Goal: Task Accomplishment & Management: Complete application form

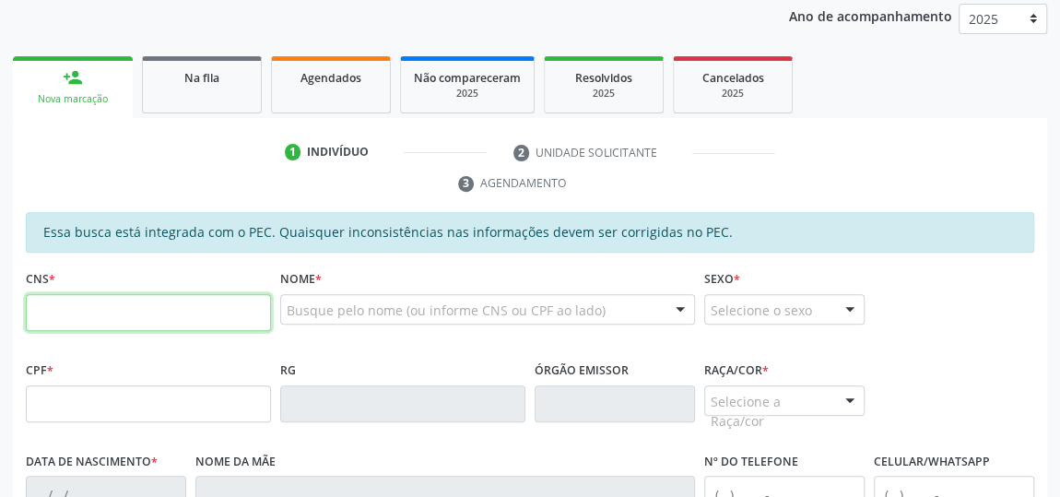
scroll to position [54, 0]
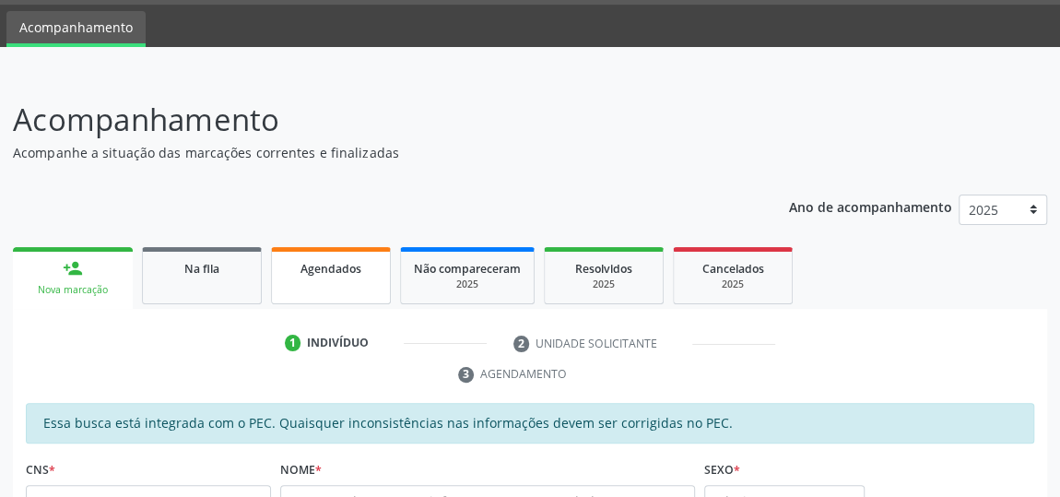
click at [316, 282] on link "Agendados" at bounding box center [331, 275] width 120 height 57
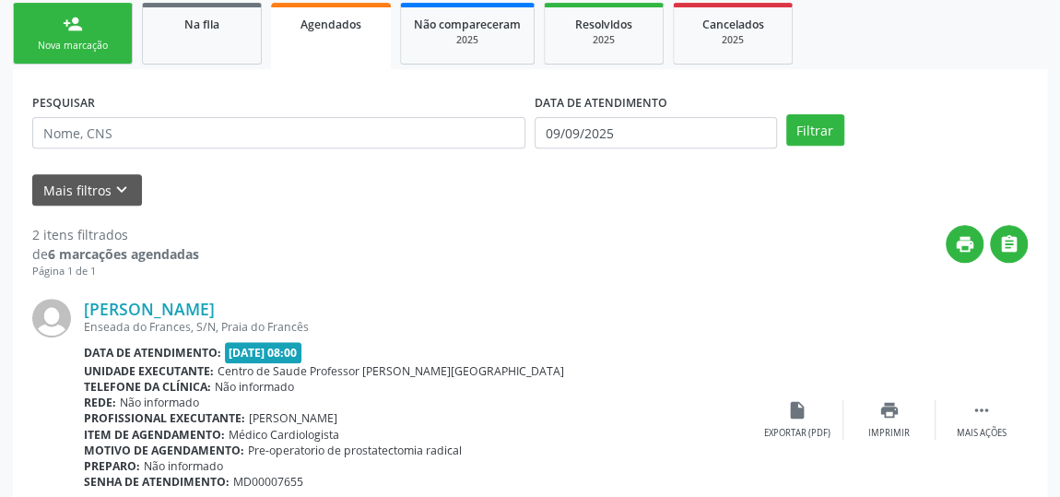
scroll to position [138, 0]
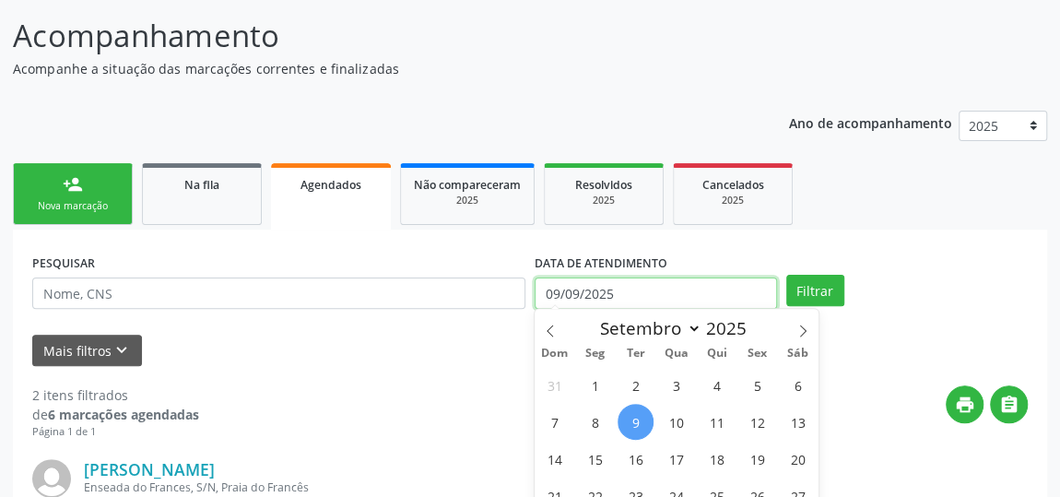
click at [672, 283] on input "09/09/2025" at bounding box center [656, 292] width 242 height 31
click at [549, 329] on icon at bounding box center [550, 330] width 13 height 13
click at [549, 330] on icon at bounding box center [550, 330] width 13 height 13
select select "6"
click at [630, 387] on span "1" at bounding box center [636, 385] width 36 height 36
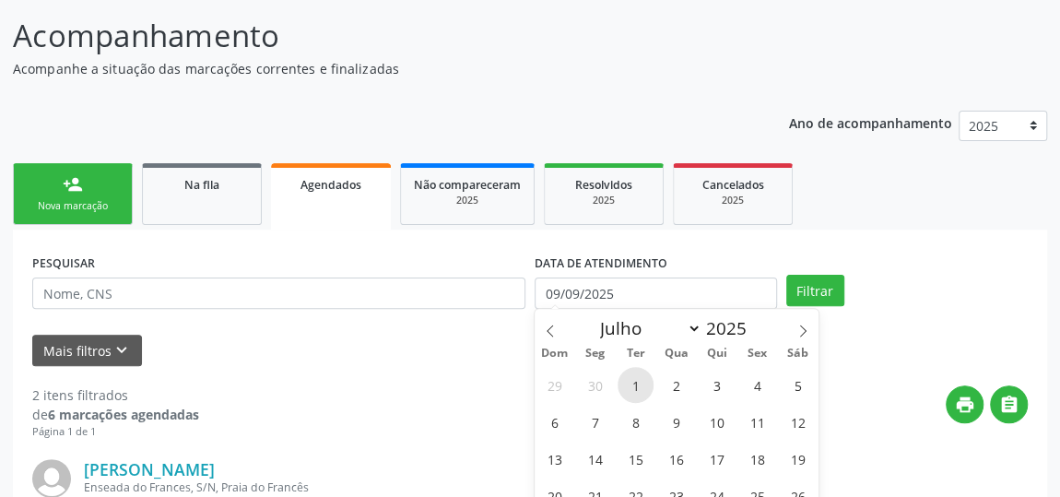
type input "[DATE]"
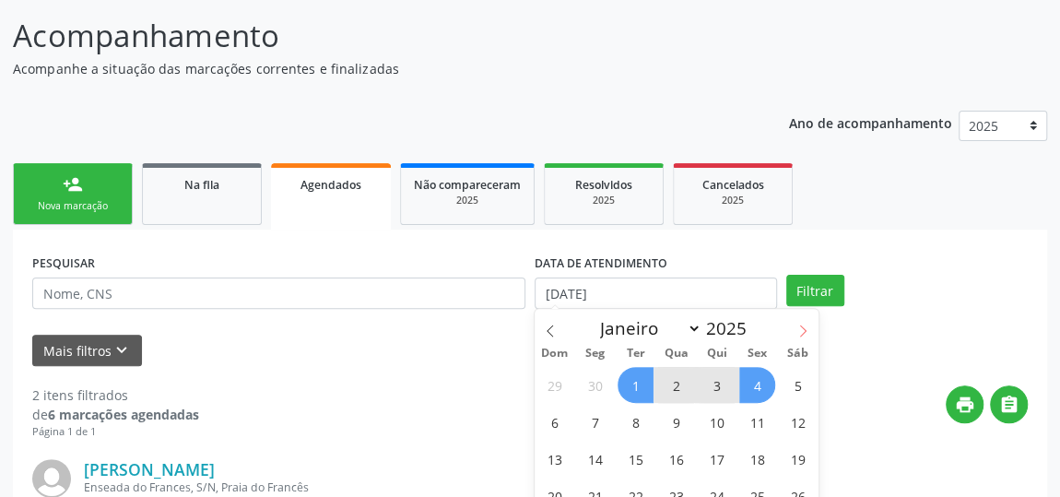
click at [801, 326] on icon at bounding box center [802, 330] width 13 height 13
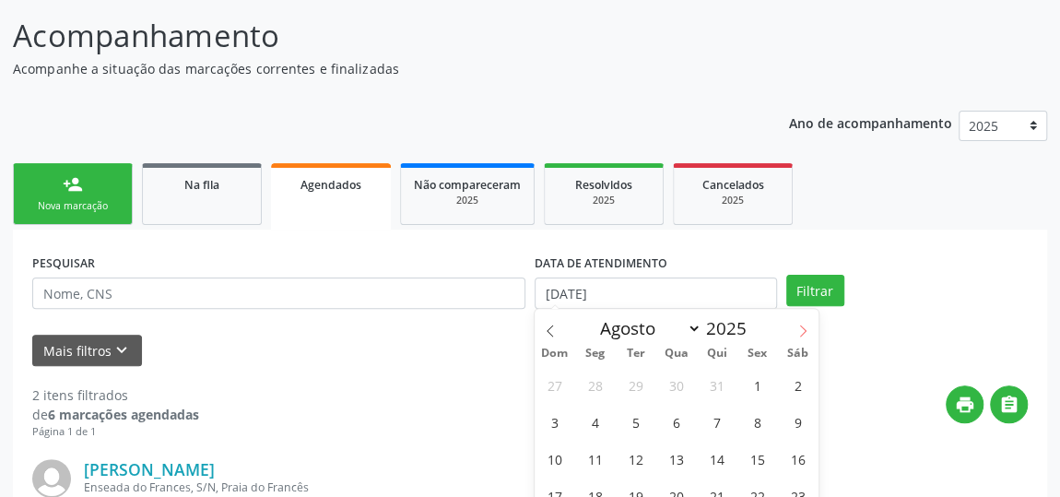
click at [801, 326] on icon at bounding box center [802, 330] width 13 height 13
select select "8"
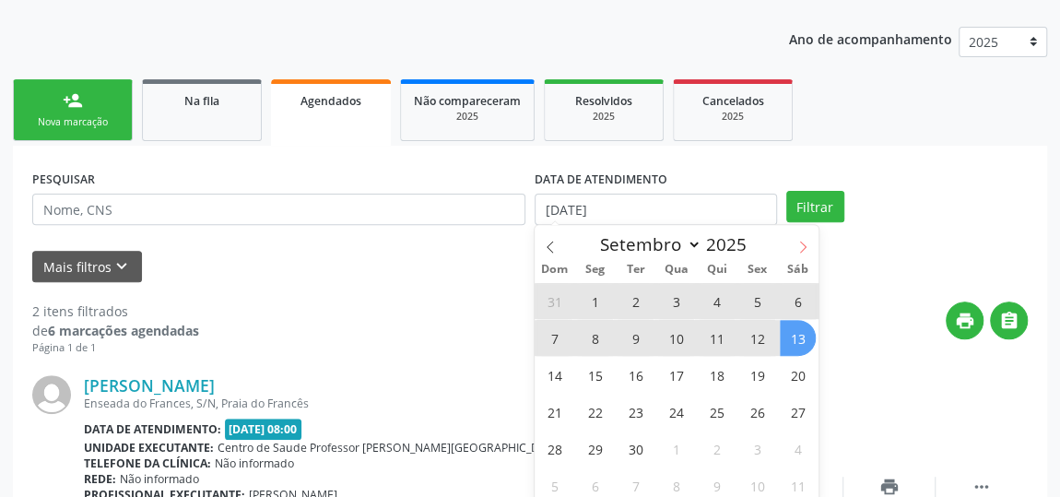
scroll to position [306, 0]
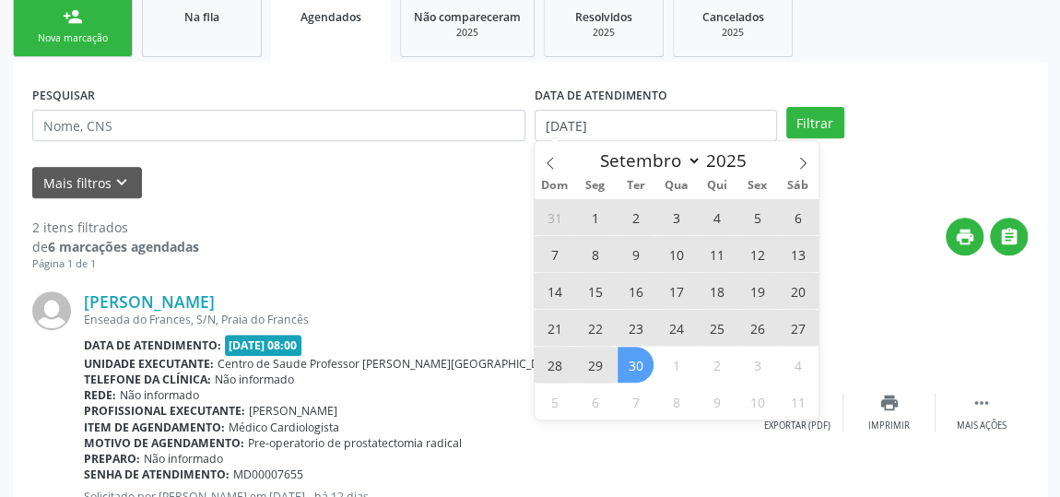
drag, startPoint x: 632, startPoint y: 371, endPoint x: 682, endPoint y: 371, distance: 49.8
click at [636, 373] on span "30" at bounding box center [636, 365] width 36 height 36
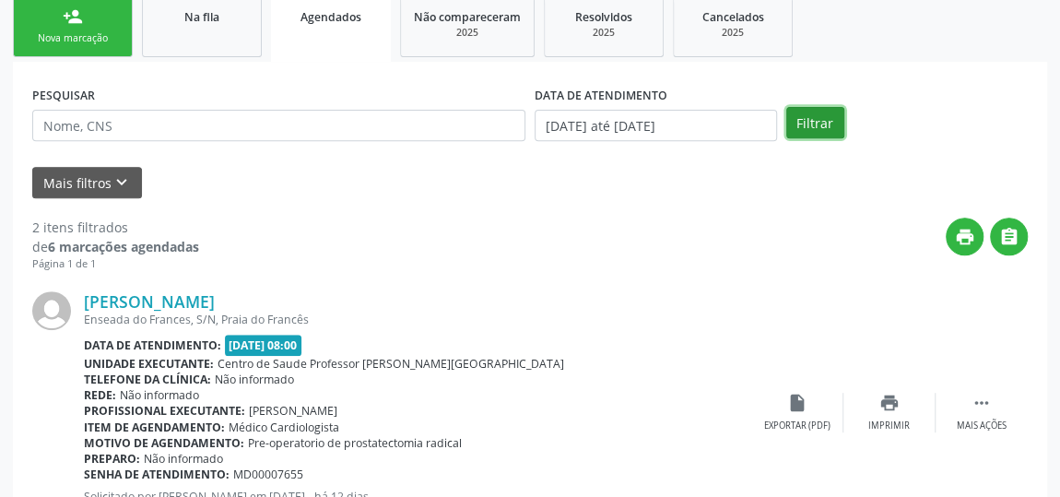
click at [839, 128] on button "Filtrar" at bounding box center [815, 122] width 58 height 31
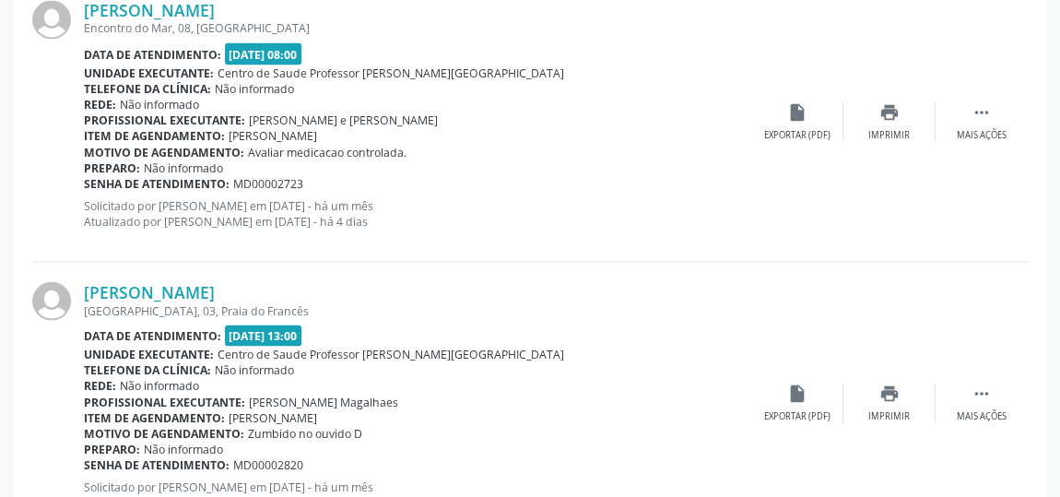
scroll to position [1781, 0]
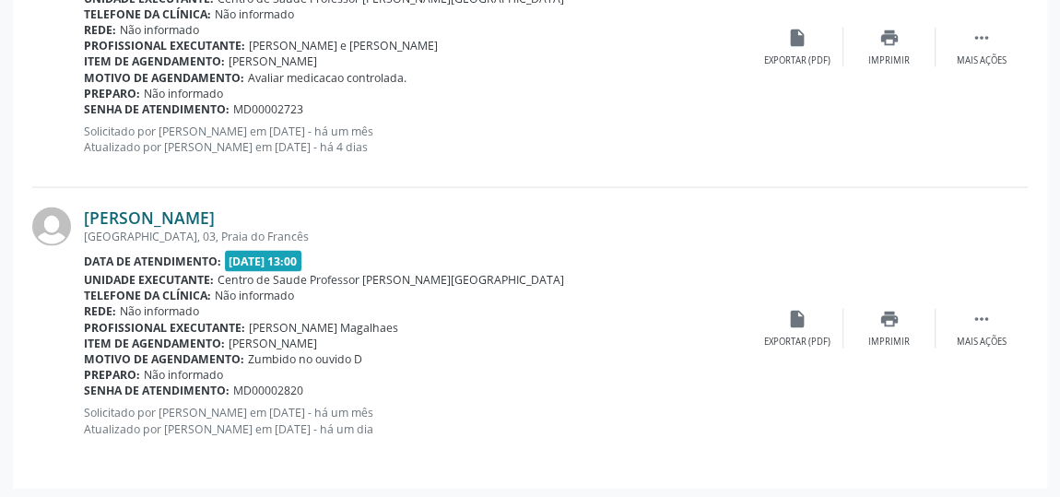
click at [215, 209] on link "[PERSON_NAME]" at bounding box center [149, 217] width 131 height 20
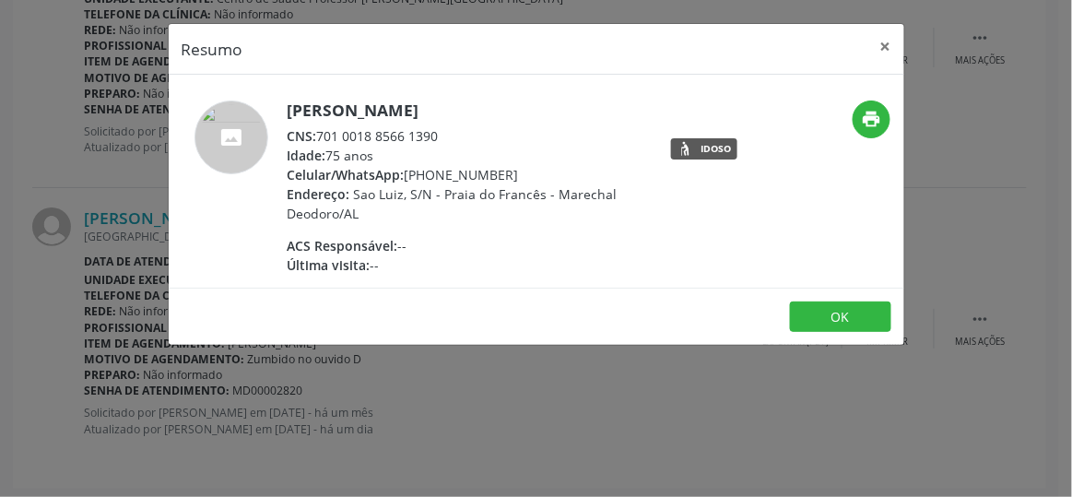
drag, startPoint x: 448, startPoint y: 136, endPoint x: 320, endPoint y: 124, distance: 128.8
click at [320, 124] on div "[PERSON_NAME] CNS: 701 0018 8566 1390 Idade: 75 anos Celular/WhatsApp: [PHONE_N…" at bounding box center [467, 187] width 359 height 174
copy div "701 0018 8566 1390"
click at [884, 45] on button "×" at bounding box center [885, 46] width 37 height 45
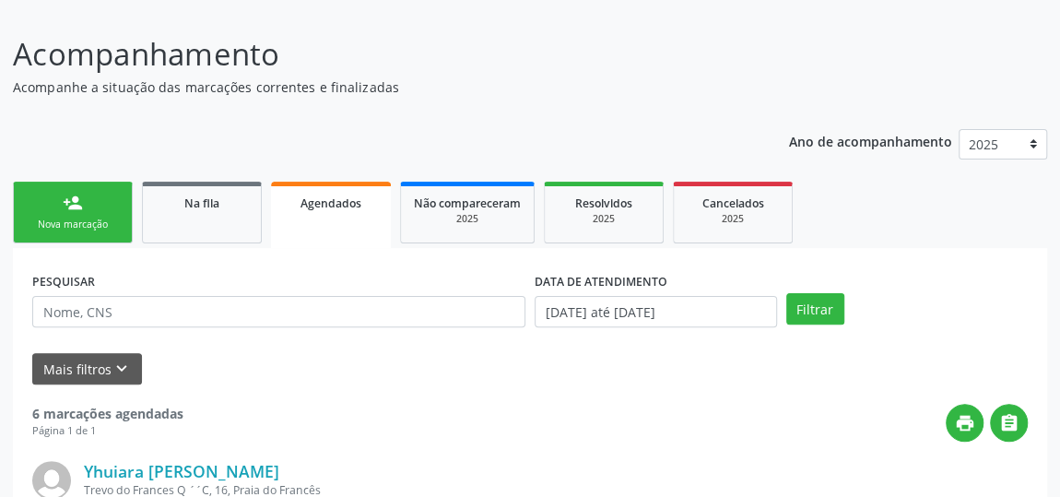
scroll to position [104, 0]
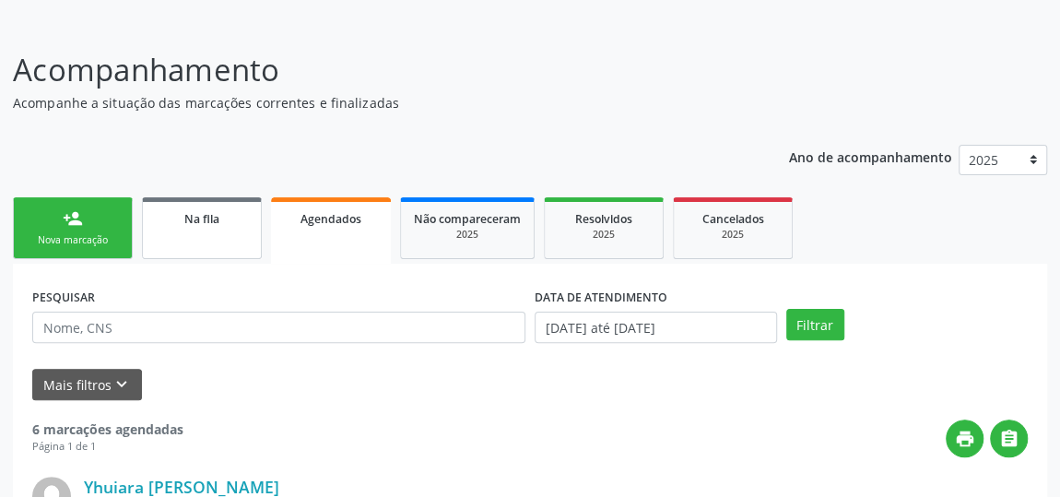
click at [214, 219] on span "Na fila" at bounding box center [201, 219] width 35 height 16
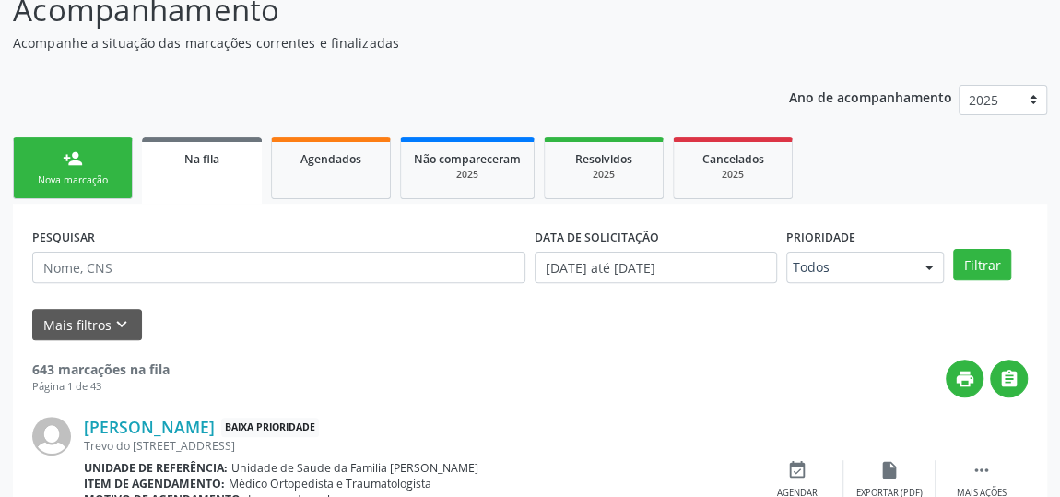
scroll to position [188, 0]
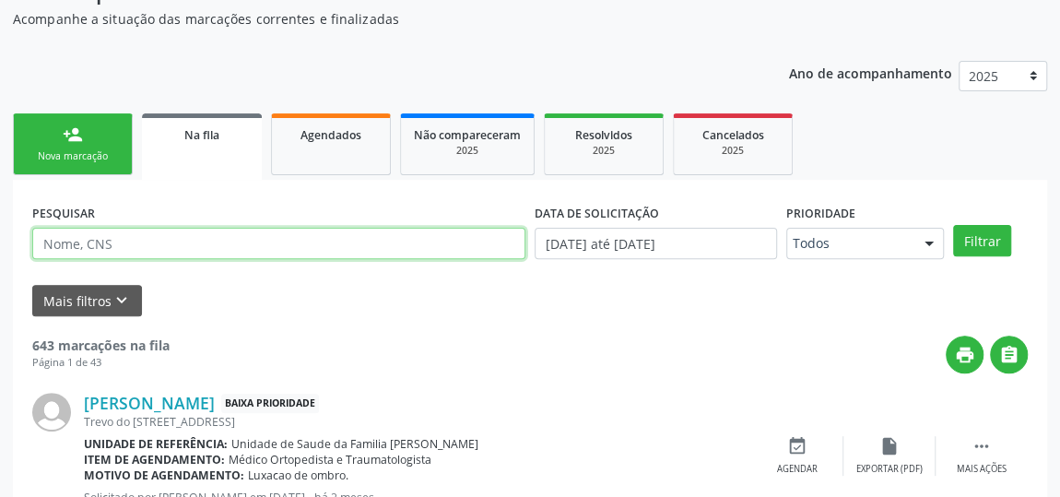
click at [215, 242] on input "text" at bounding box center [278, 243] width 493 height 31
click at [64, 239] on input "text" at bounding box center [278, 243] width 493 height 31
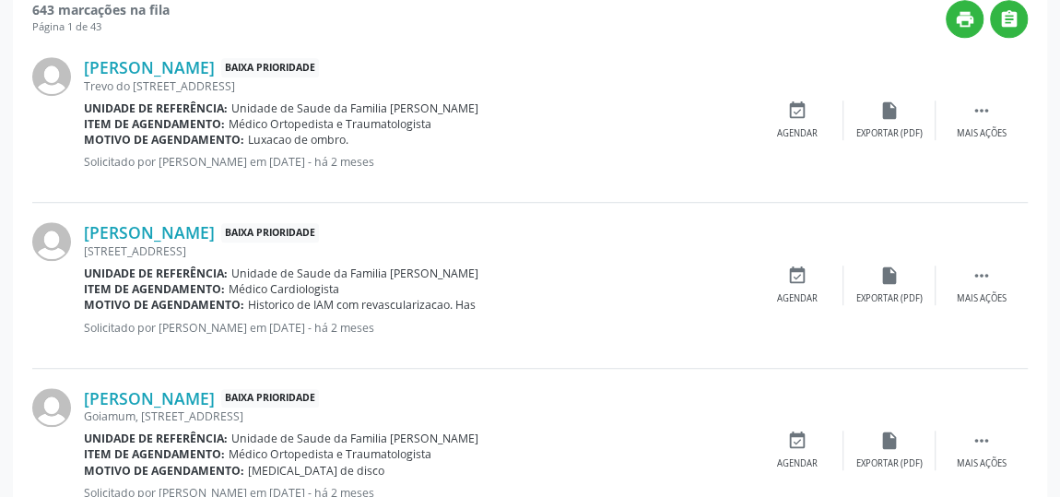
scroll to position [272, 0]
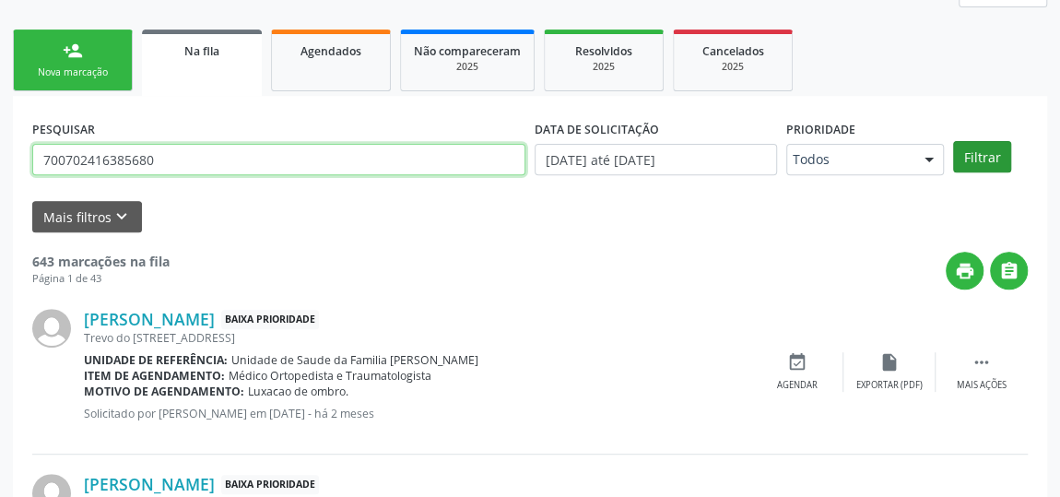
type input "700702416385680"
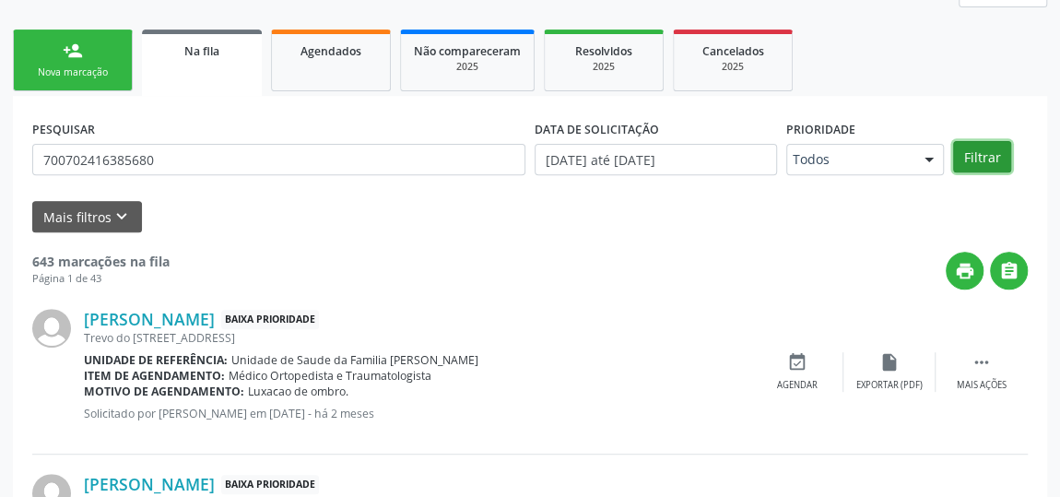
click at [968, 160] on button "Filtrar" at bounding box center [982, 156] width 58 height 31
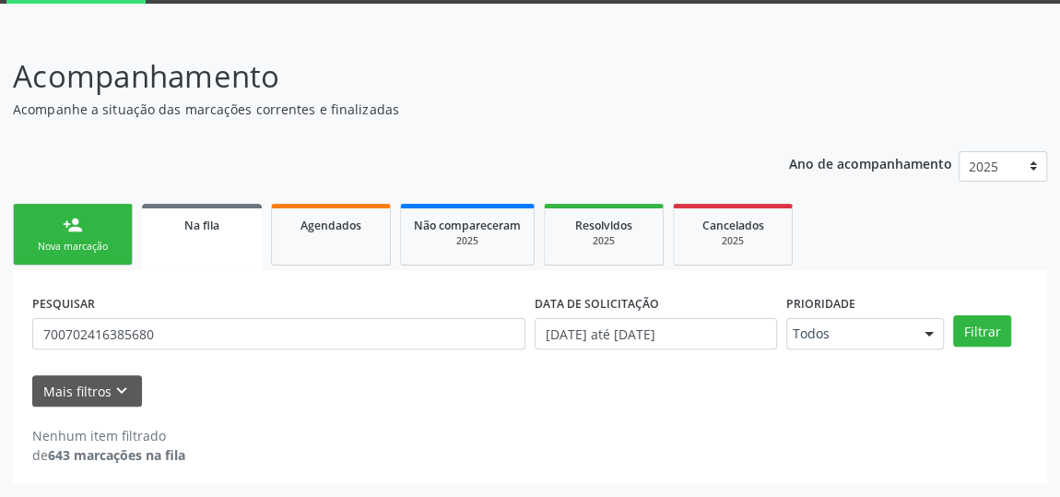
scroll to position [96, 0]
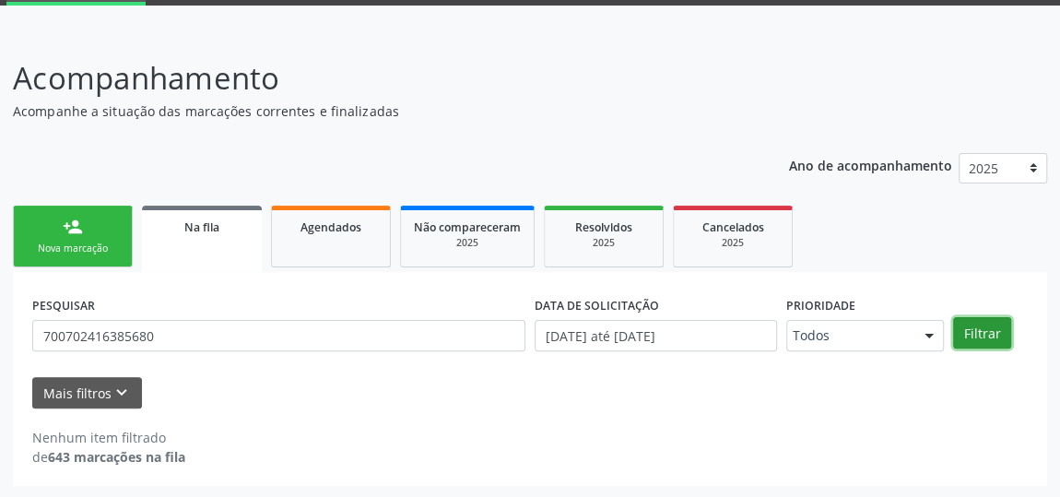
click at [994, 335] on button "Filtrar" at bounding box center [982, 332] width 58 height 31
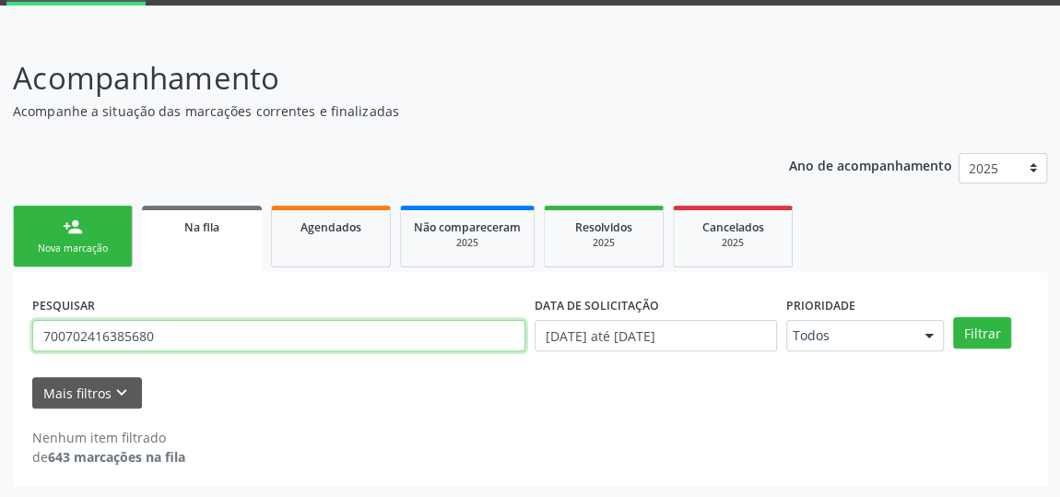
drag, startPoint x: 167, startPoint y: 333, endPoint x: 0, endPoint y: 347, distance: 167.4
click at [0, 350] on div "Acompanhamento Acompanhe a situação das marcações correntes e finalizadas Relat…" at bounding box center [530, 264] width 1060 height 467
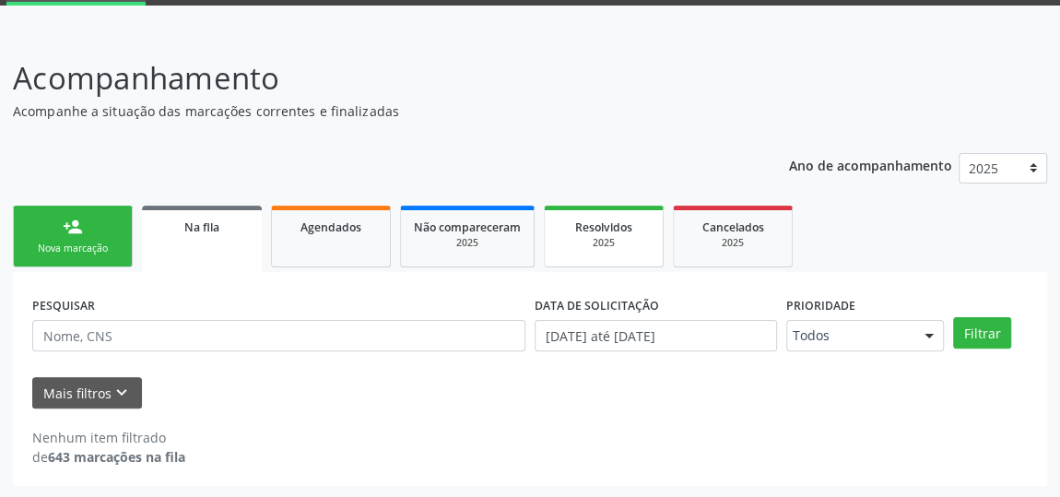
click at [612, 245] on div "2025" at bounding box center [604, 243] width 92 height 14
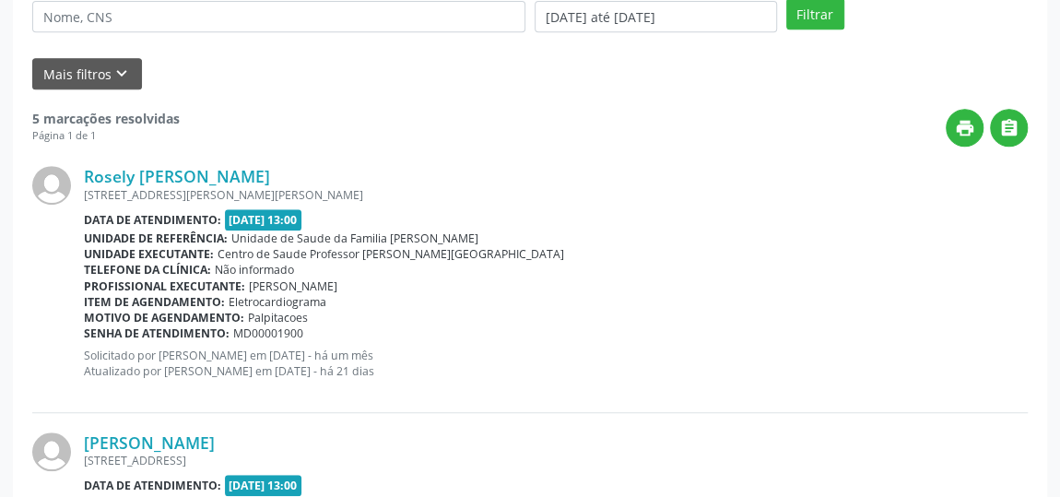
scroll to position [79, 0]
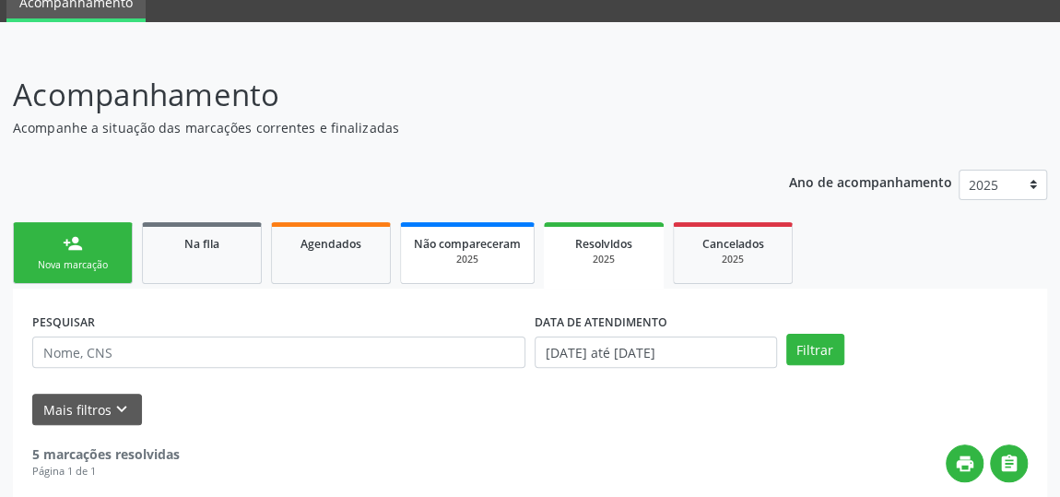
click at [501, 273] on link "Não compareceram 2025" at bounding box center [467, 253] width 135 height 62
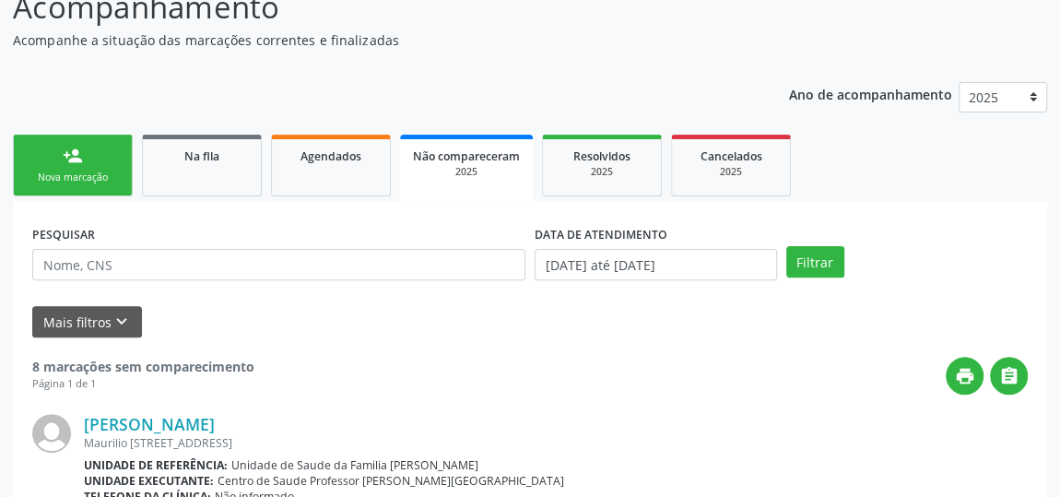
scroll to position [167, 0]
click at [203, 166] on link "Na fila" at bounding box center [202, 166] width 120 height 62
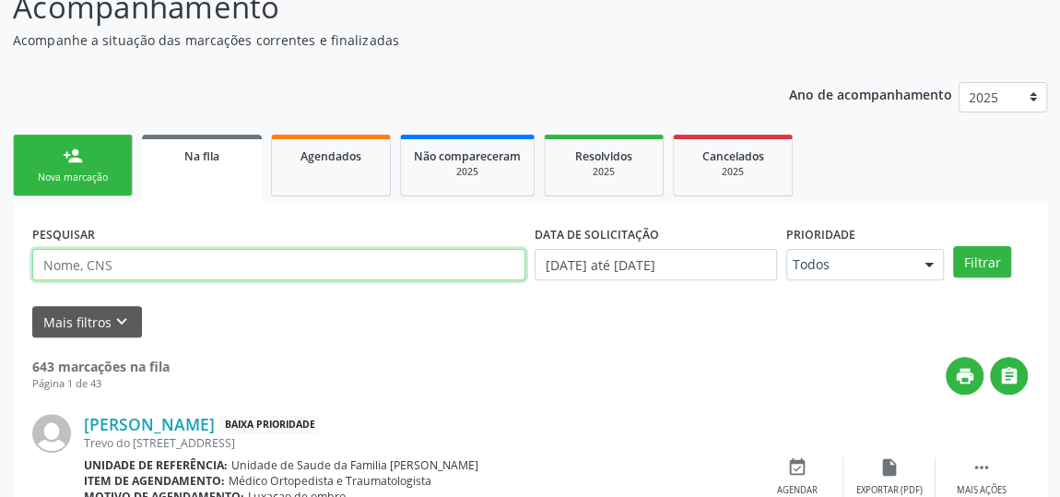
click at [140, 265] on input "text" at bounding box center [278, 264] width 493 height 31
type input "Jaqueline"
click at [953, 246] on button "Filtrar" at bounding box center [982, 261] width 58 height 31
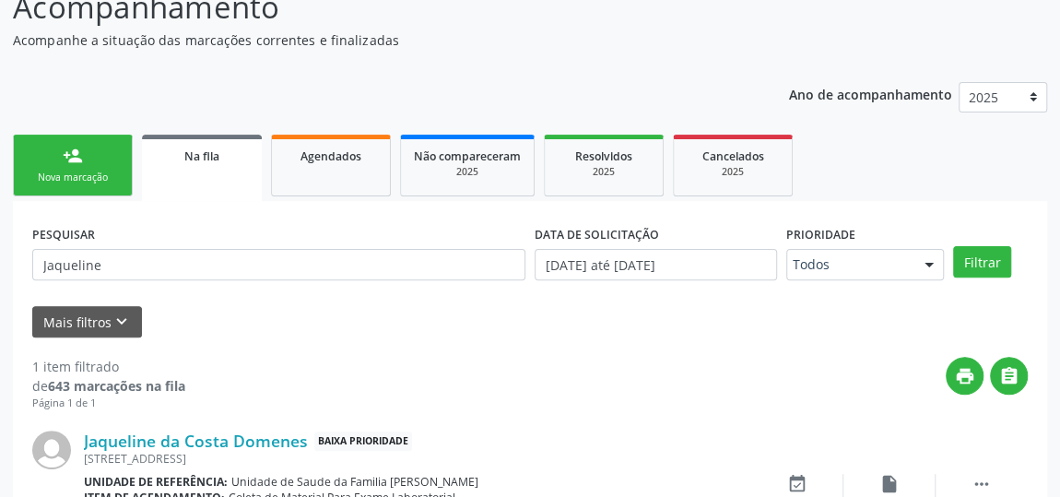
scroll to position [275, 0]
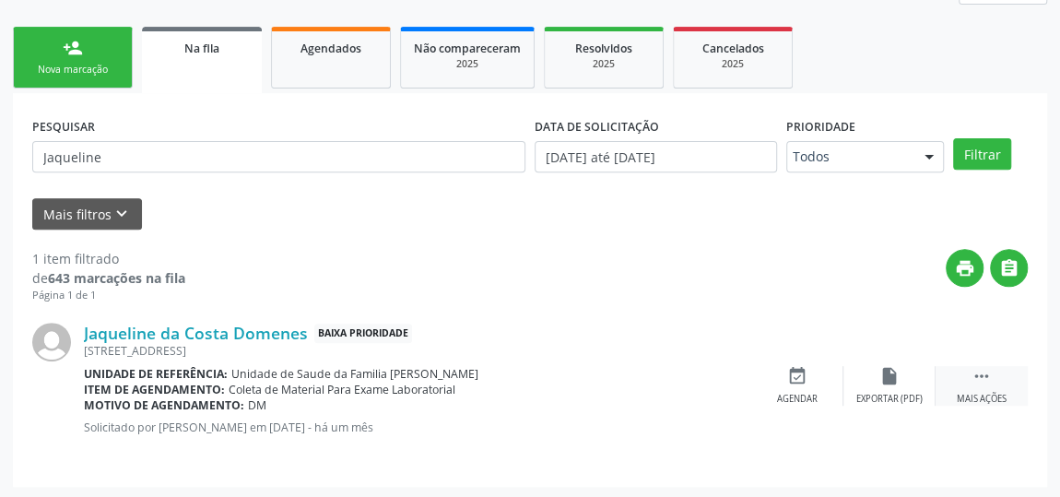
click at [986, 369] on icon "" at bounding box center [982, 376] width 20 height 20
click at [889, 383] on div "edit Editar" at bounding box center [889, 386] width 92 height 40
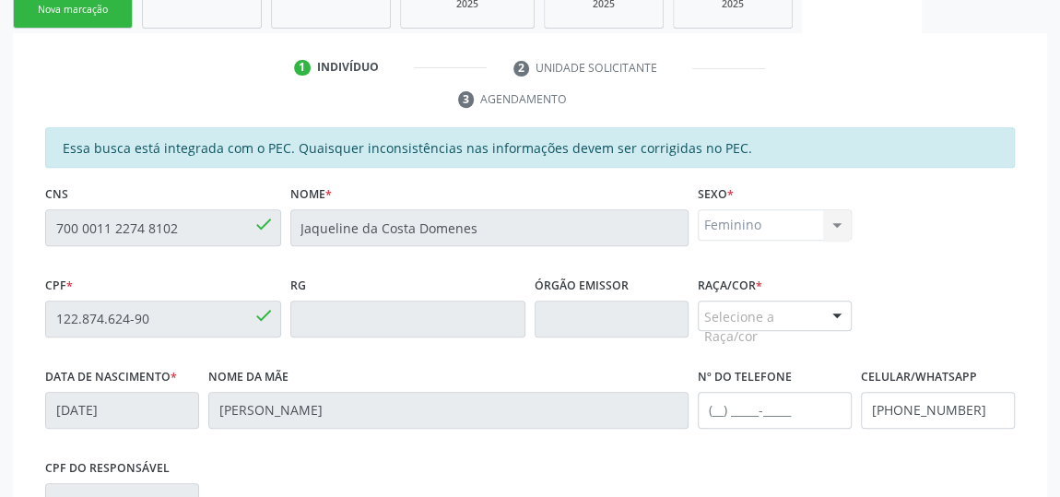
scroll to position [633, 0]
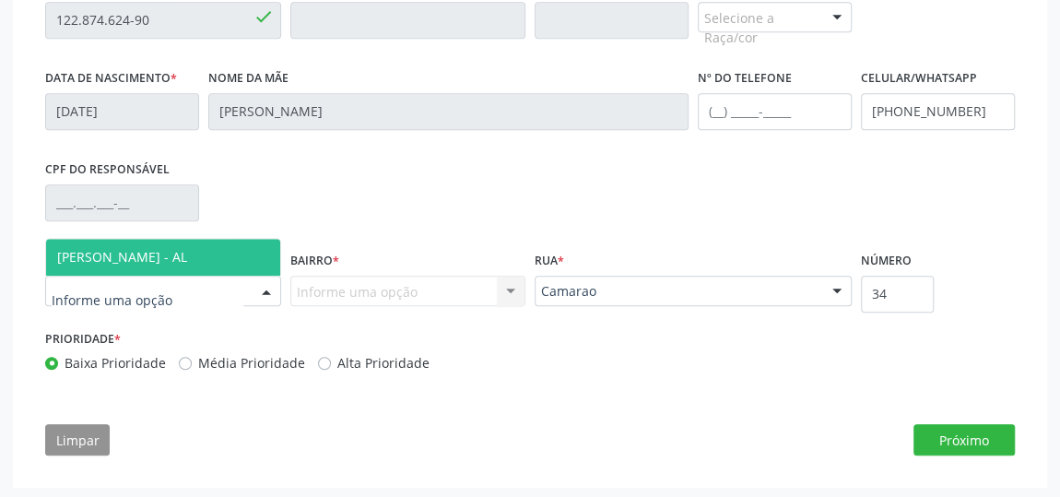
click at [143, 255] on span "[PERSON_NAME] - AL" at bounding box center [122, 257] width 130 height 18
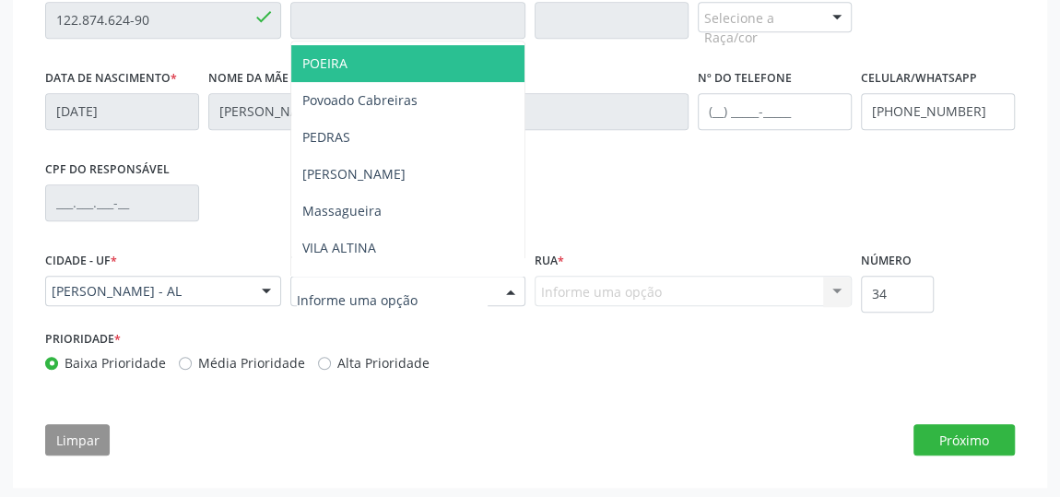
scroll to position [335, 0]
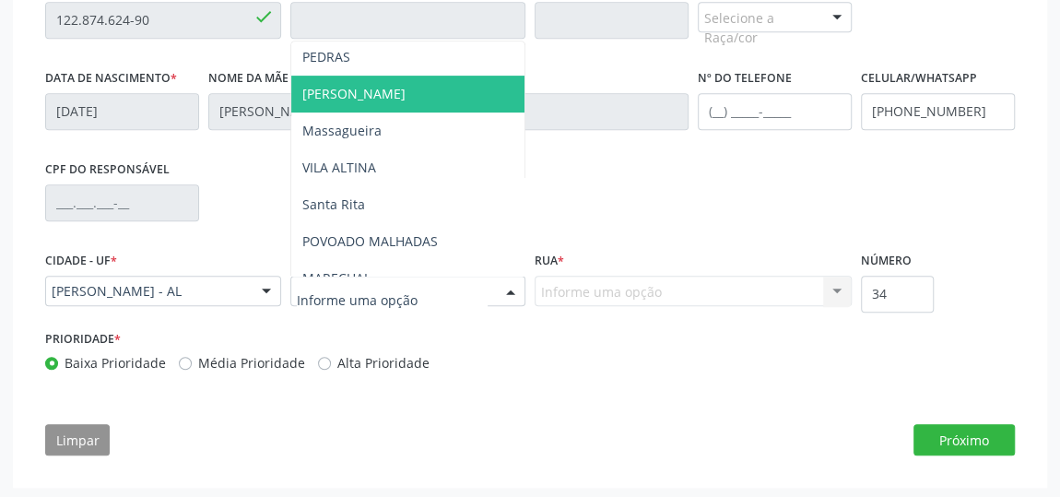
click at [350, 92] on span "[PERSON_NAME]" at bounding box center [408, 94] width 234 height 37
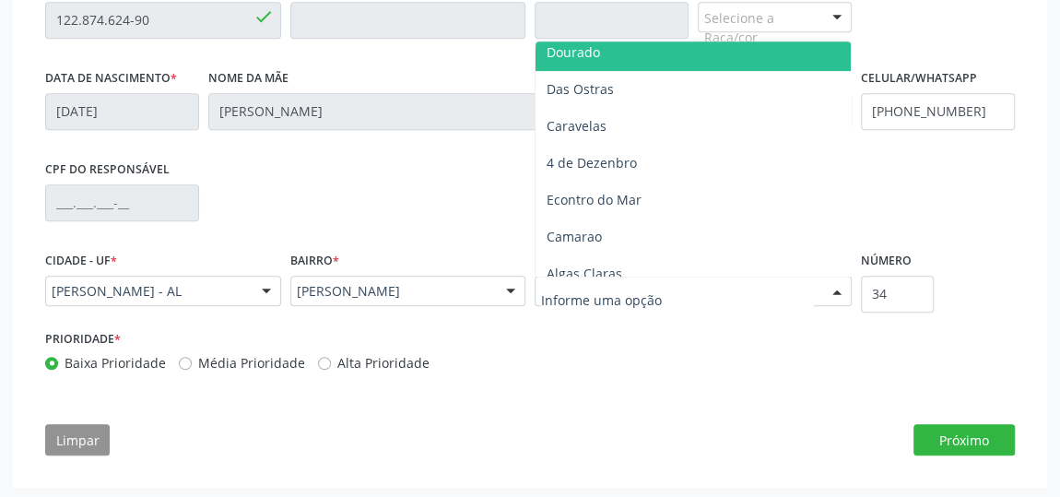
scroll to position [251, 0]
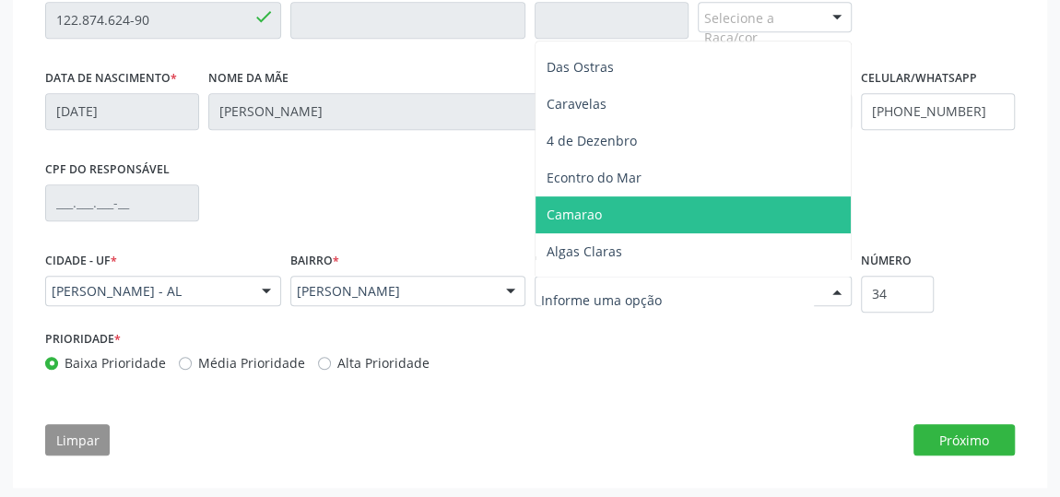
click at [605, 205] on span "Camarao" at bounding box center [693, 214] width 315 height 37
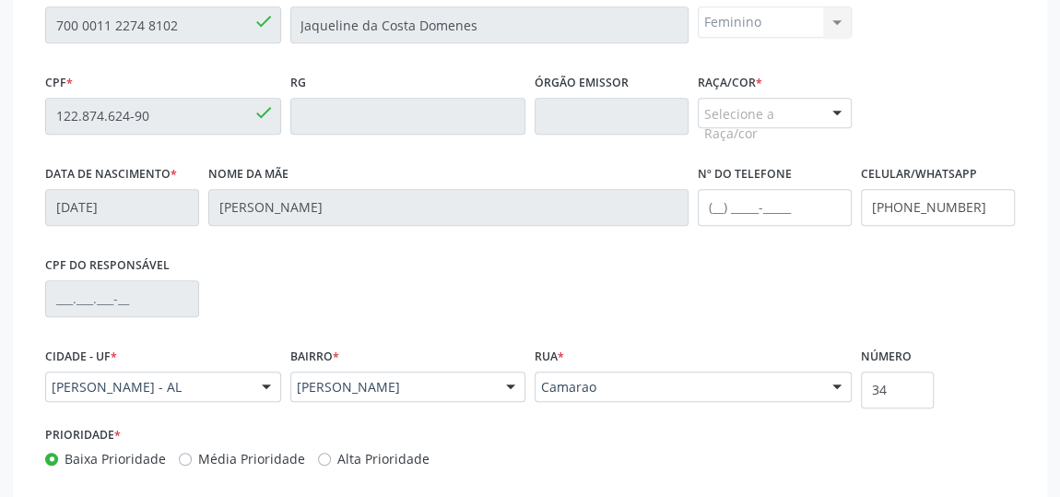
scroll to position [466, 0]
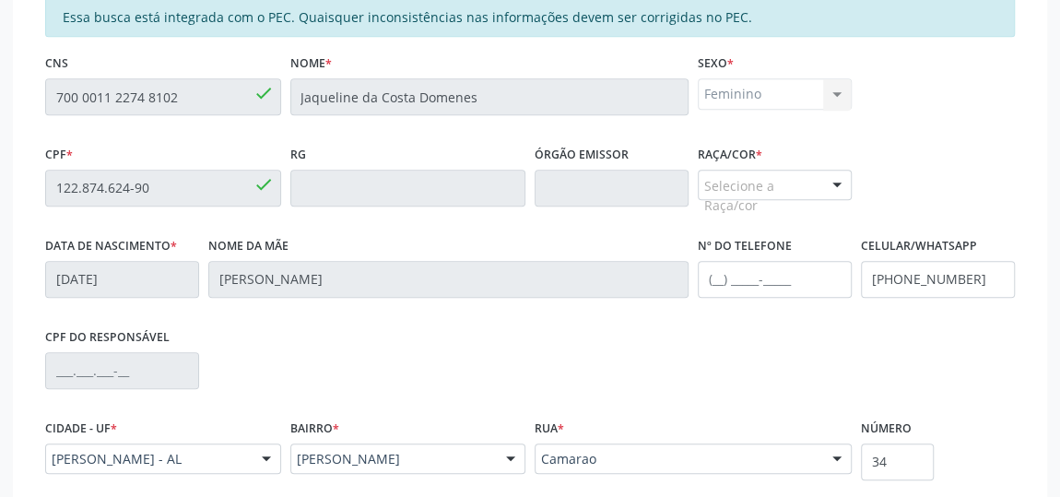
click at [767, 173] on div "Selecione a Raça/cor" at bounding box center [775, 185] width 154 height 31
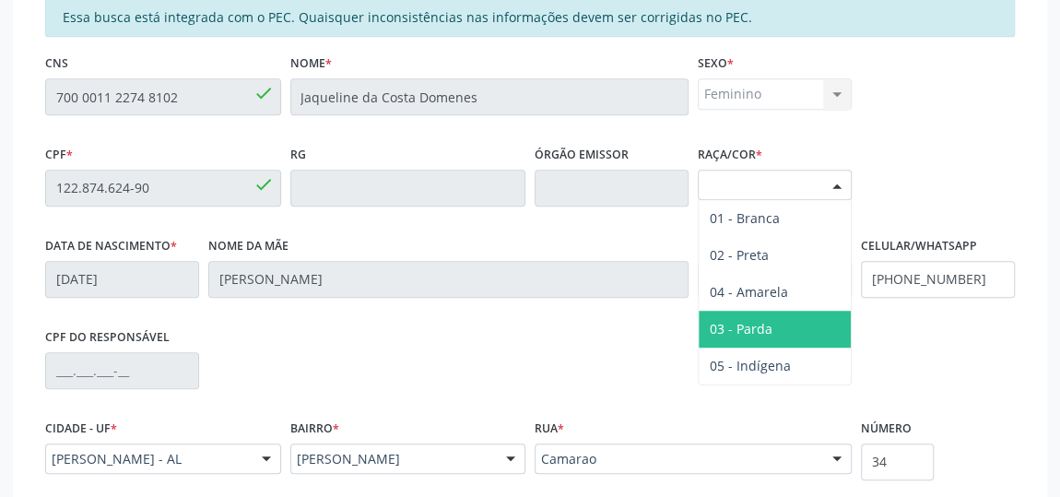
click at [762, 313] on span "03 - Parda" at bounding box center [775, 329] width 152 height 37
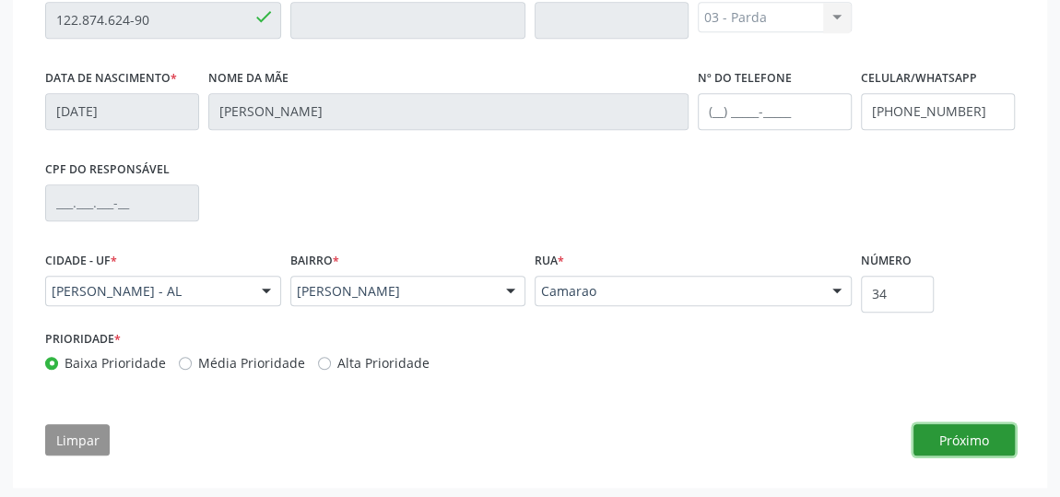
click at [958, 437] on button "Próximo" at bounding box center [964, 439] width 101 height 31
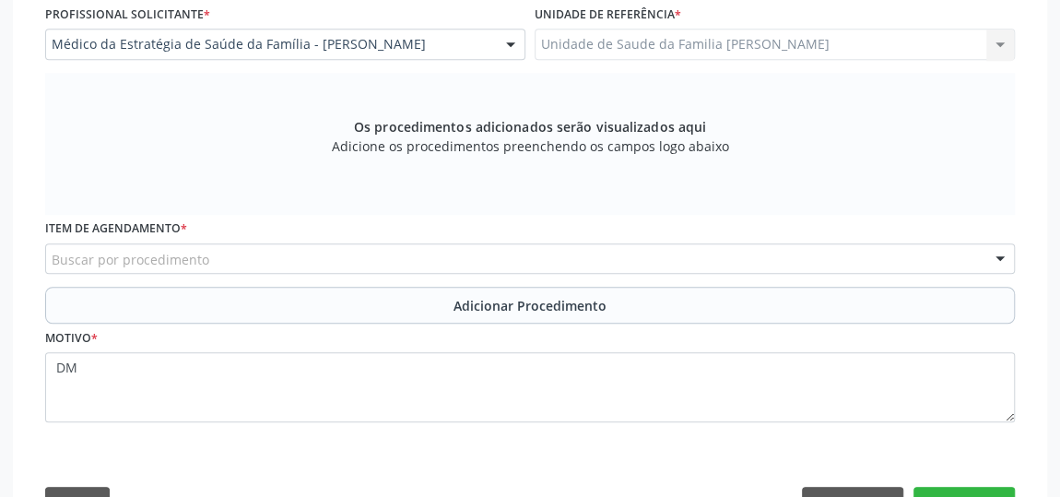
scroll to position [428, 0]
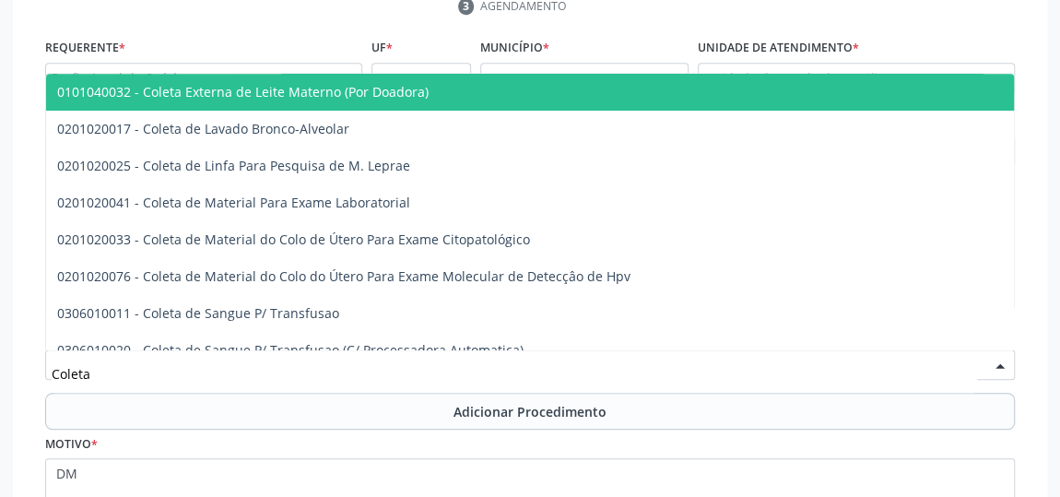
type input "Coleta"
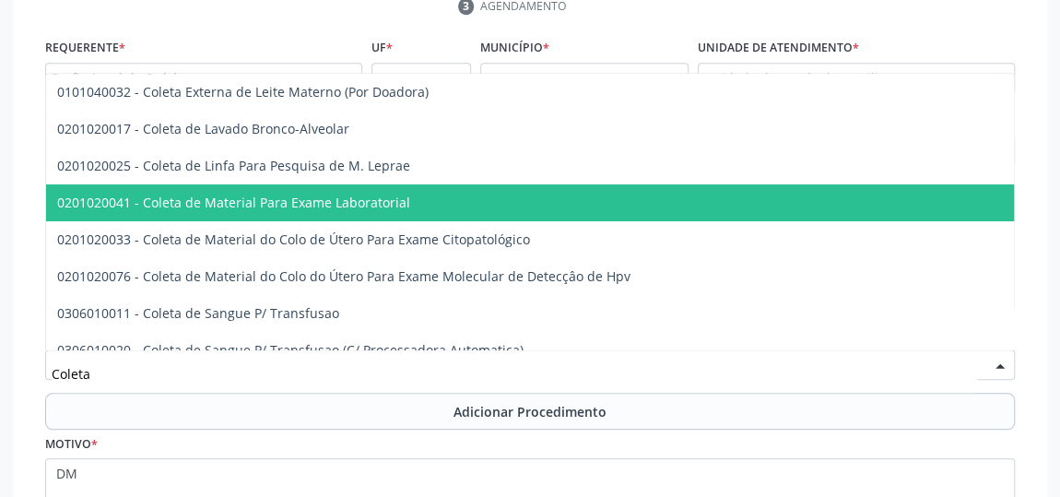
click at [268, 214] on span "0201020041 - Coleta de Material Para Exame Laboratorial" at bounding box center [710, 202] width 1329 height 37
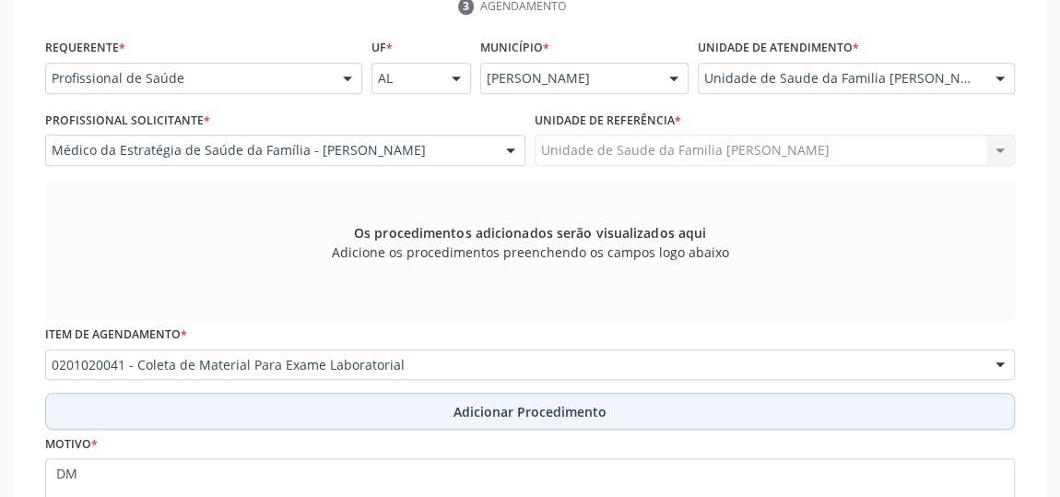
click at [520, 407] on span "Adicionar Procedimento" at bounding box center [530, 411] width 153 height 19
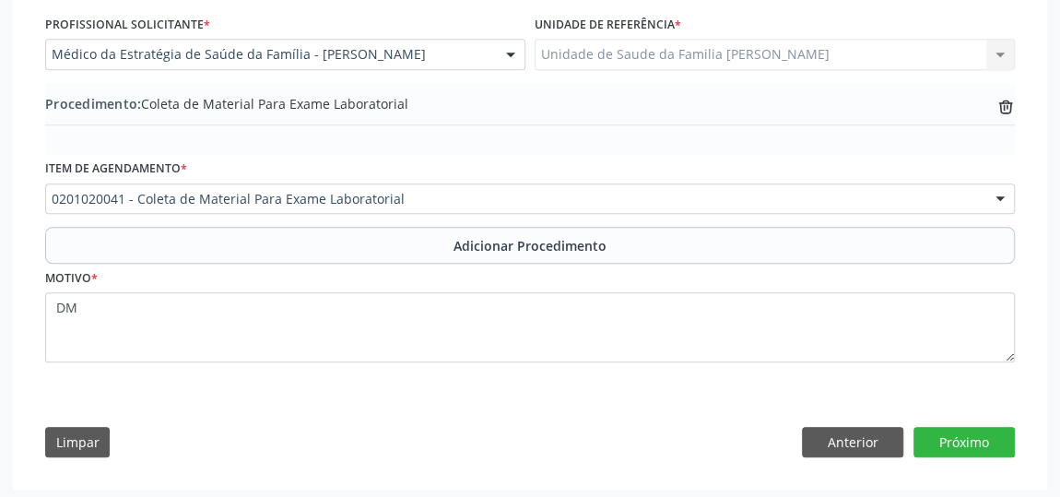
scroll to position [525, 0]
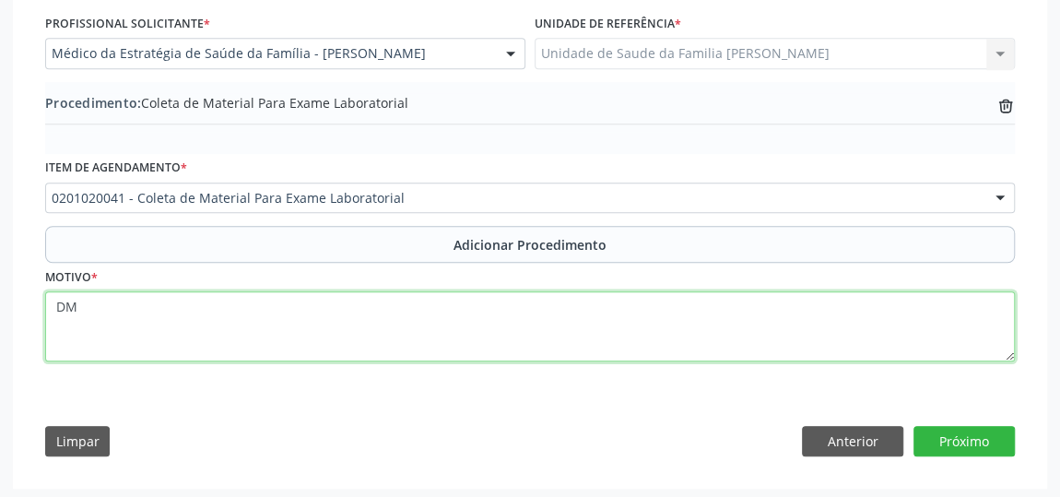
click at [76, 308] on textarea "DM" at bounding box center [530, 326] width 970 height 70
paste textarea "Realizado [DATE], Ubs. [PERSON_NAME]"
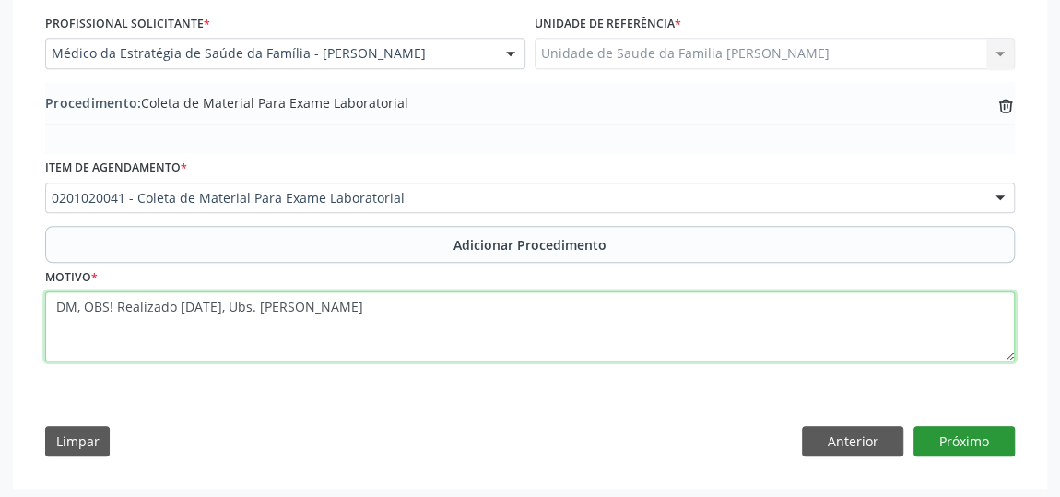
type textarea "DM, OBS! Realizado [DATE], Ubs. [PERSON_NAME]"
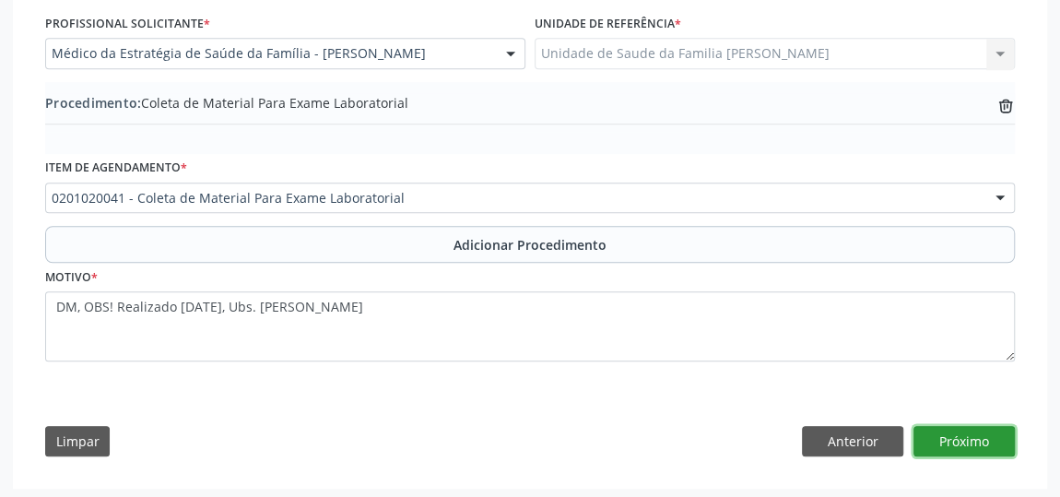
click at [958, 430] on button "Próximo" at bounding box center [964, 441] width 101 height 31
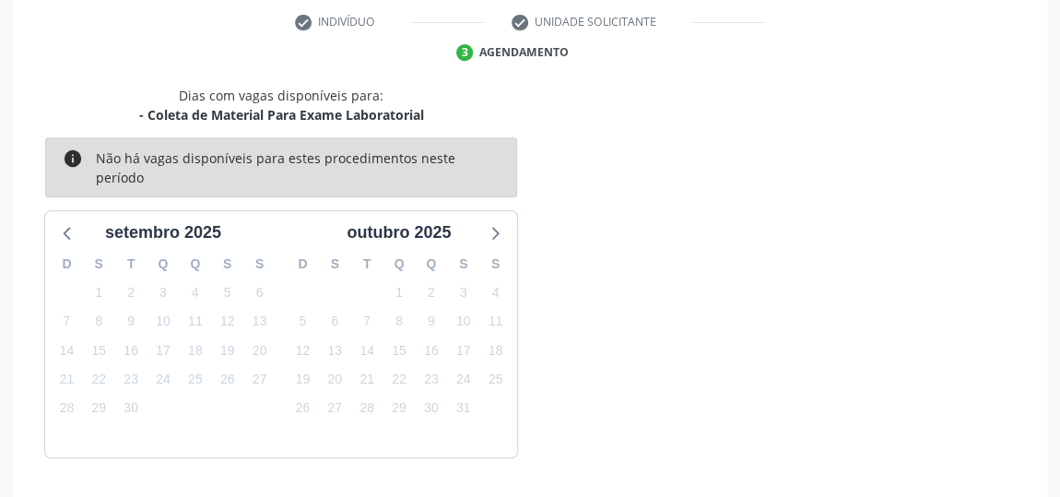
scroll to position [435, 0]
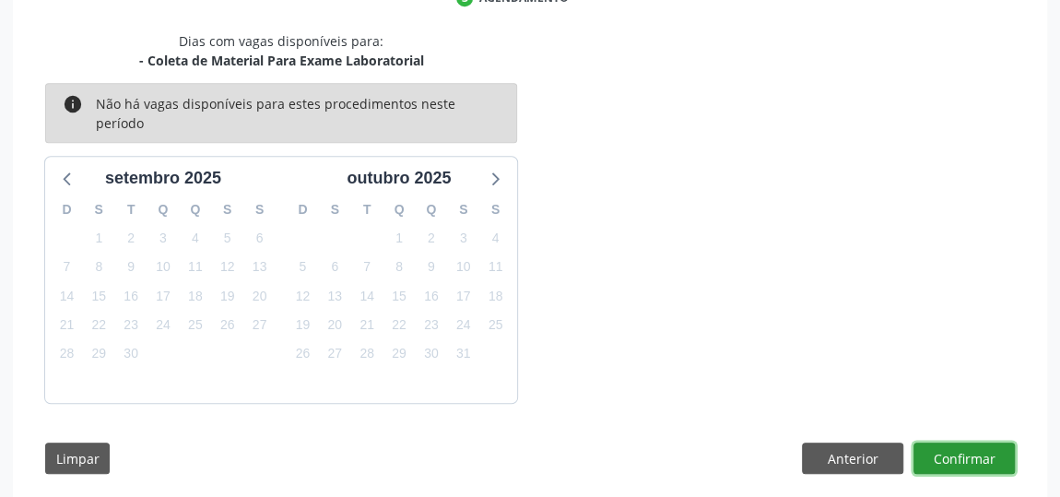
click at [958, 442] on button "Confirmar" at bounding box center [964, 457] width 101 height 31
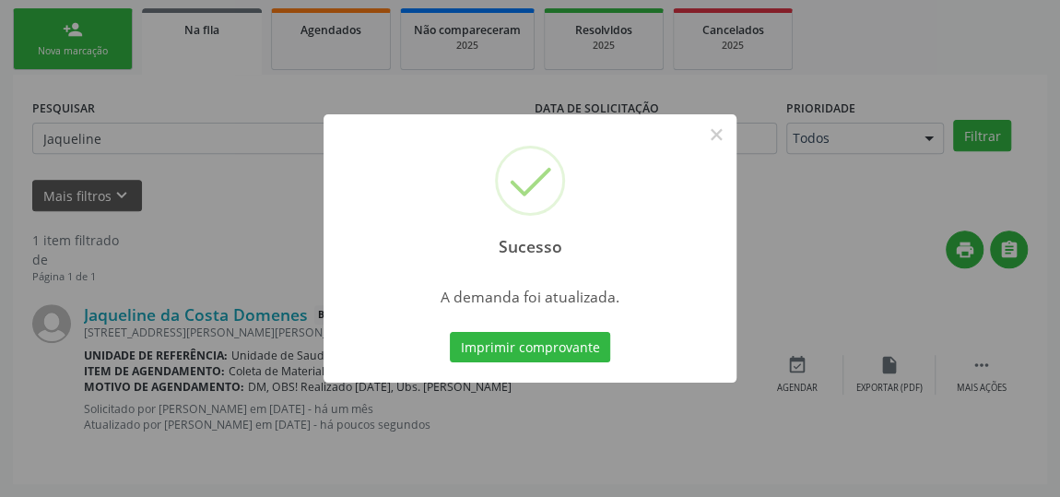
scroll to position [136, 0]
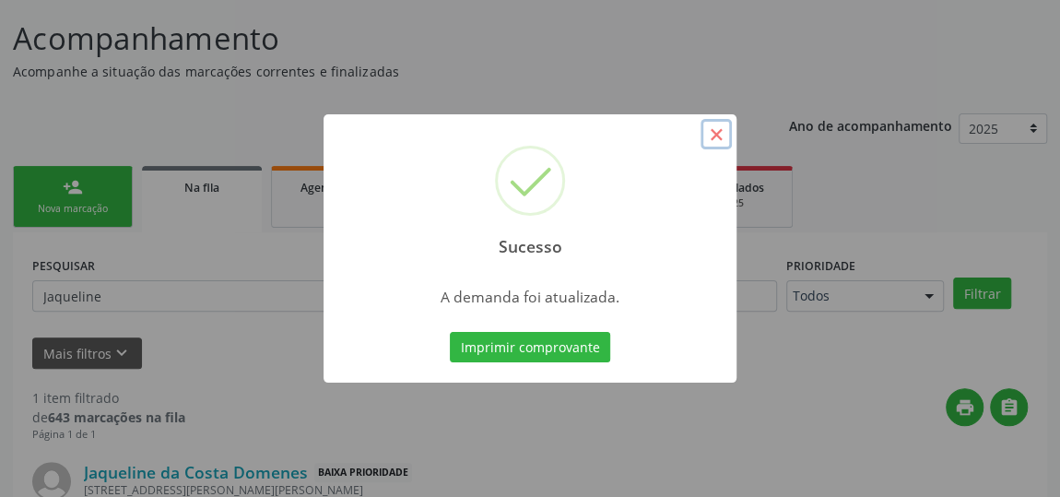
click at [719, 134] on button "×" at bounding box center [716, 134] width 31 height 31
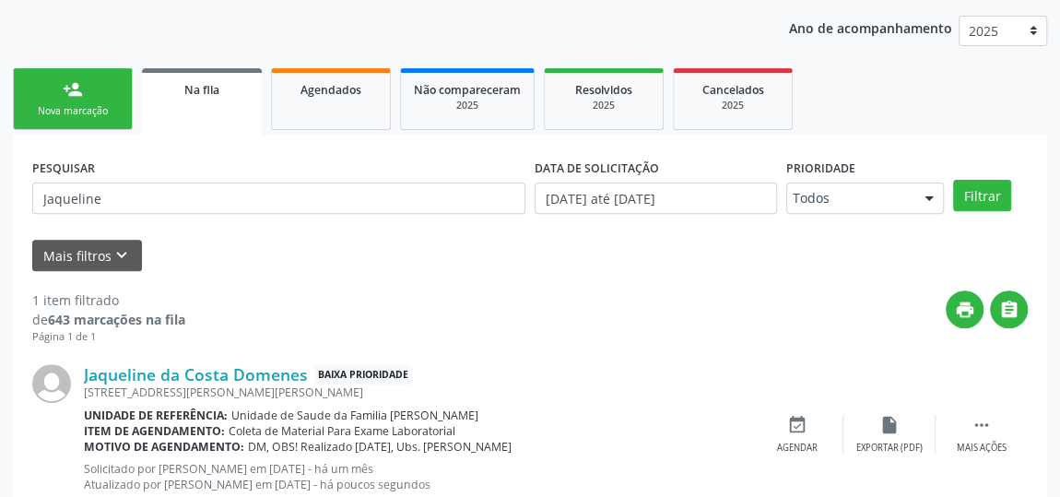
scroll to position [207, 0]
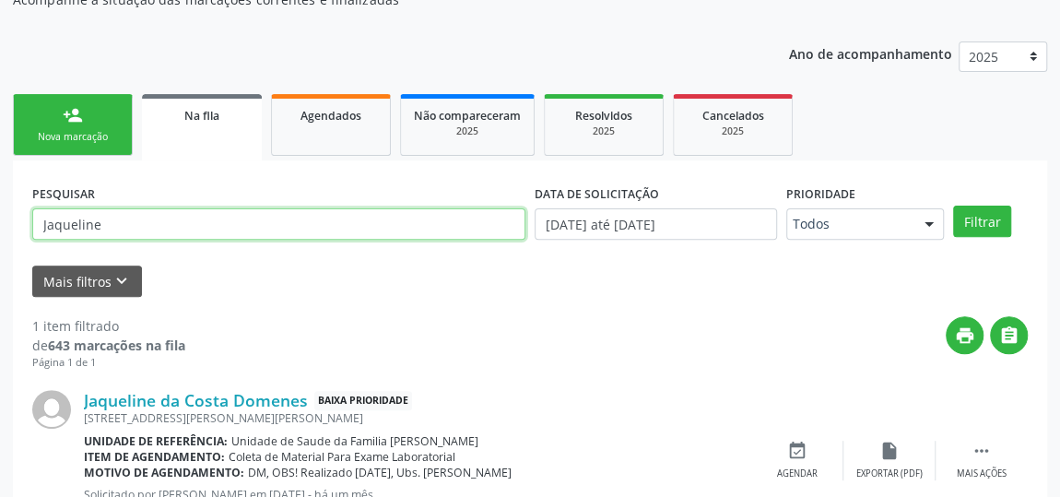
drag, startPoint x: 144, startPoint y: 226, endPoint x: 0, endPoint y: 228, distance: 143.8
click at [0, 227] on div "Acompanhamento Acompanhe a situação das marcações correntes e finalizadas Relat…" at bounding box center [530, 251] width 1060 height 663
click at [157, 217] on input "text" at bounding box center [278, 223] width 493 height 31
type input "706802122386130"
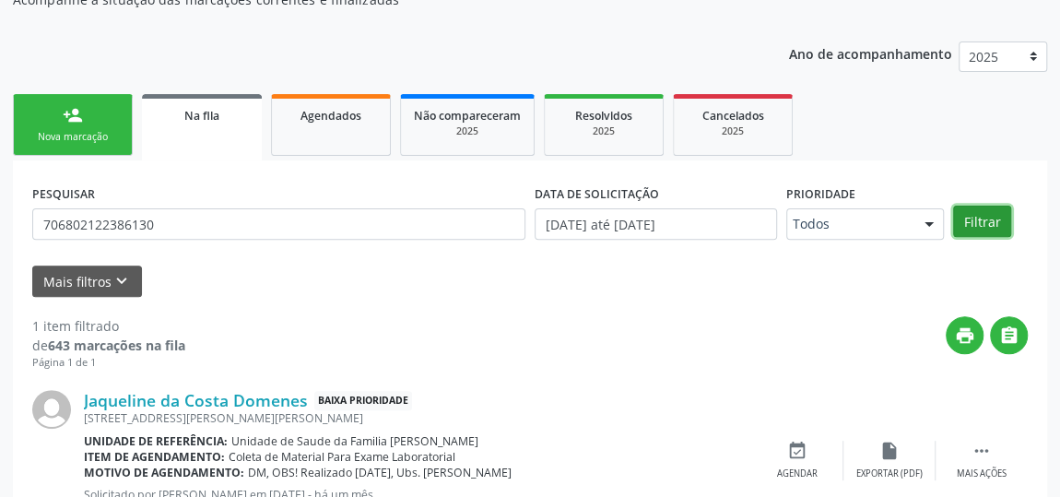
click at [991, 213] on button "Filtrar" at bounding box center [982, 221] width 58 height 31
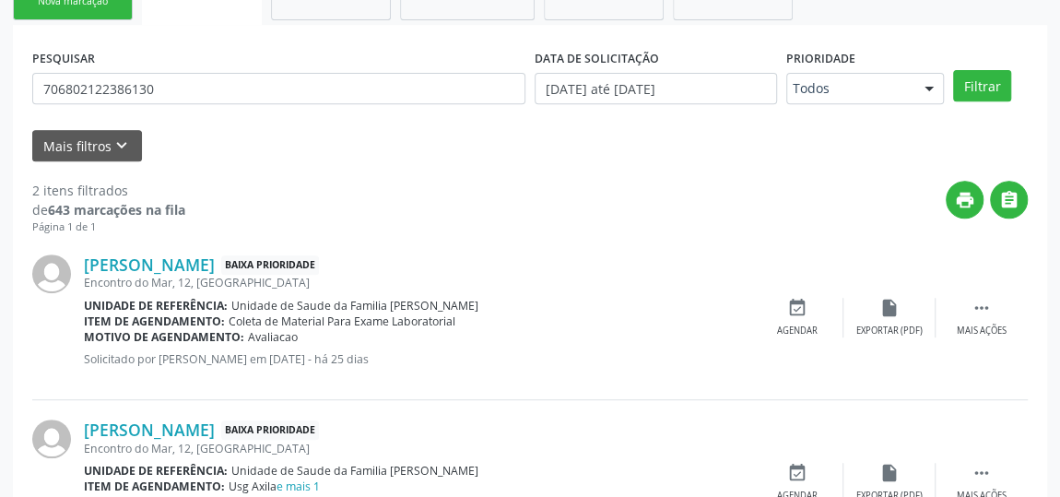
scroll to position [440, 0]
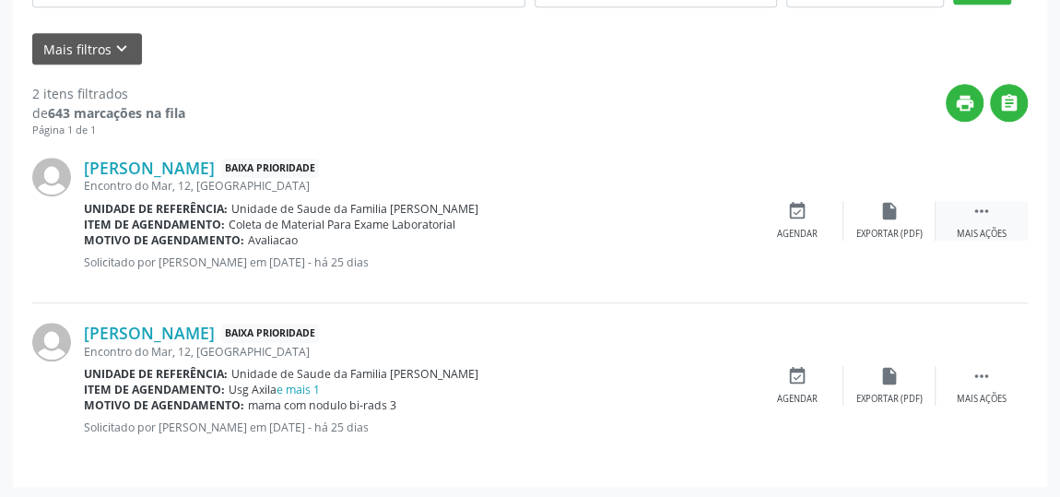
click at [991, 208] on div " Mais ações" at bounding box center [982, 221] width 92 height 40
click at [876, 221] on div "edit Editar" at bounding box center [889, 221] width 92 height 40
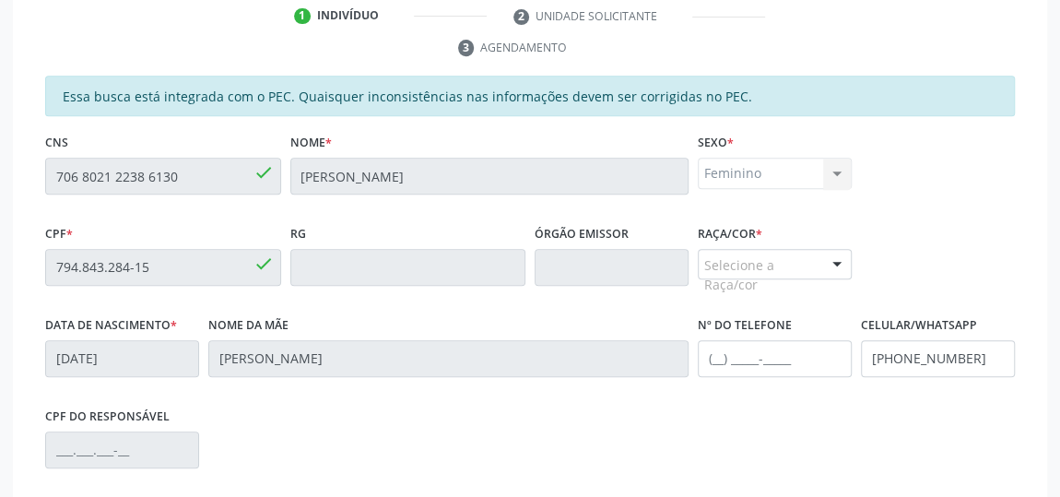
scroll to position [382, 0]
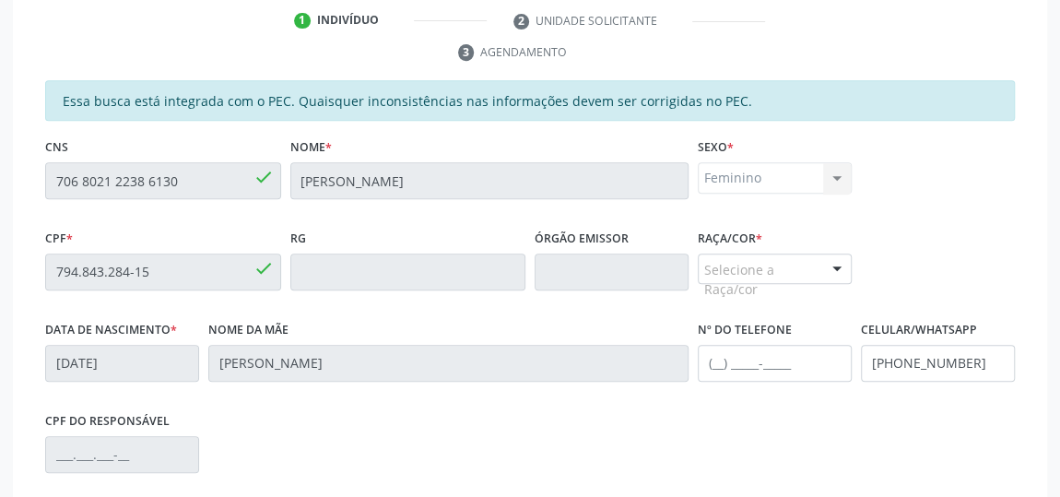
click at [838, 265] on div at bounding box center [837, 269] width 28 height 31
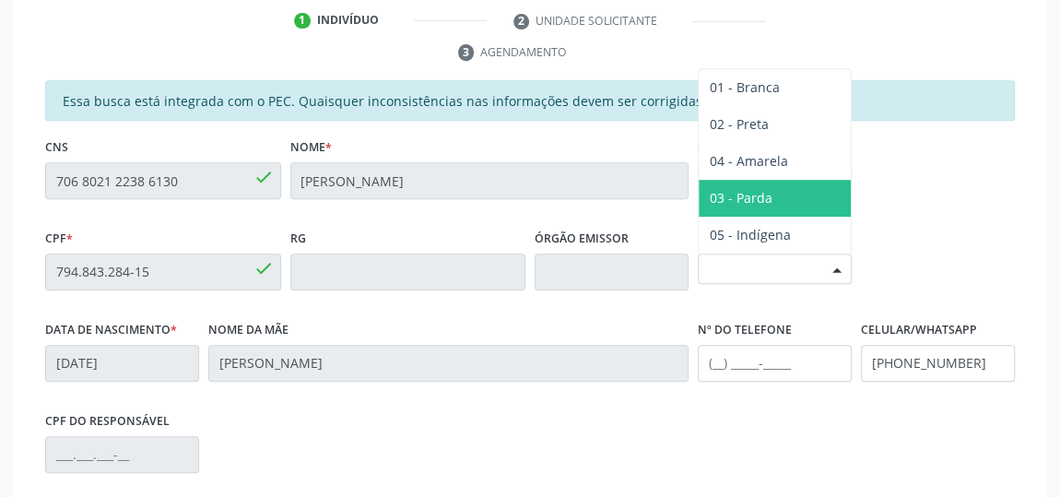
click at [772, 203] on span "03 - Parda" at bounding box center [775, 198] width 152 height 37
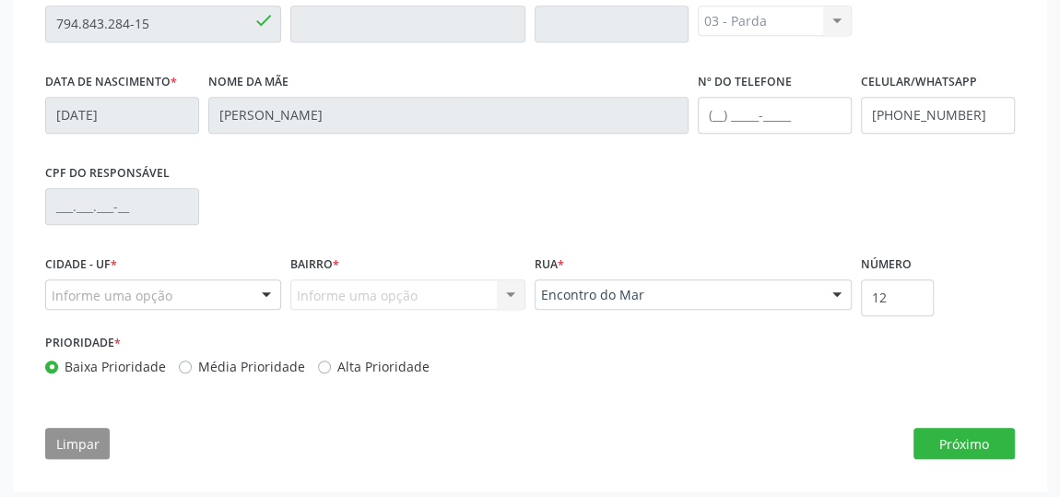
scroll to position [633, 0]
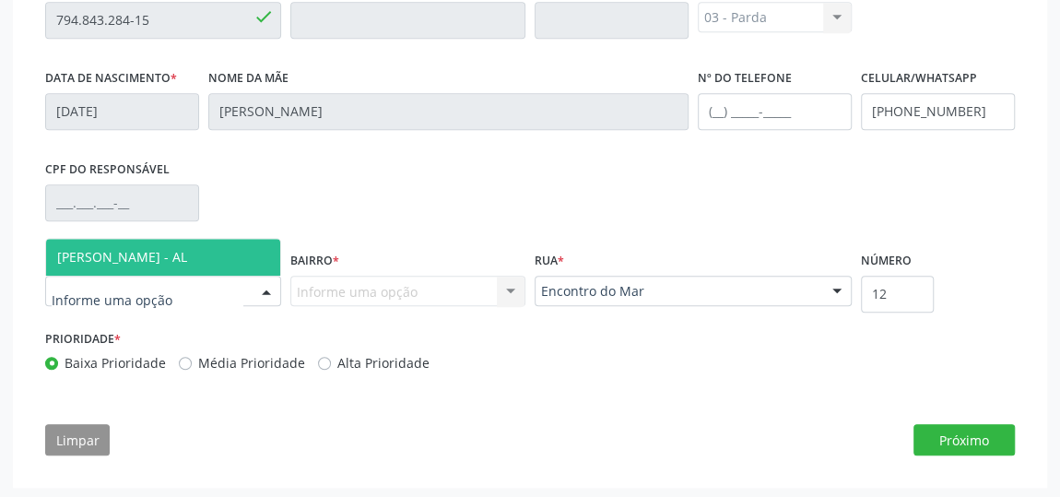
click at [83, 276] on div at bounding box center [163, 291] width 236 height 31
click at [99, 248] on span "[PERSON_NAME] - AL" at bounding box center [122, 257] width 130 height 18
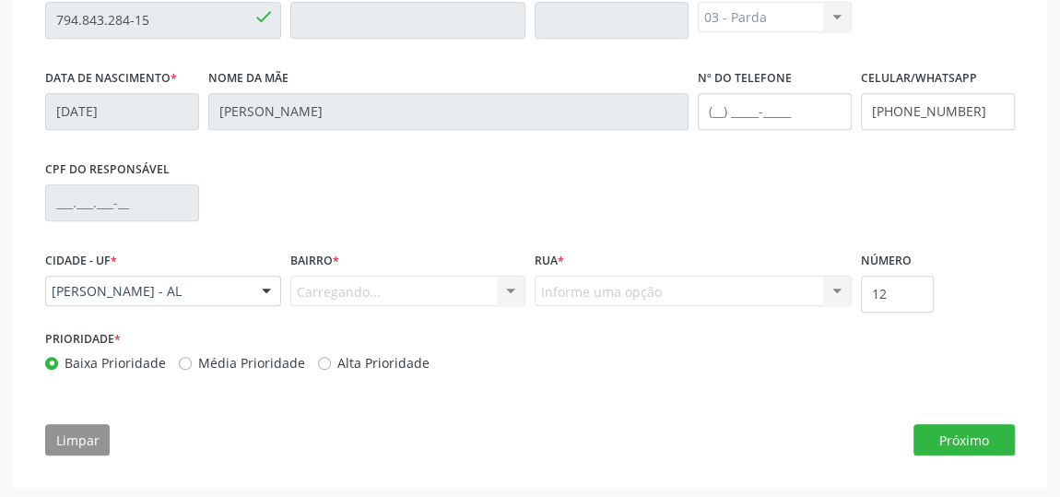
click at [314, 290] on div "Carregando... Nenhum resultado encontrado para: " " Nenhuma opção encontrada. D…" at bounding box center [408, 291] width 236 height 31
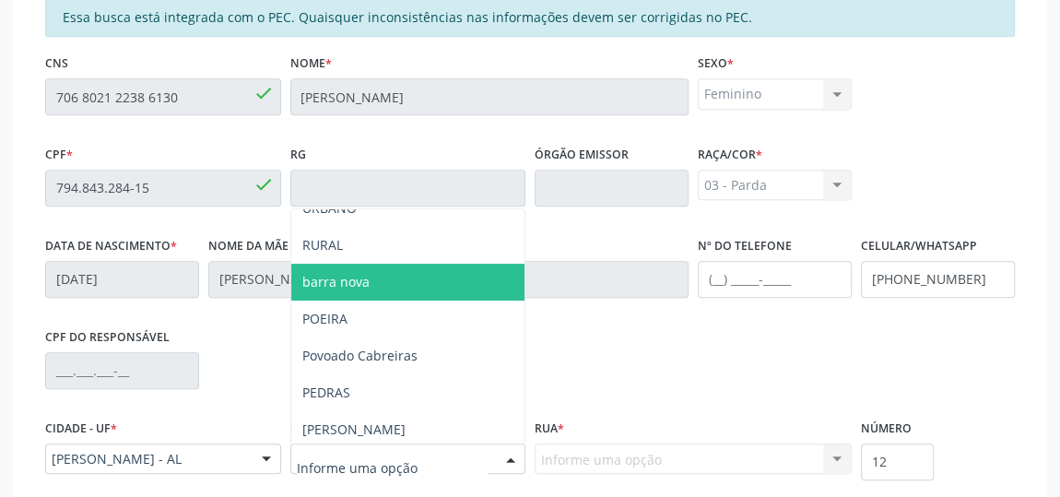
scroll to position [251, 0]
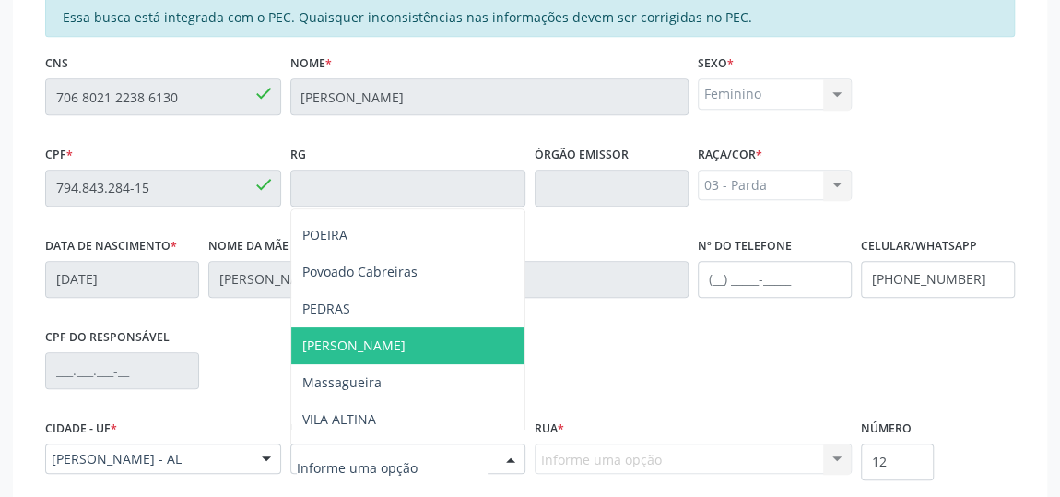
drag, startPoint x: 349, startPoint y: 336, endPoint x: 367, endPoint y: 339, distance: 17.9
click at [349, 336] on span "[PERSON_NAME]" at bounding box center [408, 345] width 234 height 37
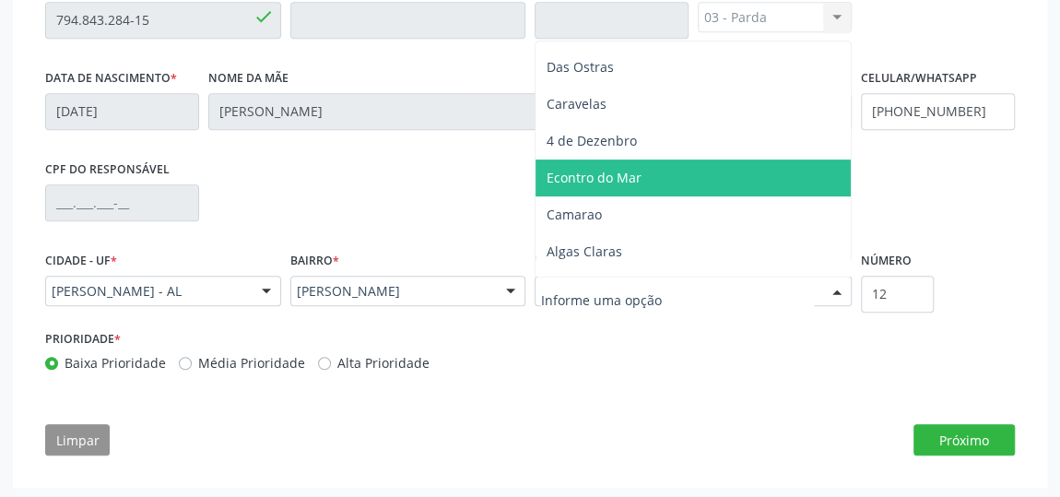
click at [595, 185] on span "Econtro do Mar" at bounding box center [693, 177] width 315 height 37
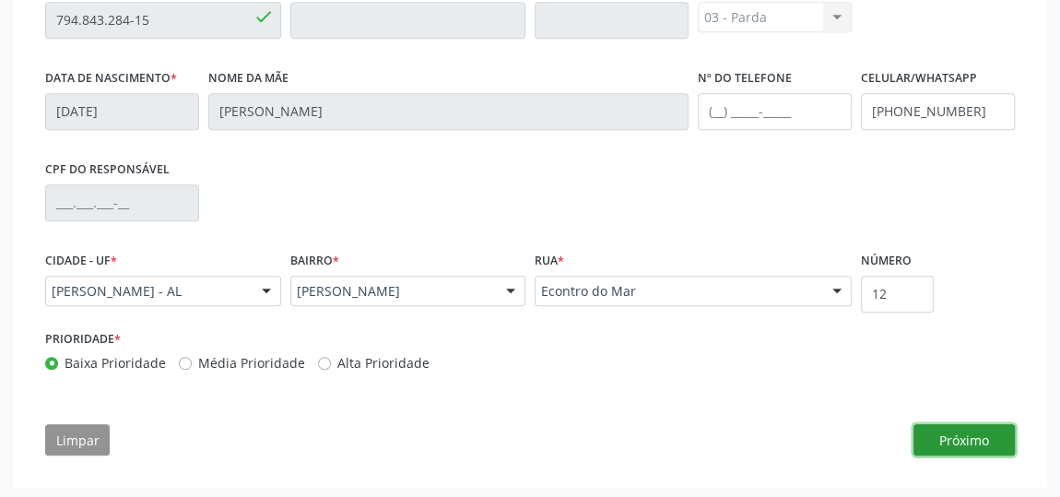
click at [933, 426] on button "Próximo" at bounding box center [964, 439] width 101 height 31
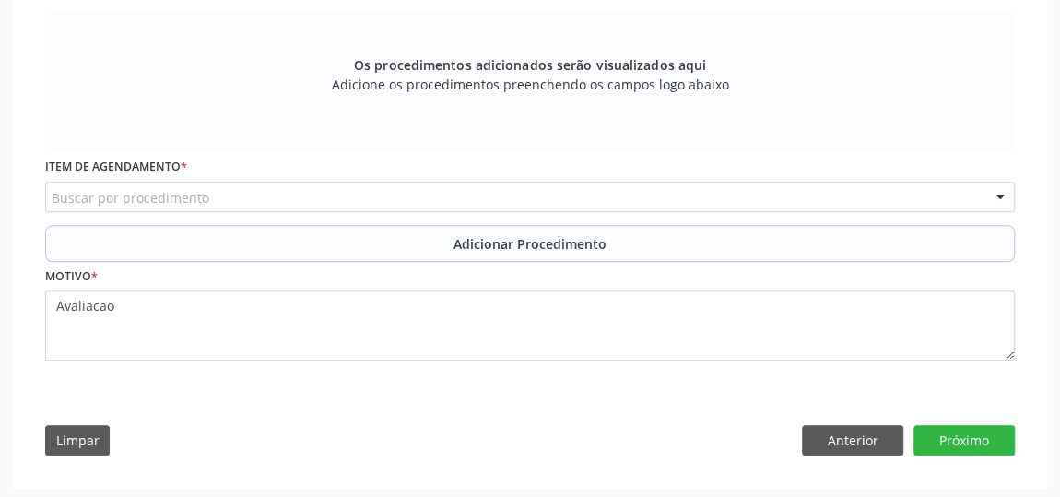
scroll to position [512, 0]
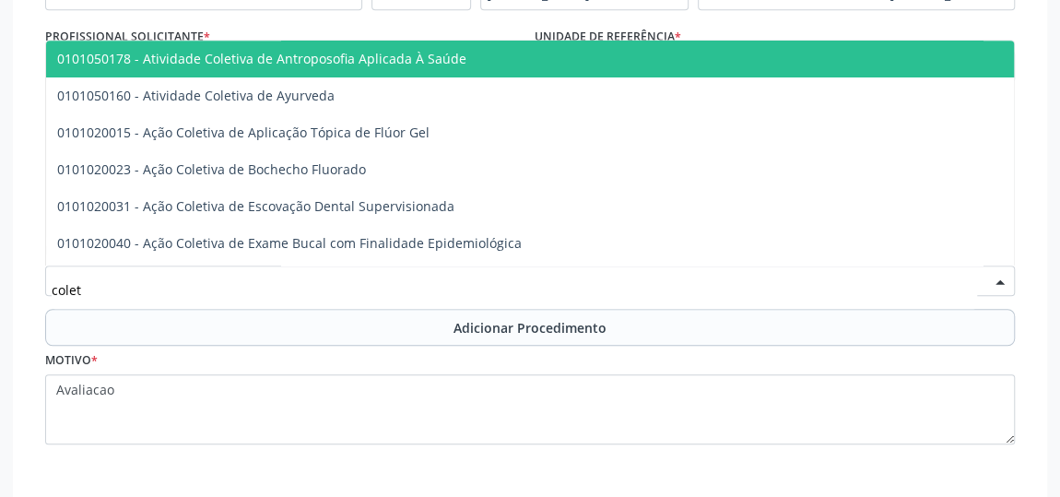
type input "coleta"
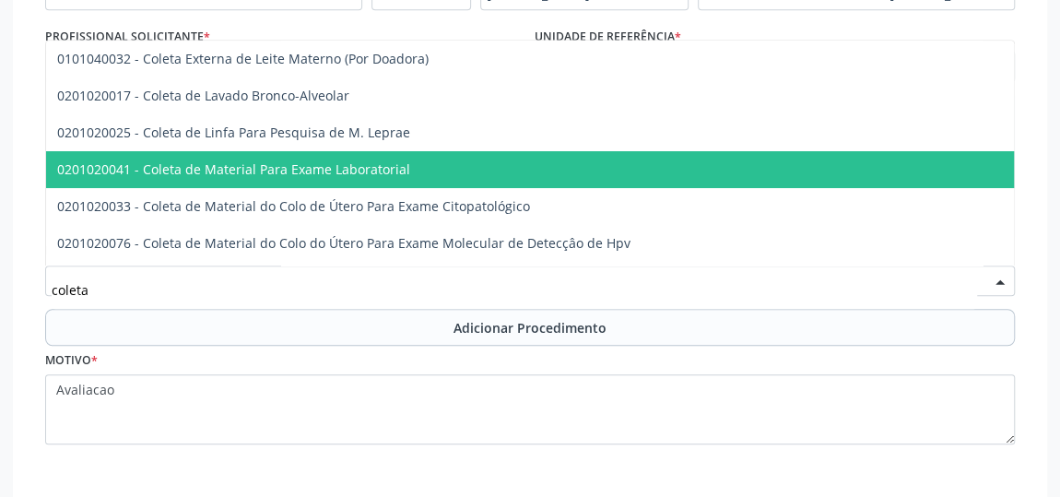
click at [324, 160] on span "0201020041 - Coleta de Material Para Exame Laboratorial" at bounding box center [233, 169] width 353 height 18
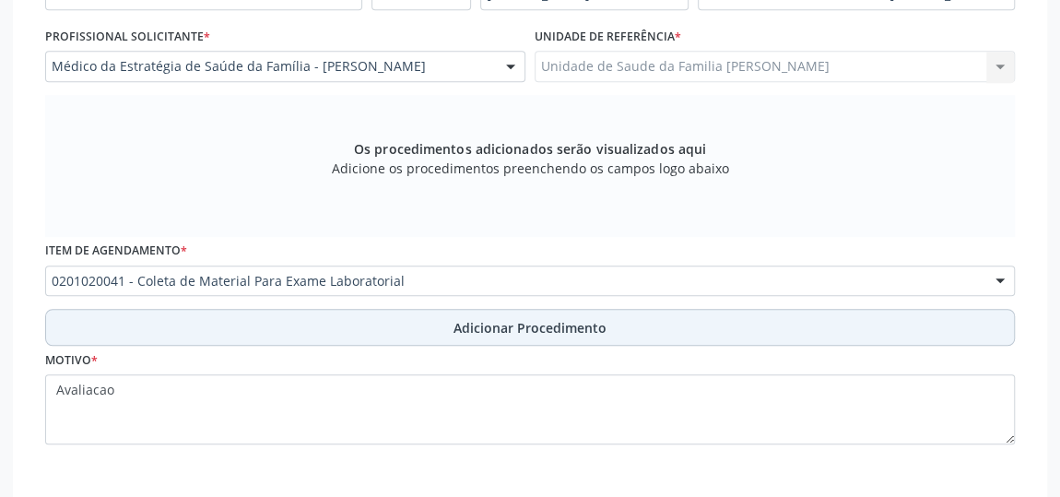
click at [464, 320] on span "Adicionar Procedimento" at bounding box center [530, 327] width 153 height 19
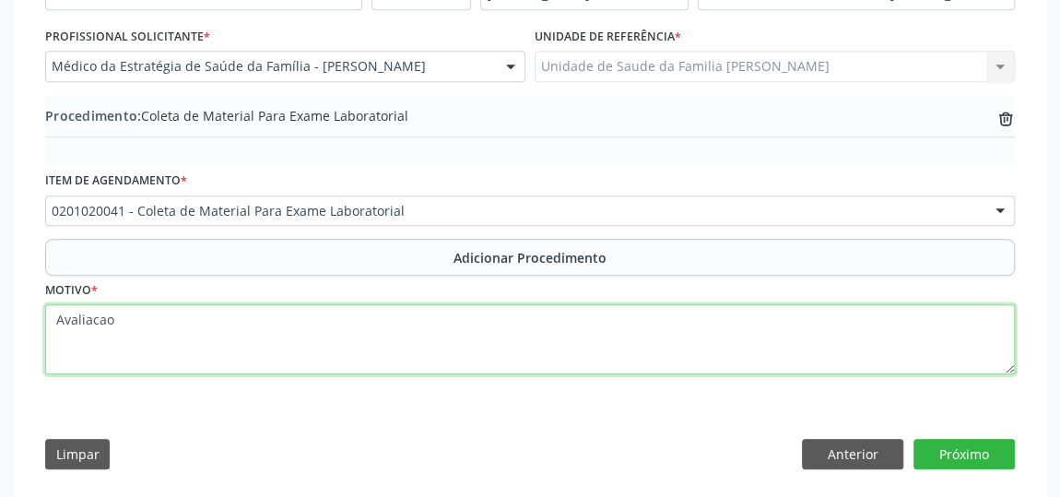
click at [118, 322] on textarea "Avaliacao" at bounding box center [530, 339] width 970 height 70
paste textarea "Realizado [DATE], Ubs. [PERSON_NAME]"
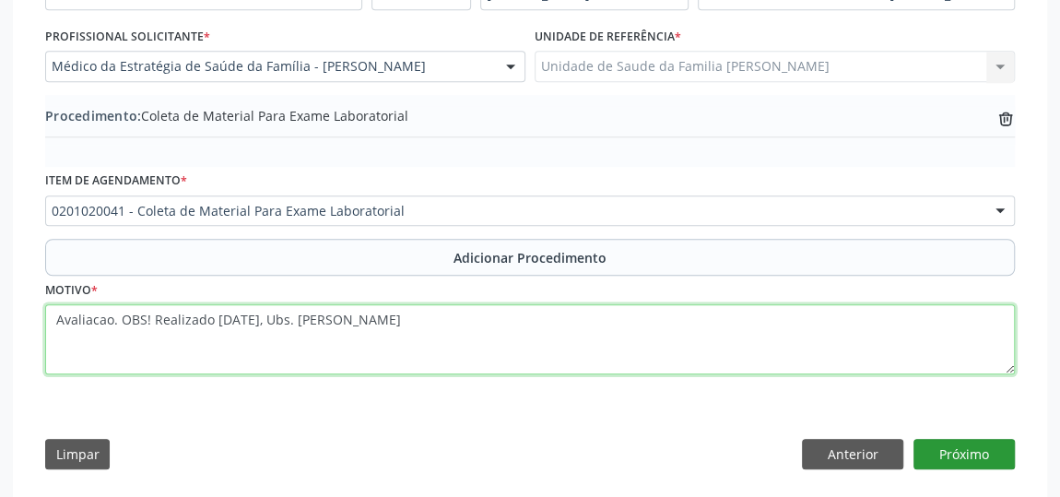
type textarea "Avaliacao. OBS! Realizado [DATE], Ubs. [PERSON_NAME]"
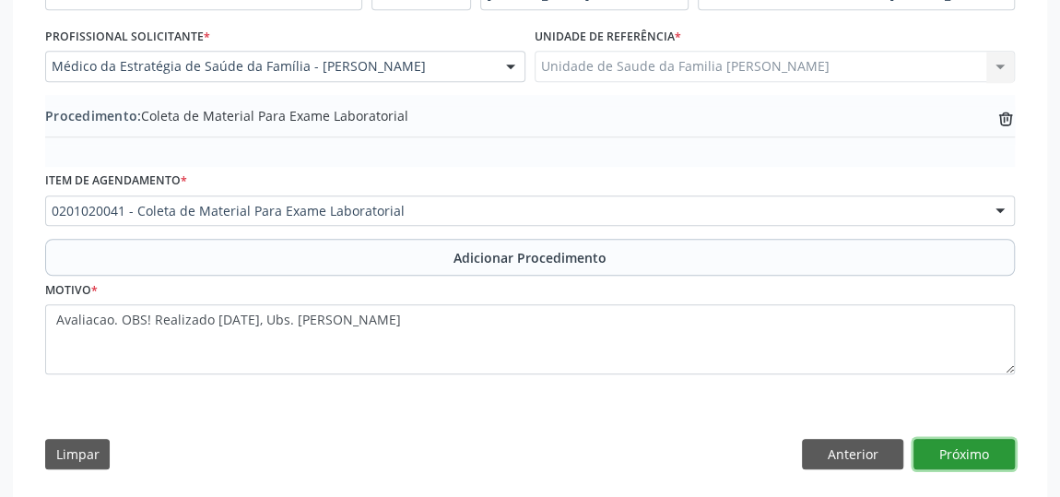
click at [946, 448] on button "Próximo" at bounding box center [964, 454] width 101 height 31
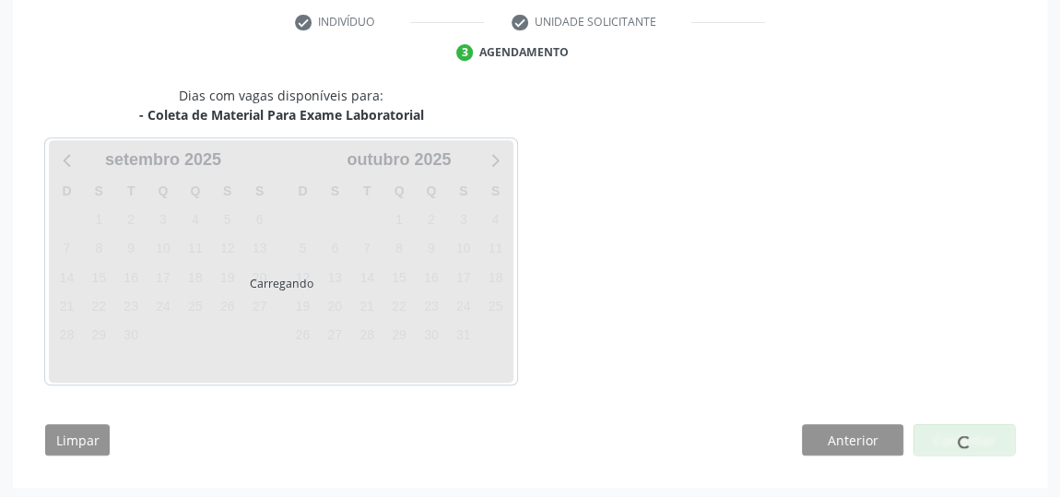
scroll to position [435, 0]
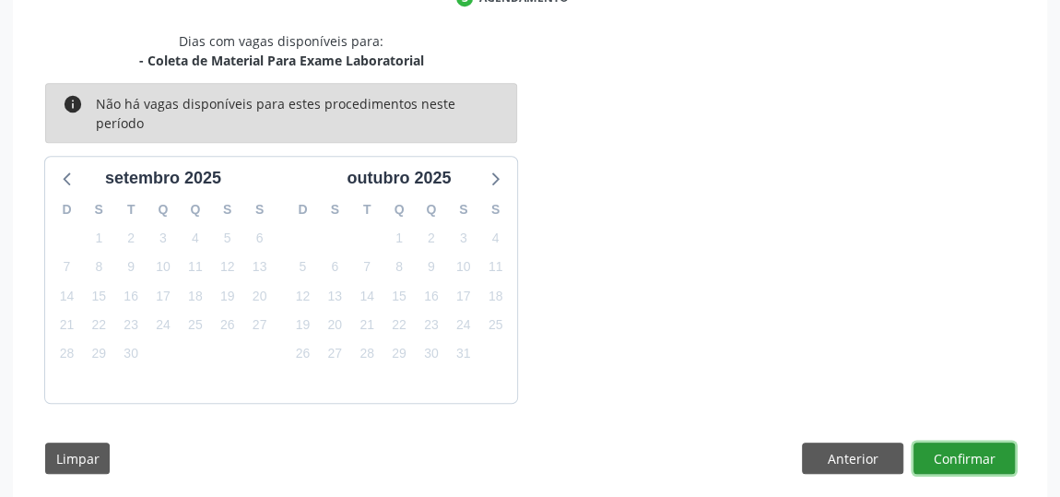
click at [951, 442] on button "Confirmar" at bounding box center [964, 457] width 101 height 31
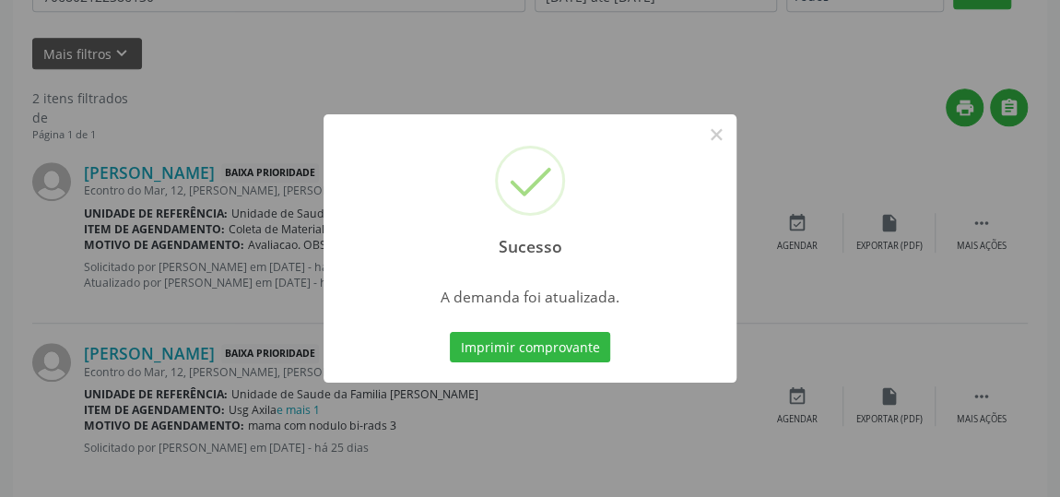
scroll to position [136, 0]
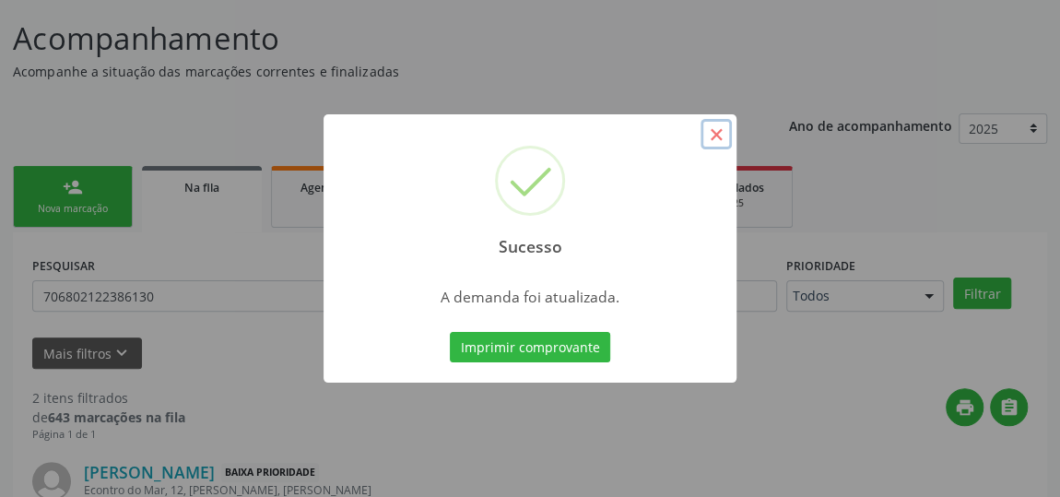
click at [714, 131] on button "×" at bounding box center [716, 134] width 31 height 31
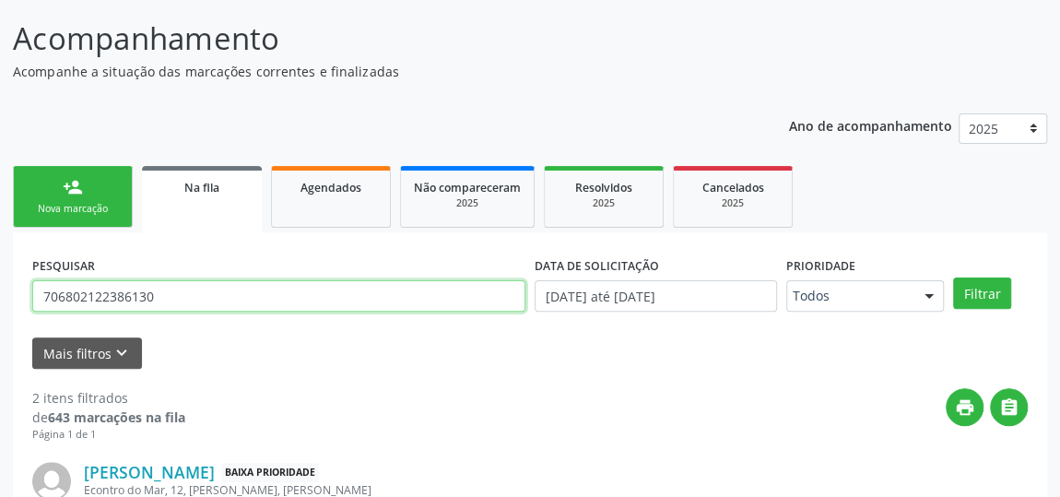
drag, startPoint x: 217, startPoint y: 297, endPoint x: 0, endPoint y: 277, distance: 217.6
click at [0, 278] on div "Acompanhamento Acompanhe a situação das marcações correntes e finalizadas Relat…" at bounding box center [530, 406] width 1060 height 829
type input "703106390439960"
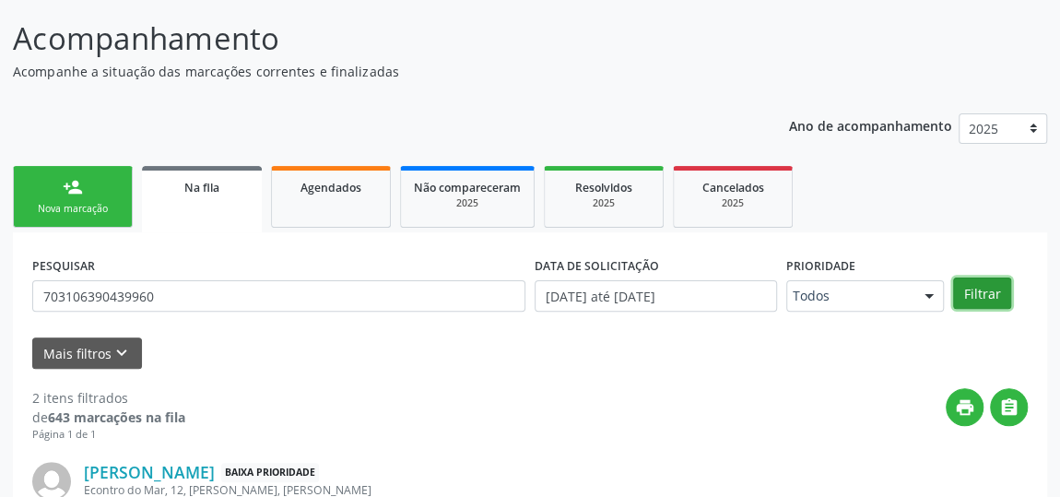
click at [977, 295] on button "Filtrar" at bounding box center [982, 292] width 58 height 31
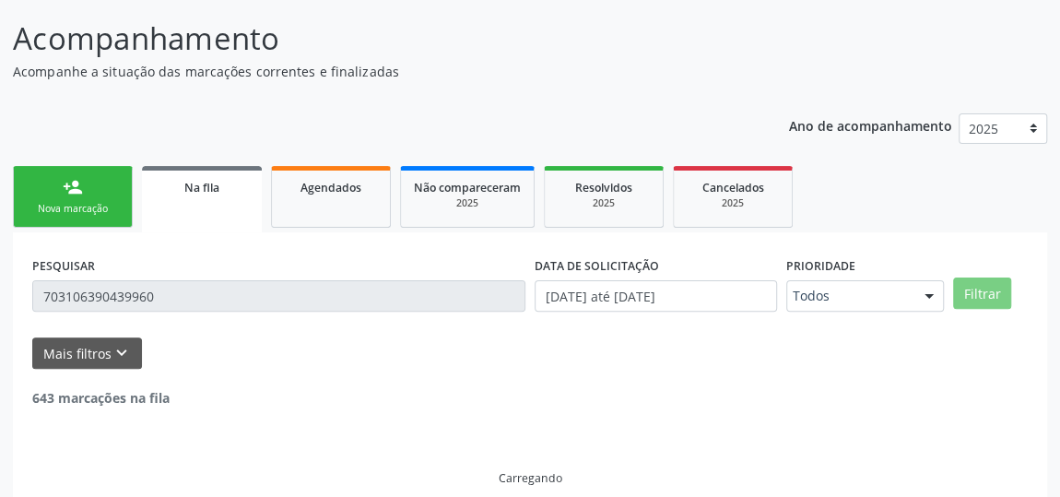
scroll to position [96, 0]
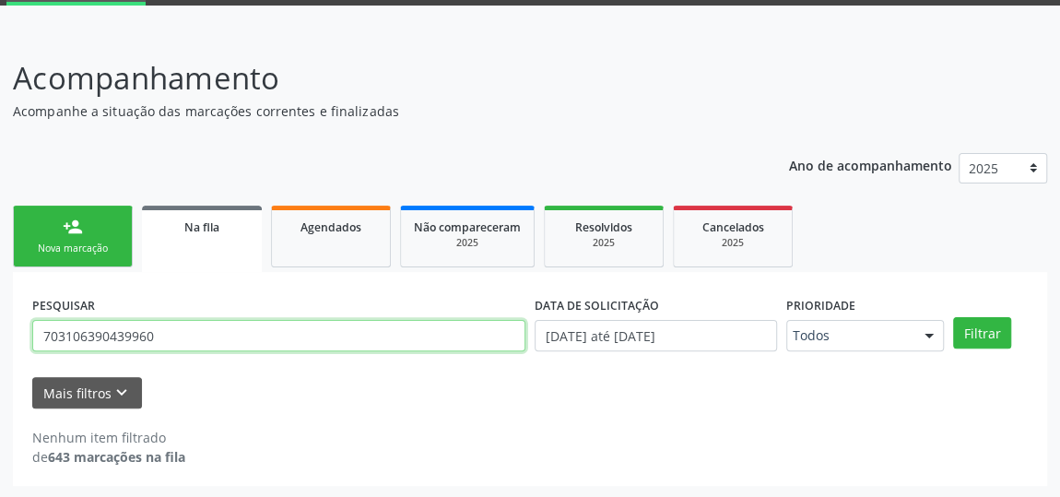
drag, startPoint x: 124, startPoint y: 328, endPoint x: 0, endPoint y: 328, distance: 124.4
click at [0, 328] on div "Acompanhamento Acompanhe a situação das marcações correntes e finalizadas Relat…" at bounding box center [530, 264] width 1060 height 467
type input "700001122748102"
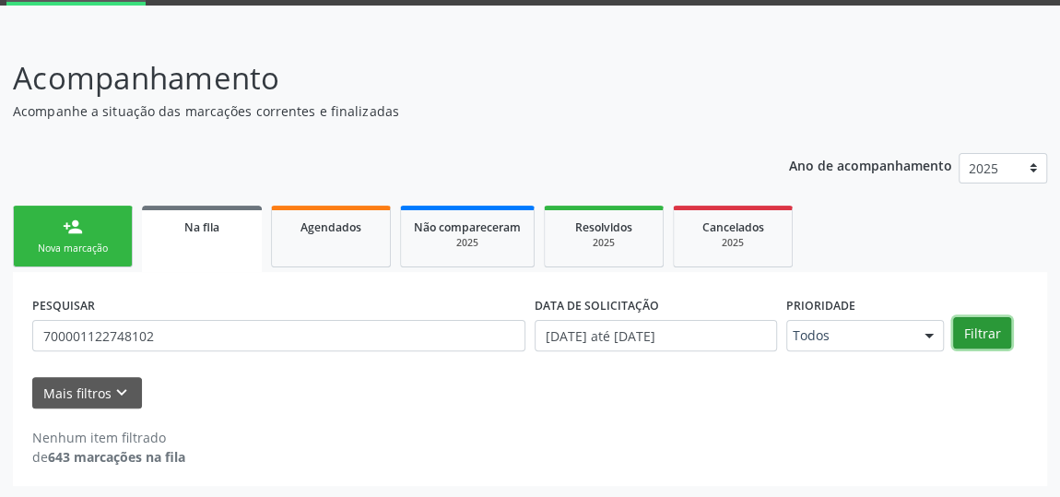
click at [968, 345] on button "Filtrar" at bounding box center [982, 332] width 58 height 31
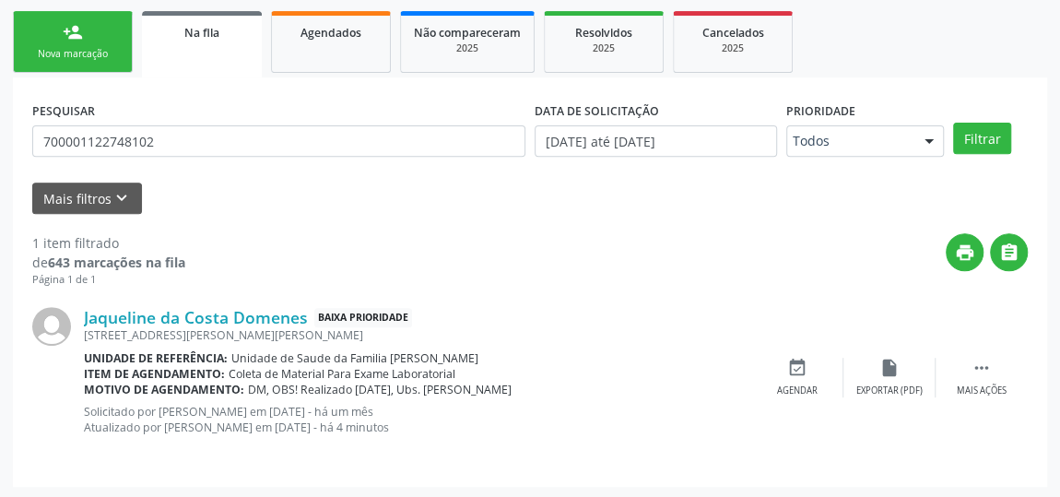
scroll to position [291, 0]
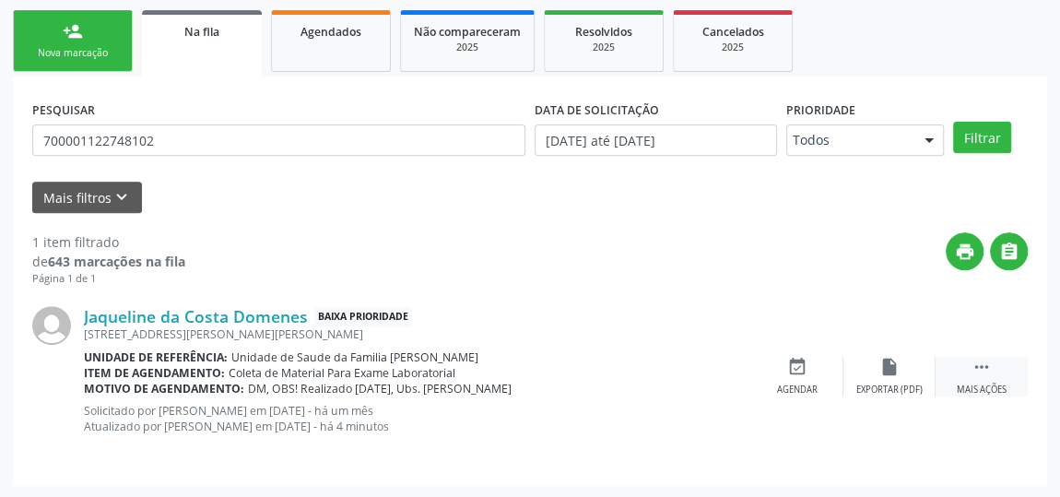
click at [981, 357] on icon "" at bounding box center [982, 367] width 20 height 20
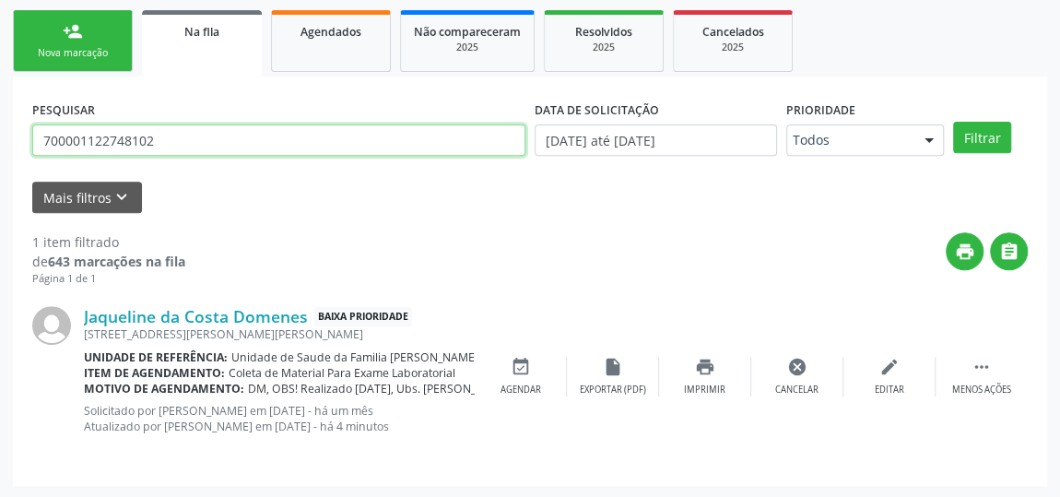
drag, startPoint x: 194, startPoint y: 142, endPoint x: 0, endPoint y: 139, distance: 193.6
click at [0, 139] on div "Acompanhamento Acompanhe a situação das marcações correntes e finalizadas Relat…" at bounding box center [530, 167] width 1060 height 663
type input "704504686495620"
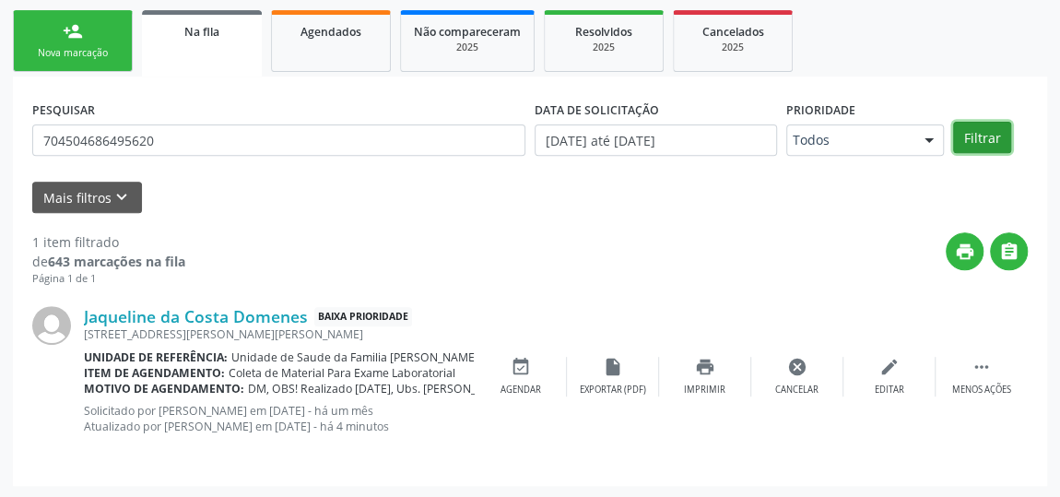
click at [986, 138] on button "Filtrar" at bounding box center [982, 137] width 58 height 31
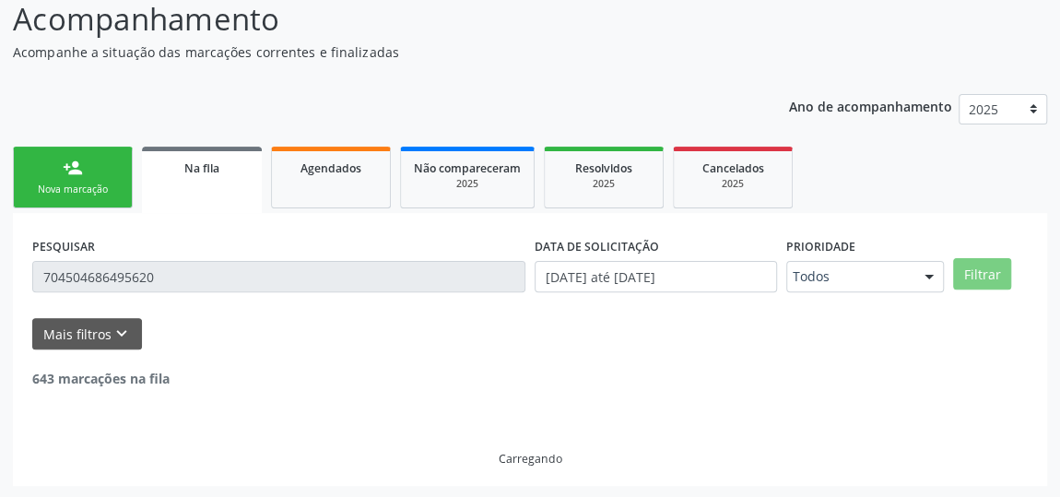
scroll to position [96, 0]
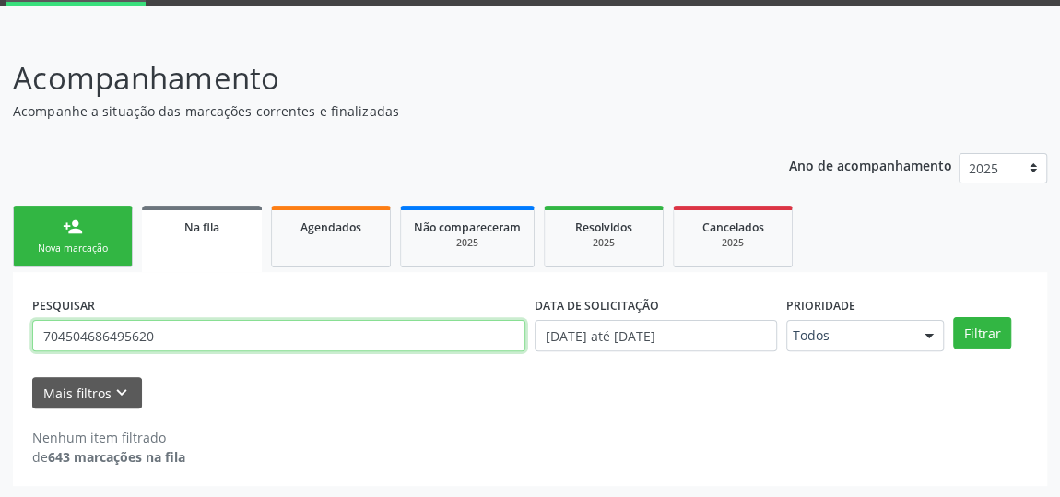
drag, startPoint x: 185, startPoint y: 342, endPoint x: 27, endPoint y: 350, distance: 158.8
click at [28, 350] on div "PESQUISAR 704504686495620" at bounding box center [279, 327] width 502 height 72
type input "702000381033180"
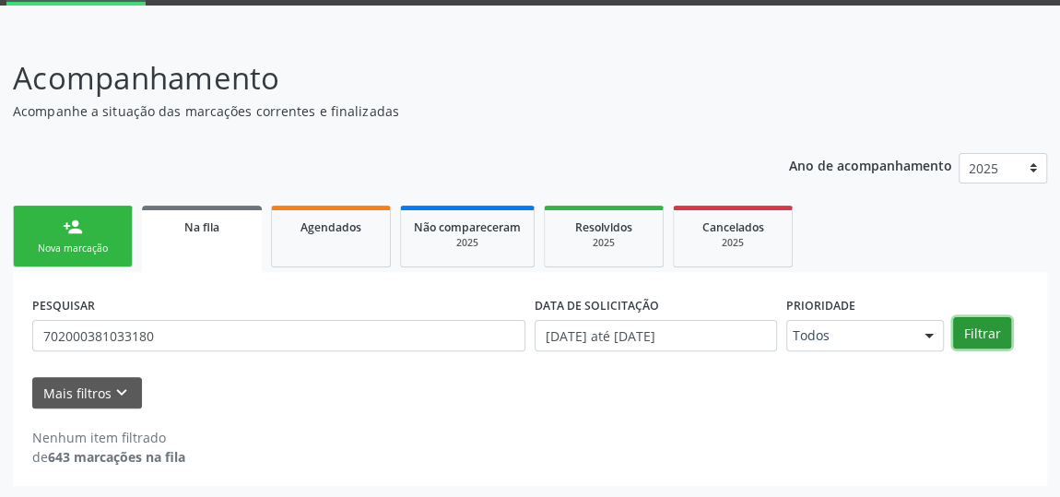
click at [980, 328] on button "Filtrar" at bounding box center [982, 332] width 58 height 31
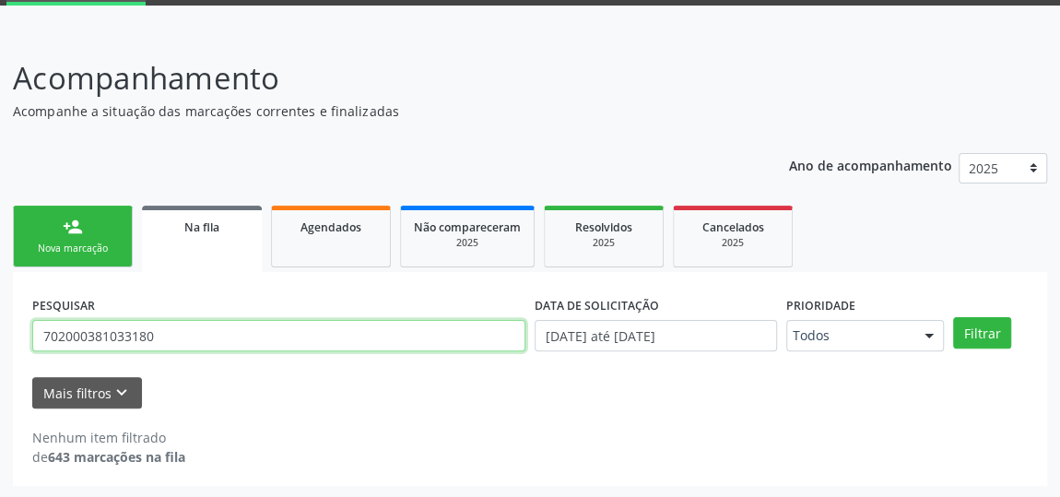
drag, startPoint x: 271, startPoint y: 331, endPoint x: 3, endPoint y: 351, distance: 269.0
click at [6, 352] on div "Acompanhamento Acompanhe a situação das marcações correntes e finalizadas Relat…" at bounding box center [530, 264] width 1060 height 467
type input "708803703608210"
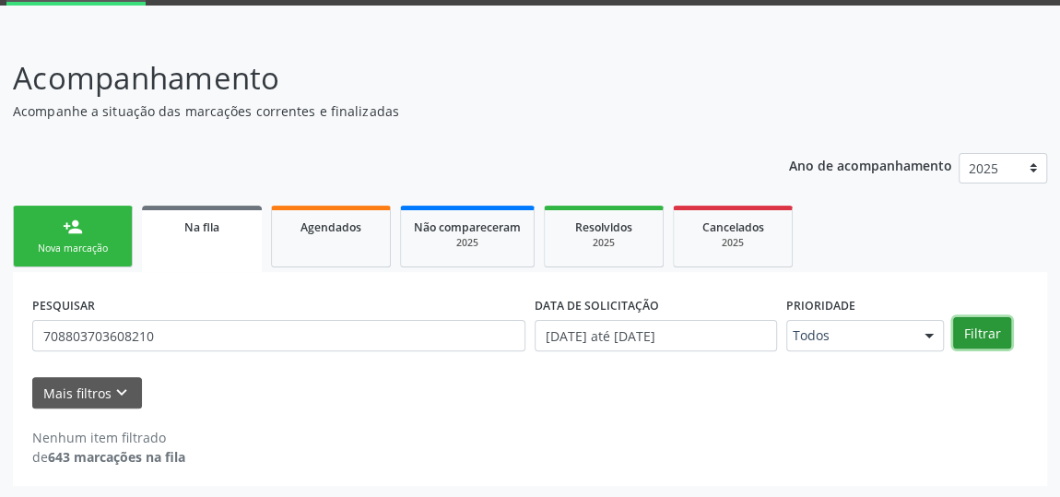
click at [989, 330] on button "Filtrar" at bounding box center [982, 332] width 58 height 31
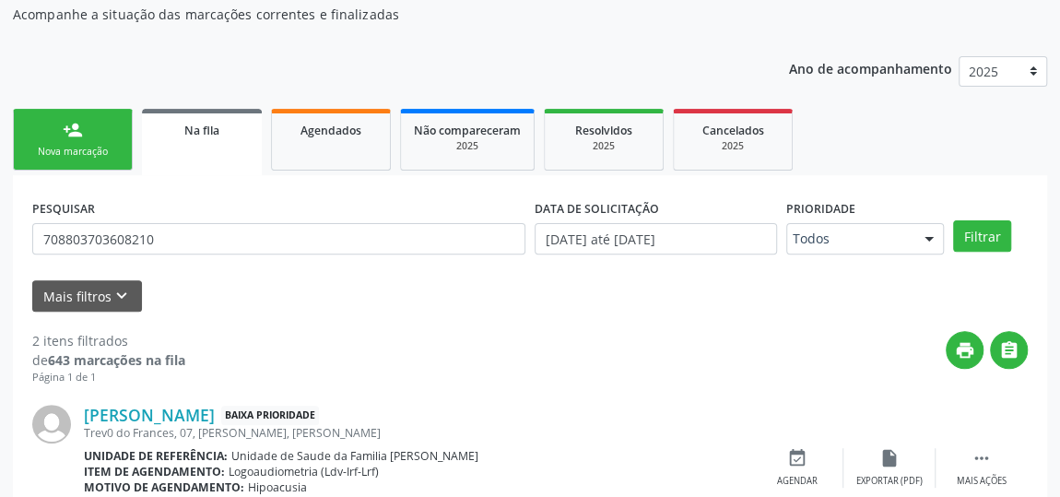
scroll to position [188, 0]
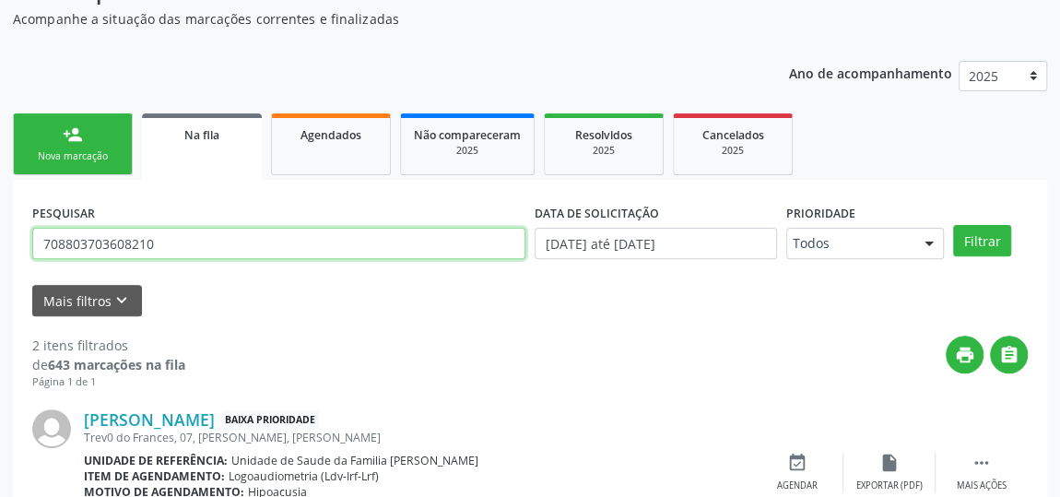
drag, startPoint x: 229, startPoint y: 248, endPoint x: 0, endPoint y: 221, distance: 230.2
click at [0, 225] on div "Acompanhamento Acompanhe a situação das marcações correntes e finalizadas Relat…" at bounding box center [530, 345] width 1060 height 812
type input "703603037379636"
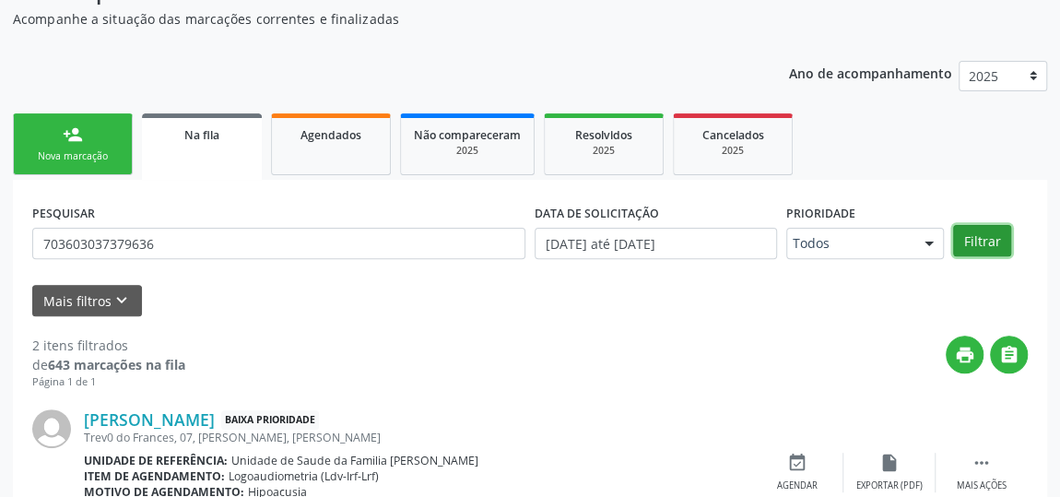
click at [981, 237] on button "Filtrar" at bounding box center [982, 240] width 58 height 31
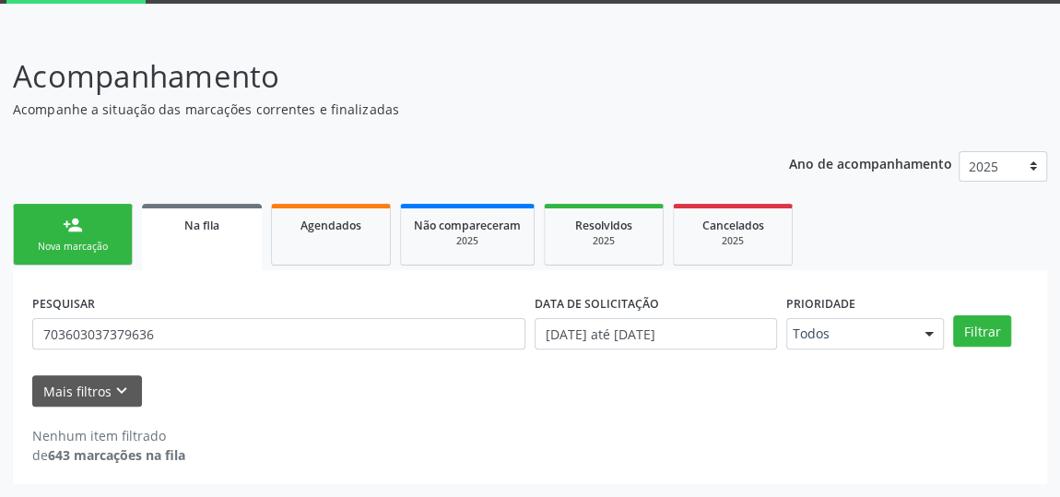
scroll to position [96, 0]
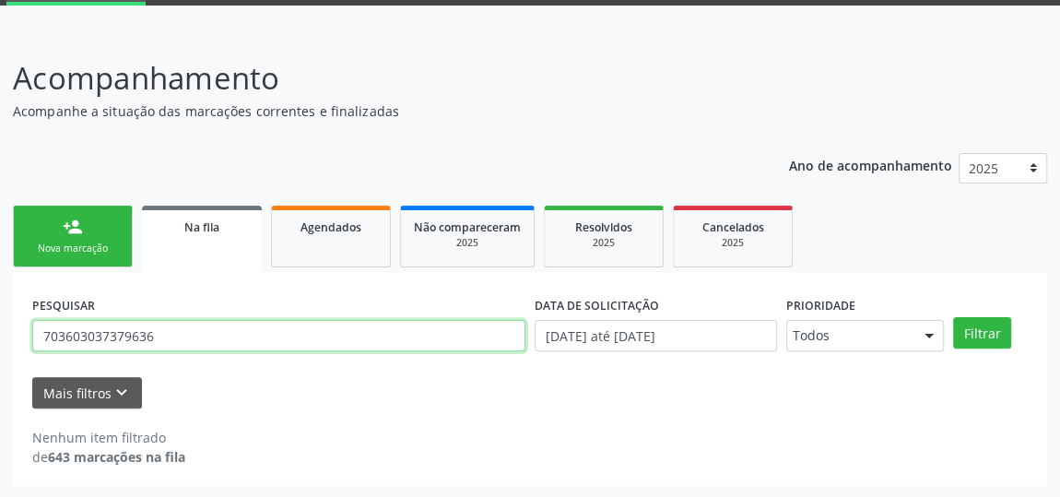
drag, startPoint x: 232, startPoint y: 327, endPoint x: 0, endPoint y: 352, distance: 233.6
click at [0, 352] on div "Acompanhamento Acompanhe a situação das marcações correntes e finalizadas Relat…" at bounding box center [530, 264] width 1060 height 467
type input "700702416385680"
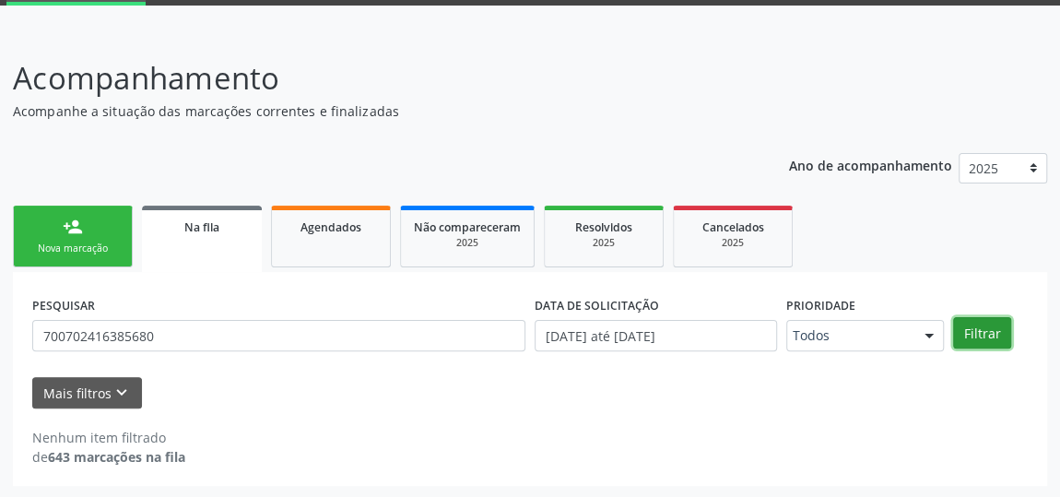
click at [962, 323] on button "Filtrar" at bounding box center [982, 332] width 58 height 31
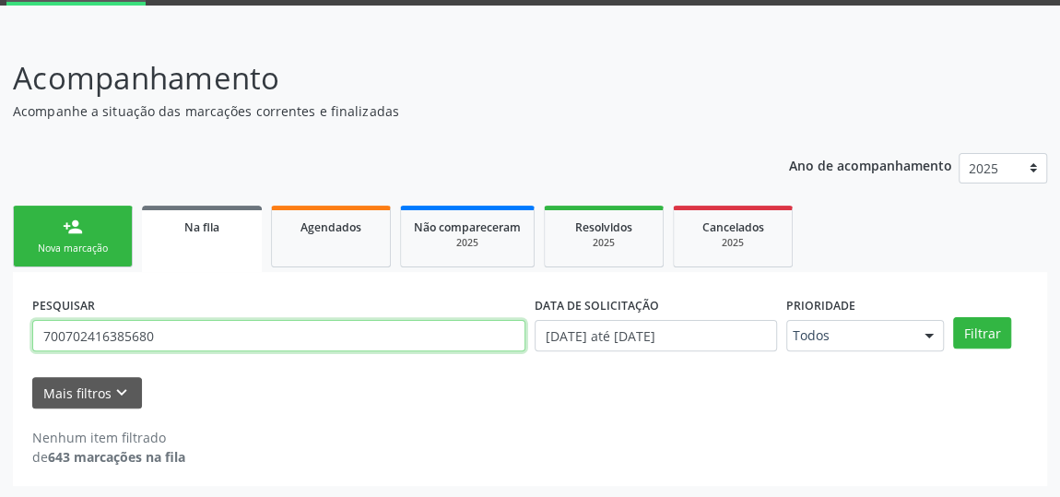
drag, startPoint x: 194, startPoint y: 348, endPoint x: 22, endPoint y: 357, distance: 171.7
click at [25, 356] on div "PESQUISAR 700702416385680 DATA DE SOLICITAÇÃO [DATE] até [DATE] Prioridade Todo…" at bounding box center [530, 379] width 1034 height 214
type input "704005305558066"
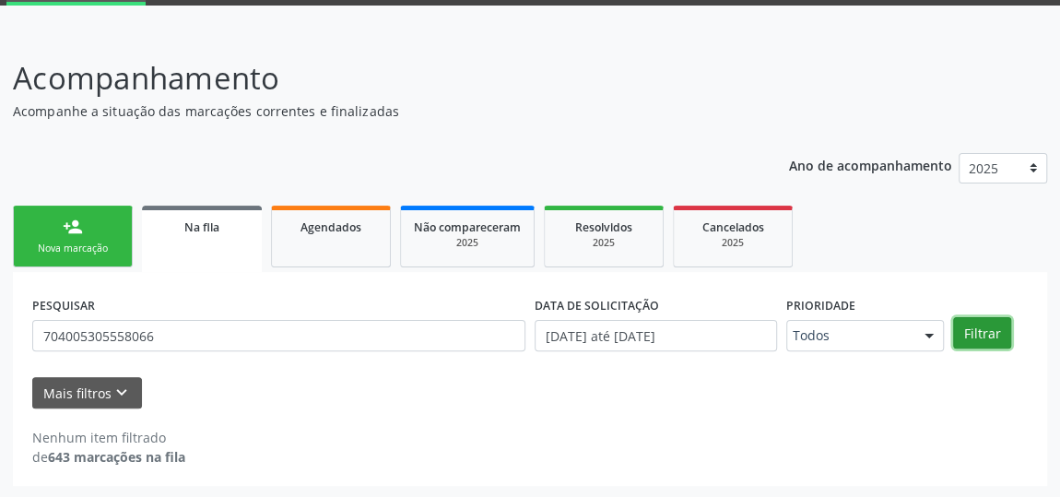
click at [963, 331] on button "Filtrar" at bounding box center [982, 332] width 58 height 31
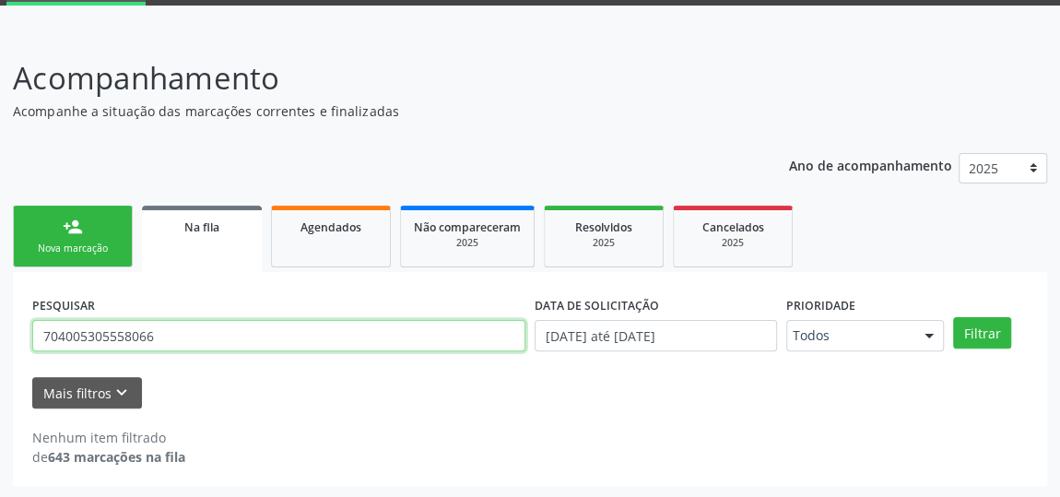
drag, startPoint x: 174, startPoint y: 325, endPoint x: 0, endPoint y: 324, distance: 174.2
click at [0, 324] on div "Acompanhamento Acompanhe a situação das marcações correntes e finalizadas Relat…" at bounding box center [530, 264] width 1060 height 467
type input "Abselao"
click at [953, 317] on button "Filtrar" at bounding box center [982, 332] width 58 height 31
drag, startPoint x: 161, startPoint y: 326, endPoint x: 0, endPoint y: 299, distance: 163.7
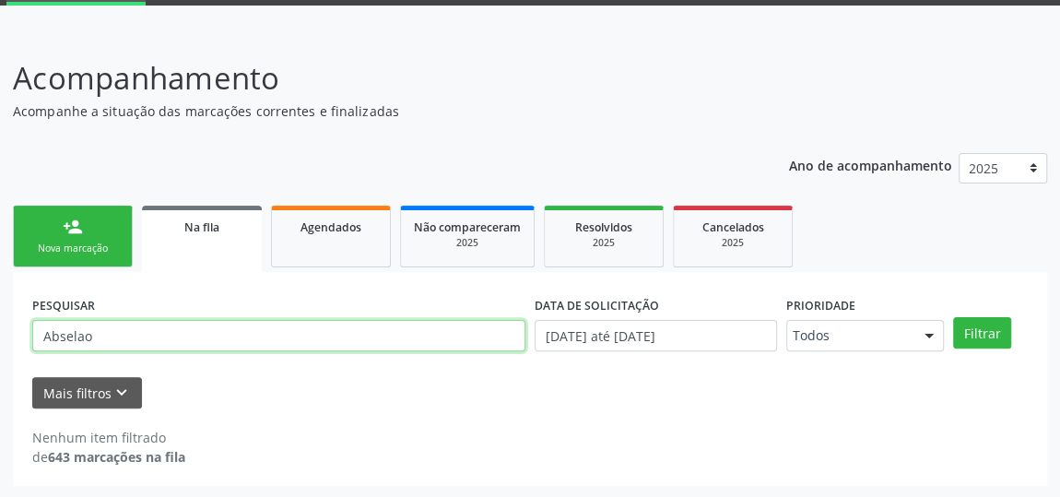
click at [0, 299] on div "Acompanhamento Acompanhe a situação das marcações correntes e finalizadas Relat…" at bounding box center [530, 264] width 1060 height 467
type input "Cicero"
click at [953, 317] on button "Filtrar" at bounding box center [982, 332] width 58 height 31
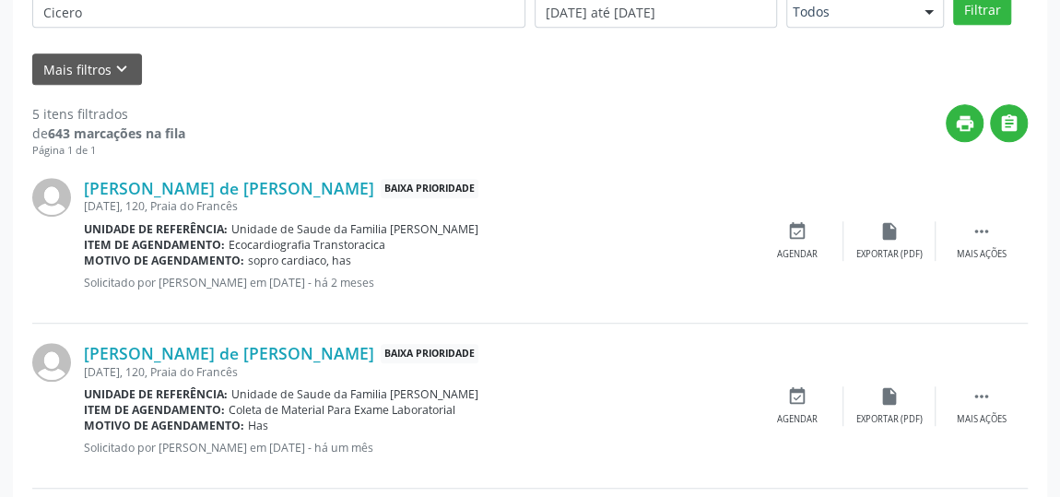
scroll to position [430, 0]
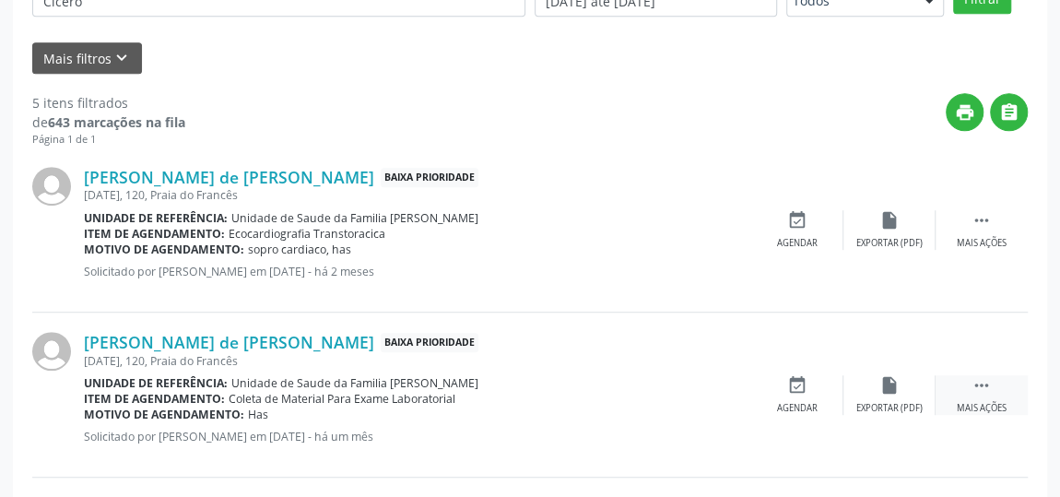
click at [998, 390] on div " Mais ações" at bounding box center [982, 395] width 92 height 40
click at [887, 391] on icon "edit" at bounding box center [889, 385] width 20 height 20
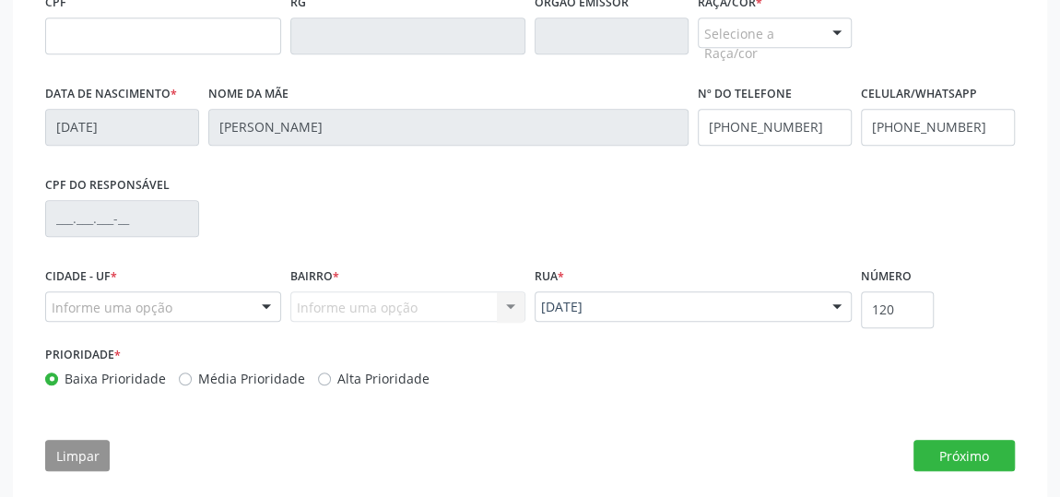
scroll to position [633, 0]
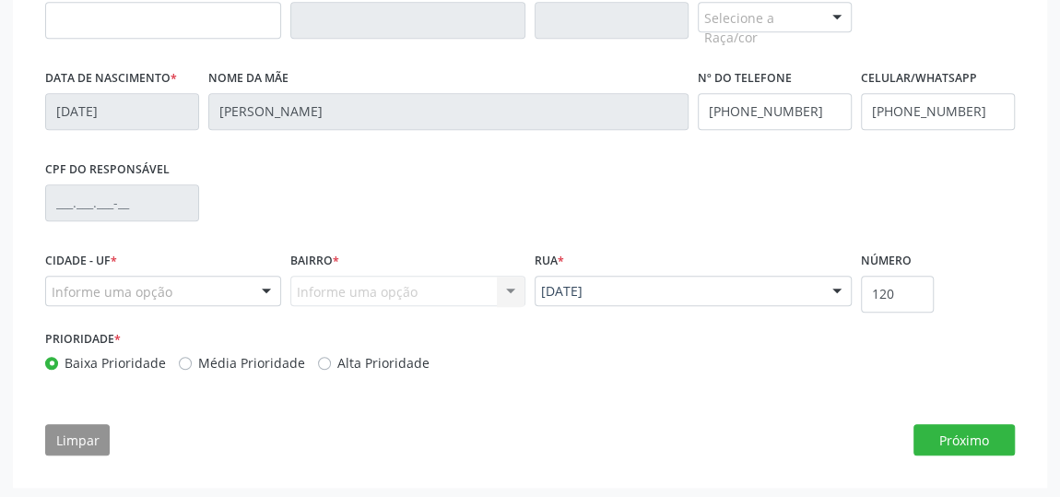
click at [800, 2] on div "Selecione a Raça/cor" at bounding box center [775, 17] width 154 height 31
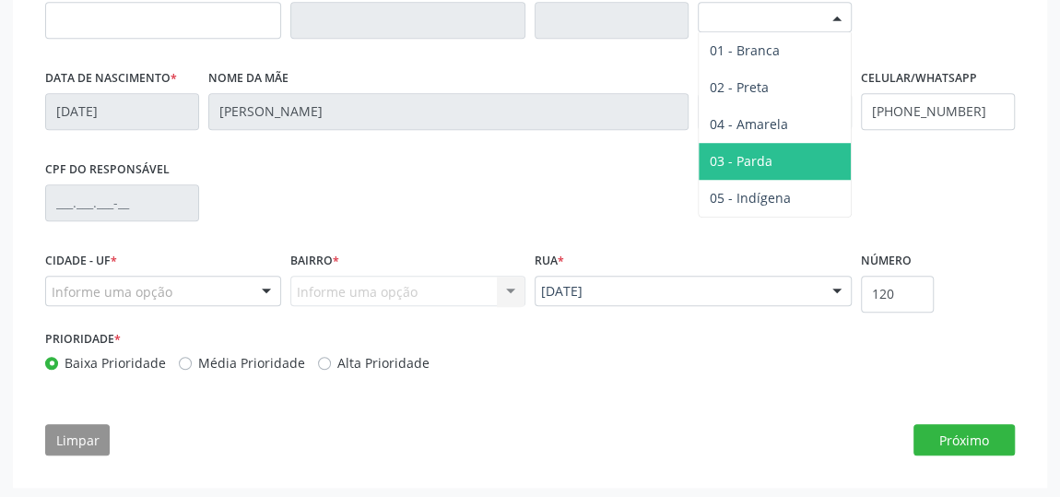
click at [758, 158] on span "03 - Parda" at bounding box center [741, 161] width 63 height 18
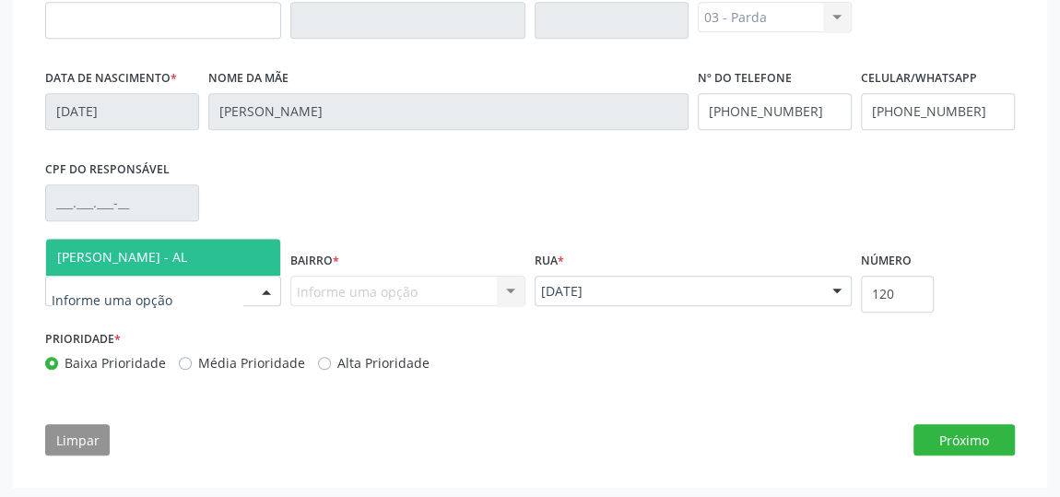
click at [154, 250] on span "[PERSON_NAME] - AL" at bounding box center [122, 257] width 130 height 18
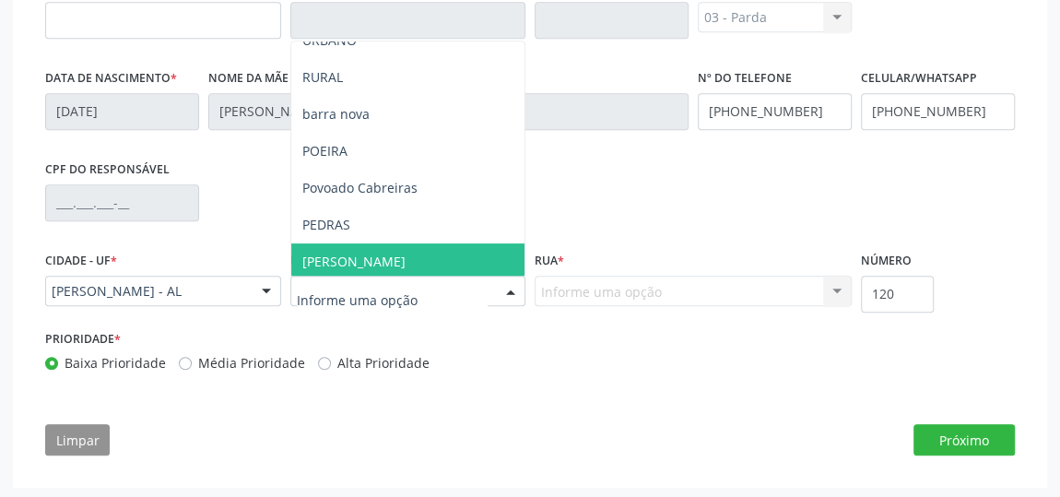
scroll to position [251, 0]
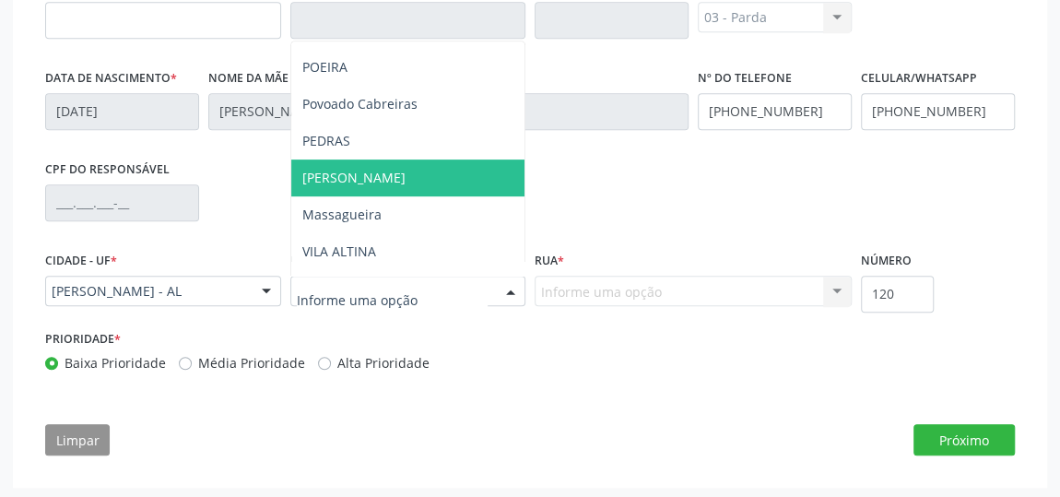
click at [383, 171] on span "[PERSON_NAME]" at bounding box center [408, 177] width 234 height 37
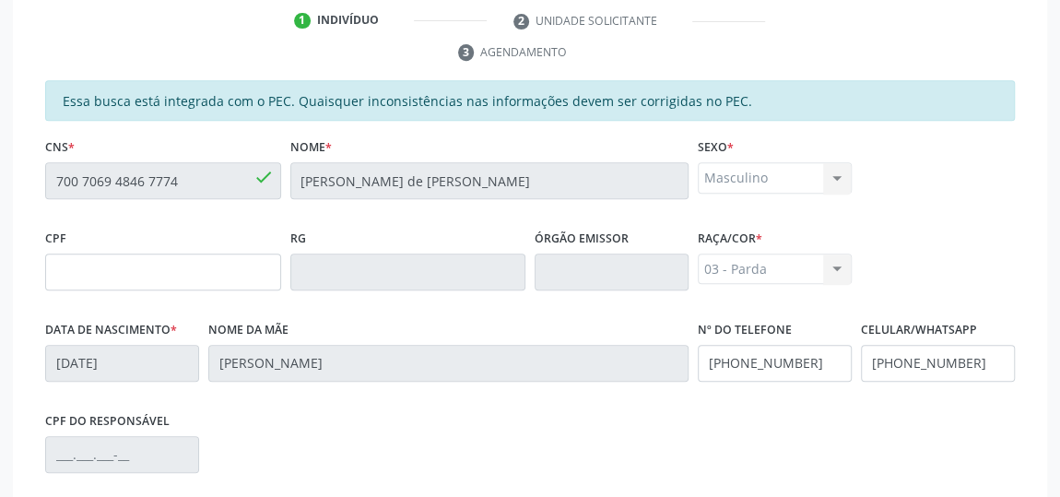
scroll to position [130, 0]
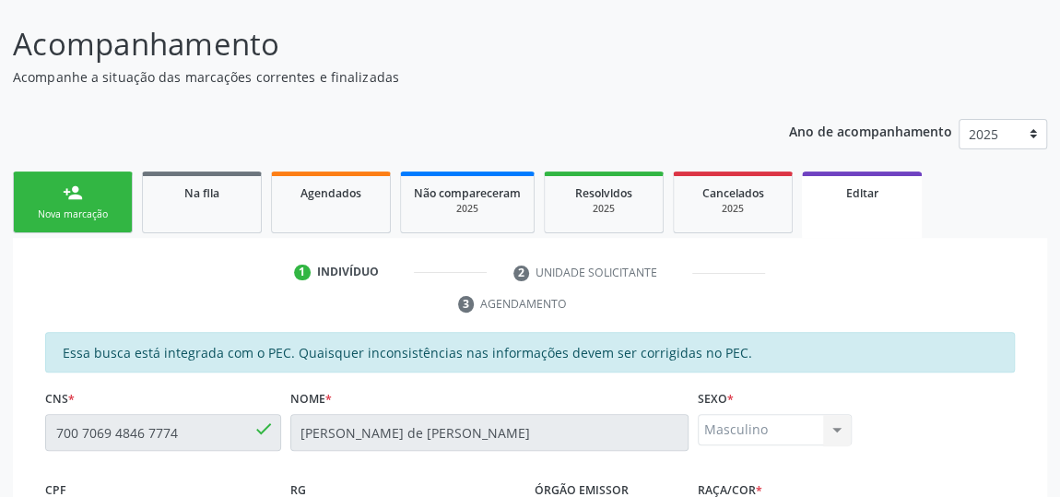
click at [53, 9] on div "Acompanhamento Acompanhe a situação das marcações correntes e finalizadas Relat…" at bounding box center [530, 500] width 1060 height 1007
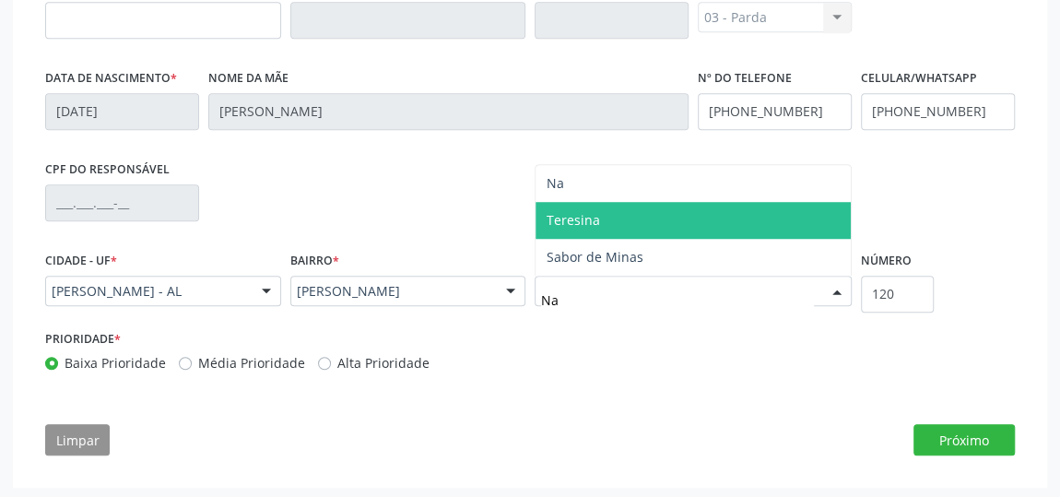
scroll to position [0, 0]
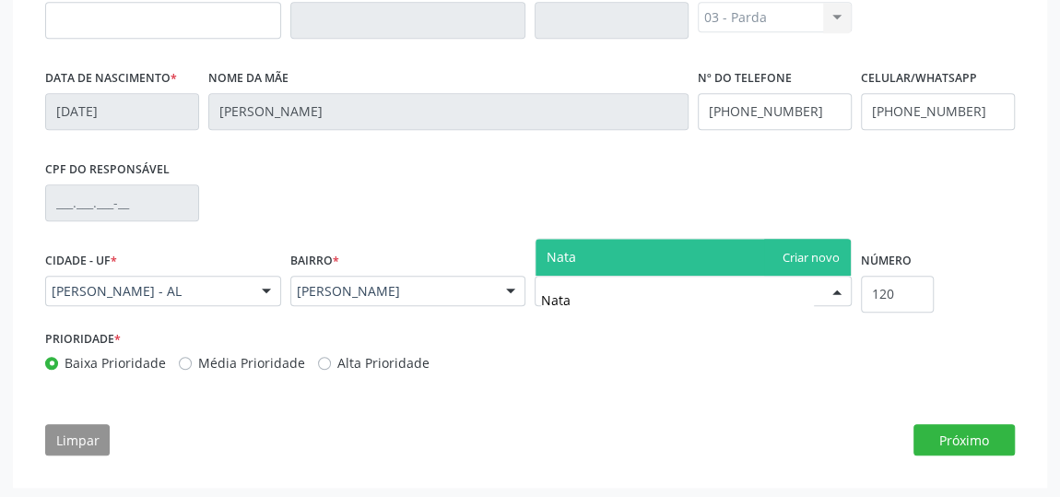
type input "[DATE]"
click at [826, 248] on span "[DATE]" at bounding box center [693, 257] width 315 height 37
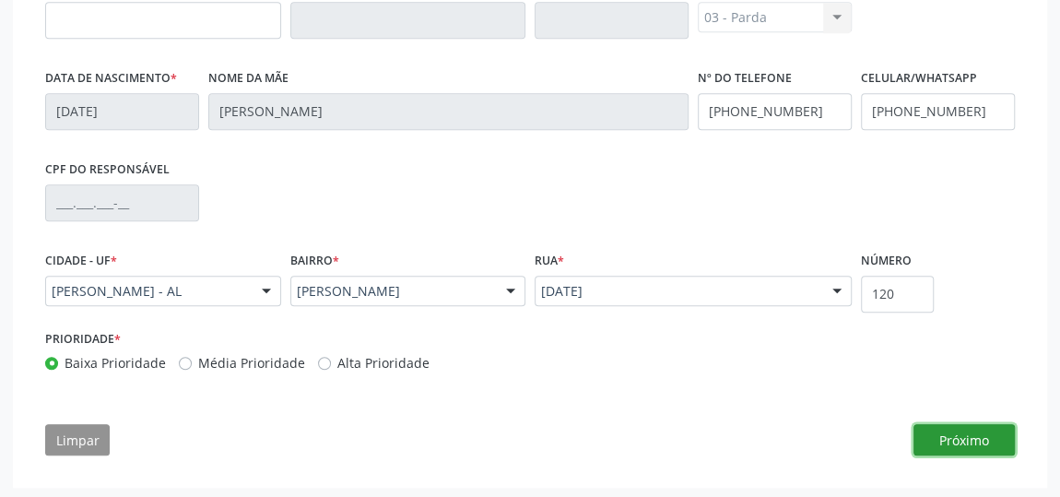
click at [982, 440] on button "Próximo" at bounding box center [964, 439] width 101 height 31
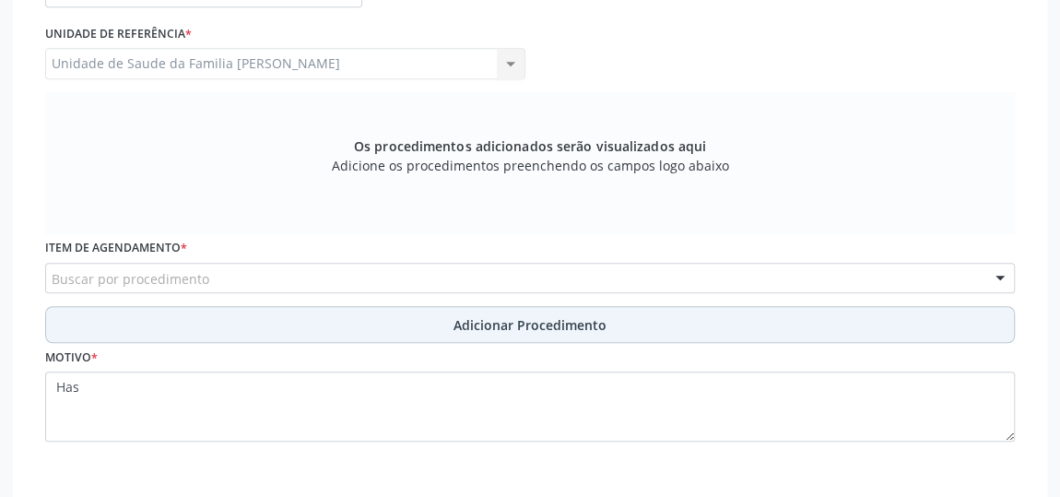
scroll to position [595, 0]
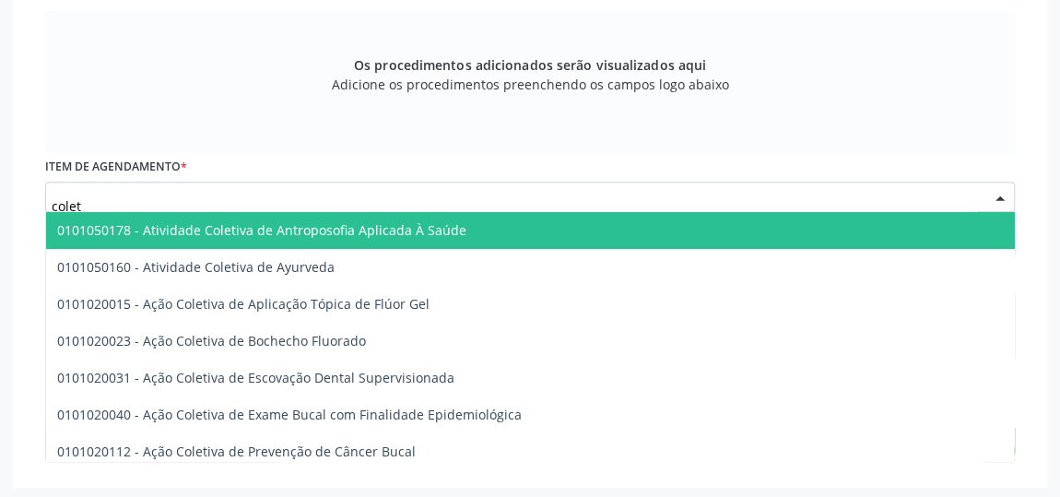
type input "coleta"
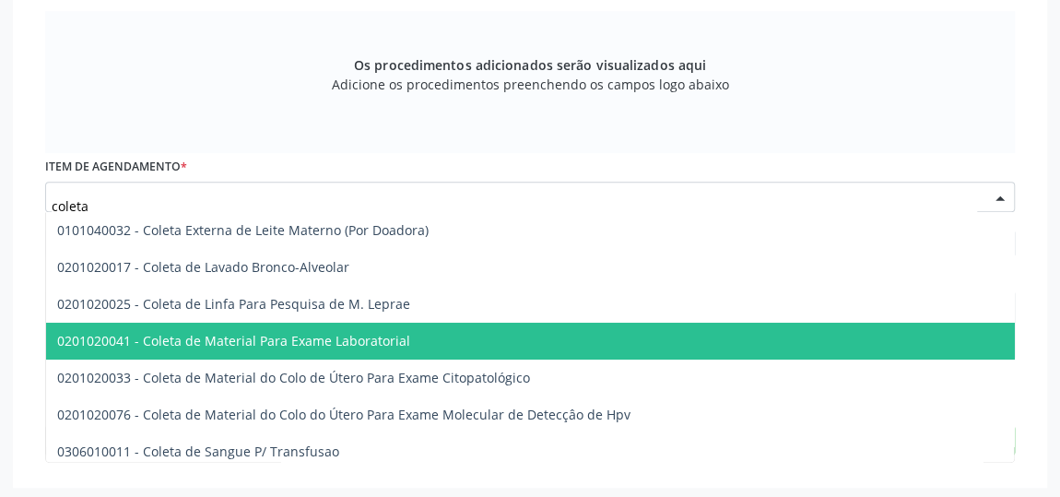
click at [235, 339] on span "0201020041 - Coleta de Material Para Exame Laboratorial" at bounding box center [233, 341] width 353 height 18
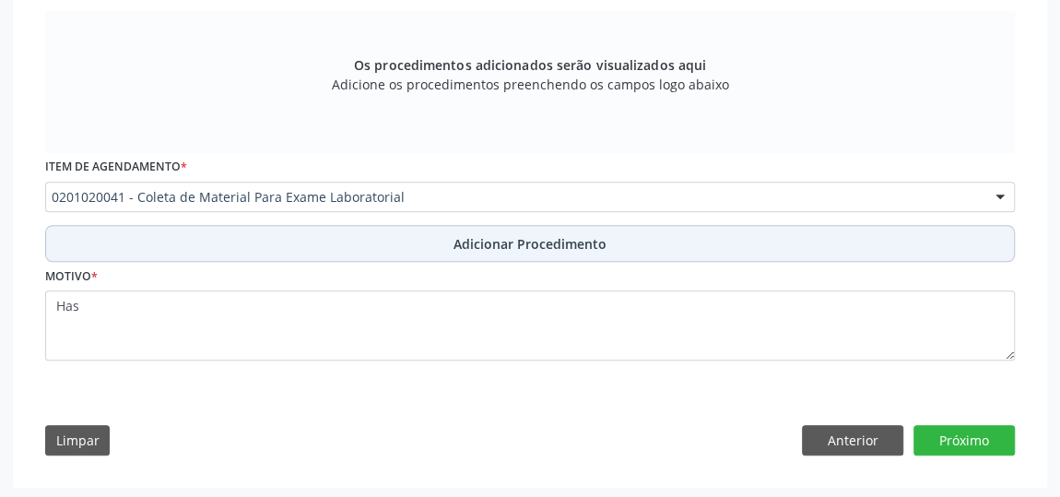
click at [501, 250] on button "Adicionar Procedimento" at bounding box center [530, 243] width 970 height 37
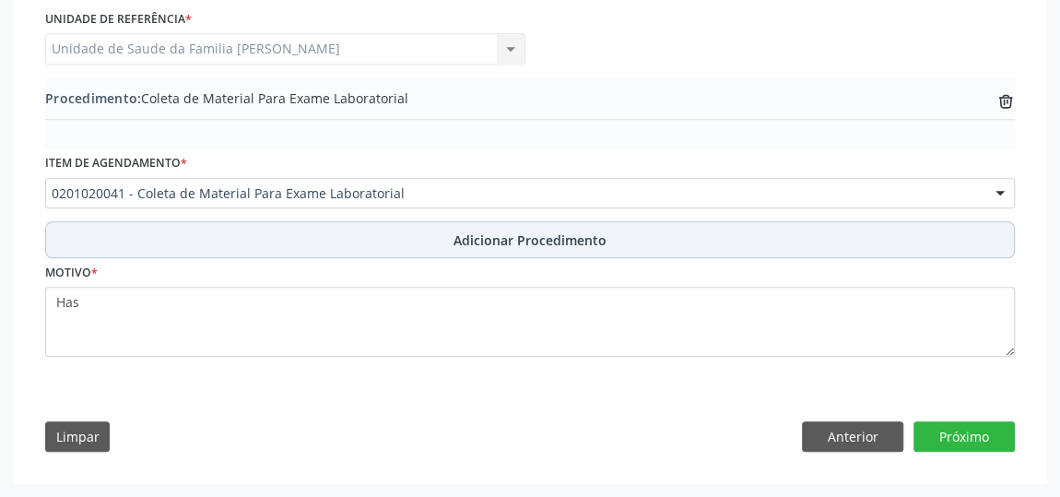
scroll to position [525, 0]
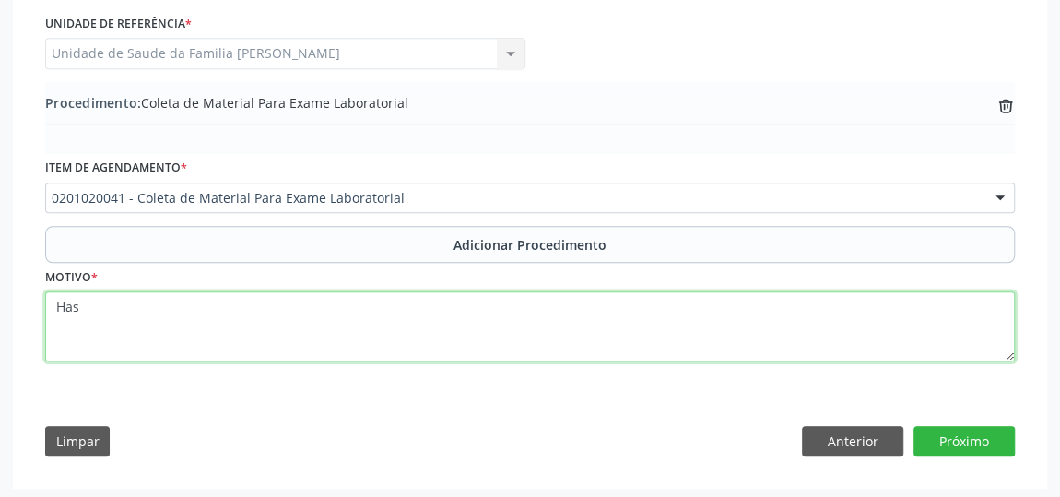
click at [89, 308] on textarea "Has" at bounding box center [530, 326] width 970 height 70
paste textarea "[PERSON_NAME] de [PERSON_NAME]"
drag, startPoint x: 296, startPoint y: 308, endPoint x: 114, endPoint y: 302, distance: 181.7
click at [114, 302] on textarea "Has. OBS![PERSON_NAME] de [PERSON_NAME]" at bounding box center [530, 326] width 970 height 70
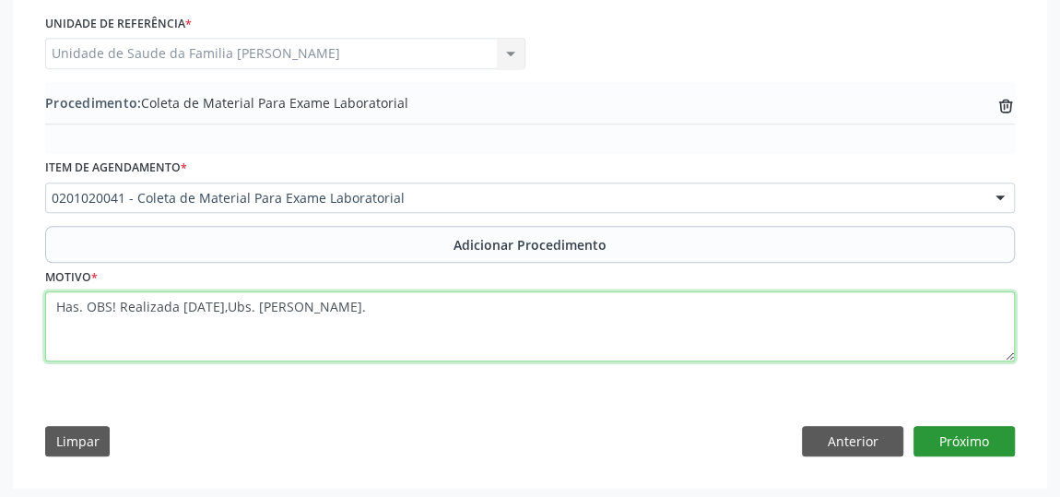
type textarea "Has. OBS! Realizada [DATE],Ubs. [PERSON_NAME]."
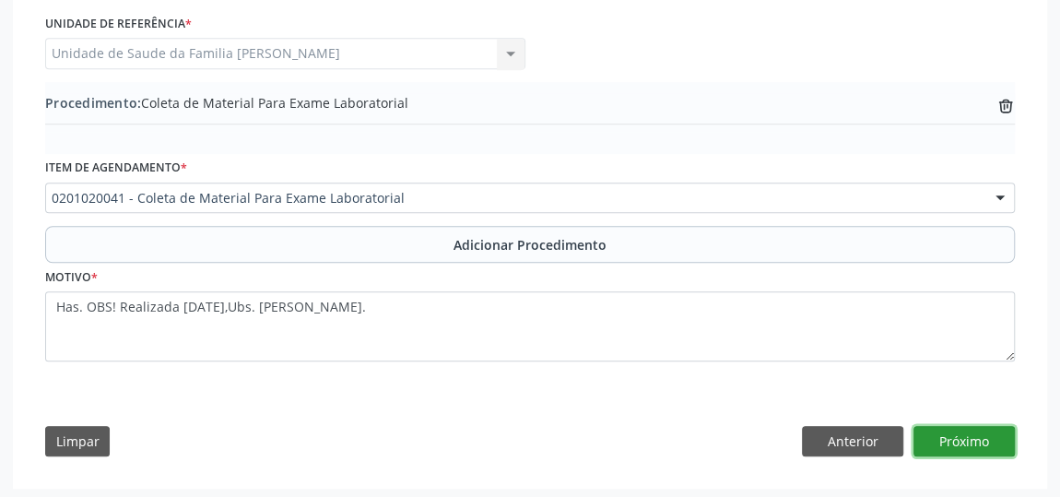
click at [946, 430] on button "Próximo" at bounding box center [964, 441] width 101 height 31
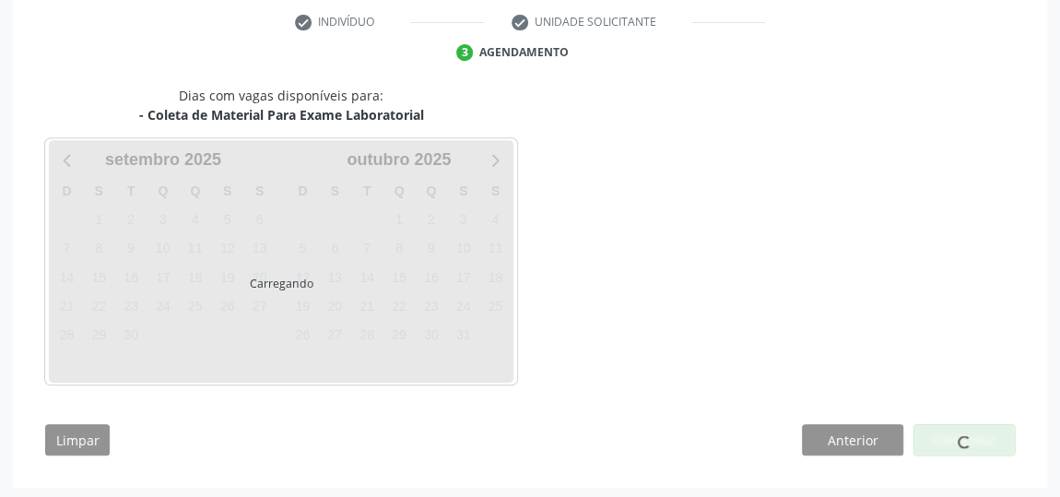
scroll to position [435, 0]
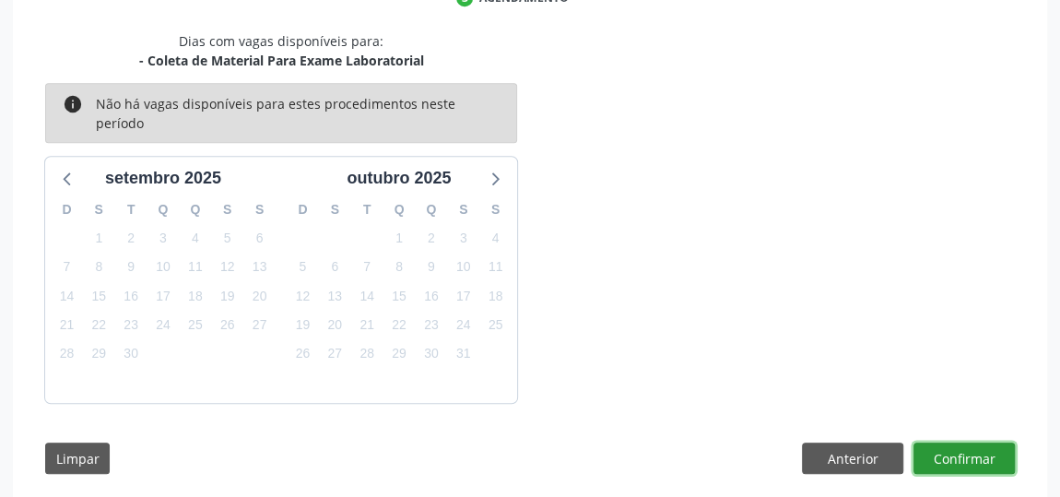
click at [967, 442] on button "Confirmar" at bounding box center [964, 457] width 101 height 31
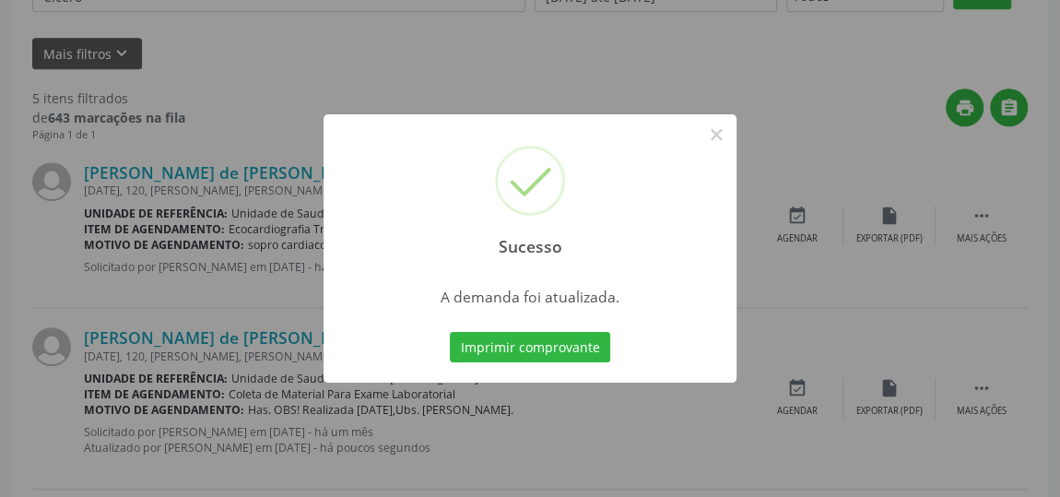
scroll to position [136, 0]
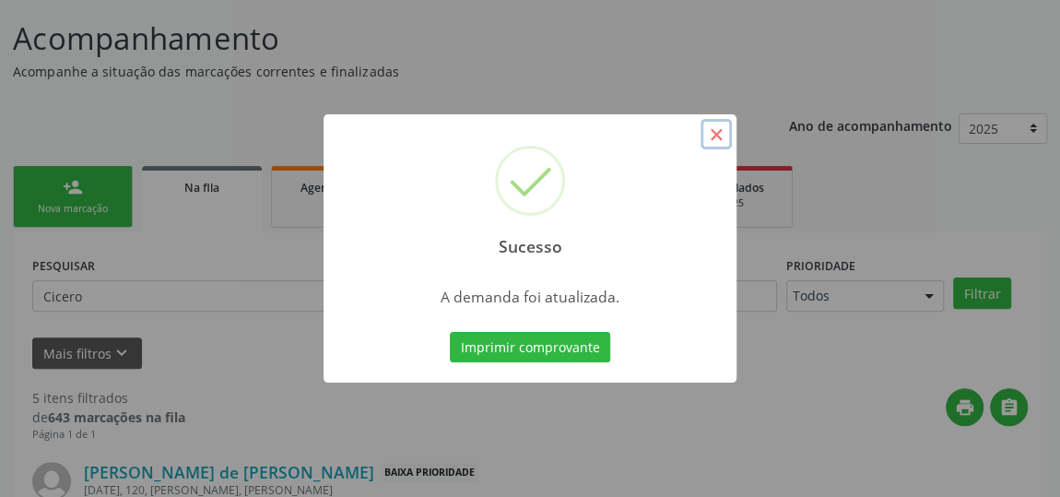
click at [723, 131] on button "×" at bounding box center [716, 134] width 31 height 31
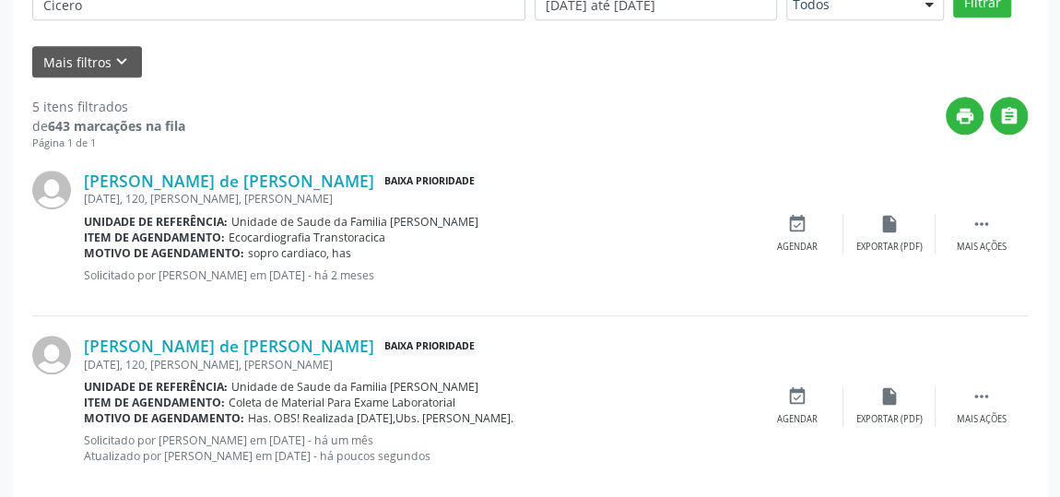
scroll to position [386, 0]
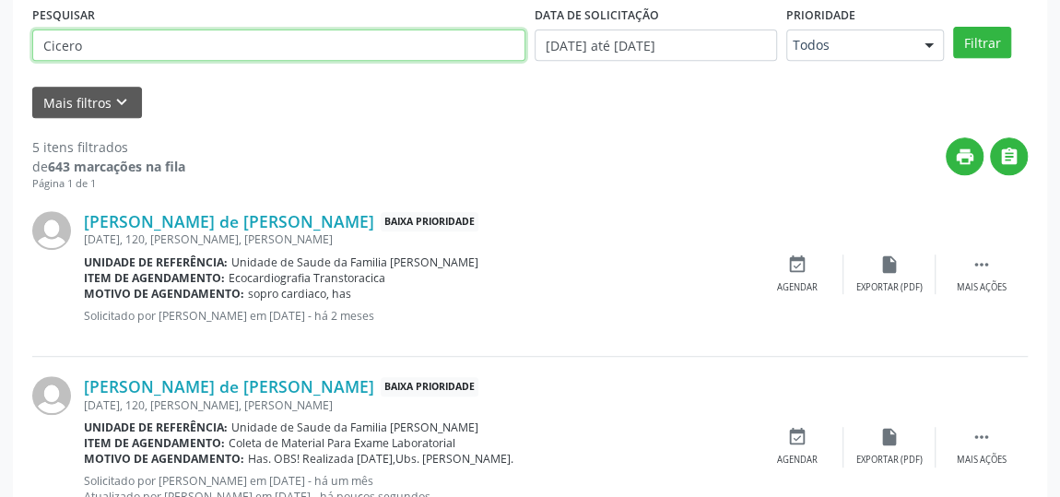
drag, startPoint x: 107, startPoint y: 44, endPoint x: 0, endPoint y: 34, distance: 107.4
click at [0, 34] on div "Acompanhamento Acompanhe a situação das marcações correntes e finalizadas Relat…" at bounding box center [530, 403] width 1060 height 1324
type input "[PERSON_NAME]"
click at [953, 27] on button "Filtrar" at bounding box center [982, 42] width 58 height 31
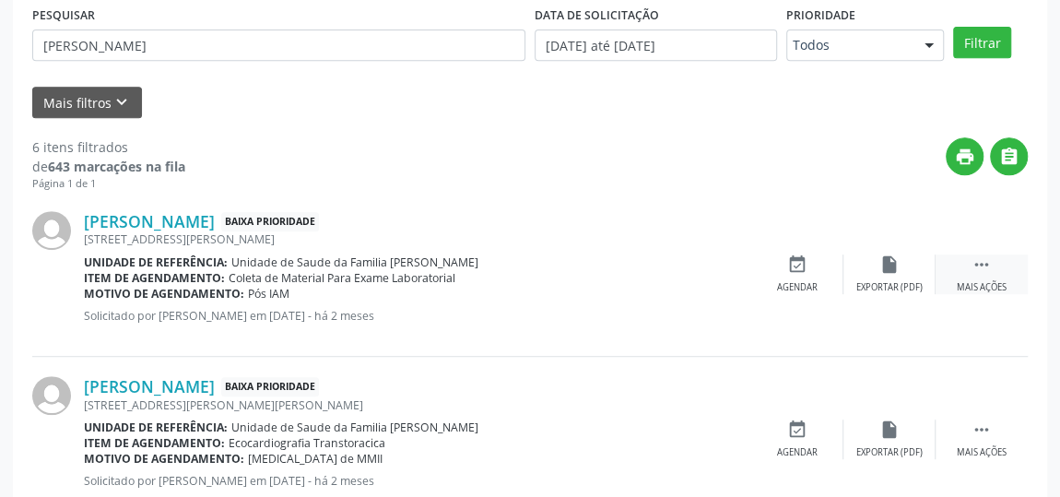
click at [977, 263] on icon "" at bounding box center [982, 264] width 20 height 20
click at [893, 277] on div "edit Editar" at bounding box center [889, 274] width 92 height 40
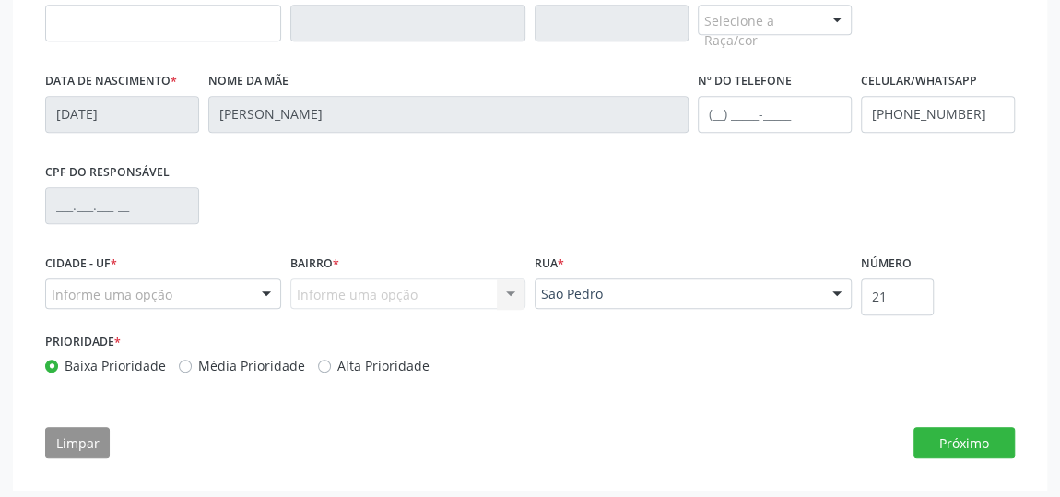
scroll to position [633, 0]
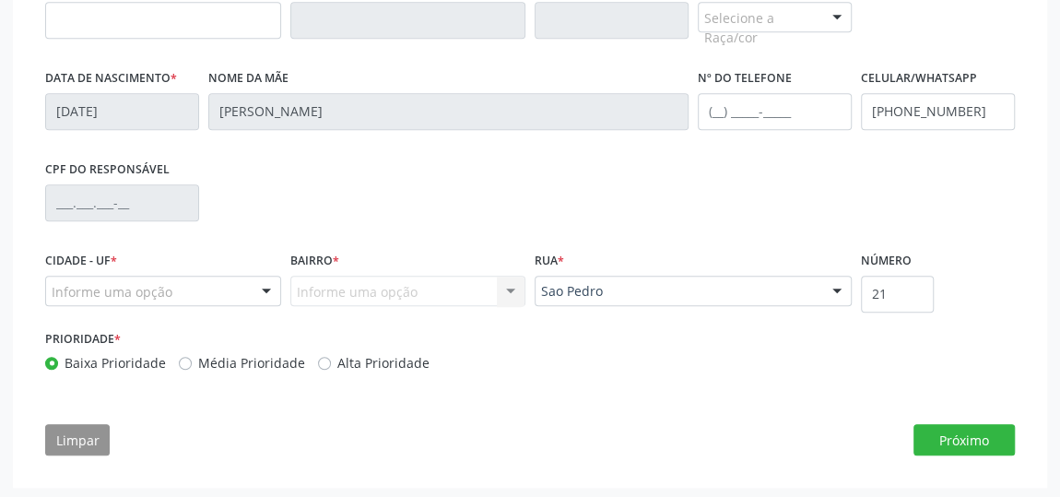
click at [411, 279] on div "Informe uma opção Nenhum resultado encontrado para: " " Nenhuma opção encontrad…" at bounding box center [408, 291] width 236 height 31
click at [390, 279] on div "Informe uma opção Nenhum resultado encontrado para: " " Nenhuma opção encontrad…" at bounding box center [408, 291] width 236 height 31
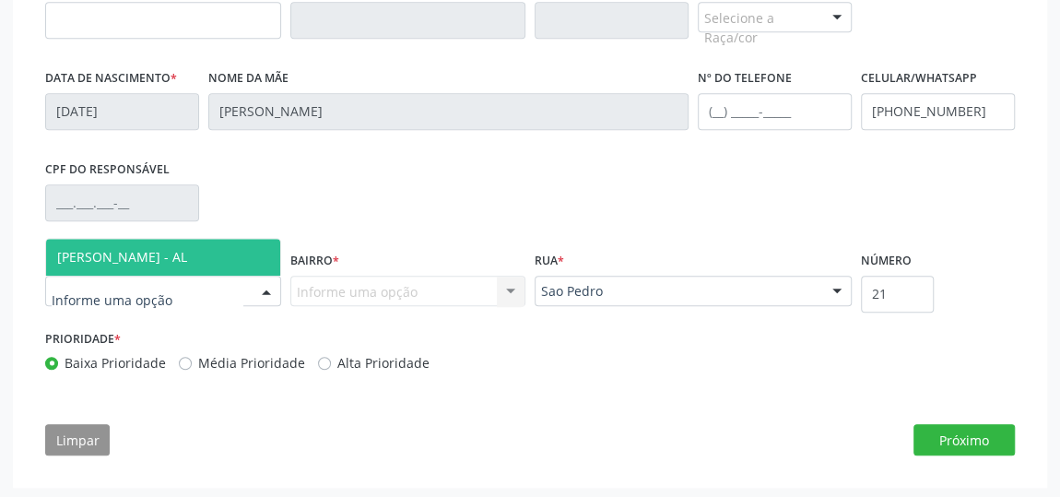
click at [108, 260] on span "[PERSON_NAME] - AL" at bounding box center [122, 257] width 130 height 18
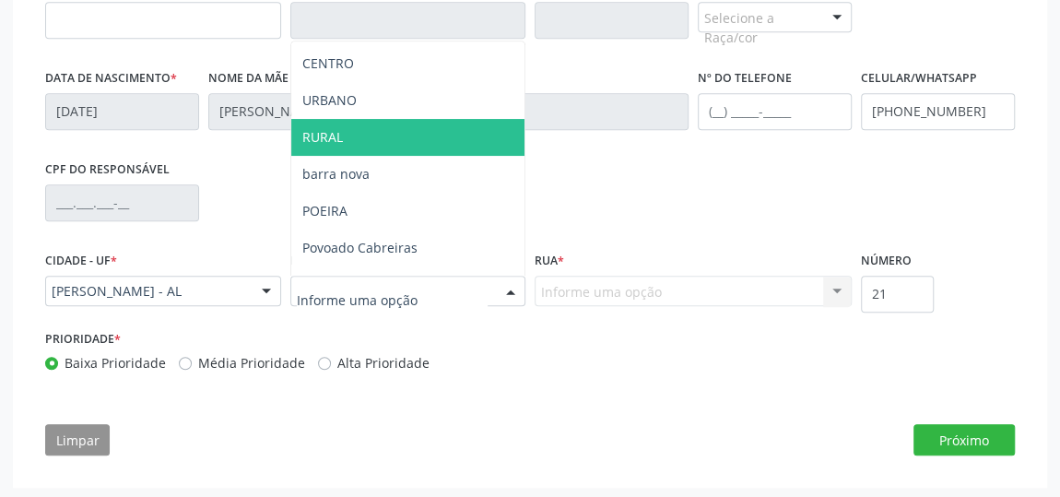
scroll to position [167, 0]
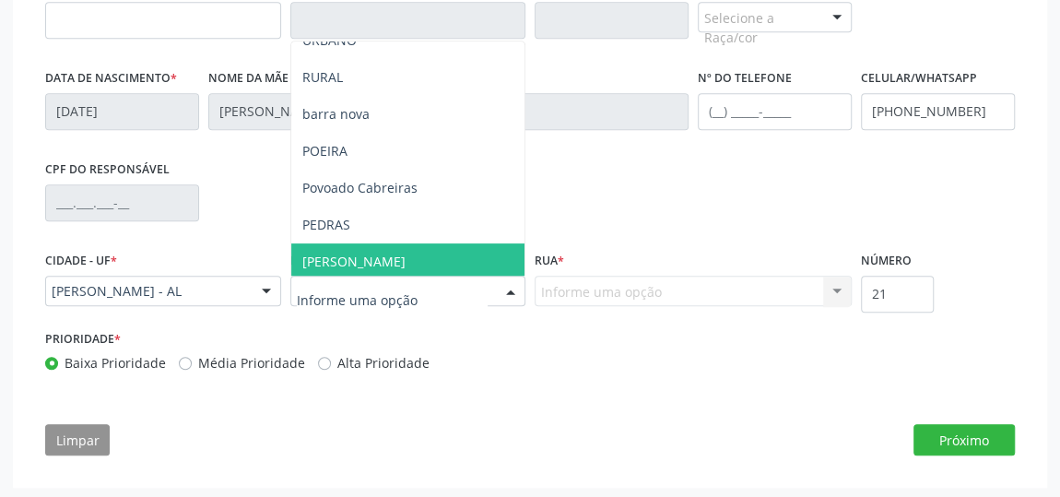
click at [350, 254] on span "[PERSON_NAME]" at bounding box center [408, 261] width 234 height 37
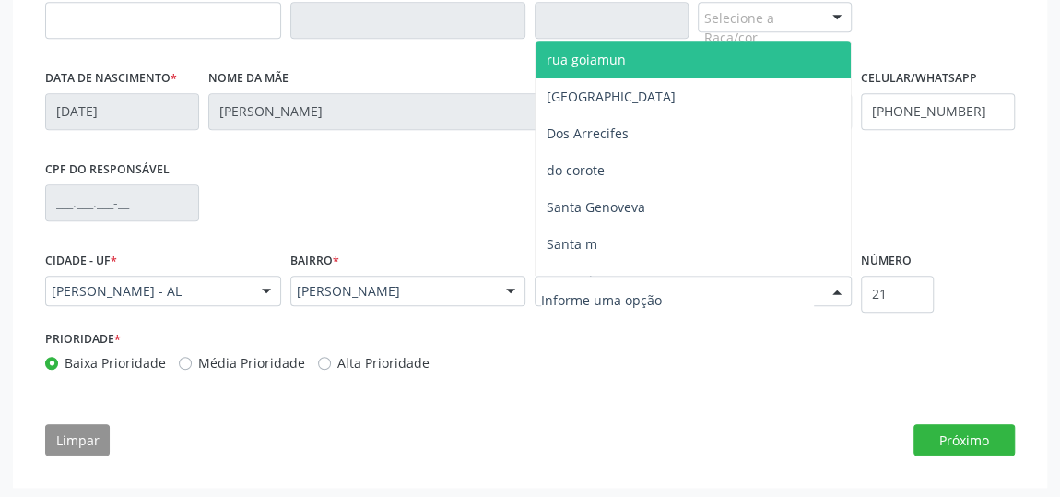
click at [595, 298] on div at bounding box center [693, 291] width 317 height 31
type input "Sa"
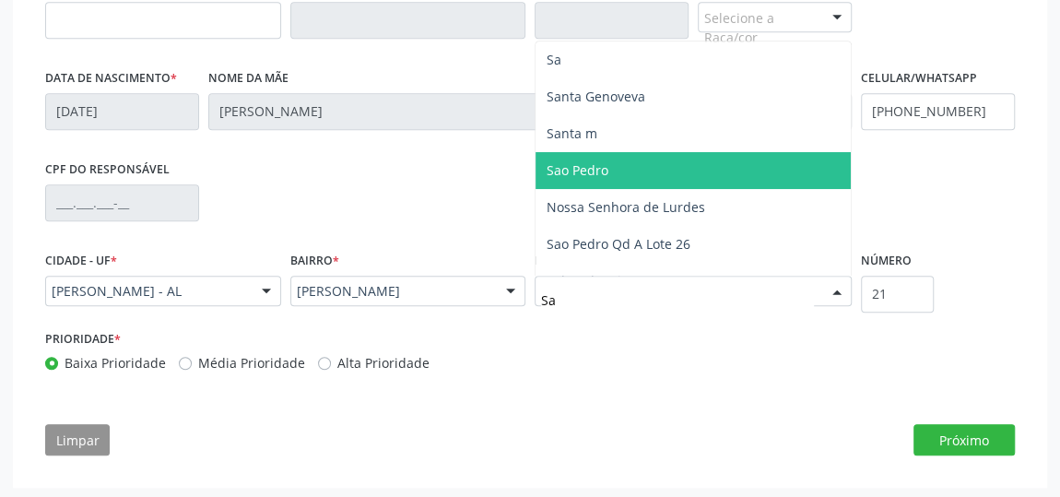
click at [601, 154] on span "Sao Pedro" at bounding box center [693, 170] width 315 height 37
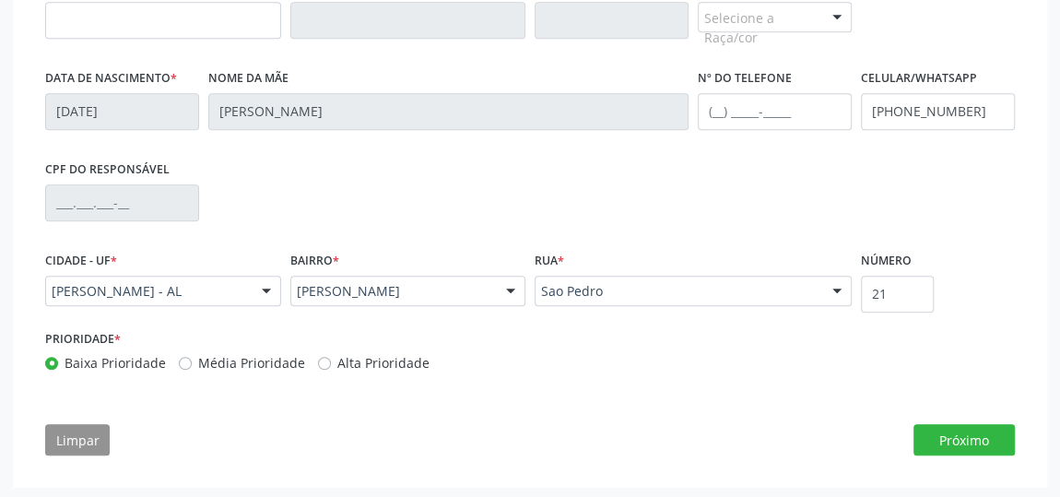
scroll to position [631, 0]
click at [777, 24] on div "Selecione a Raça/cor" at bounding box center [775, 19] width 154 height 31
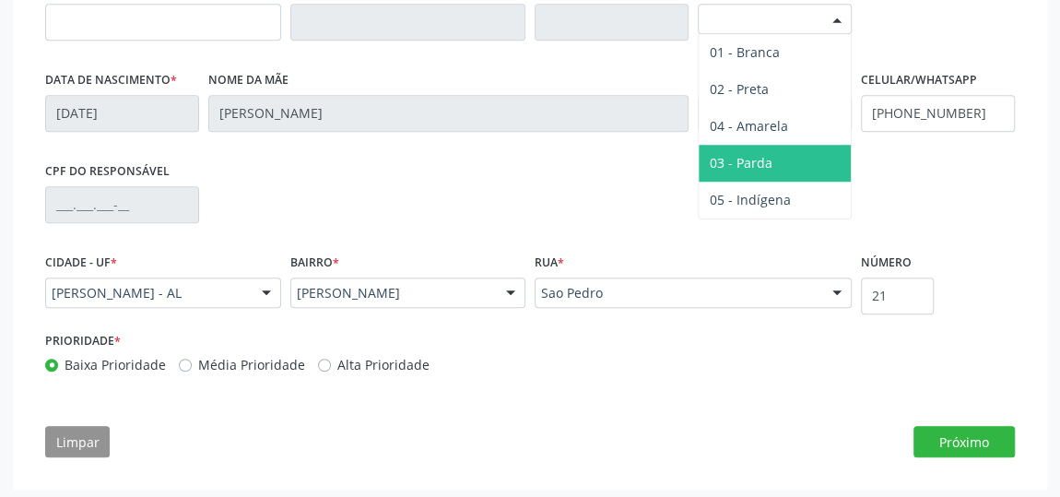
click at [757, 154] on span "03 - Parda" at bounding box center [741, 163] width 63 height 18
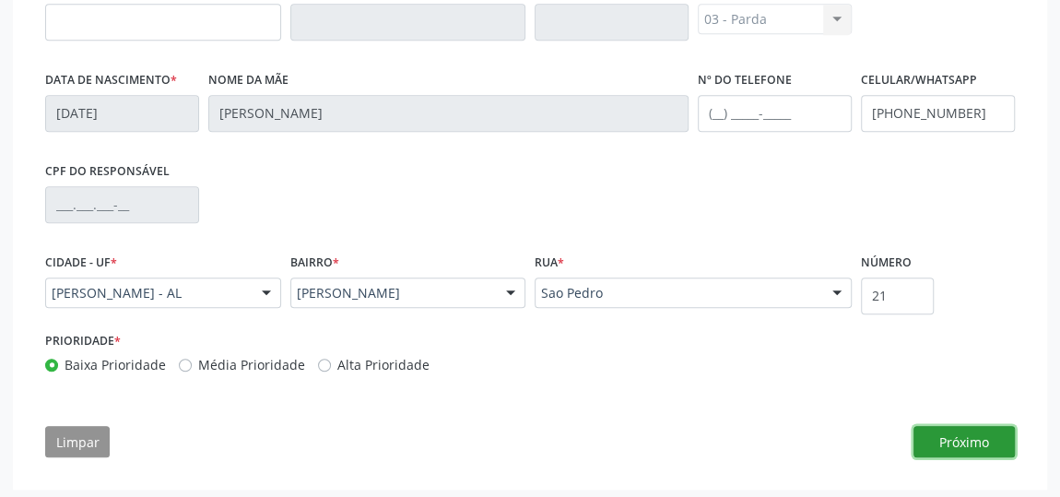
click at [967, 438] on button "Próximo" at bounding box center [964, 441] width 101 height 31
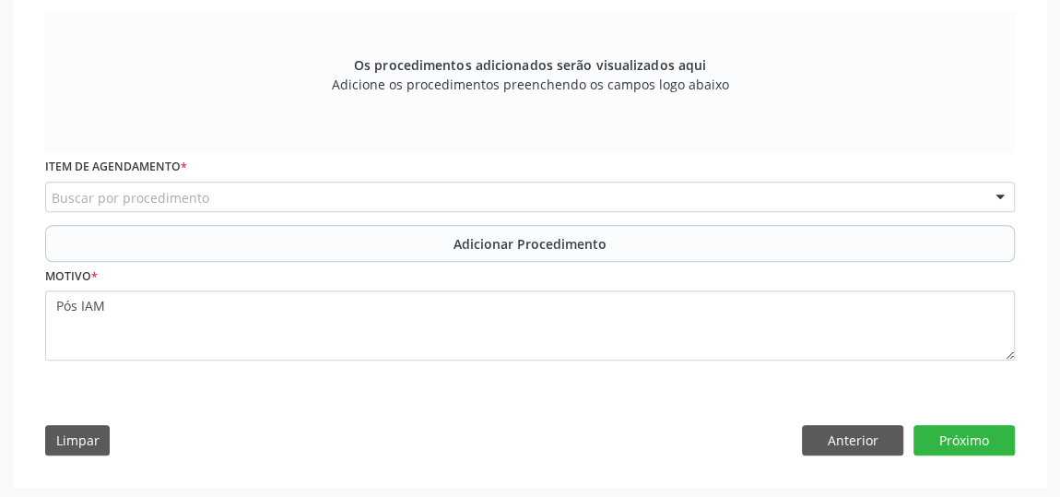
scroll to position [428, 0]
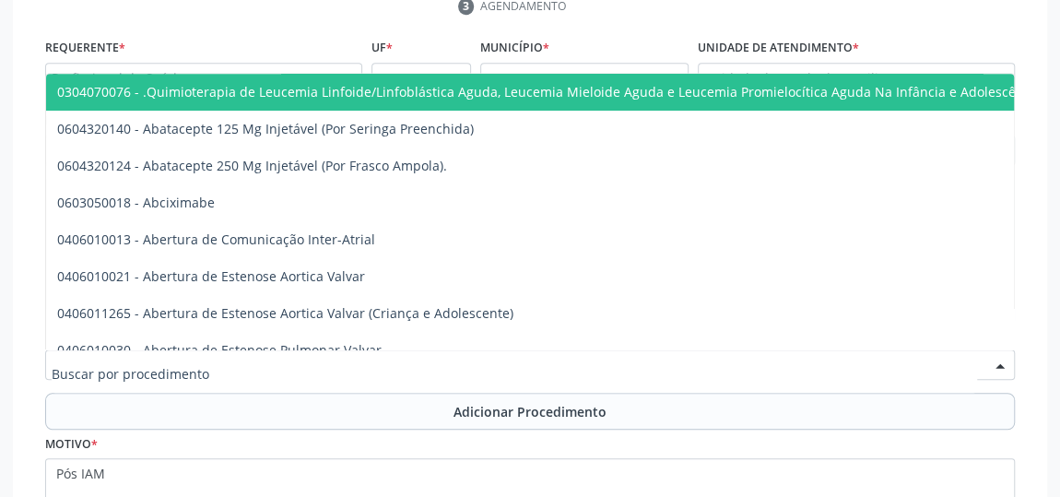
click at [212, 364] on div at bounding box center [530, 364] width 970 height 31
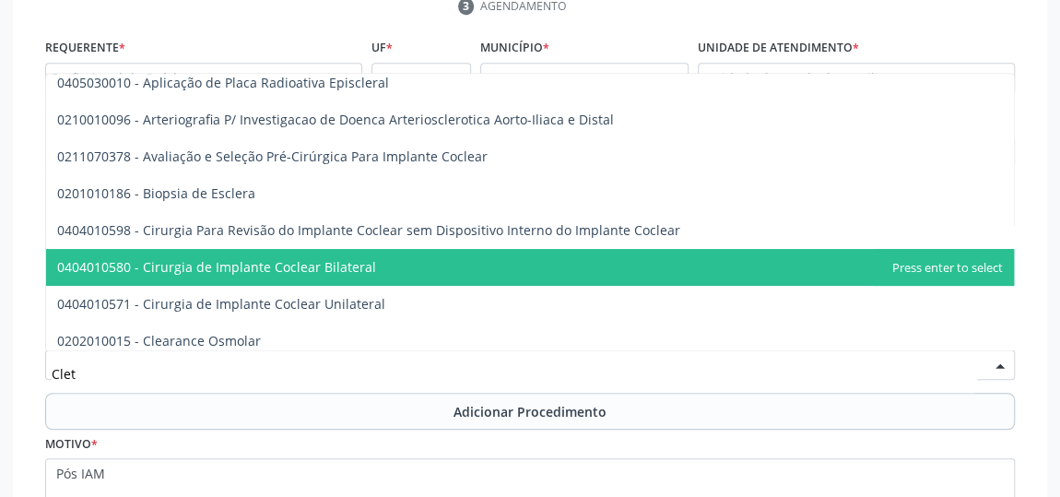
scroll to position [0, 0]
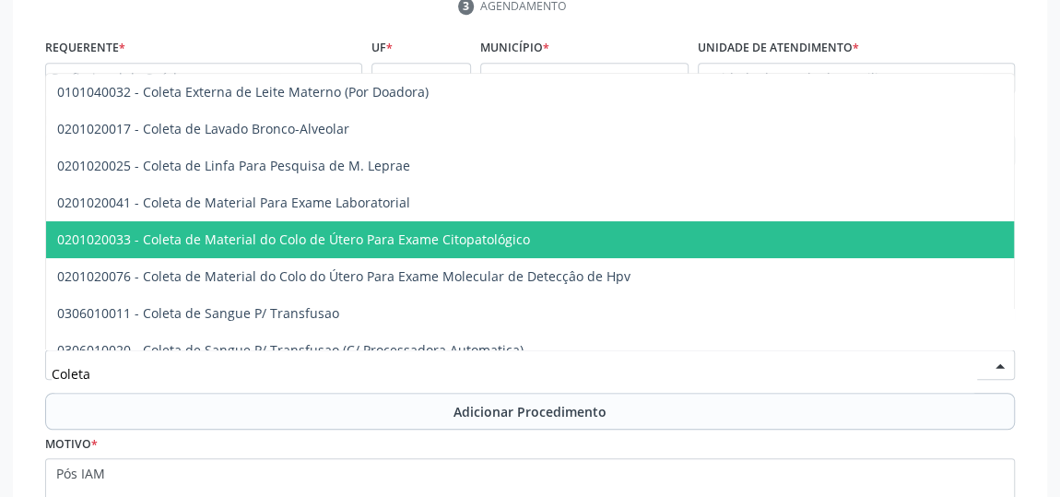
click at [208, 221] on span "0201020033 - Coleta de Material do Colo de Útero Para Exame Citopatológico" at bounding box center [710, 239] width 1329 height 37
type input "Coleta"
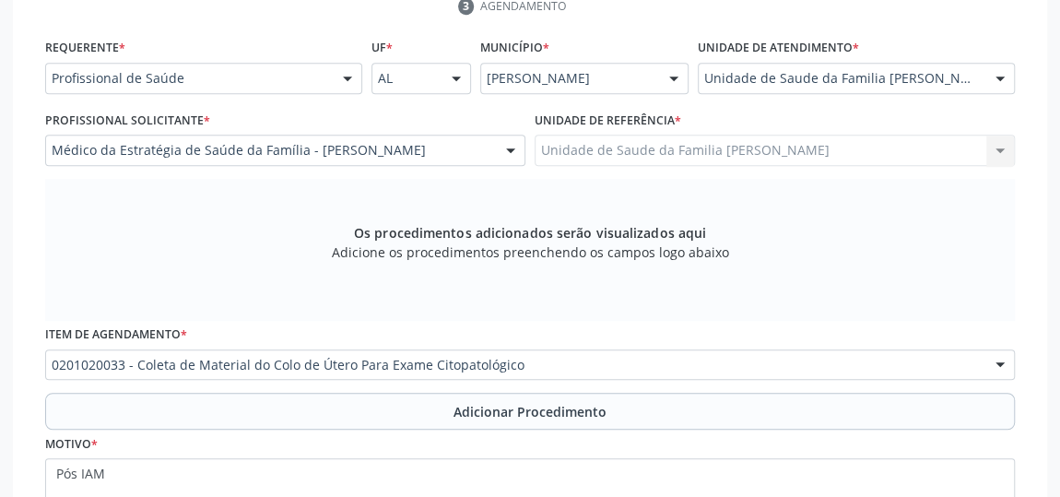
click at [208, 218] on div "Os procedimentos adicionados serão visualizados aqui Adicione os procedimentos …" at bounding box center [530, 250] width 970 height 142
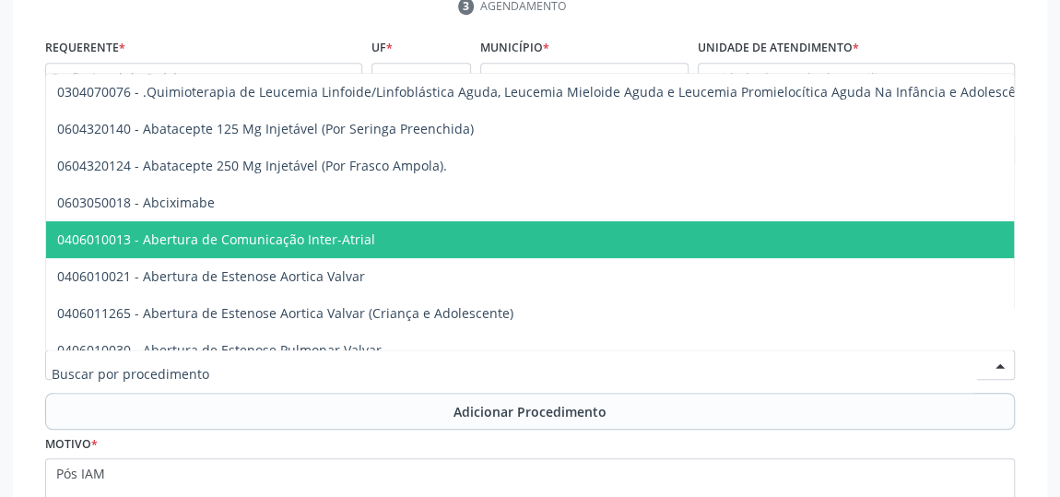
drag, startPoint x: 582, startPoint y: 363, endPoint x: 214, endPoint y: 365, distance: 367.8
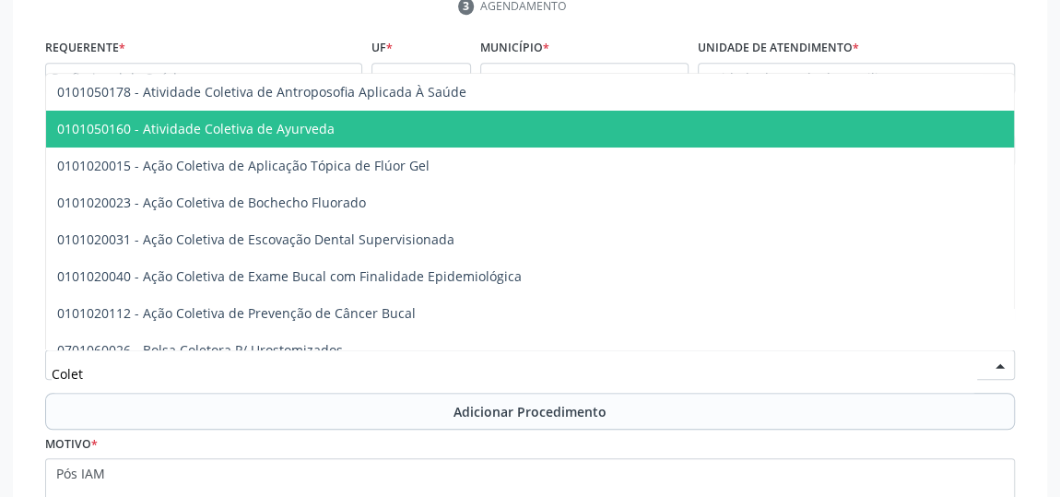
type input "Coleta"
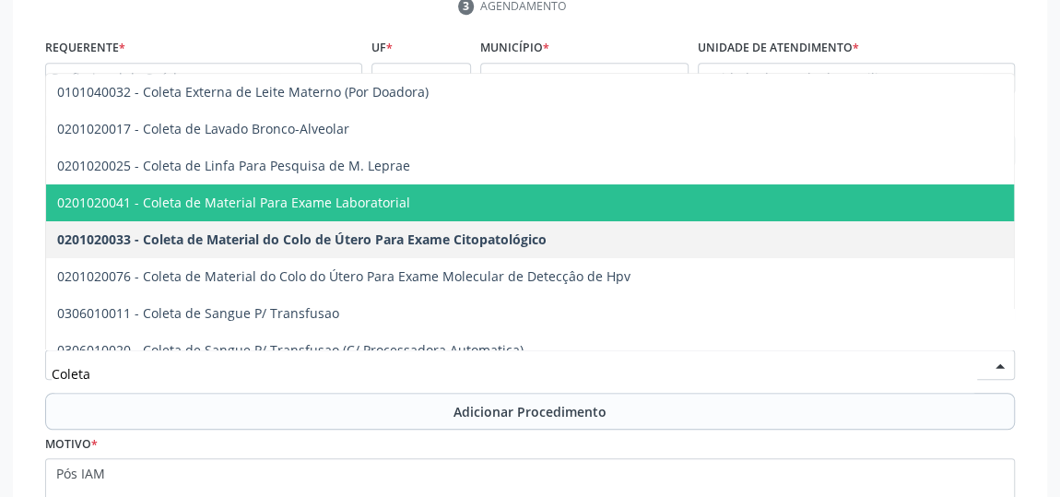
click at [393, 209] on span "0201020041 - Coleta de Material Para Exame Laboratorial" at bounding box center [710, 202] width 1329 height 37
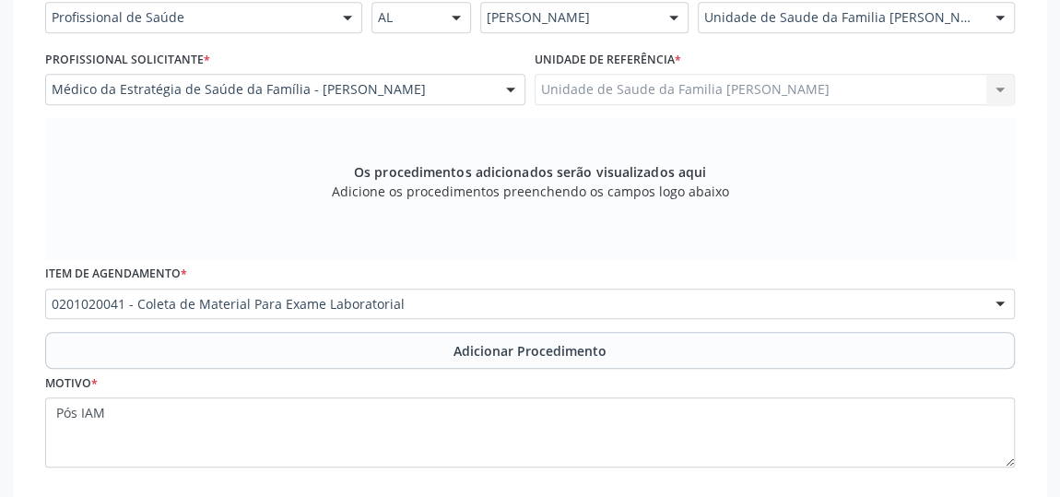
scroll to position [595, 0]
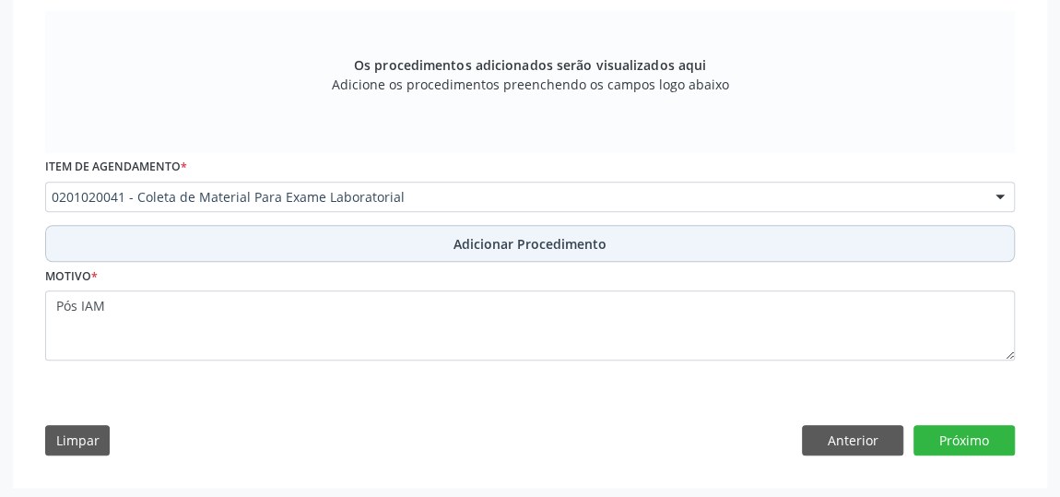
click at [504, 239] on span "Adicionar Procedimento" at bounding box center [530, 243] width 153 height 19
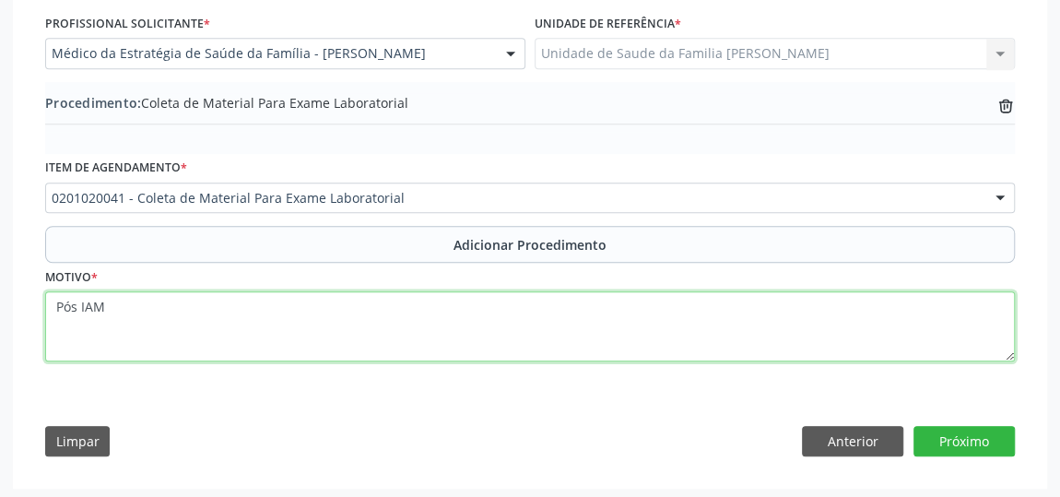
click at [124, 305] on textarea "Pós IAM" at bounding box center [530, 326] width 970 height 70
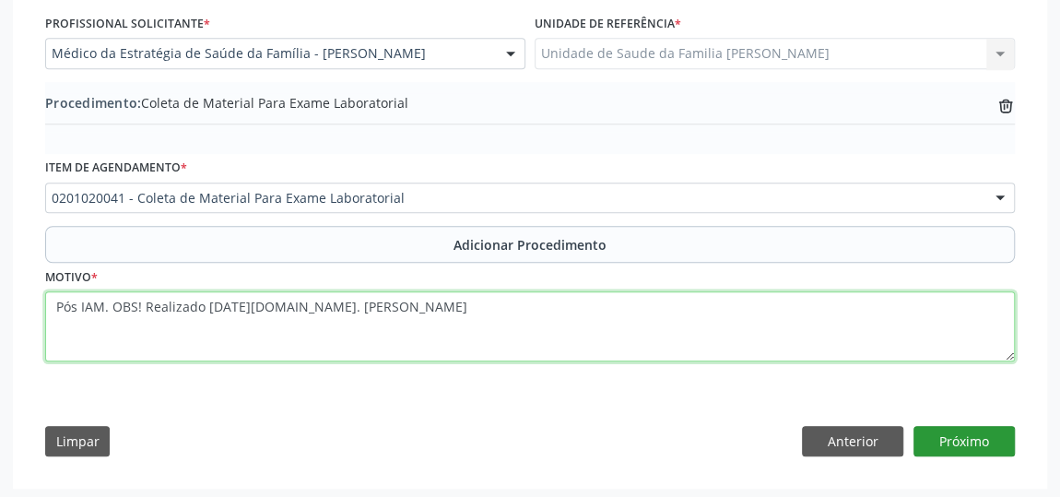
type textarea "Pós IAM. OBS! Realizado [DATE][DOMAIN_NAME]. [PERSON_NAME]"
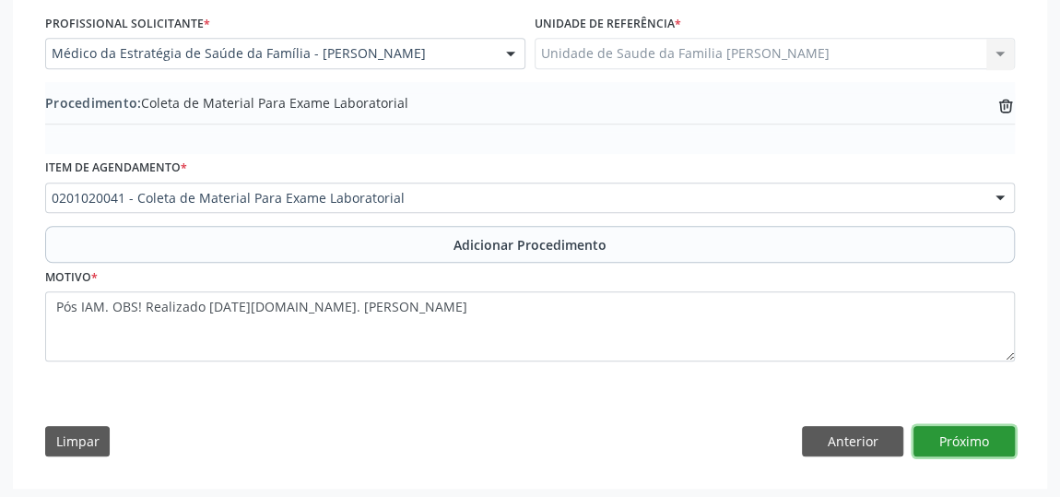
click at [971, 429] on button "Próximo" at bounding box center [964, 441] width 101 height 31
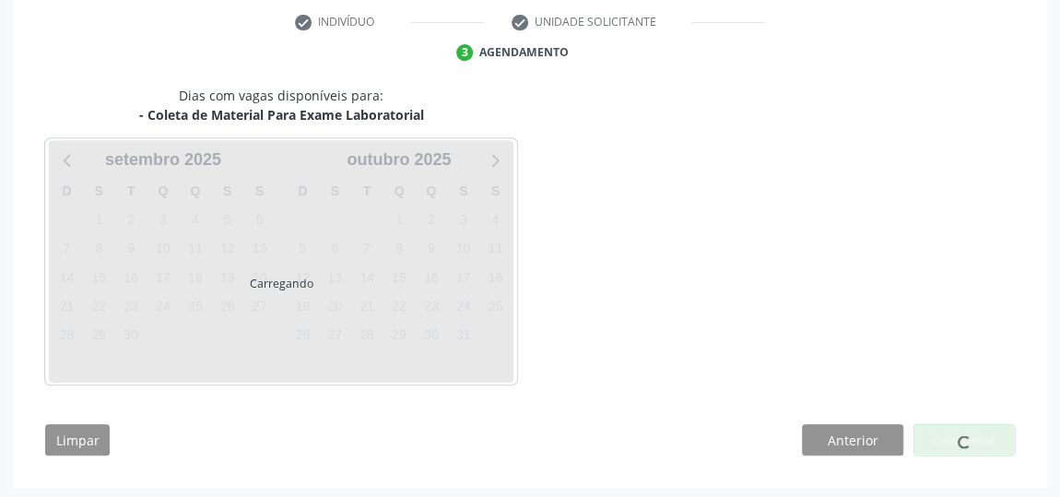
scroll to position [435, 0]
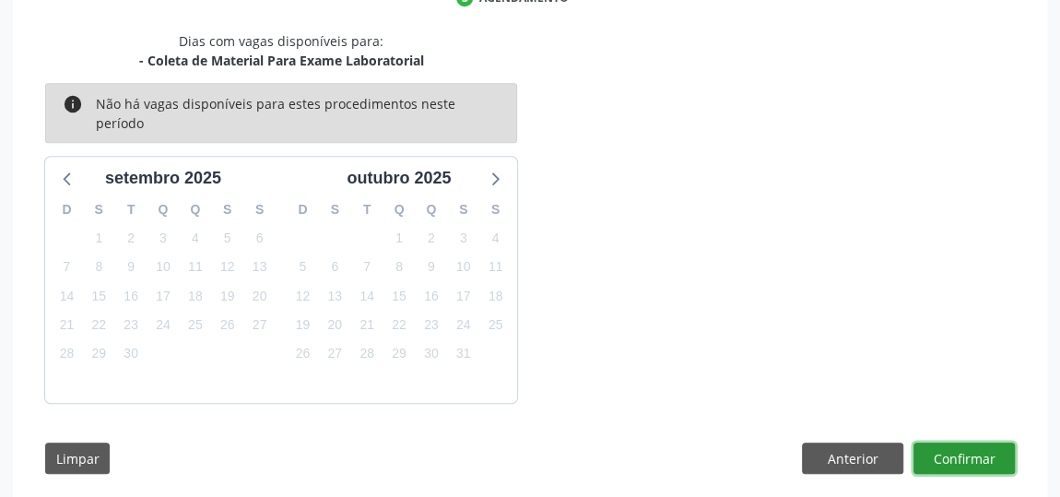
click at [971, 442] on button "Confirmar" at bounding box center [964, 457] width 101 height 31
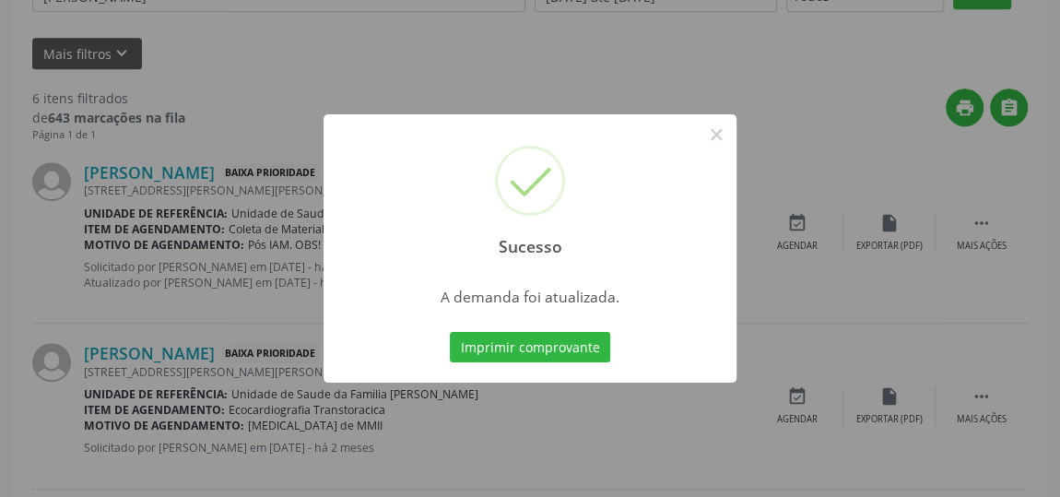
scroll to position [136, 0]
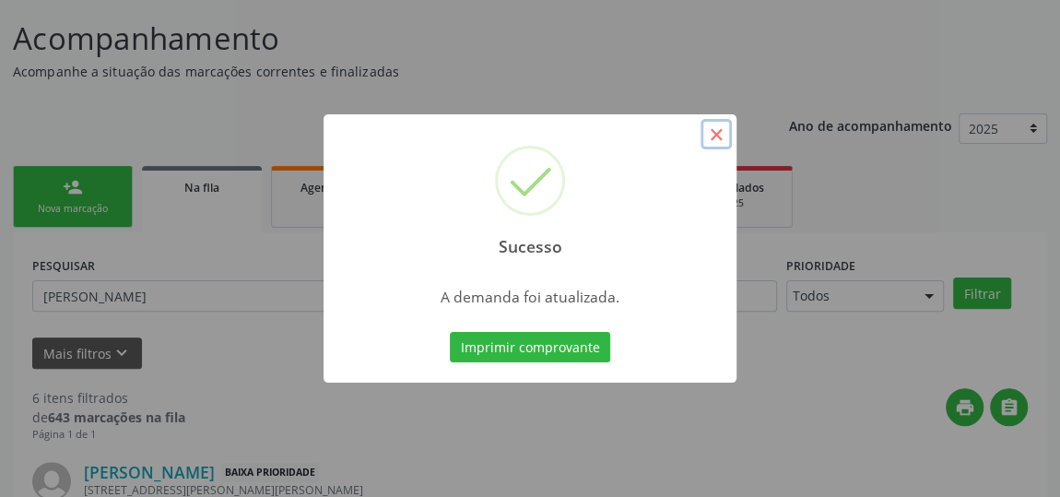
click at [716, 131] on button "×" at bounding box center [716, 134] width 31 height 31
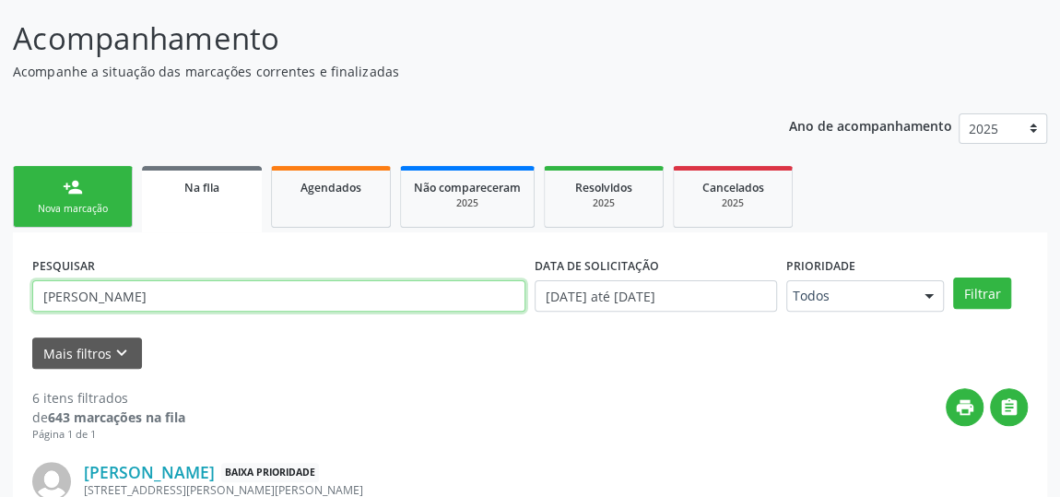
click at [86, 291] on input "[PERSON_NAME]" at bounding box center [278, 295] width 493 height 31
type input "[PERSON_NAME]"
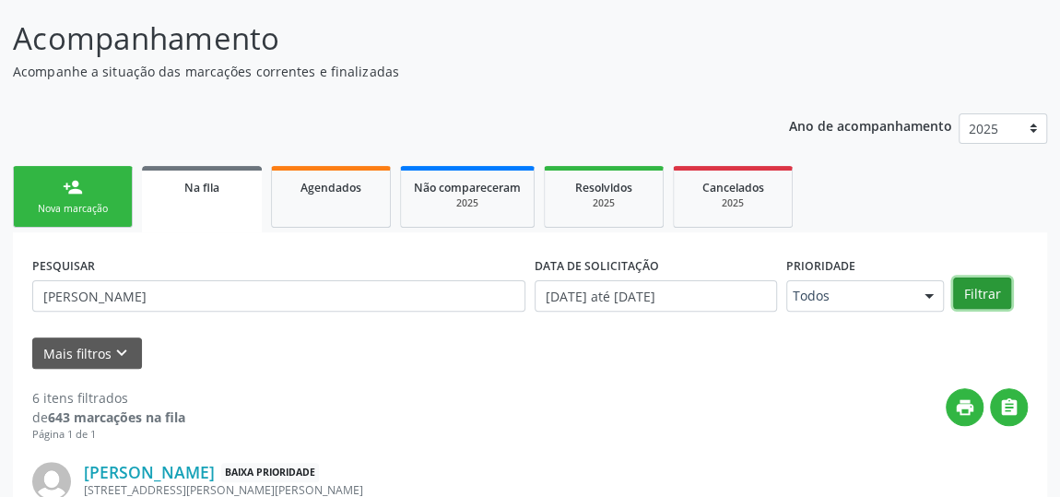
click at [992, 301] on button "Filtrar" at bounding box center [982, 292] width 58 height 31
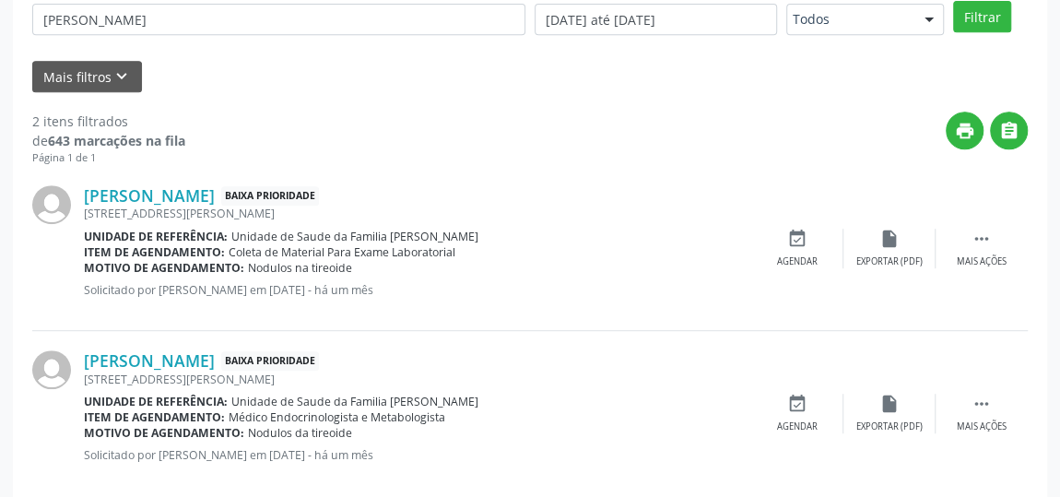
scroll to position [440, 0]
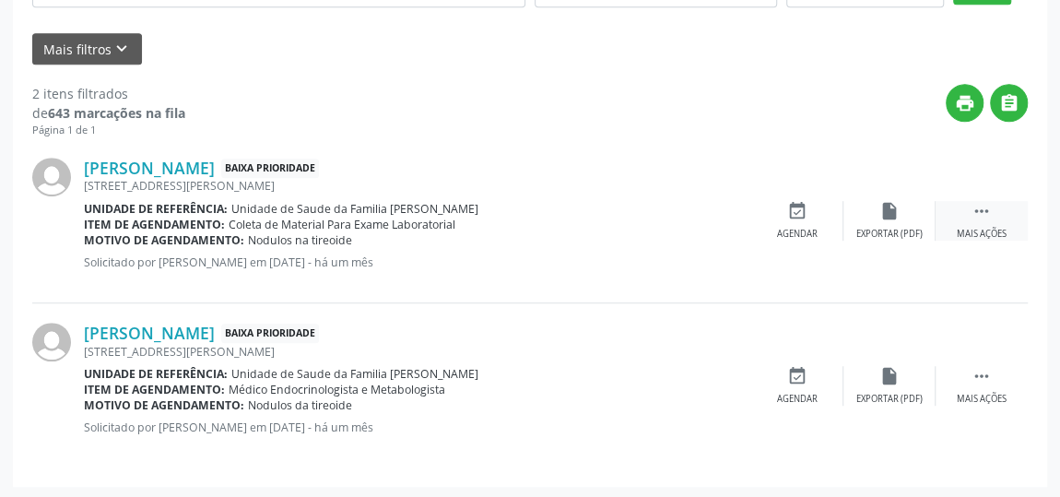
click at [991, 216] on icon "" at bounding box center [982, 211] width 20 height 20
click at [891, 207] on icon "edit" at bounding box center [889, 211] width 20 height 20
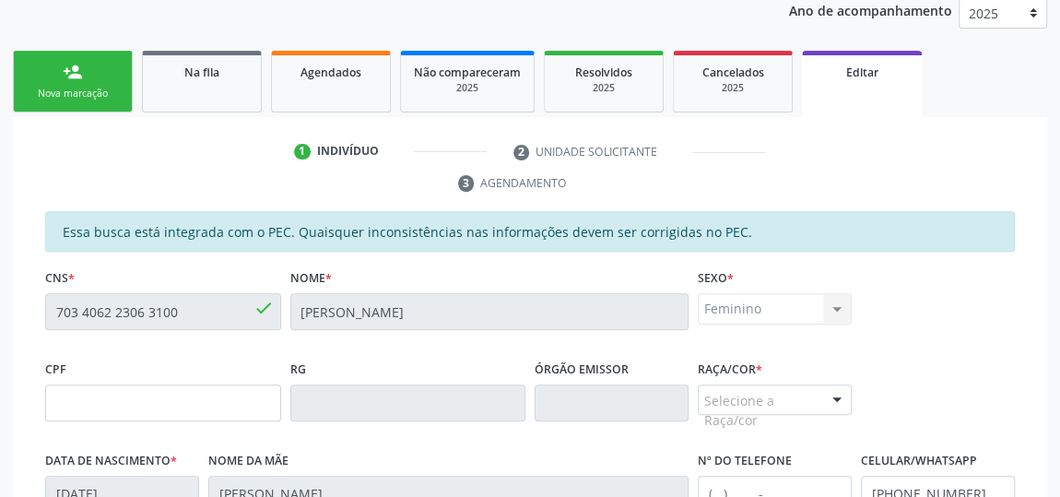
scroll to position [335, 0]
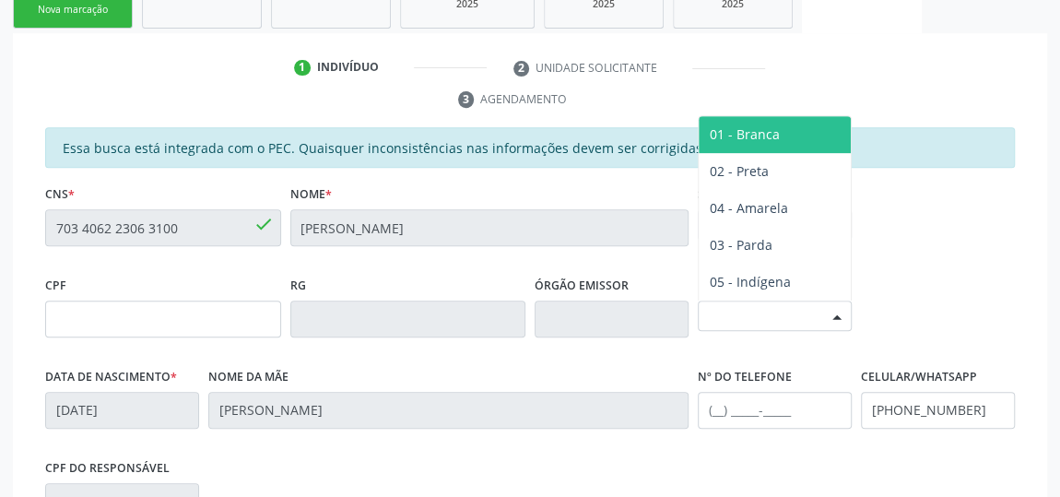
click at [767, 307] on div "Selecione a Raça/cor" at bounding box center [775, 316] width 154 height 31
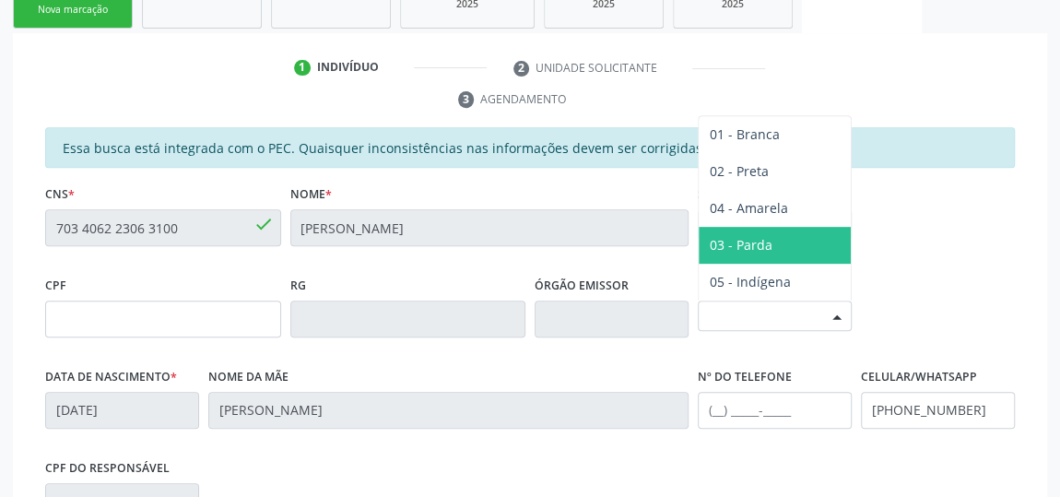
click at [784, 250] on span "03 - Parda" at bounding box center [775, 245] width 152 height 37
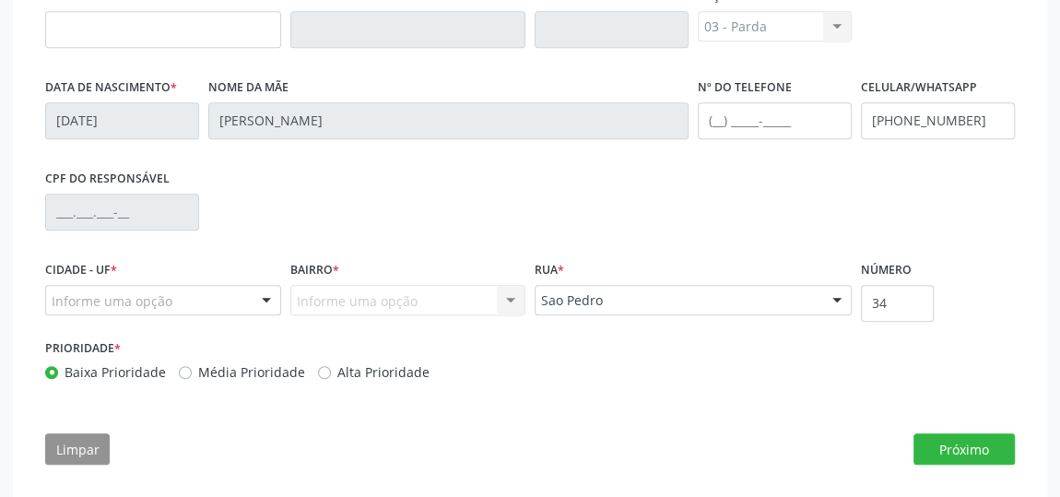
scroll to position [633, 0]
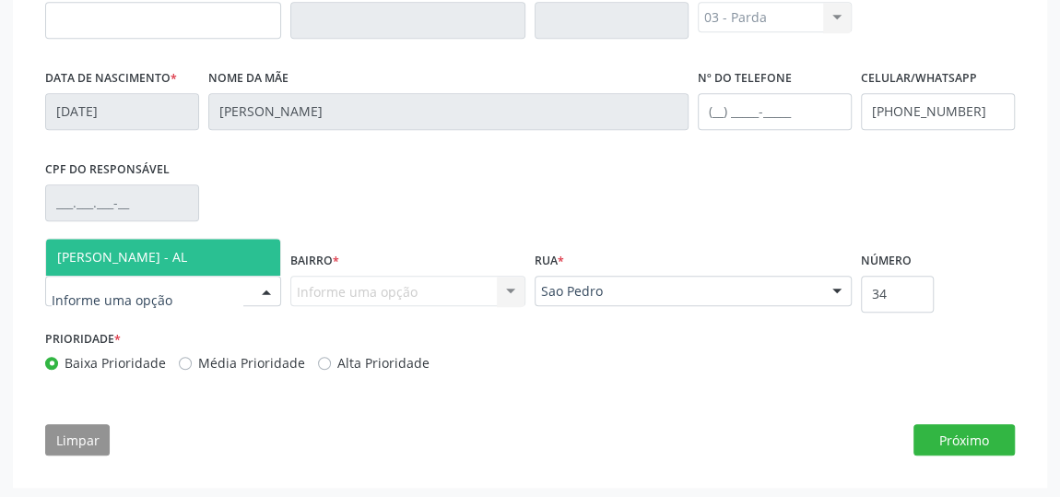
click at [125, 248] on span "[PERSON_NAME] - AL" at bounding box center [122, 257] width 130 height 18
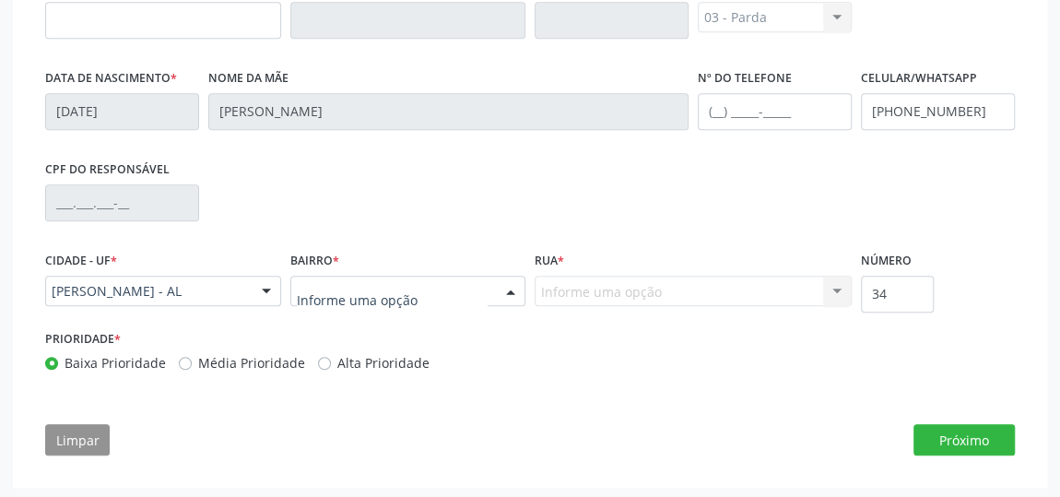
click at [317, 276] on div at bounding box center [408, 291] width 236 height 31
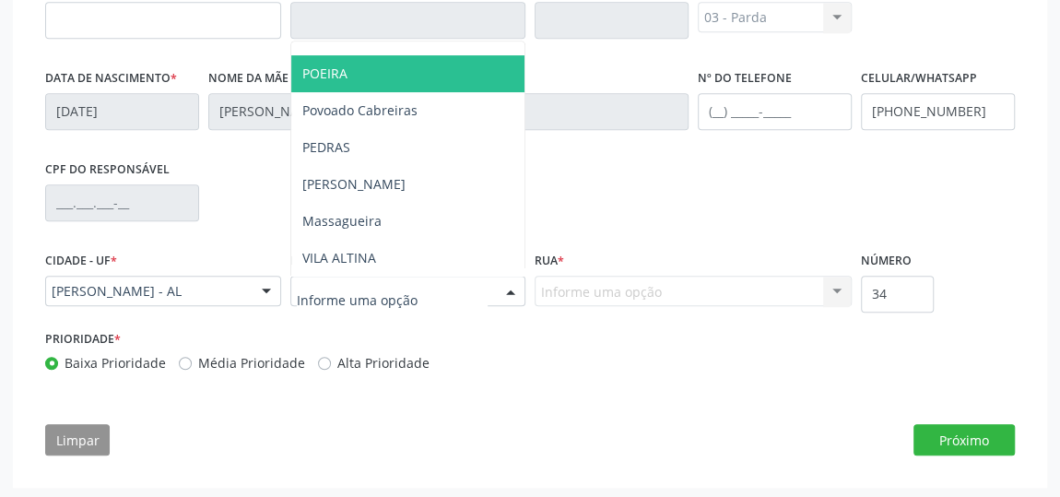
scroll to position [251, 0]
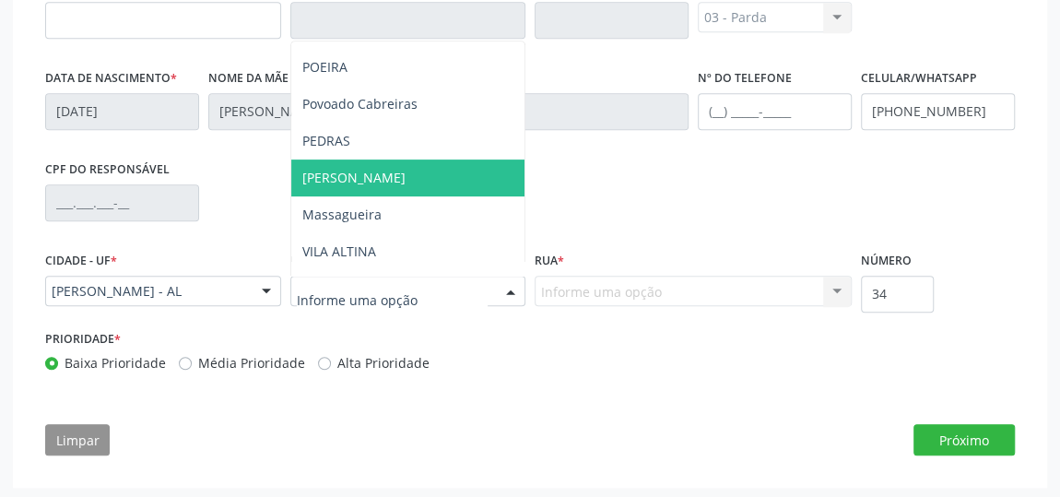
click at [378, 178] on span "[PERSON_NAME]" at bounding box center [408, 177] width 234 height 37
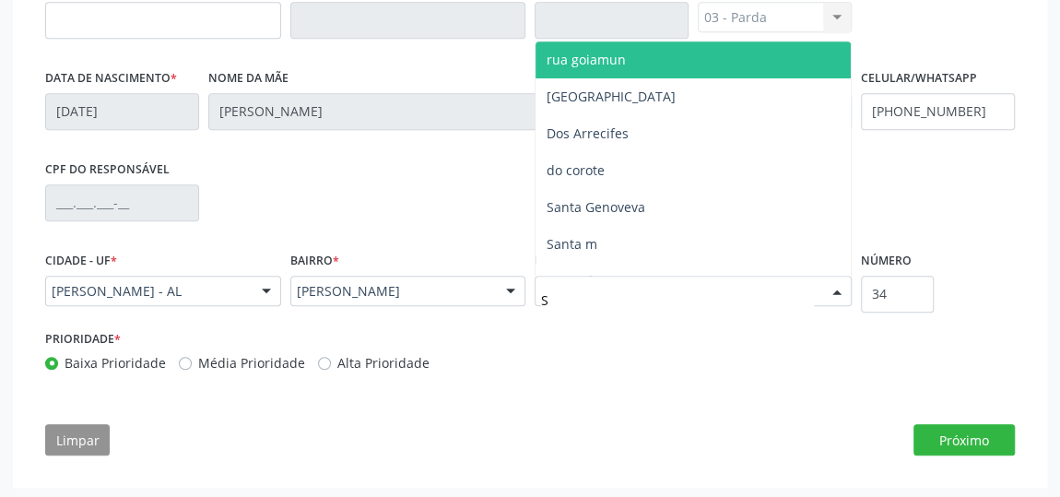
type input "Sa"
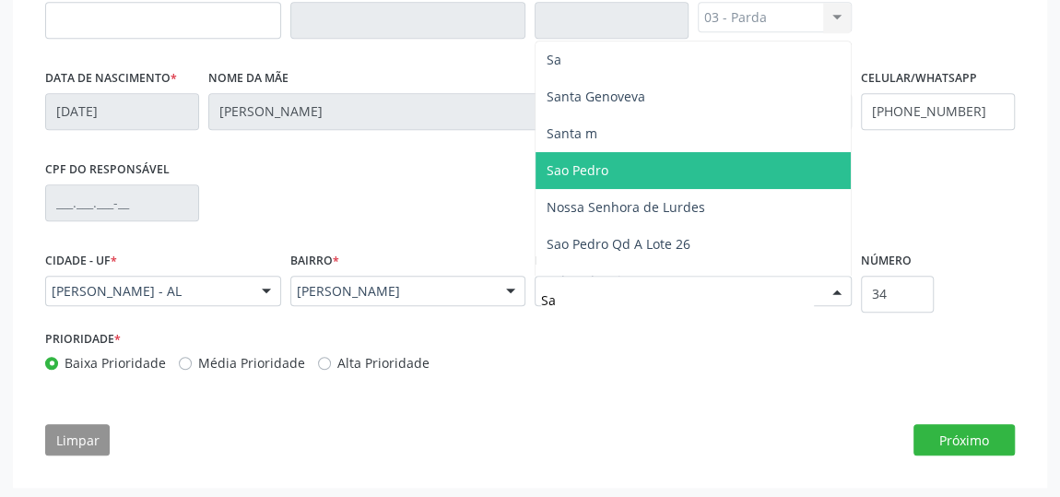
click at [598, 161] on span "Sao Pedro" at bounding box center [578, 170] width 62 height 18
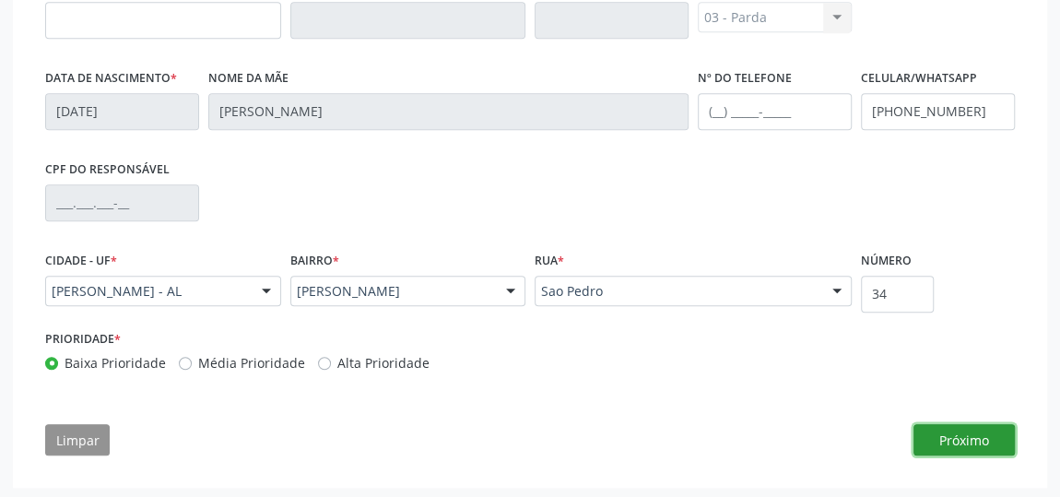
click at [971, 431] on button "Próximo" at bounding box center [964, 439] width 101 height 31
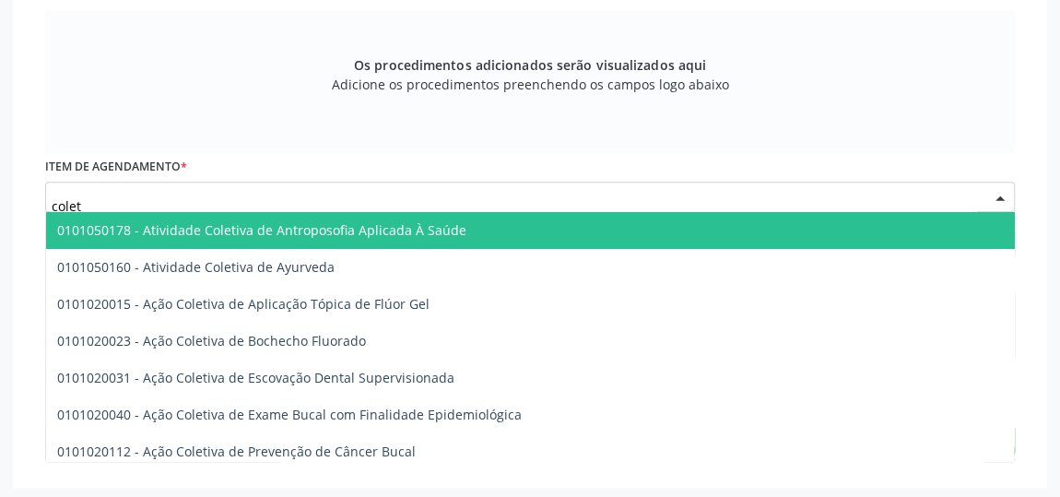
type input "coleta"
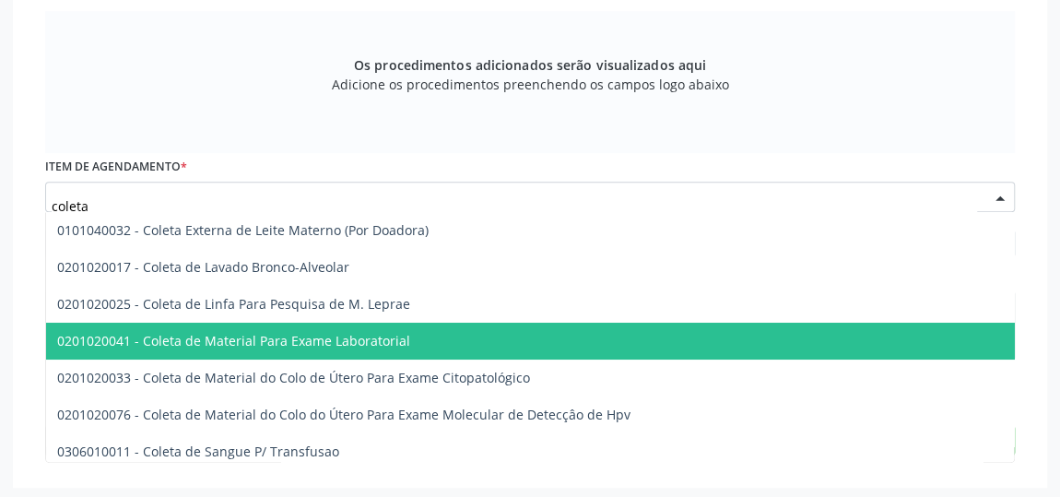
click at [283, 324] on span "0201020041 - Coleta de Material Para Exame Laboratorial" at bounding box center [710, 341] width 1329 height 37
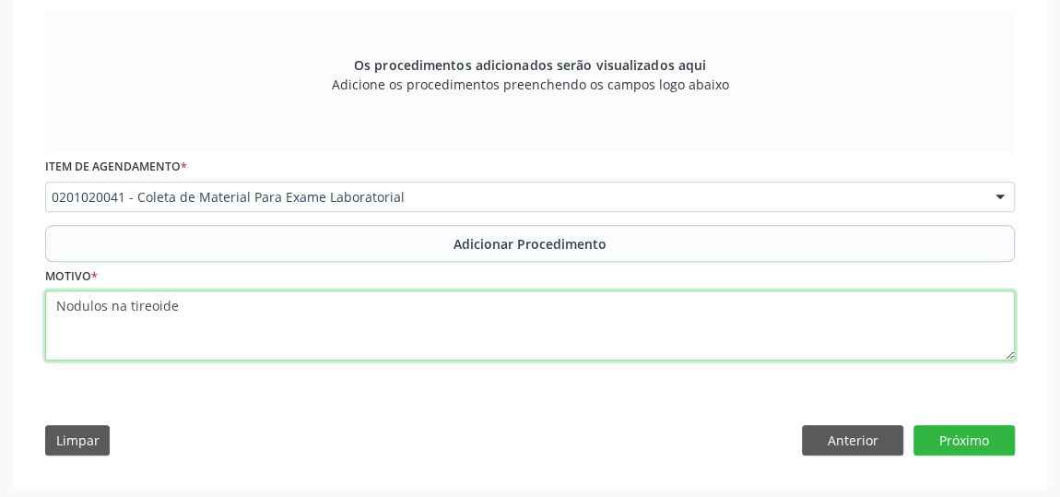
click at [192, 304] on textarea "Nodulos na tireoide" at bounding box center [530, 325] width 970 height 70
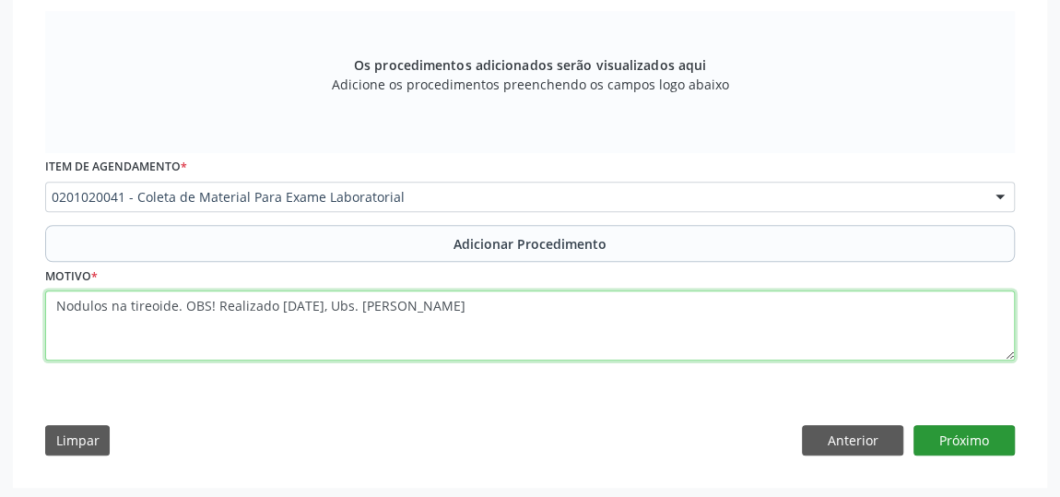
type textarea "Nodulos na tireoide. OBS! Realizado [DATE], Ubs. [PERSON_NAME]"
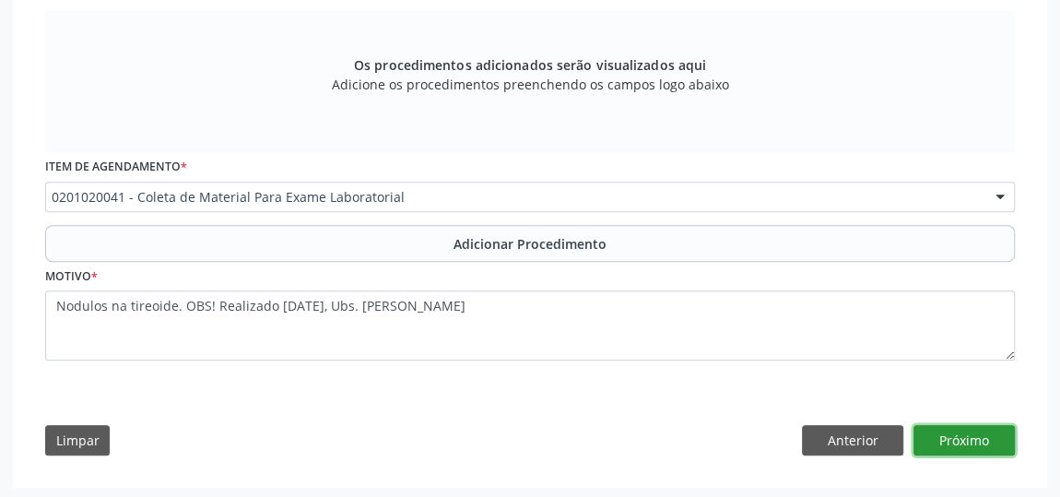
click at [965, 430] on button "Próximo" at bounding box center [964, 440] width 101 height 31
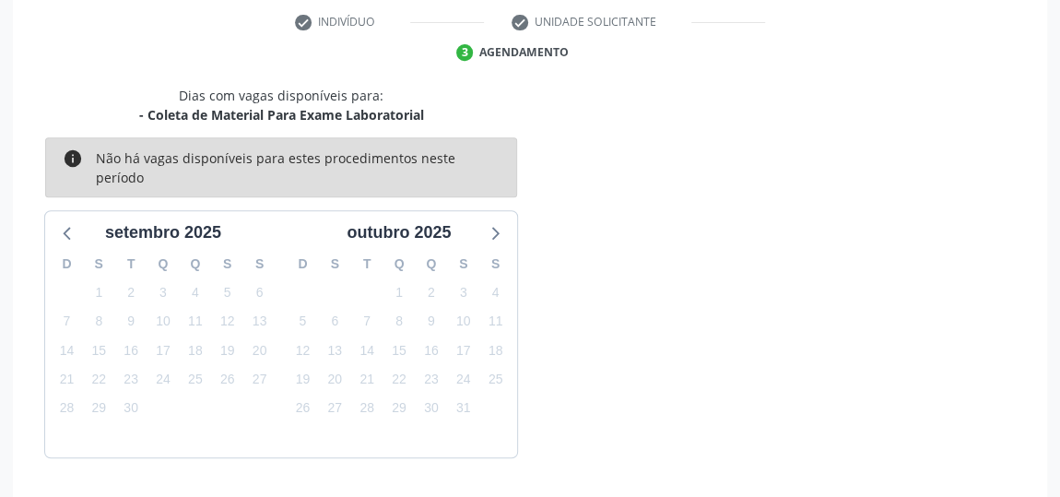
scroll to position [435, 0]
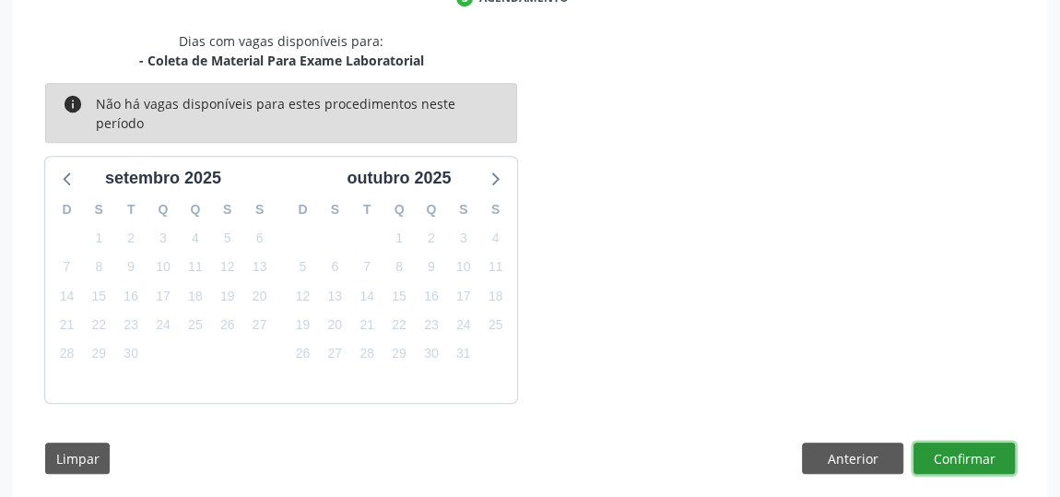
click at [961, 442] on button "Confirmar" at bounding box center [964, 457] width 101 height 31
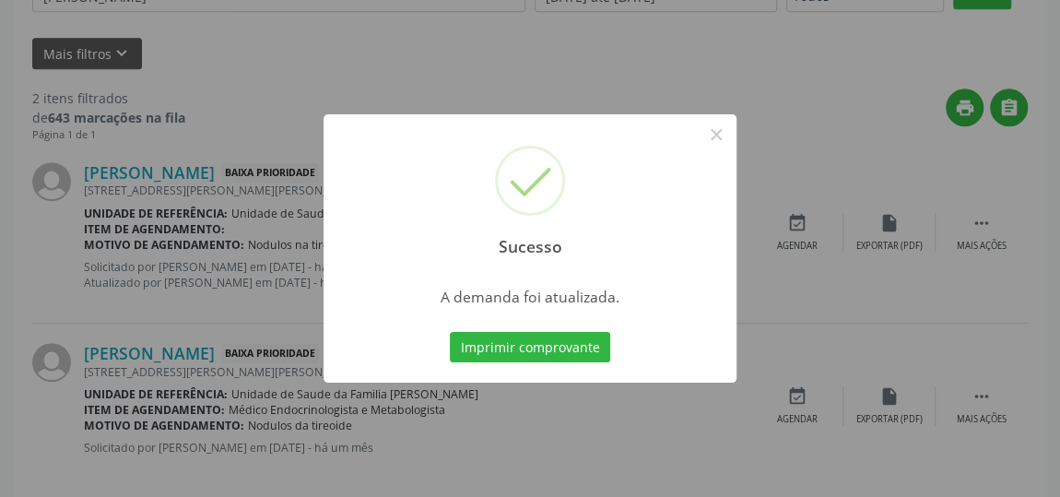
scroll to position [136, 0]
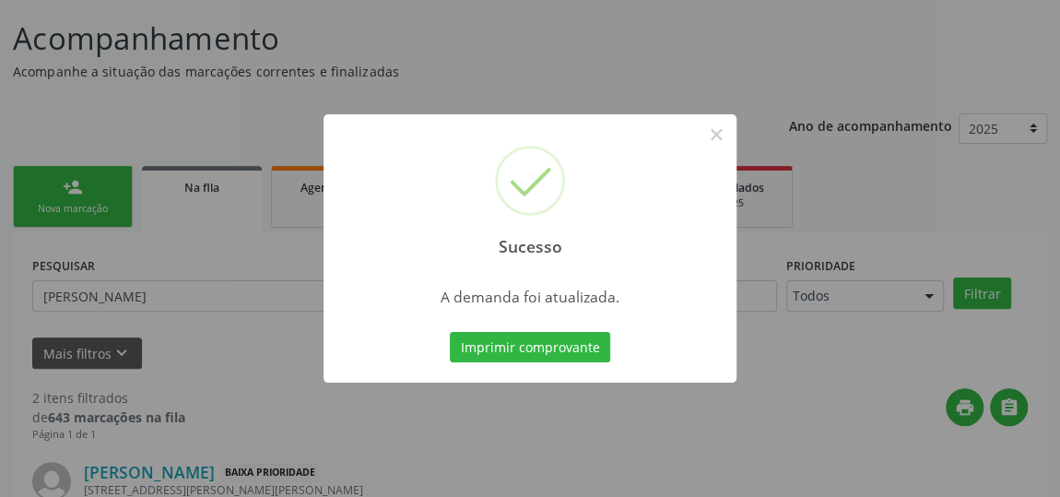
click at [725, 150] on div "Sucesso ×" at bounding box center [530, 193] width 413 height 159
click at [725, 141] on button "×" at bounding box center [716, 134] width 31 height 31
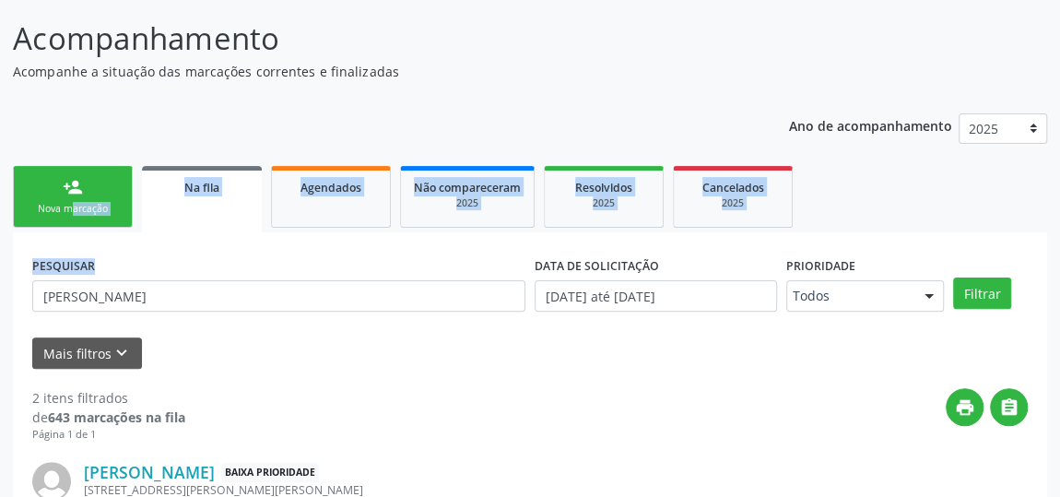
drag, startPoint x: 204, startPoint y: 314, endPoint x: 0, endPoint y: 207, distance: 230.1
click at [0, 207] on div "Acompanhamento Acompanhe a situação das marcações correntes e finalizadas Relat…" at bounding box center [530, 406] width 1060 height 829
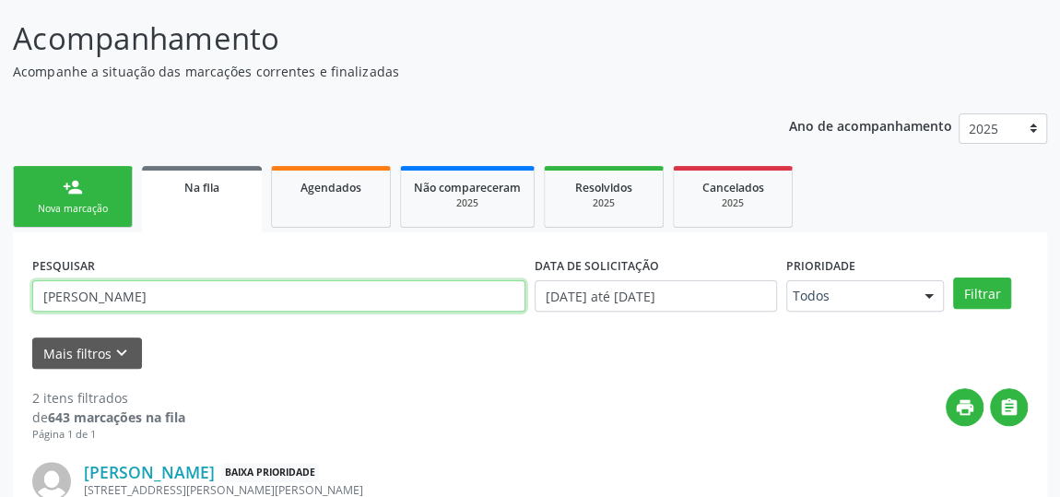
click at [142, 289] on input "[PERSON_NAME]" at bounding box center [278, 295] width 493 height 31
drag, startPoint x: 142, startPoint y: 289, endPoint x: 0, endPoint y: 289, distance: 142.0
click at [0, 289] on div "Acompanhamento Acompanhe a situação das marcações correntes e finalizadas Relat…" at bounding box center [530, 406] width 1060 height 829
type input "Josivan"
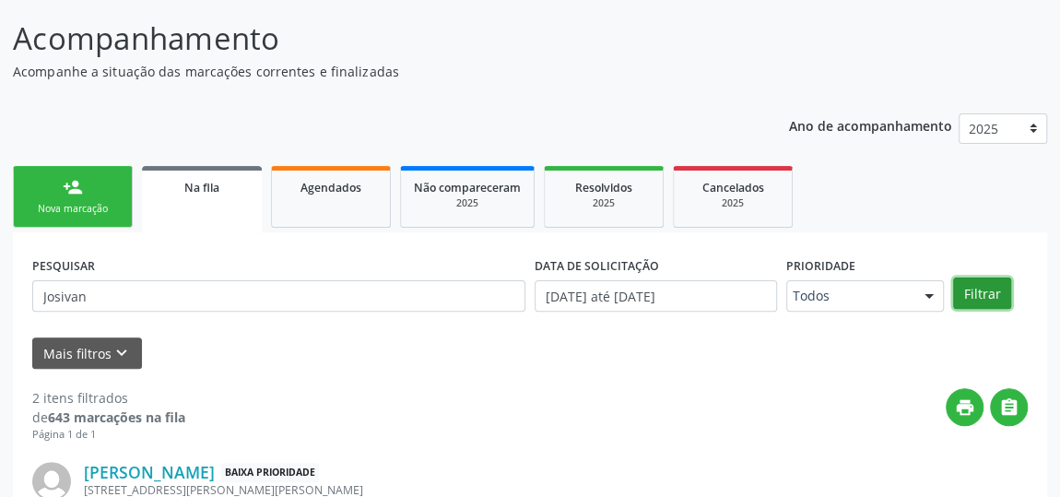
click at [996, 300] on button "Filtrar" at bounding box center [982, 292] width 58 height 31
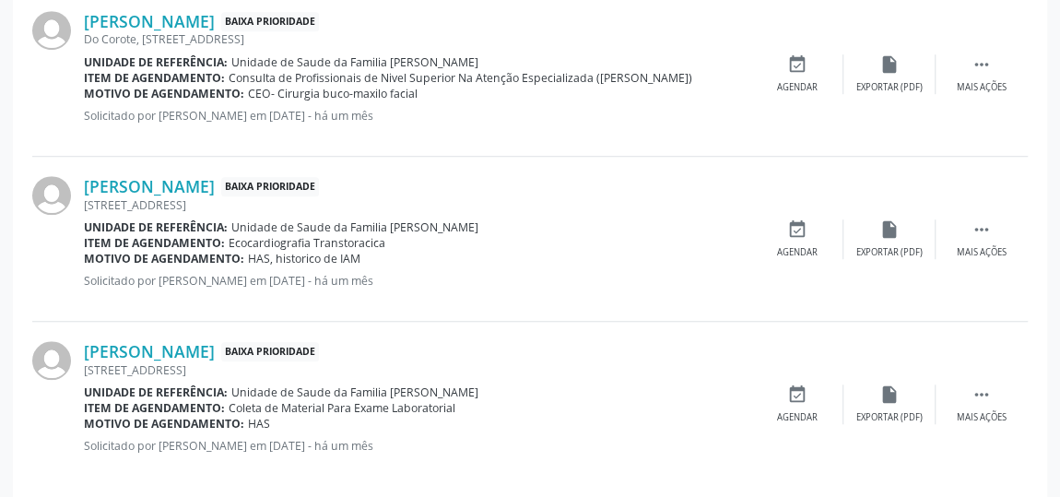
scroll to position [605, 0]
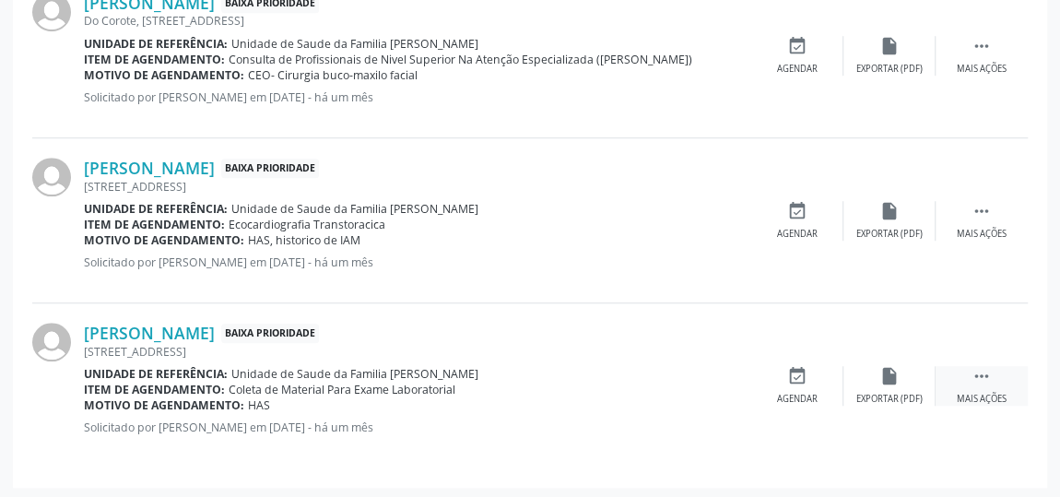
click at [991, 368] on icon "" at bounding box center [982, 376] width 20 height 20
click at [893, 379] on icon "edit" at bounding box center [889, 376] width 20 height 20
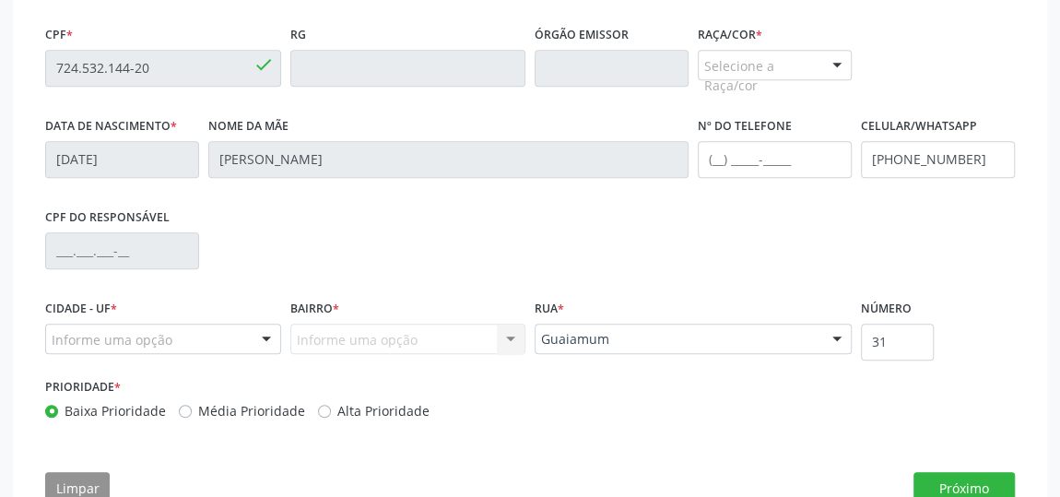
scroll to position [586, 0]
click at [789, 67] on div "Selecione a Raça/cor" at bounding box center [775, 64] width 154 height 31
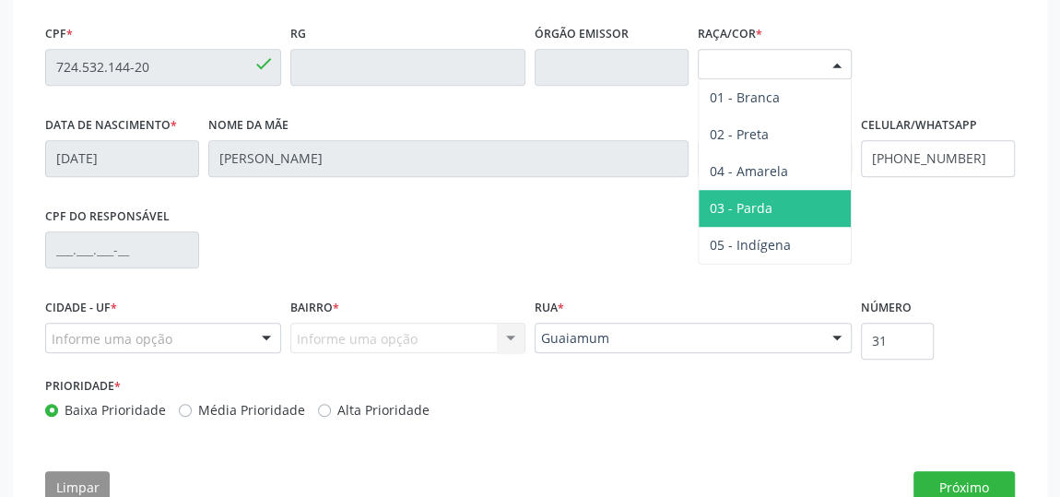
click at [756, 199] on span "03 - Parda" at bounding box center [741, 208] width 63 height 18
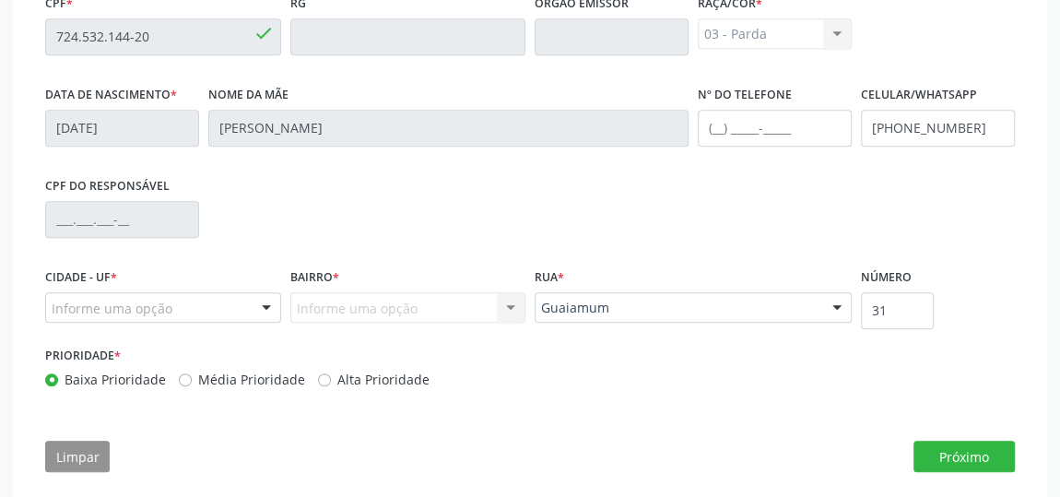
scroll to position [633, 0]
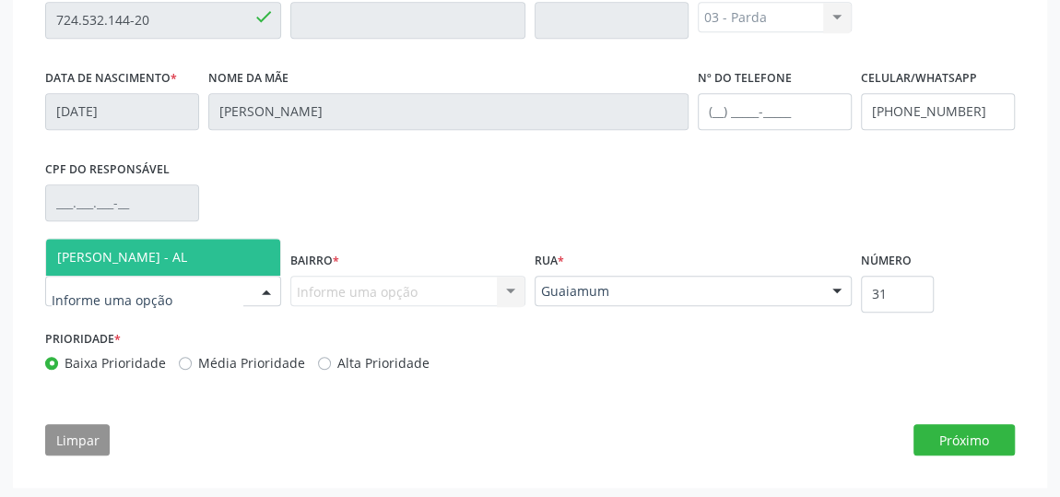
click at [119, 248] on span "[PERSON_NAME] - AL" at bounding box center [122, 257] width 130 height 18
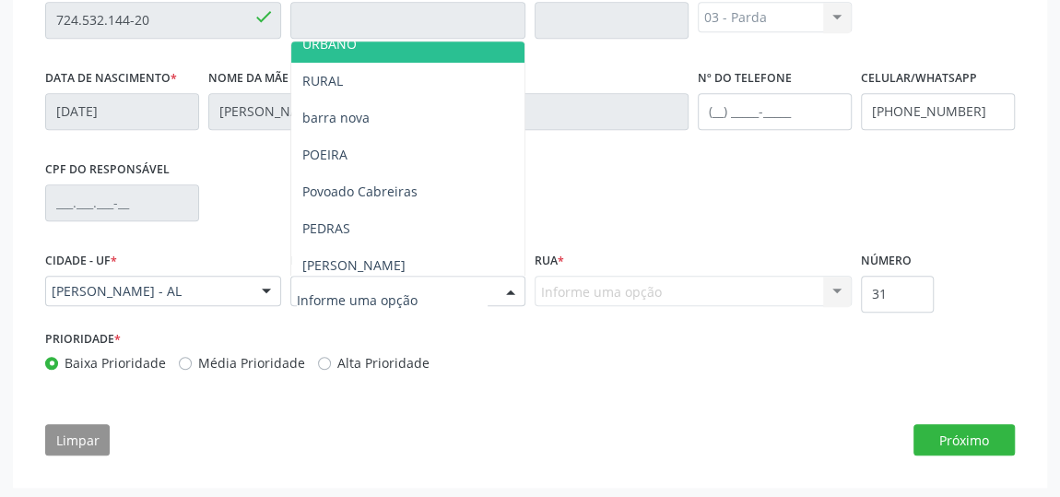
scroll to position [167, 0]
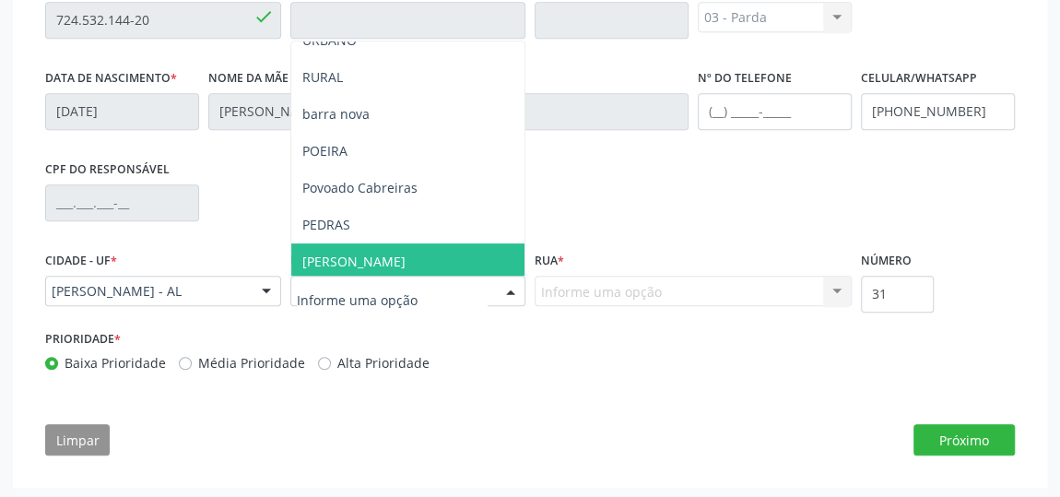
click at [360, 245] on span "[PERSON_NAME]" at bounding box center [408, 261] width 234 height 37
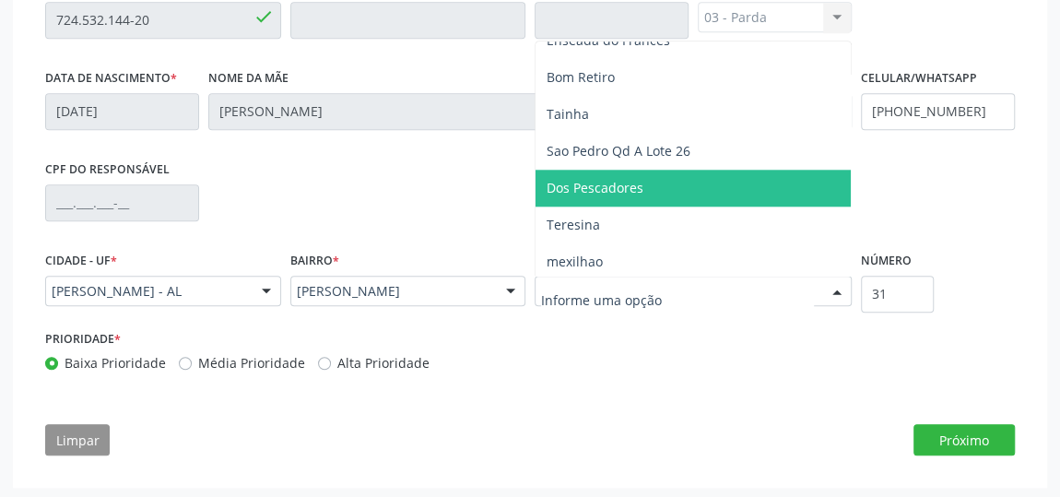
scroll to position [1005, 0]
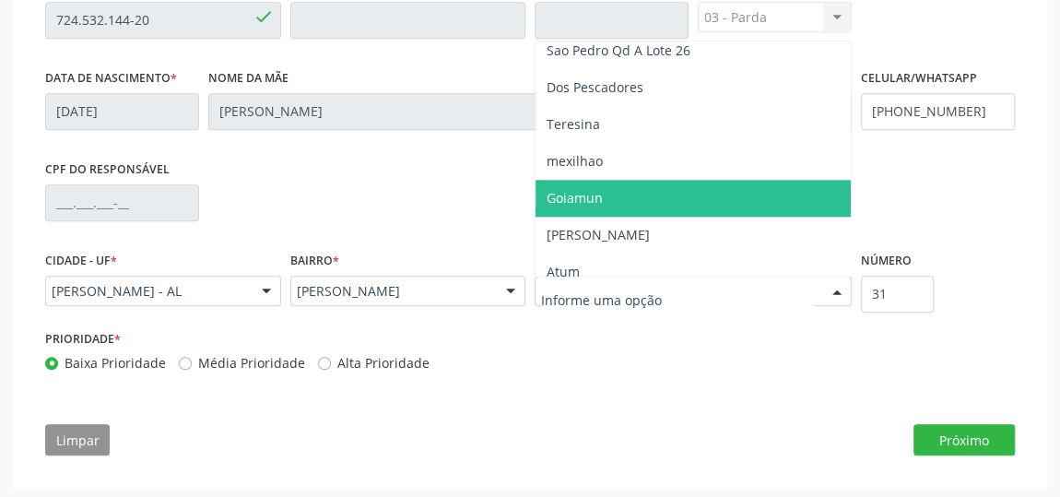
click at [619, 196] on span "Goiamun" at bounding box center [693, 198] width 315 height 37
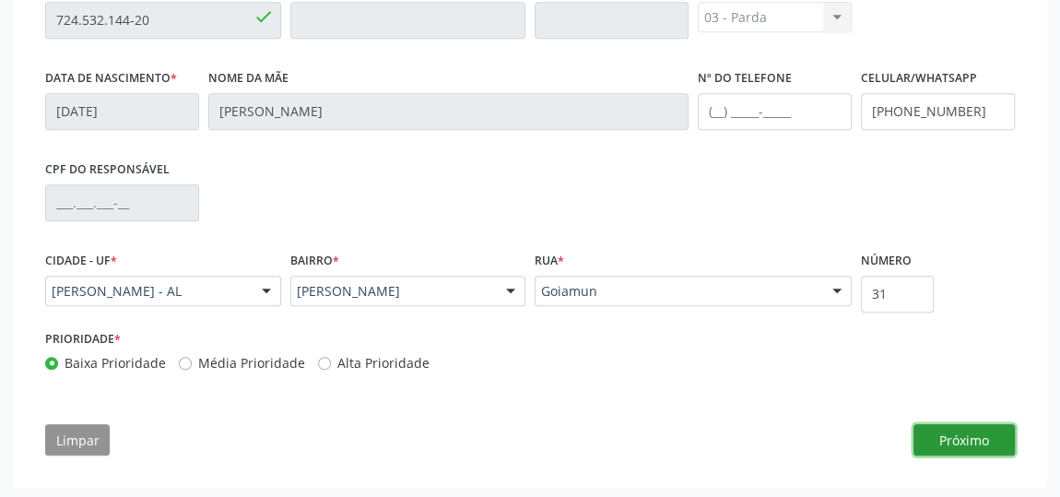
click at [981, 447] on button "Próximo" at bounding box center [964, 439] width 101 height 31
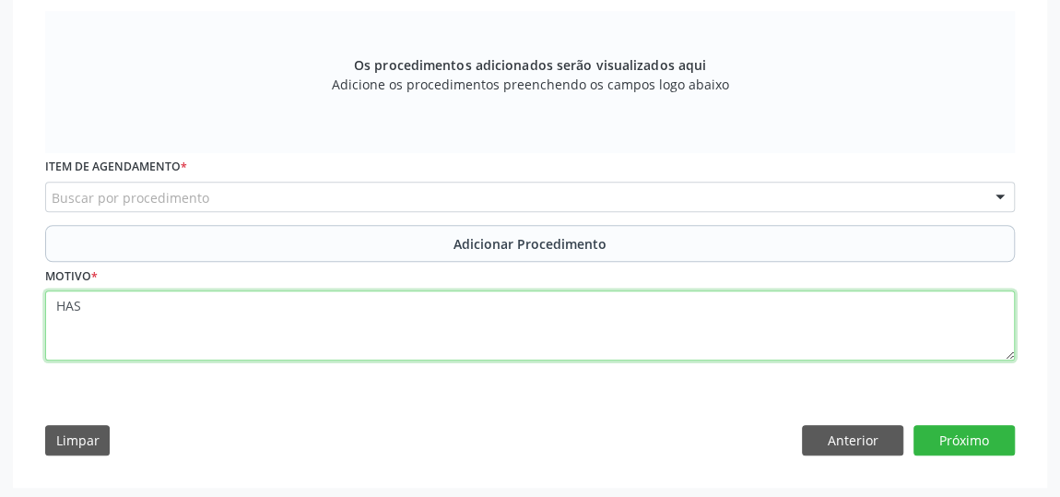
click at [93, 310] on textarea "HAS" at bounding box center [530, 325] width 970 height 70
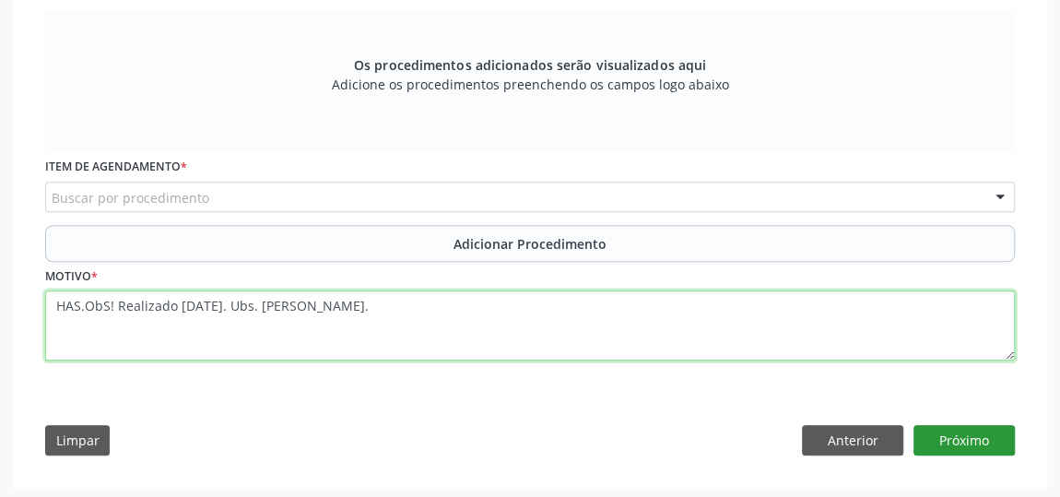
type textarea "HAS.ObS! Realizado [DATE]. Ubs. [PERSON_NAME]."
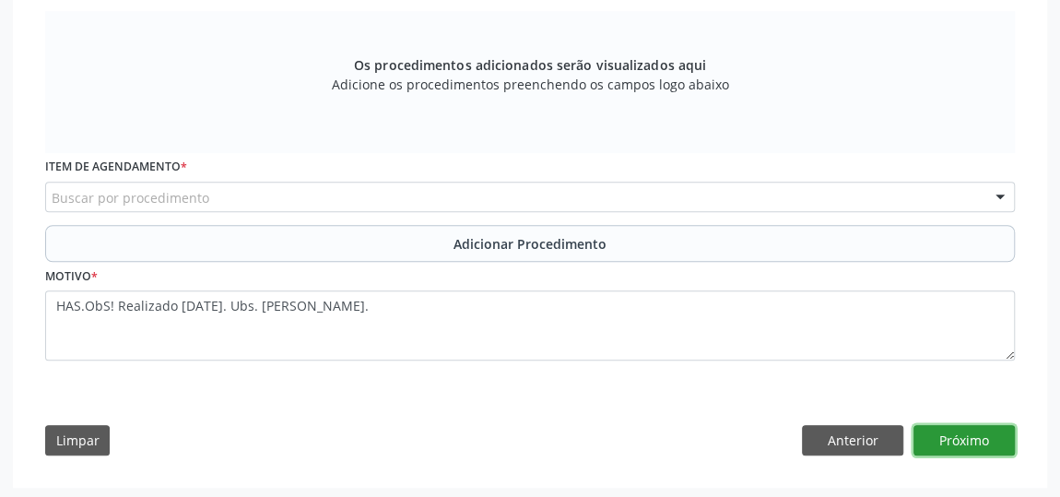
click at [964, 425] on button "Próximo" at bounding box center [964, 440] width 101 height 31
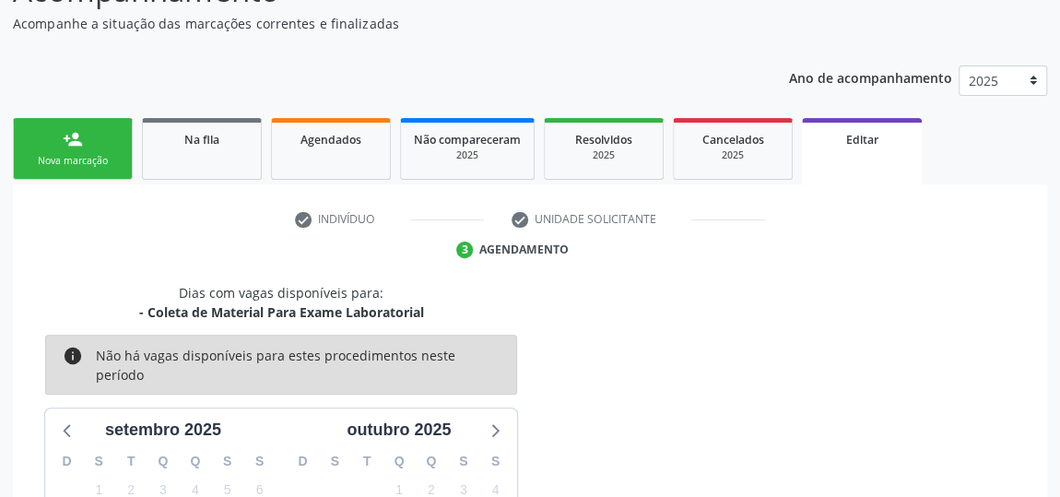
scroll to position [435, 0]
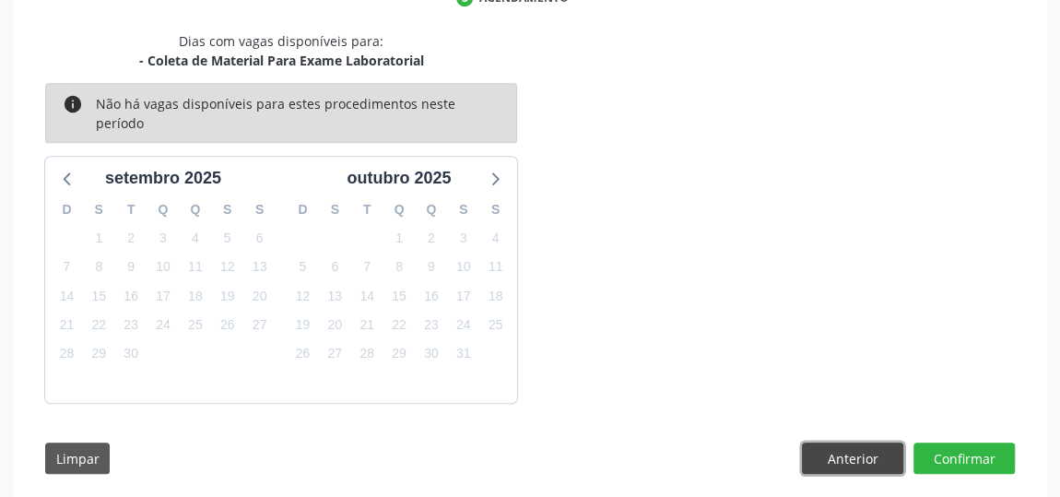
click at [888, 442] on button "Anterior" at bounding box center [852, 457] width 101 height 31
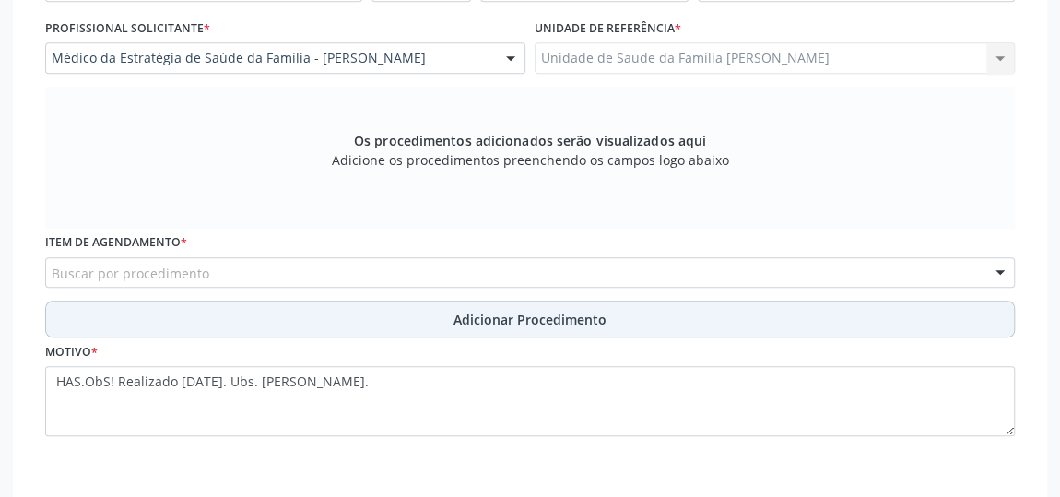
scroll to position [595, 0]
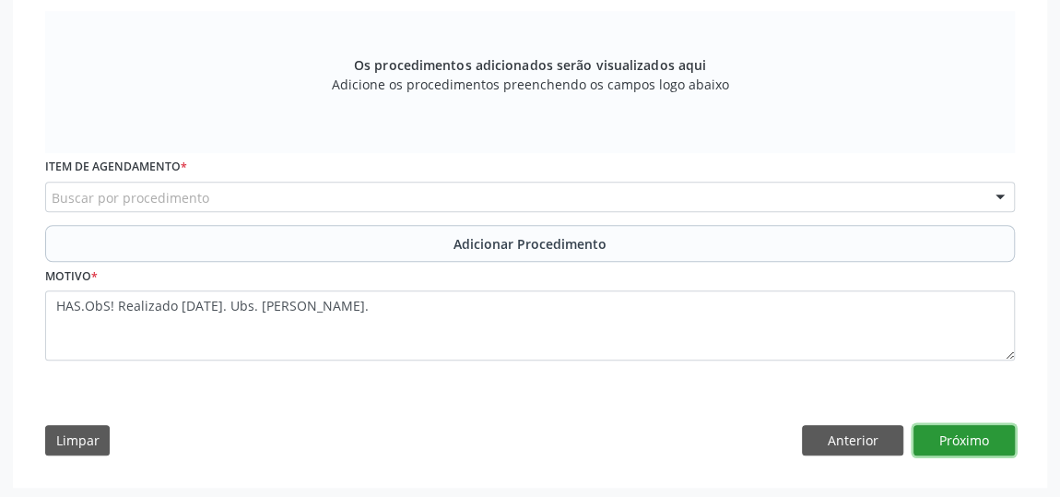
click at [980, 439] on button "Próximo" at bounding box center [964, 440] width 101 height 31
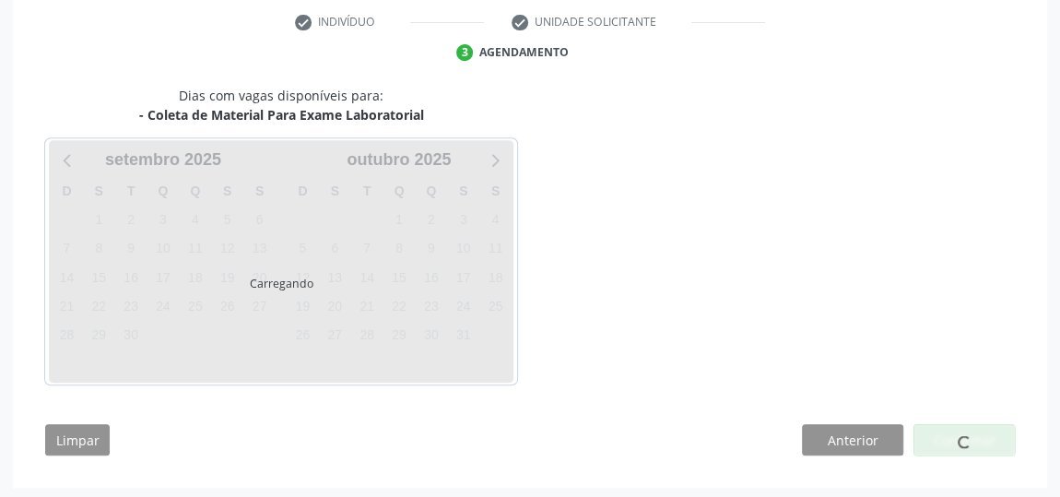
scroll to position [435, 0]
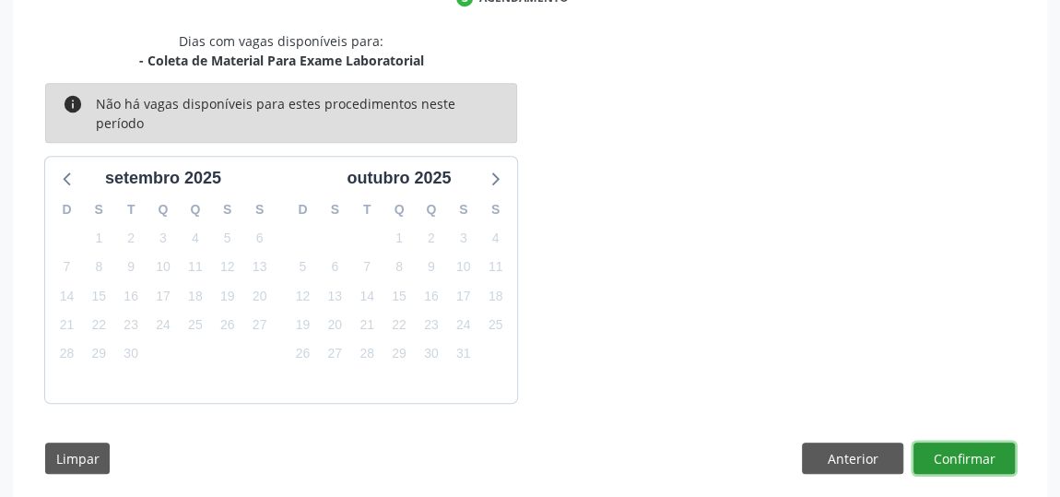
click at [984, 442] on button "Confirmar" at bounding box center [964, 457] width 101 height 31
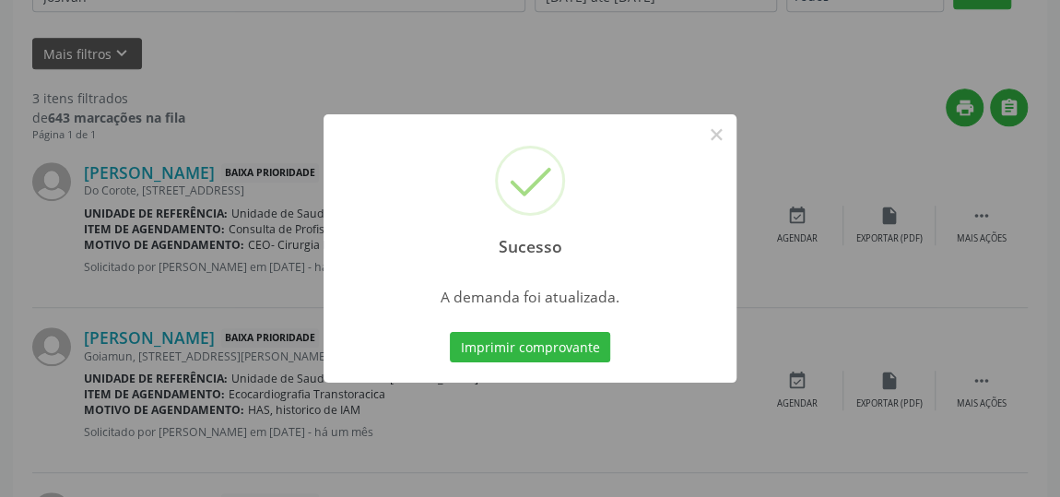
scroll to position [136, 0]
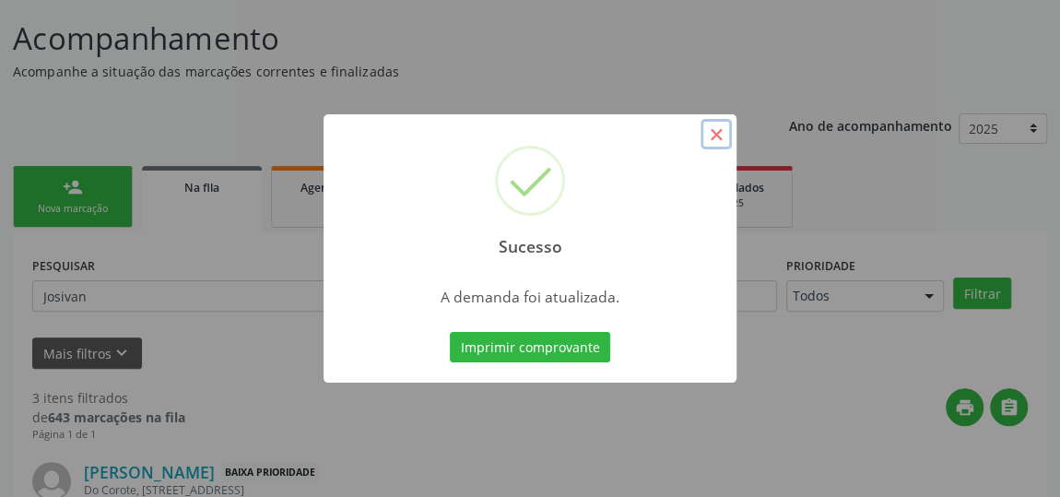
click at [715, 139] on button "×" at bounding box center [716, 134] width 31 height 31
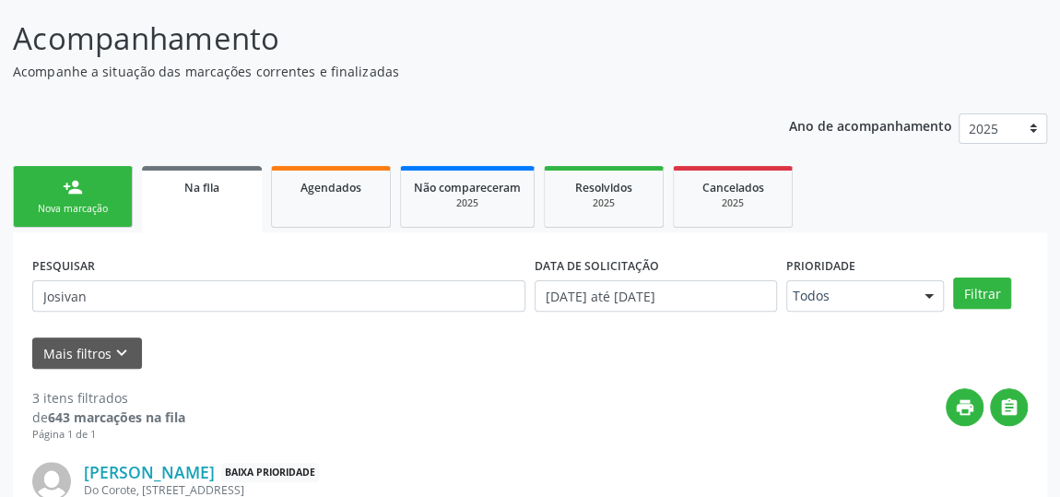
drag, startPoint x: 123, startPoint y: 313, endPoint x: 0, endPoint y: 307, distance: 122.8
click at [0, 307] on div "Acompanhamento Acompanhe a situação das marcações correntes e finalizadas Relat…" at bounding box center [530, 489] width 1060 height 994
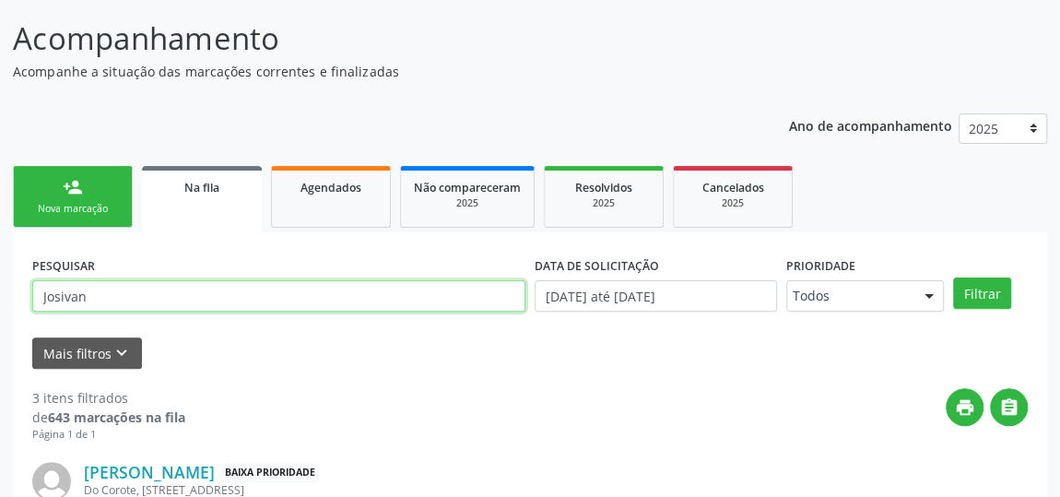
click at [86, 294] on input "Josivan" at bounding box center [278, 295] width 493 height 31
type input "J"
click at [953, 277] on button "Filtrar" at bounding box center [982, 292] width 58 height 31
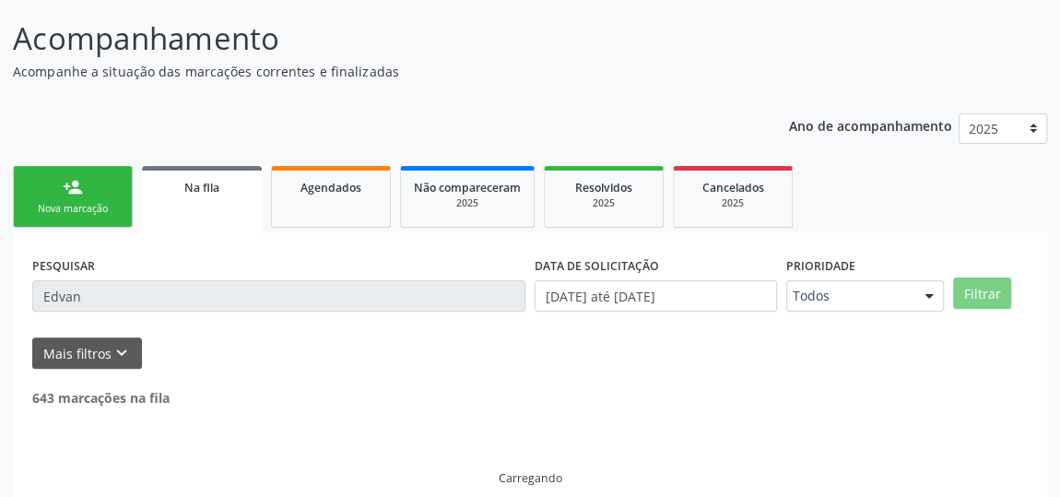
scroll to position [96, 0]
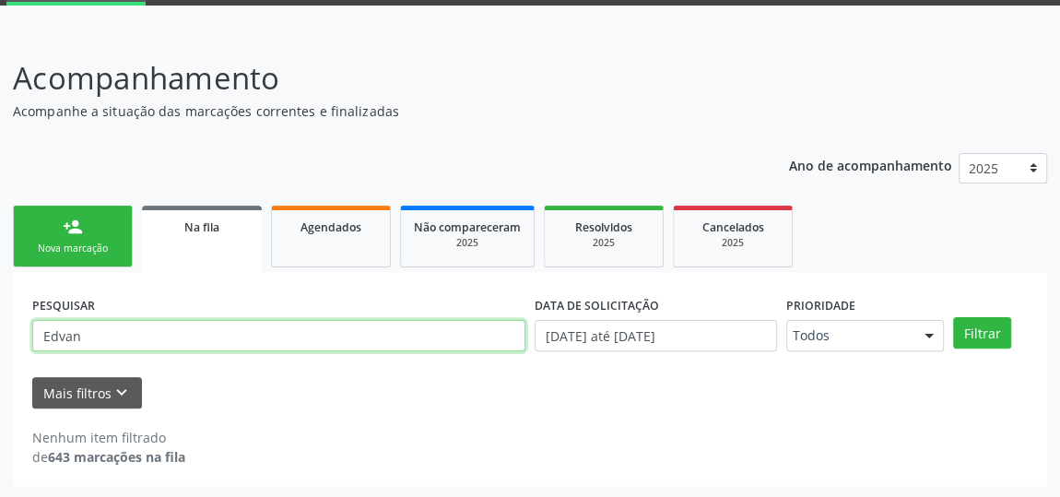
click at [124, 326] on input "Edvan" at bounding box center [278, 335] width 493 height 31
type input "[PERSON_NAME]"
click at [953, 317] on button "Filtrar" at bounding box center [982, 332] width 58 height 31
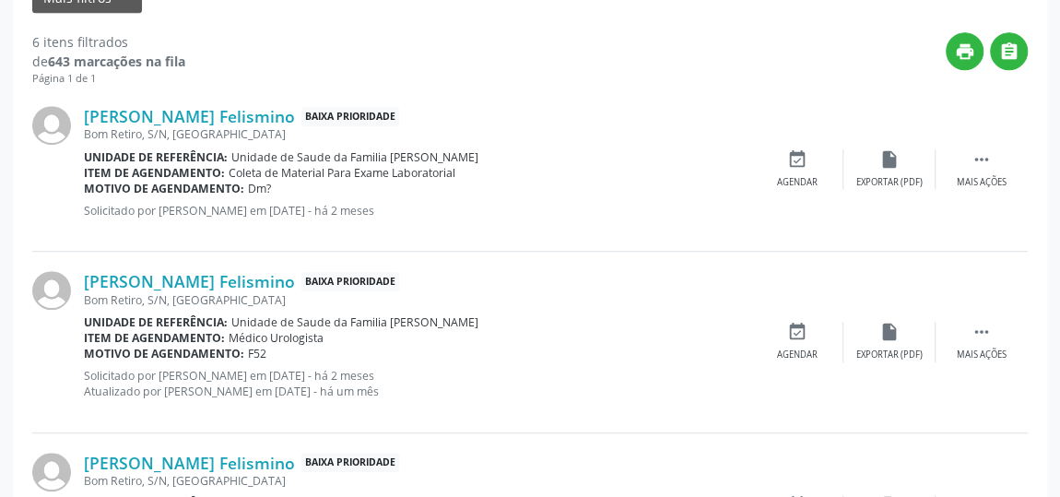
scroll to position [514, 0]
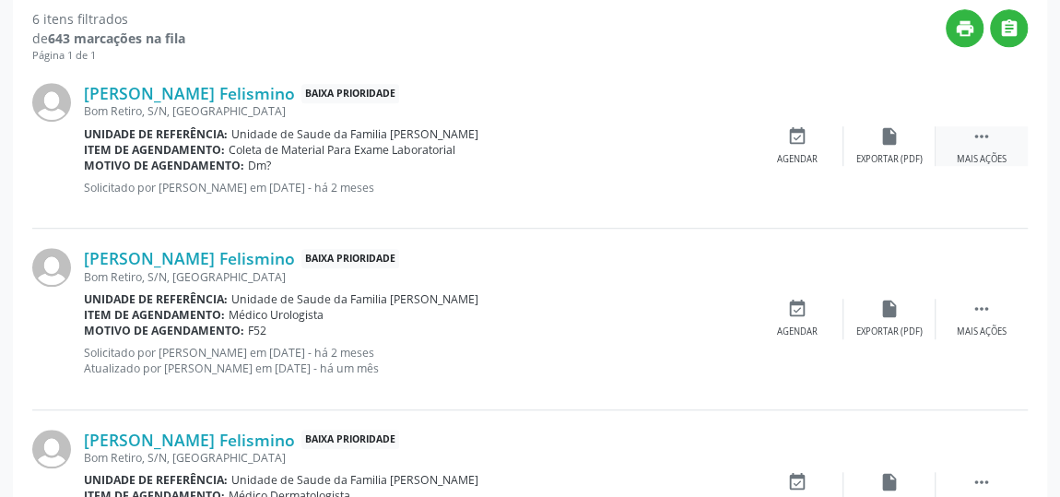
click at [978, 131] on icon "" at bounding box center [982, 136] width 20 height 20
click at [907, 141] on div "edit Editar" at bounding box center [889, 146] width 92 height 40
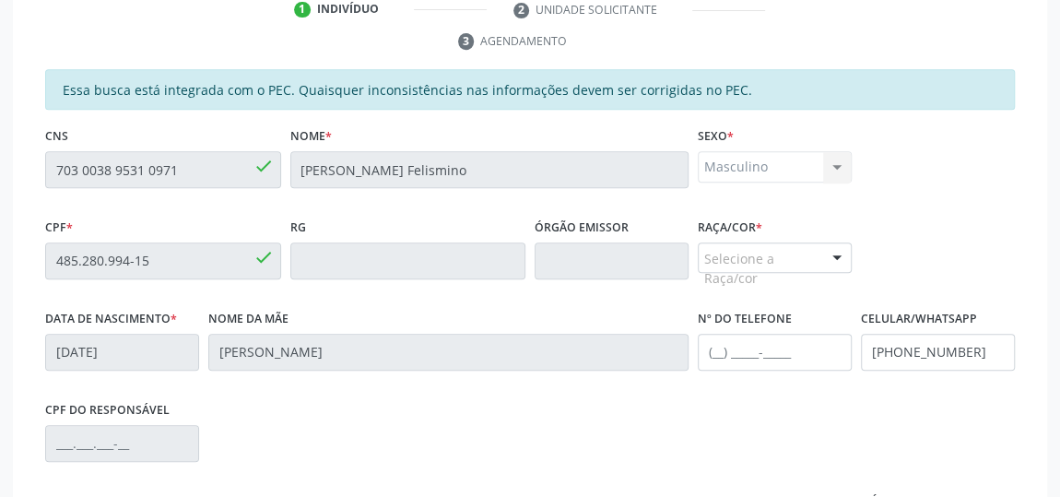
scroll to position [419, 0]
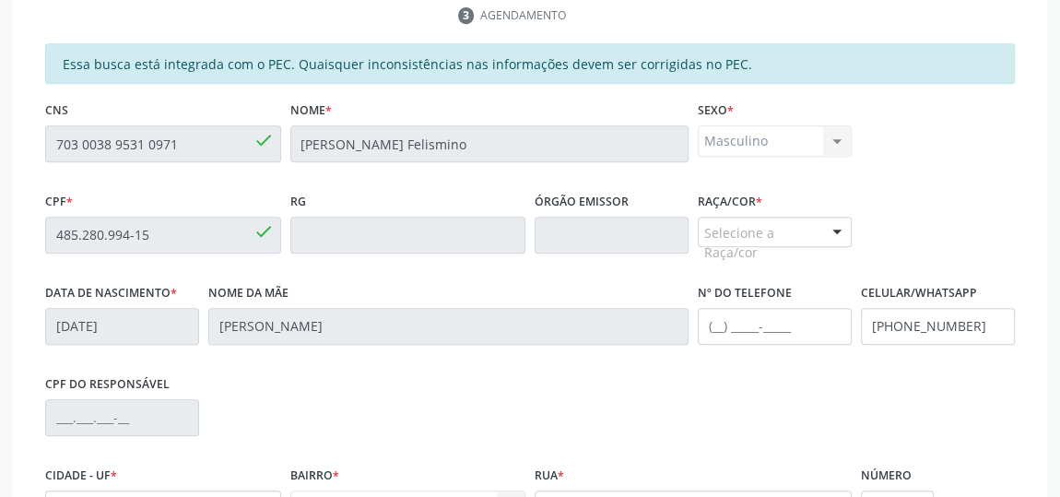
click at [737, 226] on div "Selecione a Raça/cor" at bounding box center [775, 232] width 154 height 31
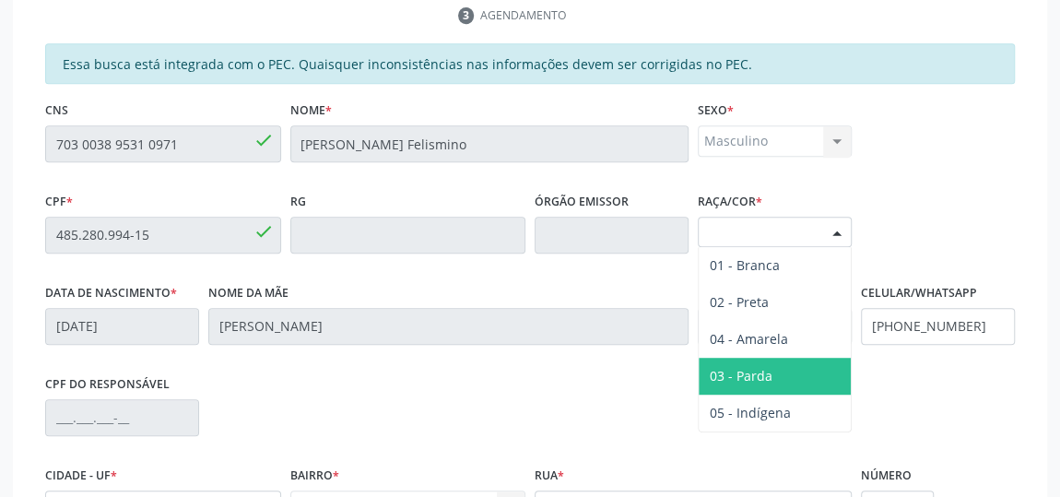
click at [756, 367] on span "03 - Parda" at bounding box center [741, 376] width 63 height 18
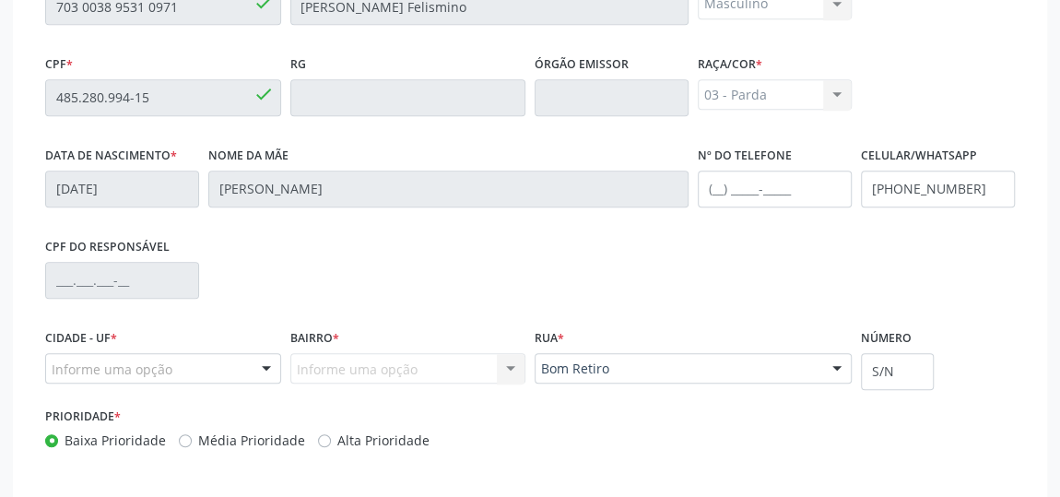
scroll to position [633, 0]
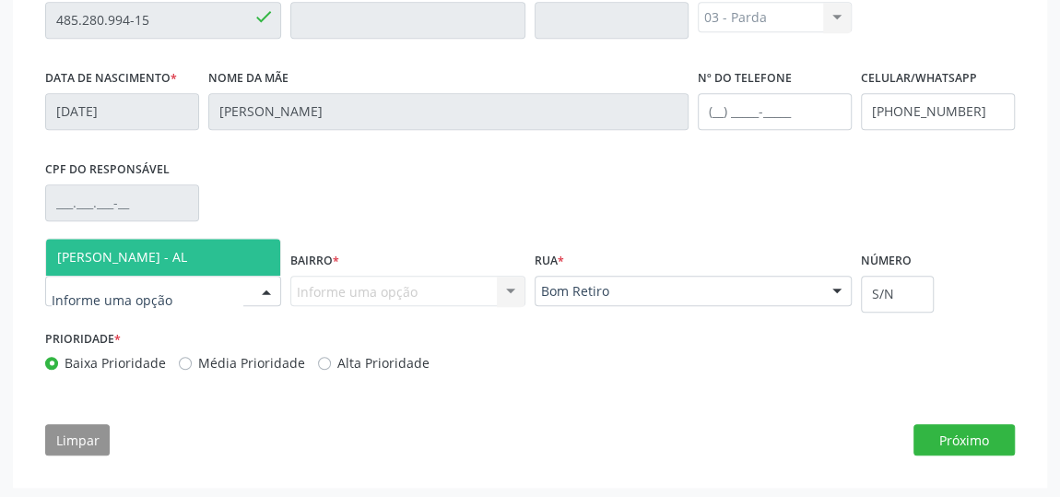
click at [179, 281] on div at bounding box center [163, 291] width 236 height 31
click at [147, 248] on span "[PERSON_NAME] - AL" at bounding box center [122, 257] width 130 height 18
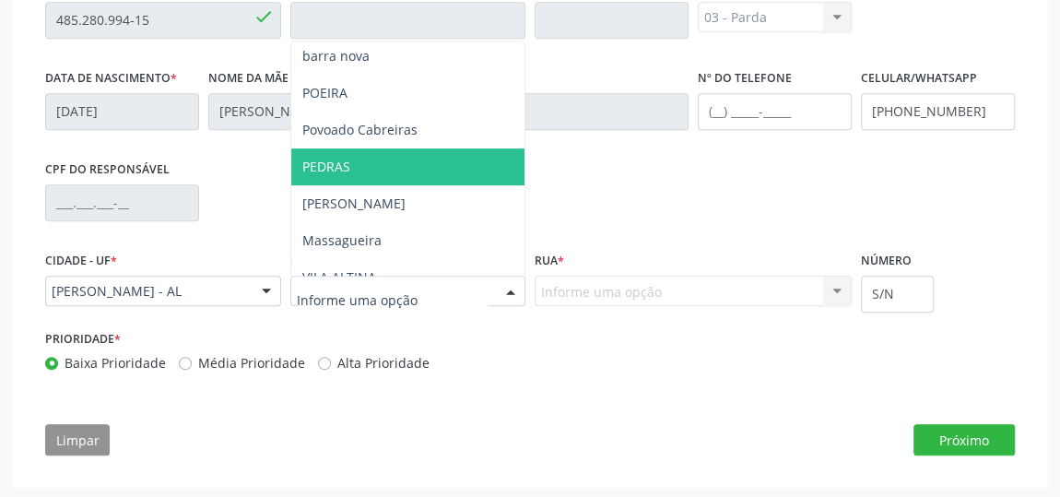
scroll to position [251, 0]
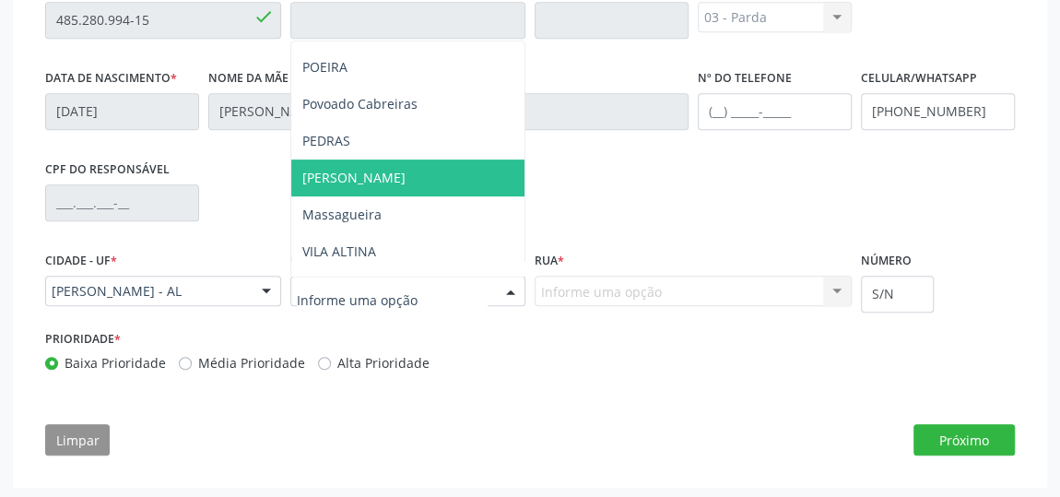
click at [375, 159] on span "[PERSON_NAME]" at bounding box center [408, 177] width 234 height 37
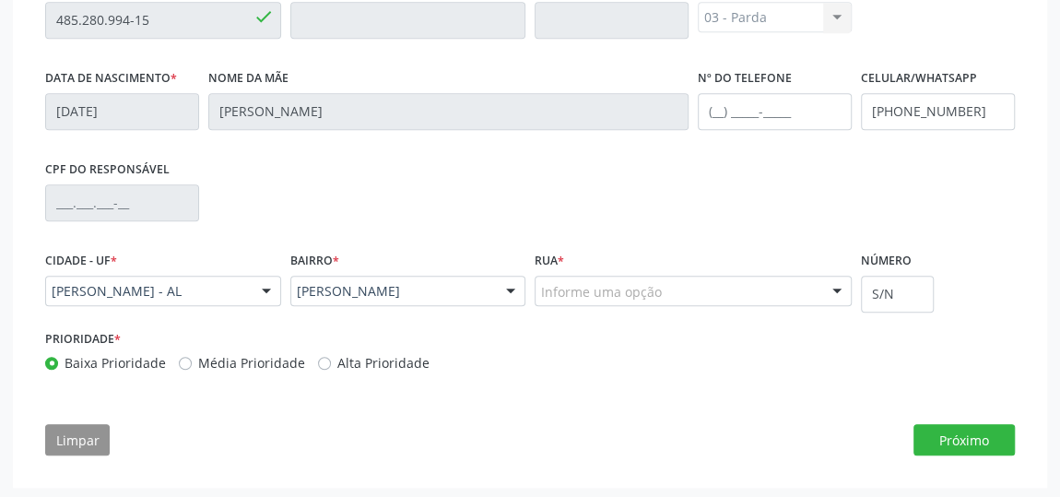
click at [377, 156] on div "CPF do responsável" at bounding box center [530, 201] width 979 height 91
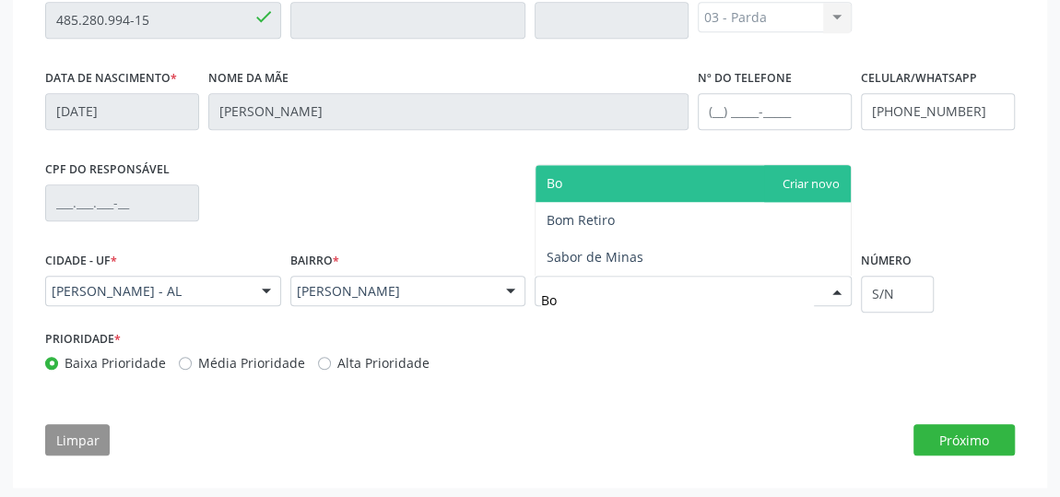
type input "Bom"
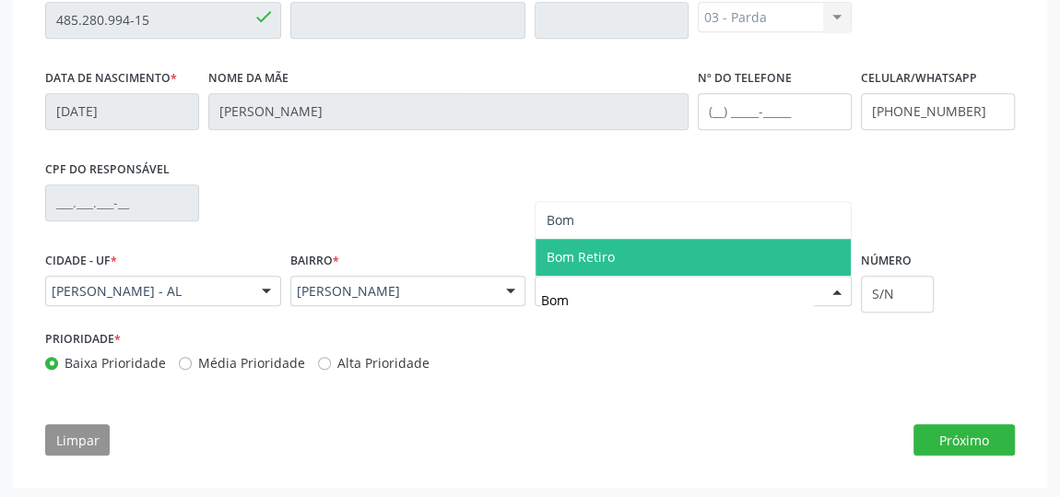
click at [591, 255] on span "Bom Retiro" at bounding box center [581, 257] width 68 height 18
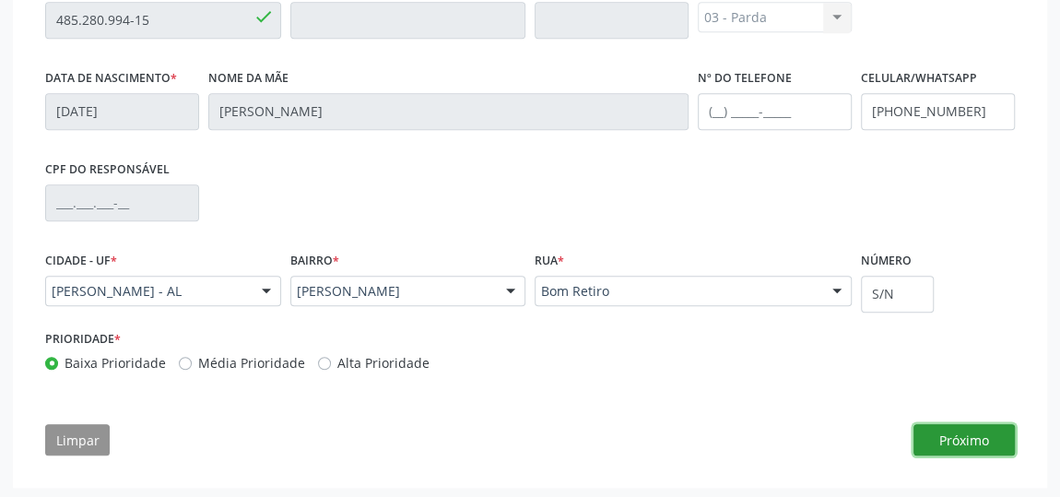
click at [949, 434] on button "Próximo" at bounding box center [964, 439] width 101 height 31
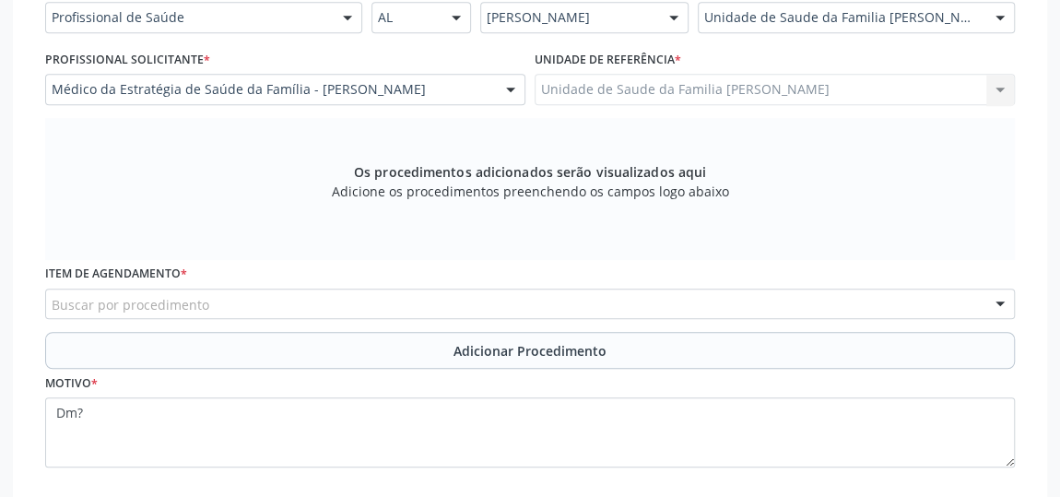
scroll to position [512, 0]
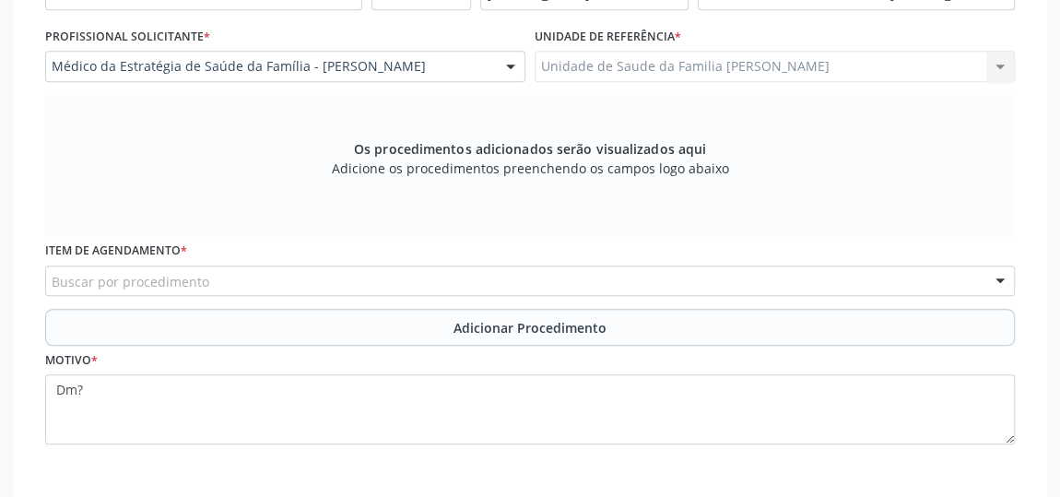
click at [206, 274] on div "Buscar por procedimento" at bounding box center [530, 280] width 970 height 31
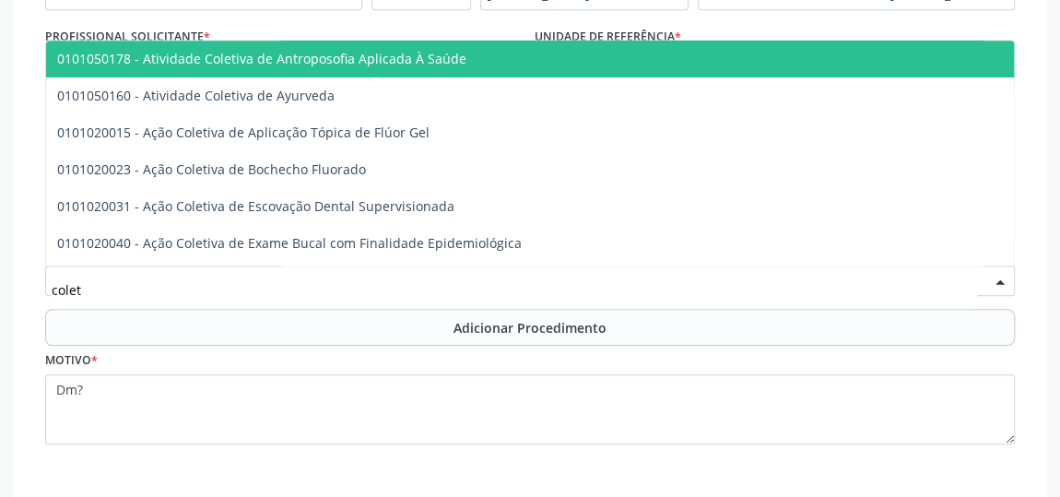
type input "coleta"
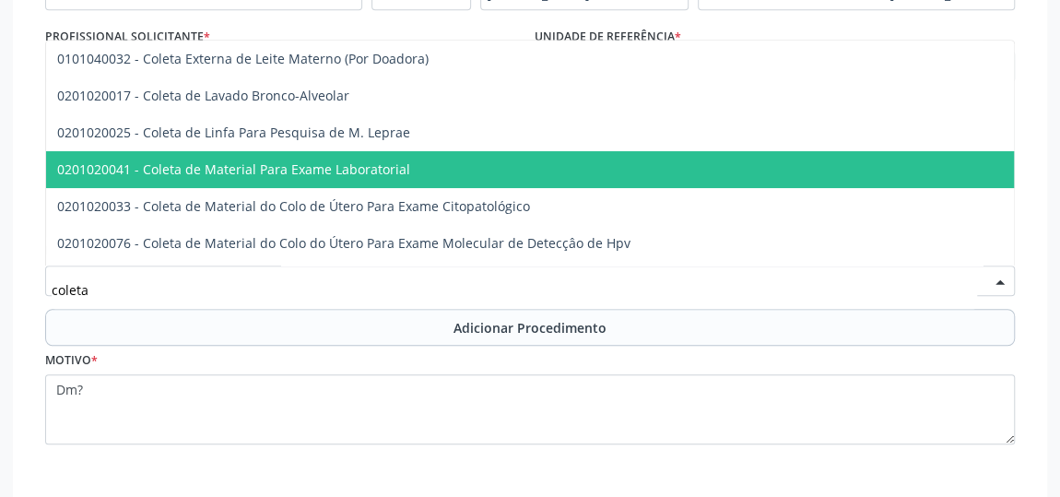
click at [304, 152] on span "0201020041 - Coleta de Material Para Exame Laboratorial" at bounding box center [710, 169] width 1329 height 37
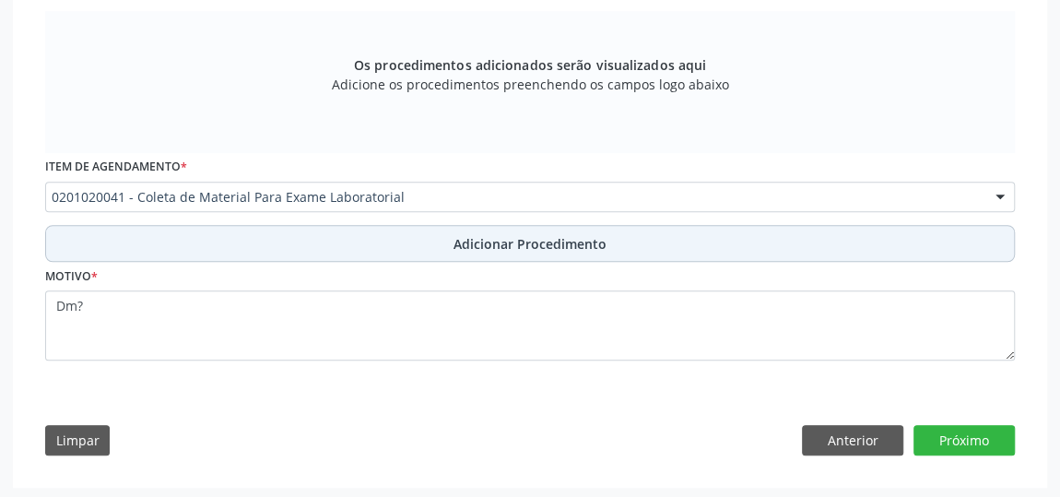
click at [513, 234] on span "Adicionar Procedimento" at bounding box center [530, 243] width 153 height 19
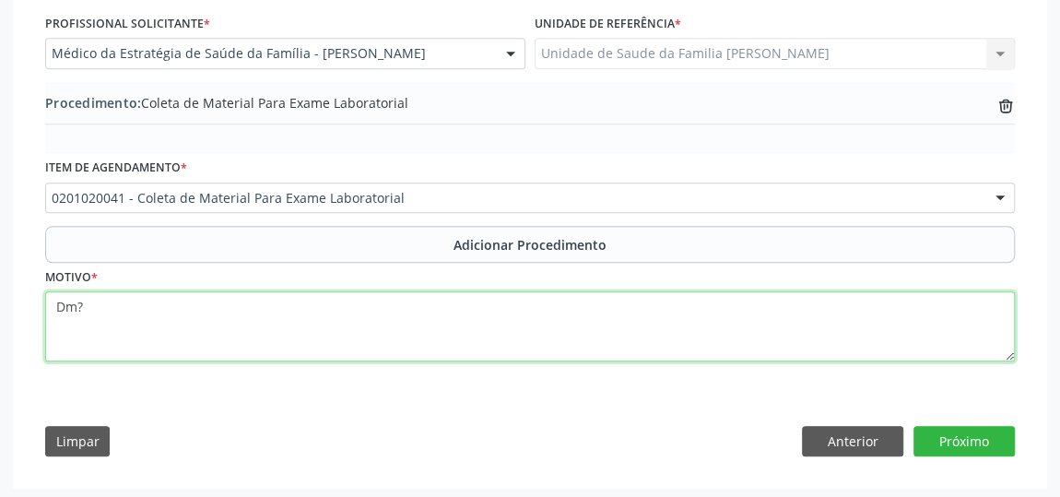
click at [100, 298] on textarea "Dm?" at bounding box center [530, 326] width 970 height 70
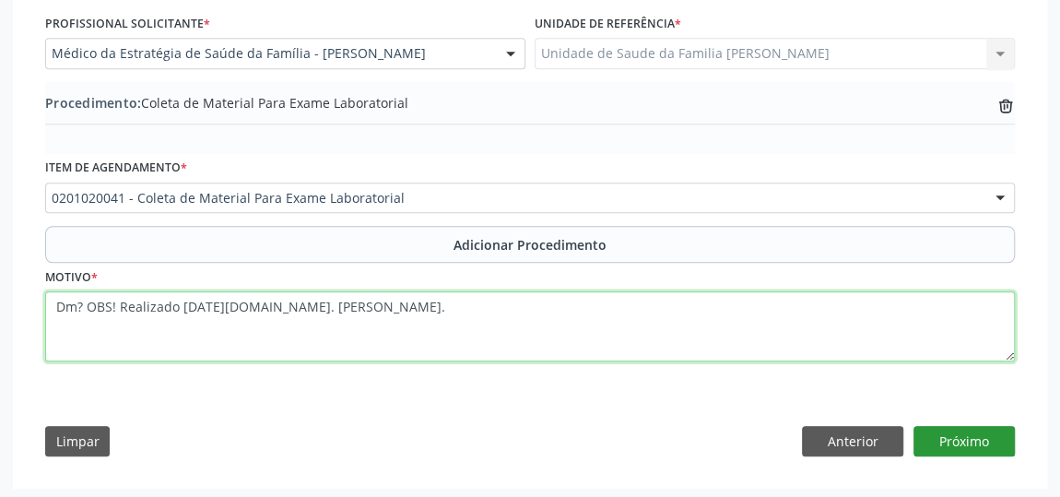
type textarea "Dm? OBS! Realizado [DATE][DOMAIN_NAME]. [PERSON_NAME]."
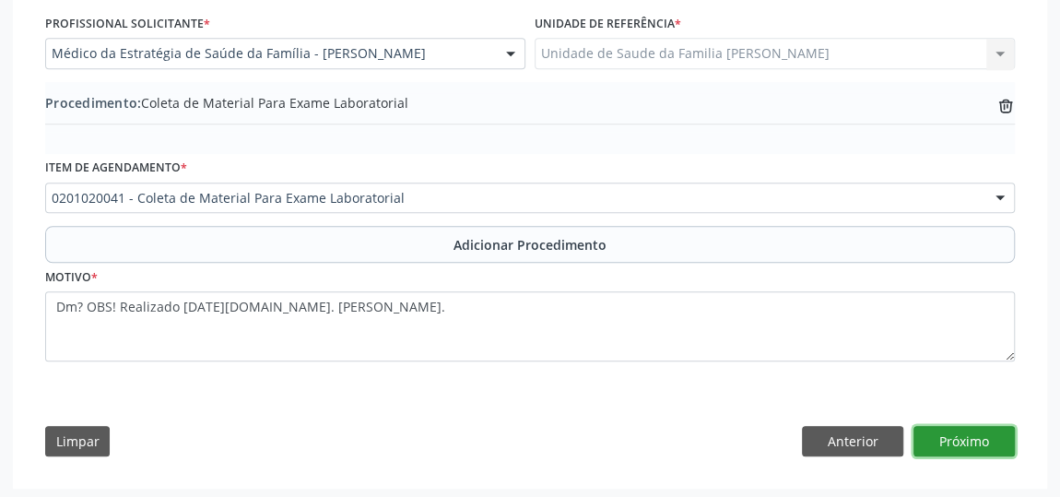
click at [968, 427] on button "Próximo" at bounding box center [964, 441] width 101 height 31
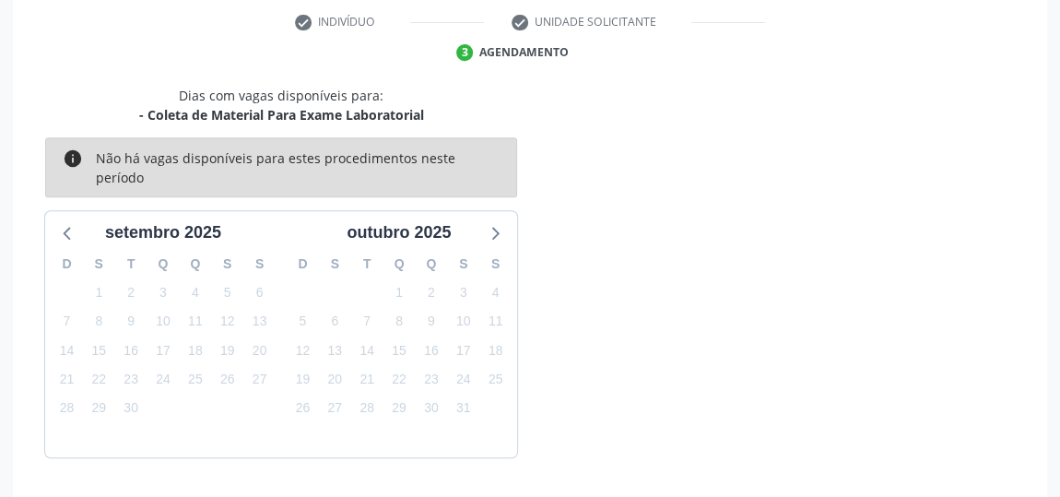
scroll to position [435, 0]
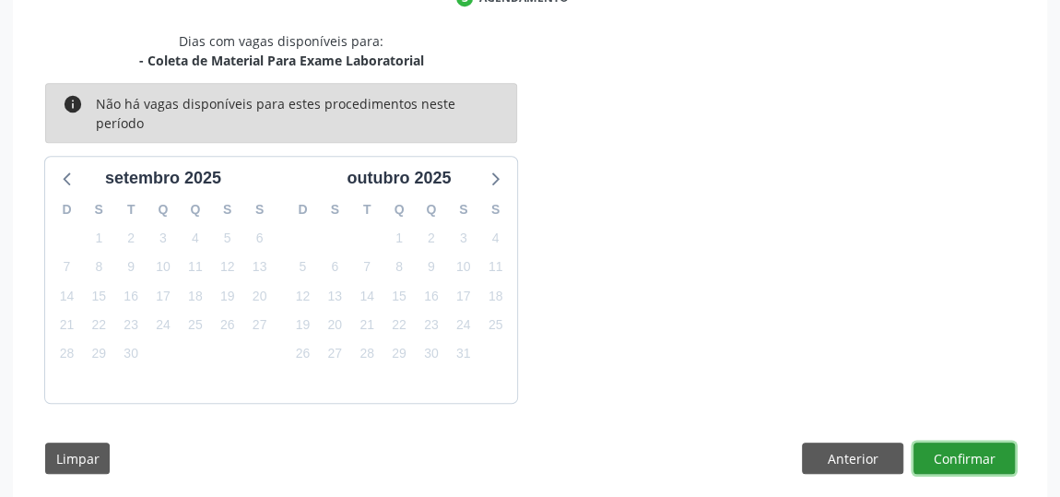
click at [954, 442] on button "Confirmar" at bounding box center [964, 457] width 101 height 31
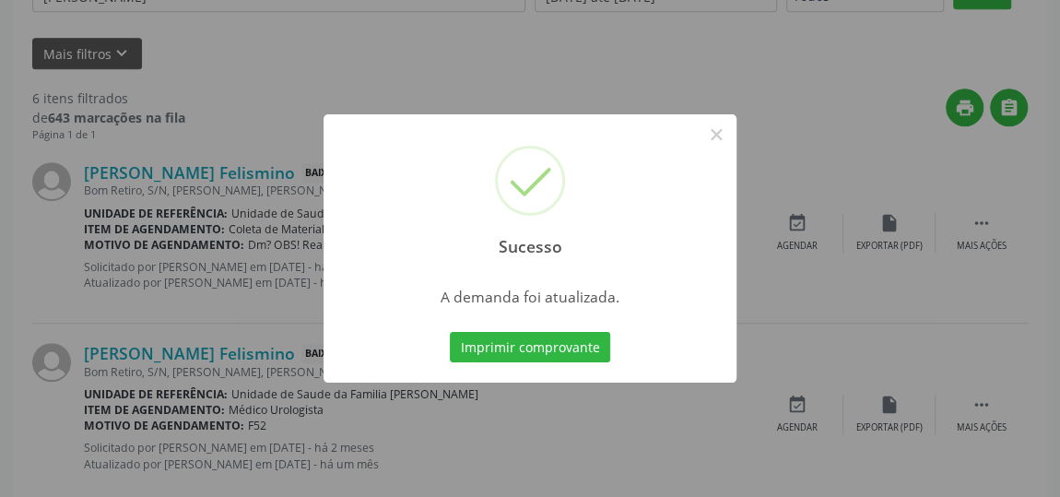
scroll to position [136, 0]
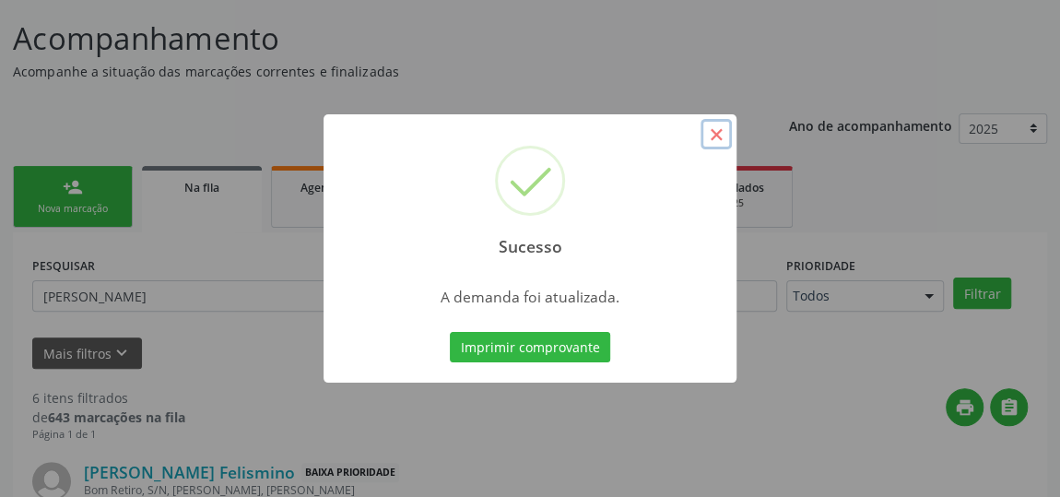
click at [721, 132] on button "×" at bounding box center [716, 134] width 31 height 31
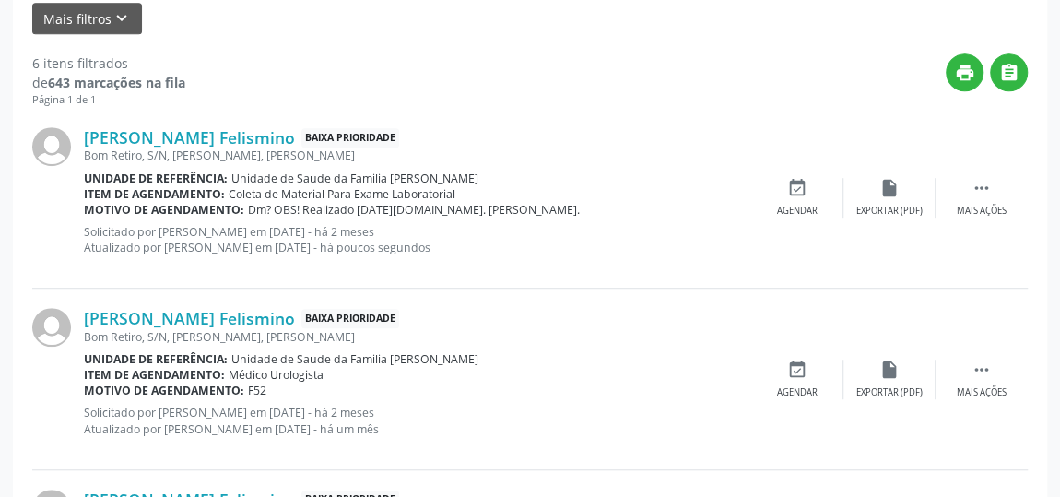
scroll to position [303, 0]
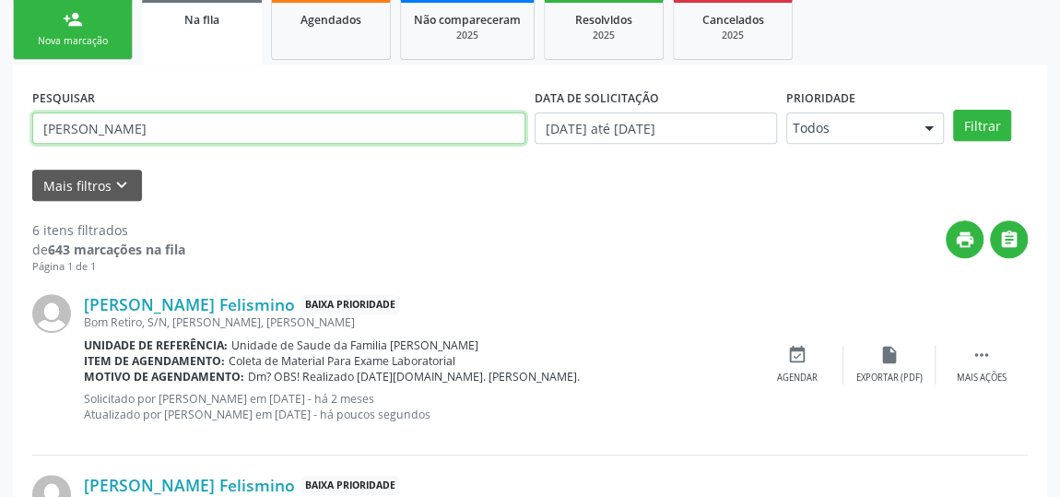
drag, startPoint x: 319, startPoint y: 126, endPoint x: 0, endPoint y: 94, distance: 320.6
click at [953, 110] on button "Filtrar" at bounding box center [982, 125] width 58 height 31
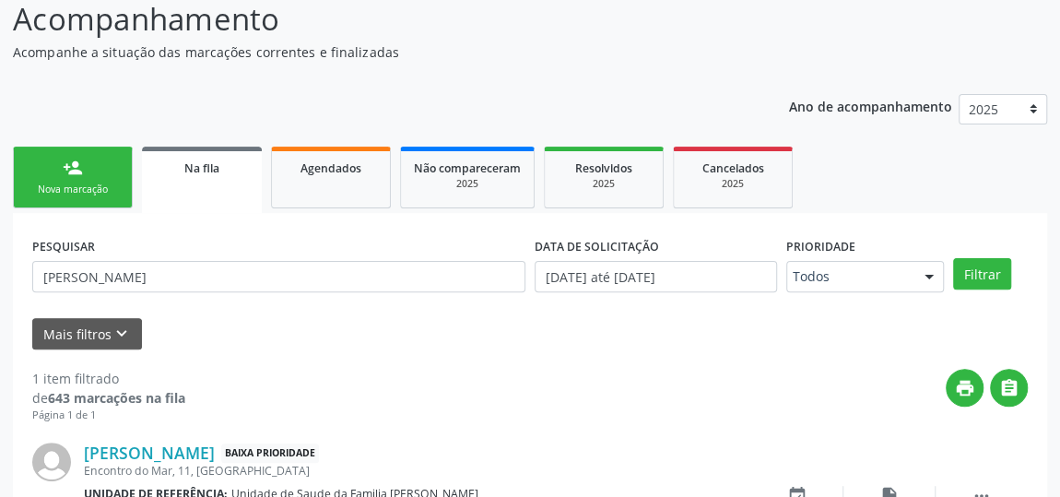
scroll to position [275, 0]
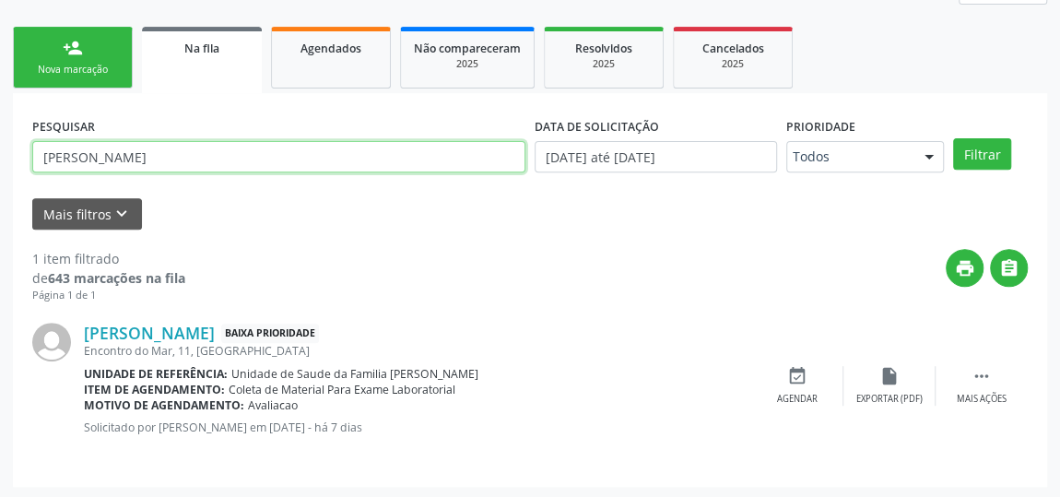
click at [170, 149] on input "[PERSON_NAME]" at bounding box center [278, 156] width 493 height 31
type input "D"
click at [953, 138] on button "Filtrar" at bounding box center [982, 153] width 58 height 31
click at [112, 156] on input "Luana" at bounding box center [278, 156] width 493 height 31
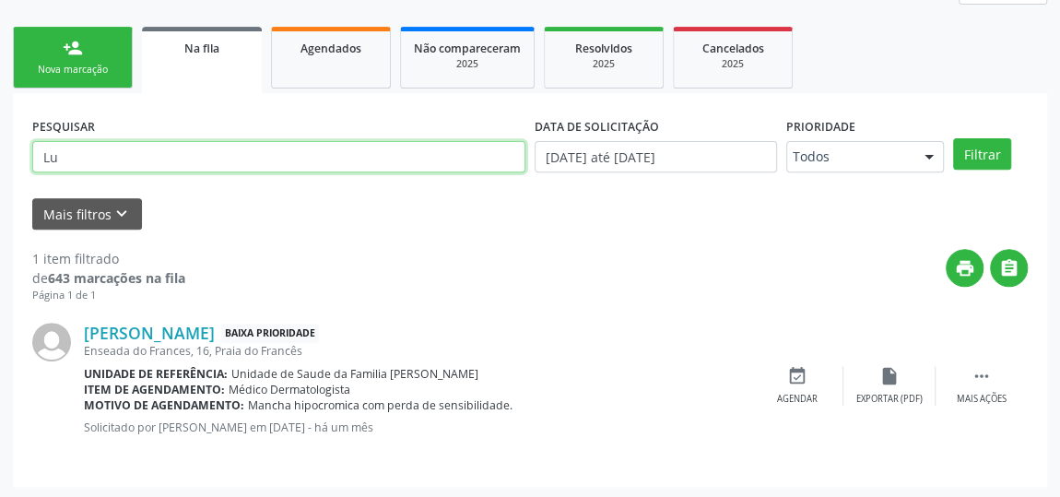
type input "L"
type input "Layla"
click at [953, 138] on button "Filtrar" at bounding box center [982, 153] width 58 height 31
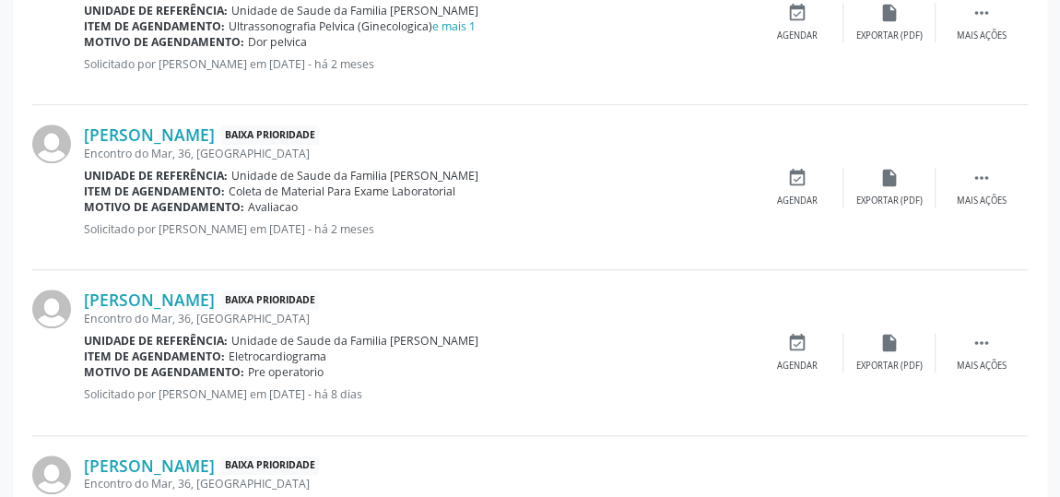
scroll to position [694, 0]
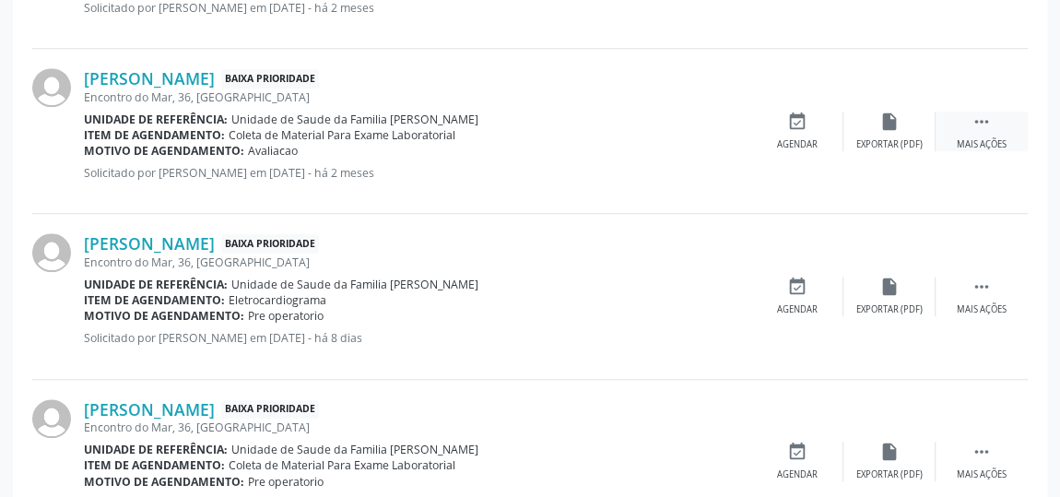
click at [982, 113] on icon "" at bounding box center [982, 122] width 20 height 20
click at [892, 138] on div "Editar" at bounding box center [889, 144] width 29 height 13
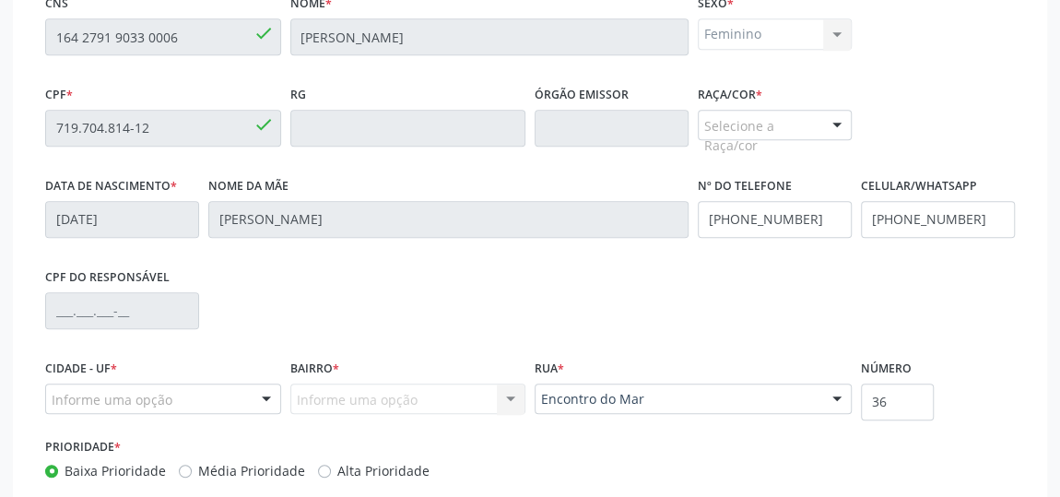
scroll to position [466, 0]
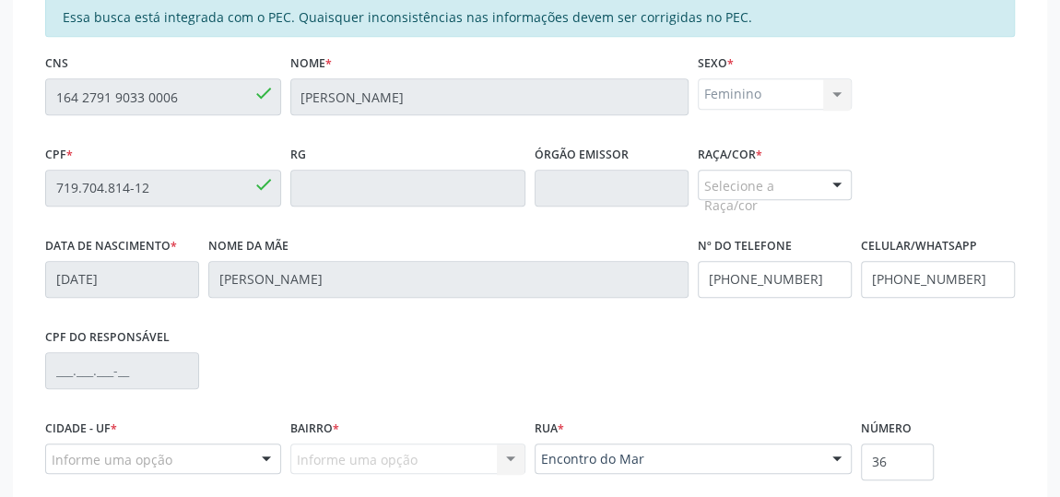
click at [769, 189] on div "Selecione a Raça/cor" at bounding box center [775, 185] width 154 height 31
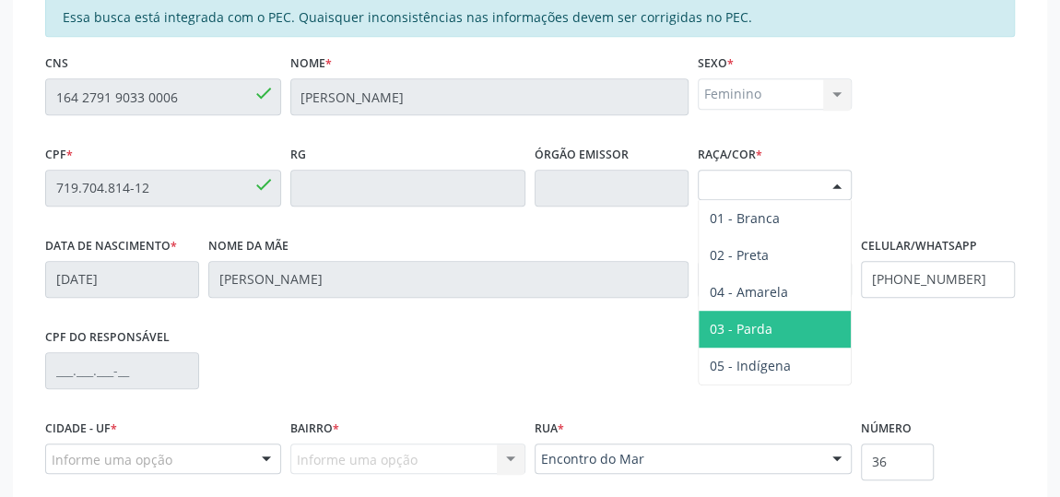
click at [770, 320] on span "03 - Parda" at bounding box center [741, 329] width 63 height 18
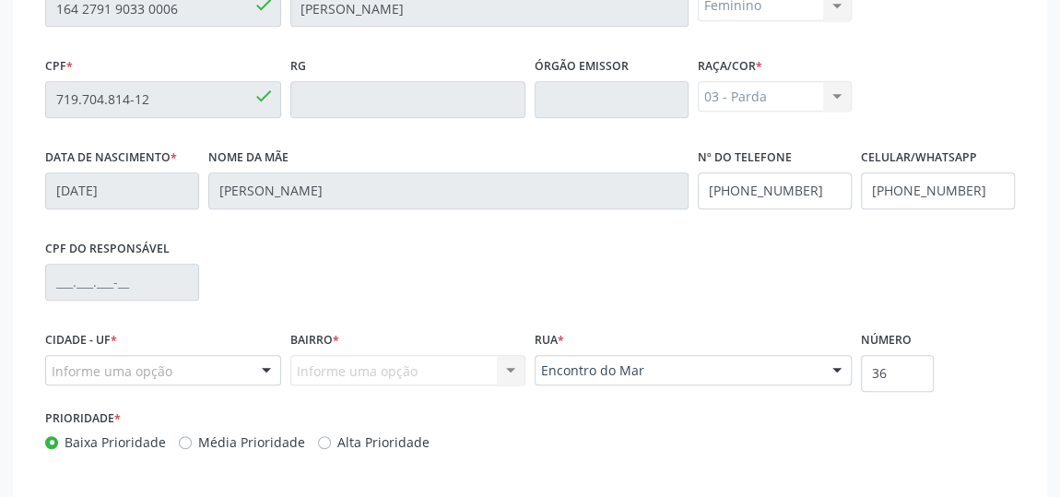
scroll to position [633, 0]
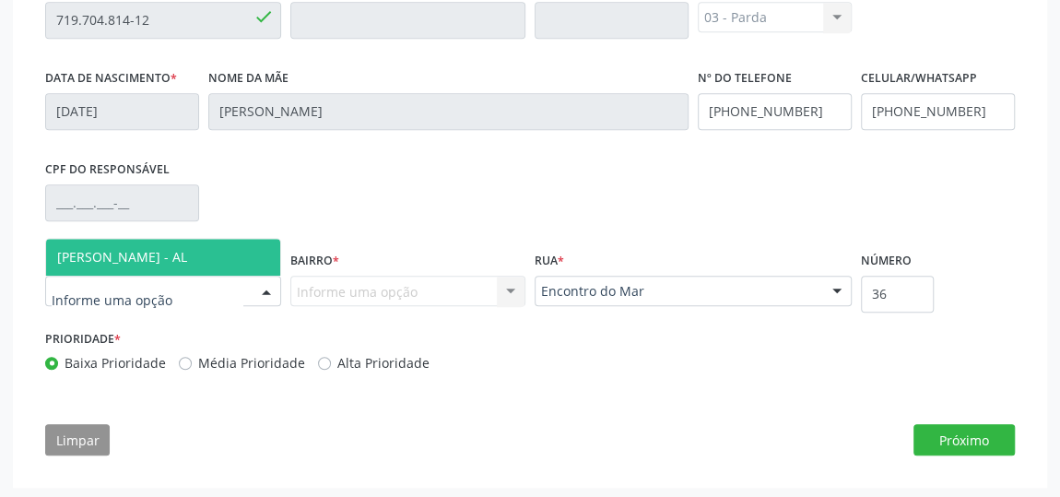
click at [116, 261] on span "[PERSON_NAME] - AL" at bounding box center [122, 257] width 130 height 18
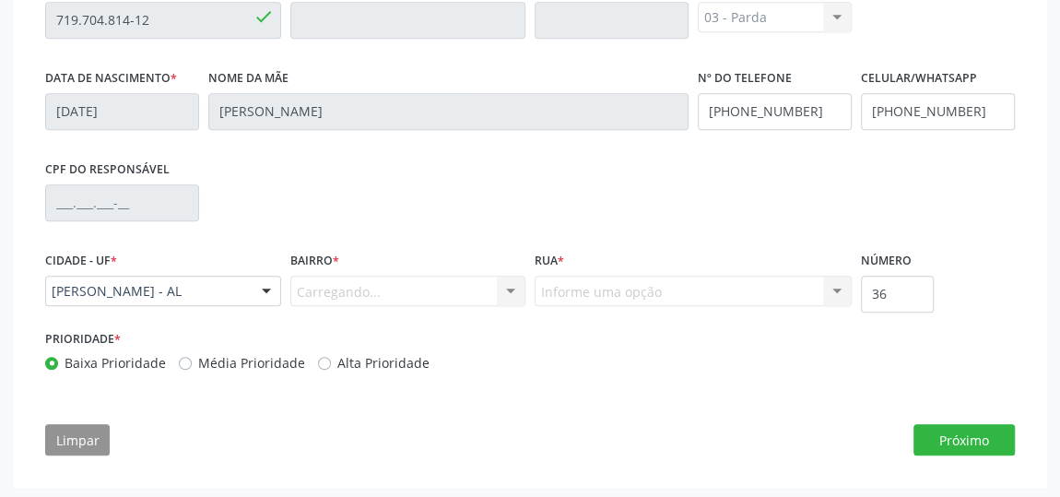
click at [347, 294] on div "Carregando... Nenhum resultado encontrado para: " " Nenhuma opção encontrada. D…" at bounding box center [408, 291] width 236 height 31
click at [353, 289] on div "Carregando... Nenhum resultado encontrado para: " " Nenhuma opção encontrada. D…" at bounding box center [408, 291] width 236 height 31
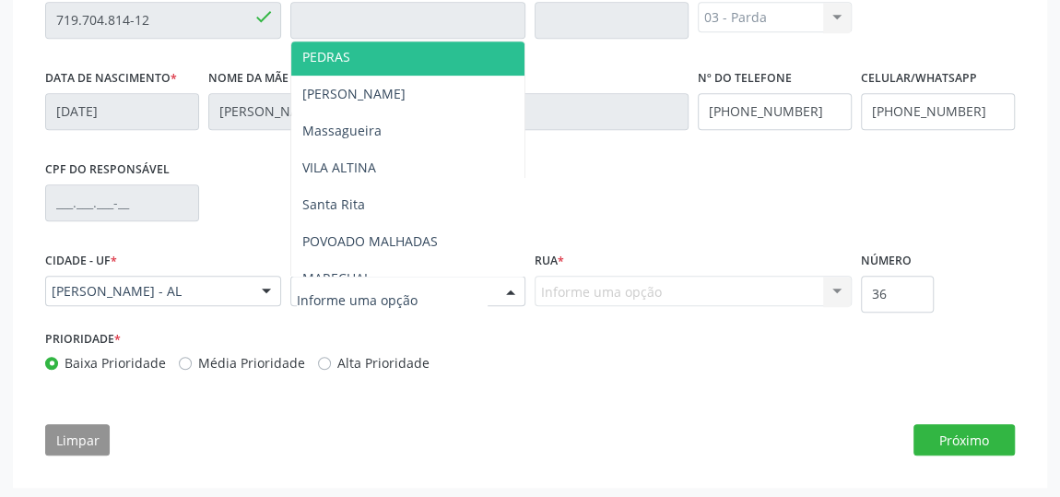
scroll to position [335, 0]
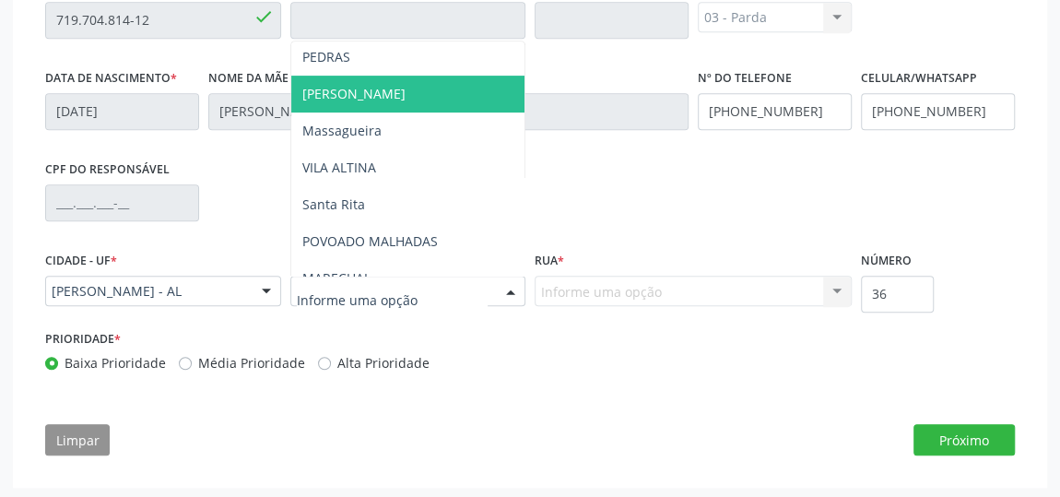
click at [354, 97] on span "[PERSON_NAME]" at bounding box center [408, 94] width 234 height 37
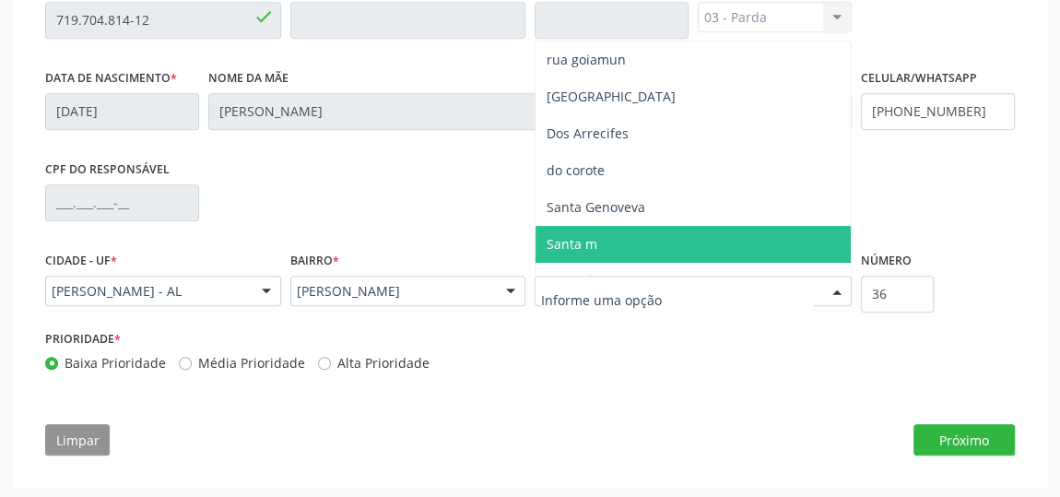
scroll to position [251, 0]
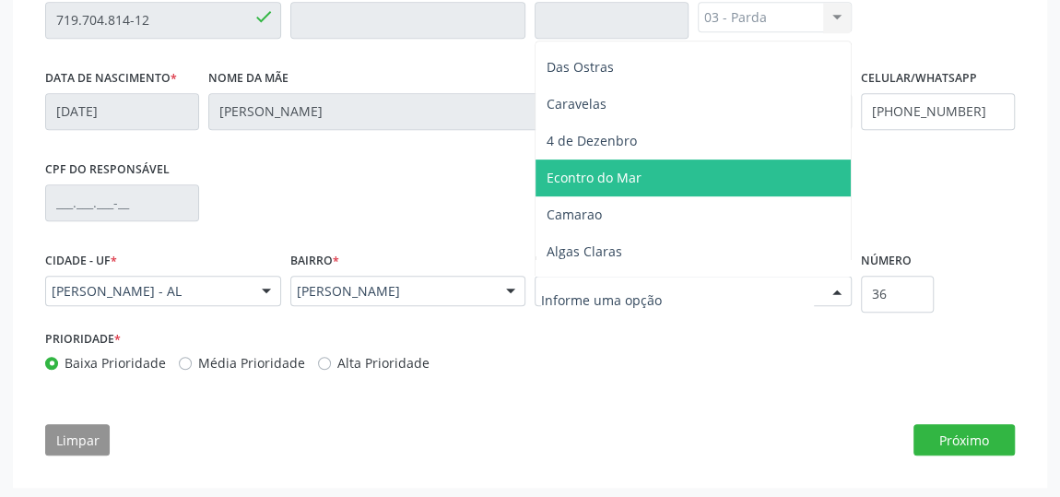
click at [612, 182] on span "Econtro do Mar" at bounding box center [594, 178] width 95 height 18
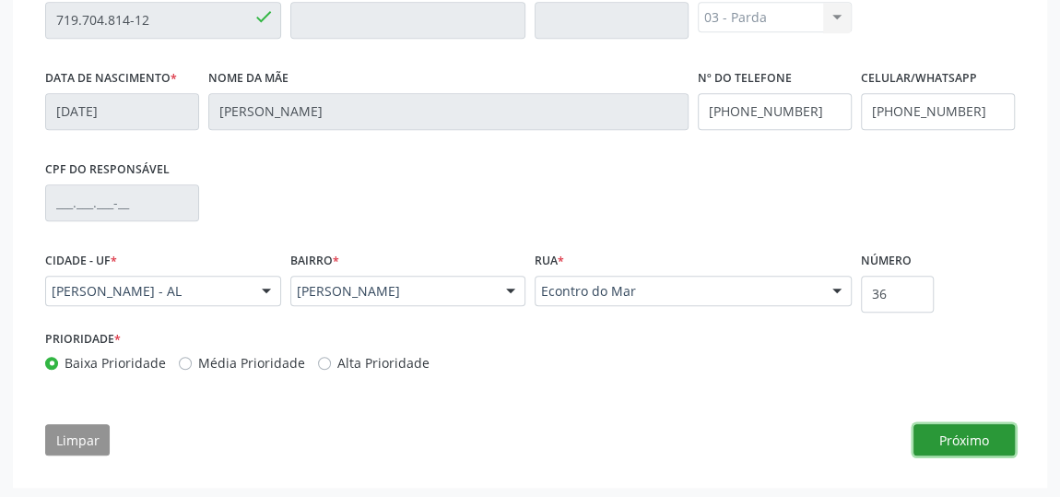
click at [961, 442] on button "Próximo" at bounding box center [964, 439] width 101 height 31
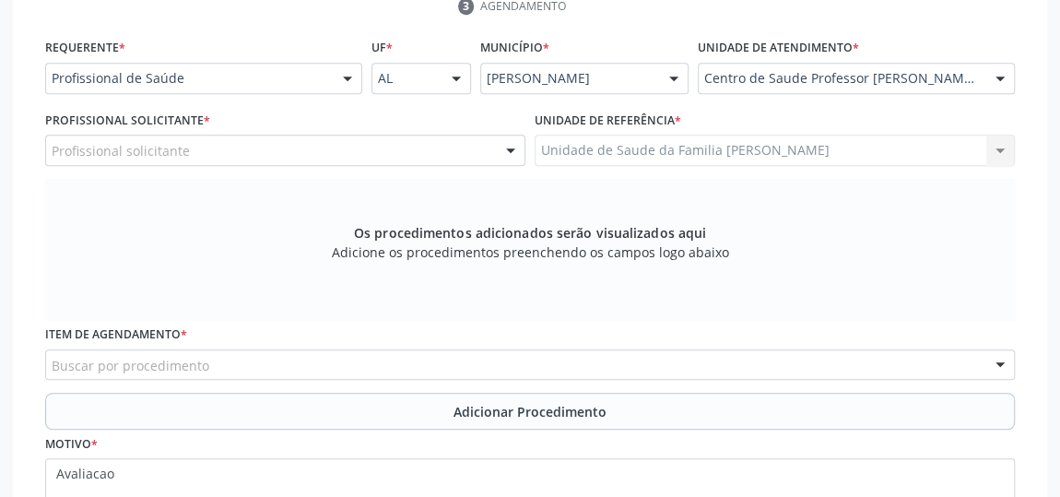
scroll to position [512, 0]
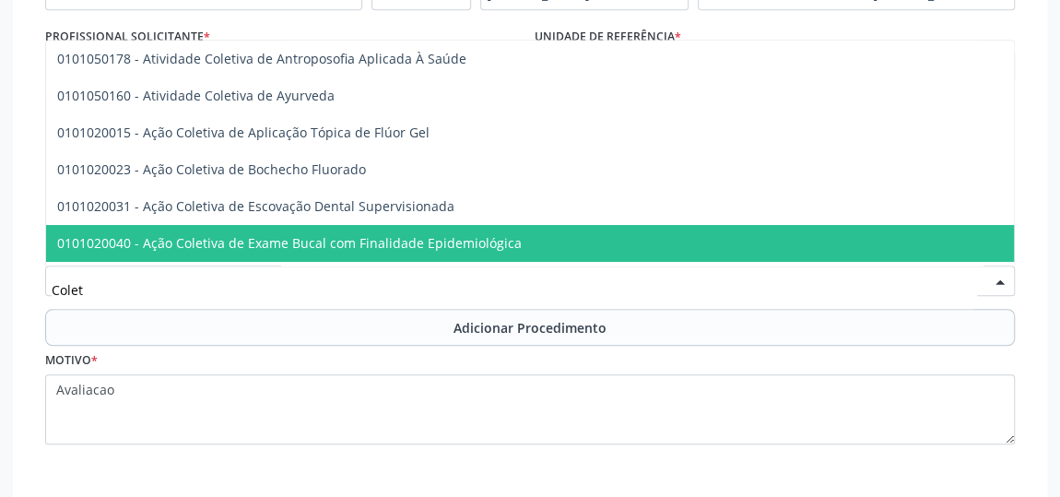
type input "Coleta"
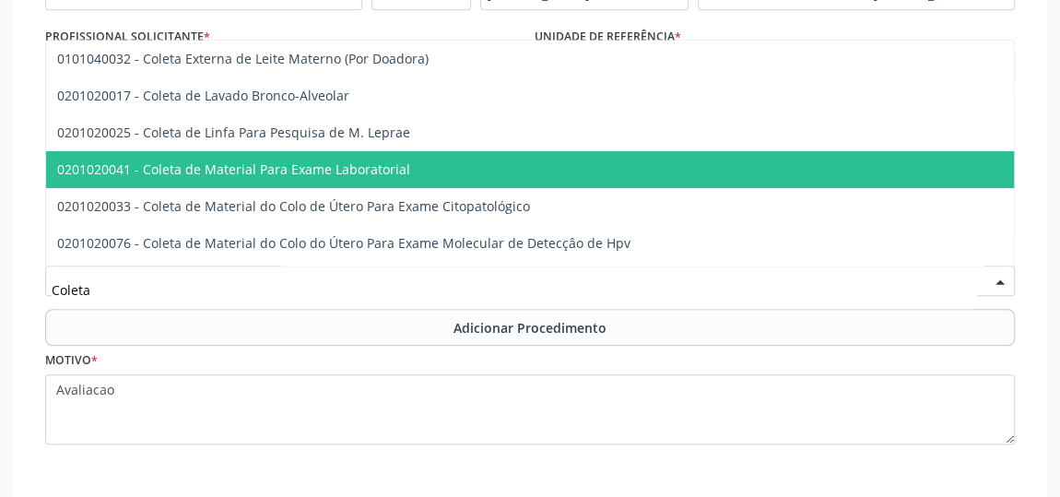
click at [216, 173] on span "0201020041 - Coleta de Material Para Exame Laboratorial" at bounding box center [233, 169] width 353 height 18
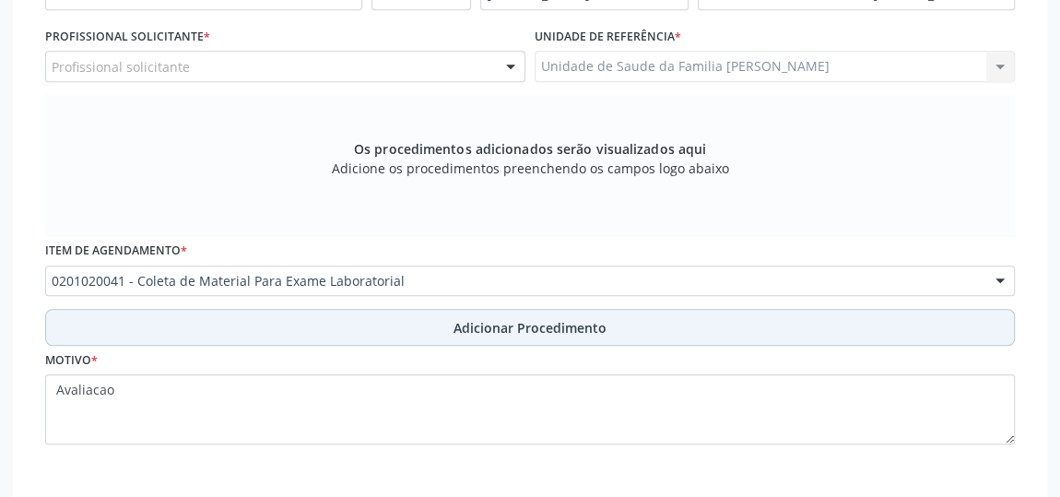
click at [496, 321] on span "Adicionar Procedimento" at bounding box center [530, 327] width 153 height 19
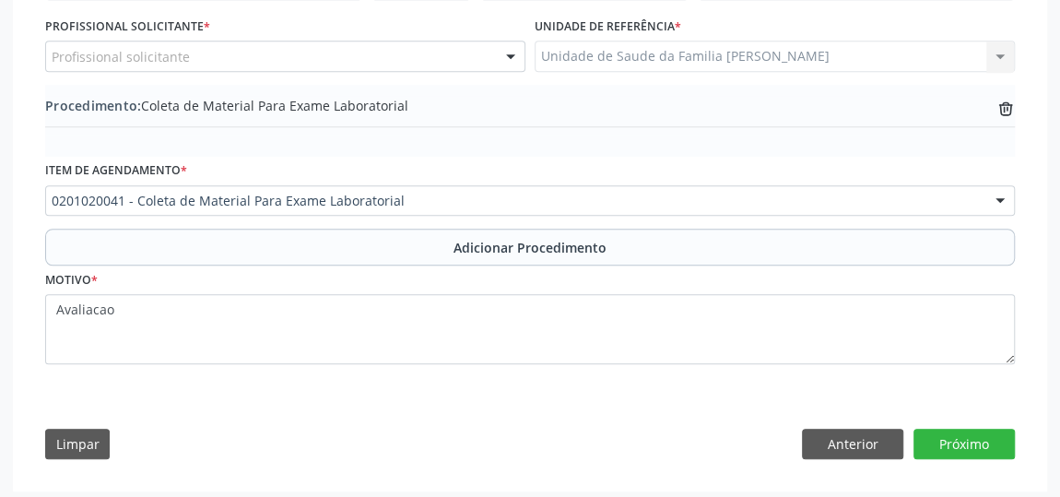
scroll to position [525, 0]
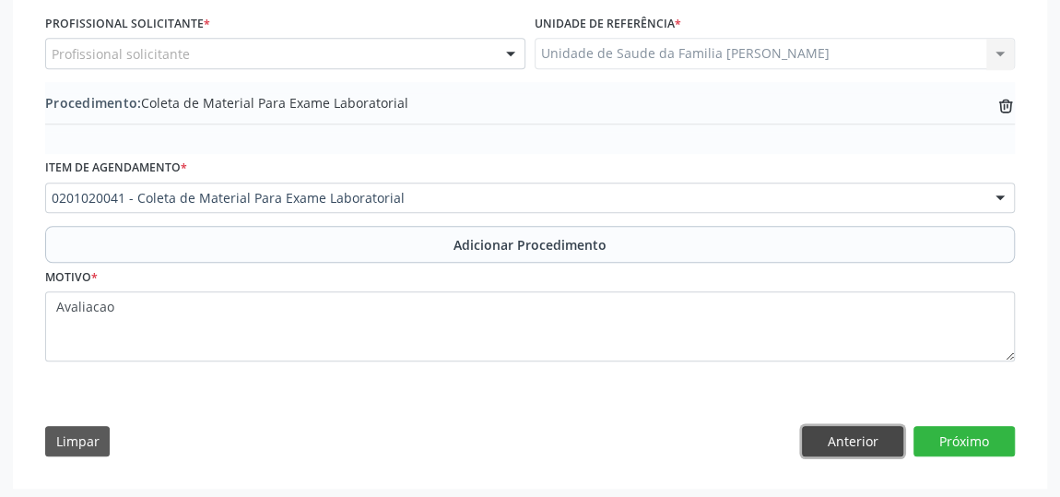
click at [855, 434] on button "Anterior" at bounding box center [852, 441] width 101 height 31
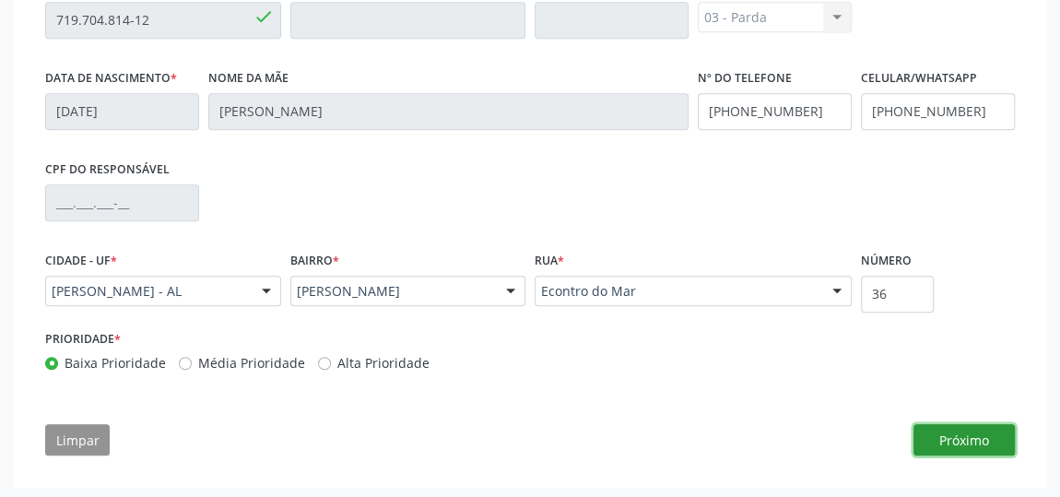
click at [952, 430] on button "Próximo" at bounding box center [964, 439] width 101 height 31
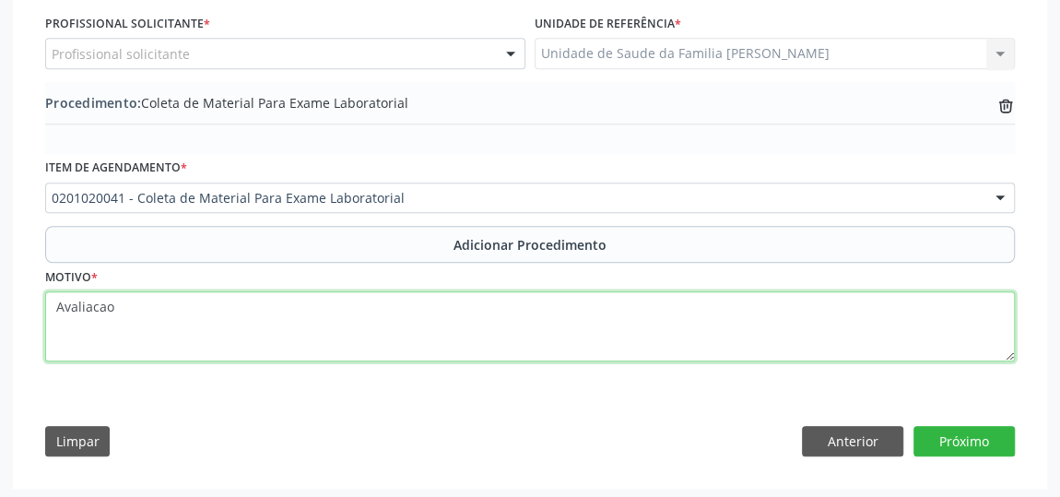
click at [119, 316] on textarea "Avaliacao" at bounding box center [530, 326] width 970 height 70
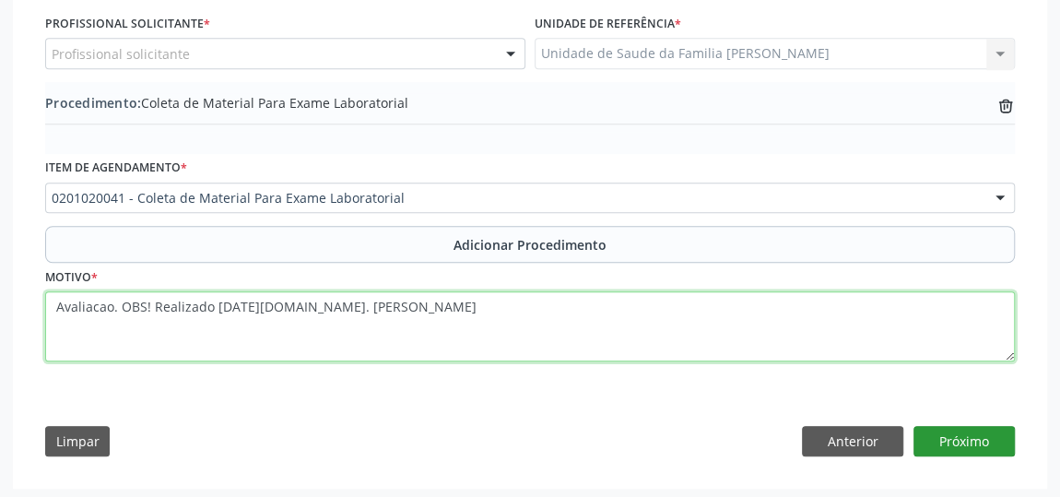
type textarea "Avaliacao. OBS! Realizado [DATE][DOMAIN_NAME]. [PERSON_NAME]"
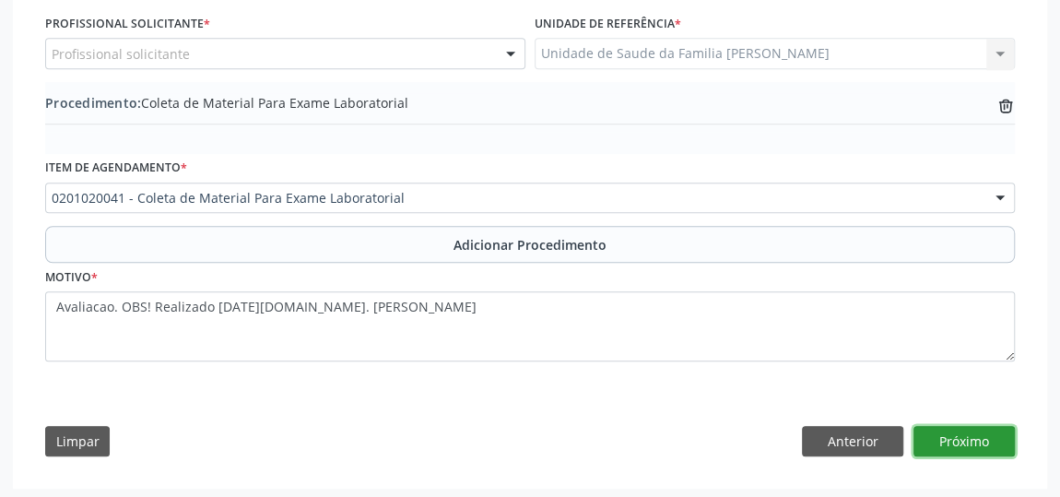
click at [968, 432] on button "Próximo" at bounding box center [964, 441] width 101 height 31
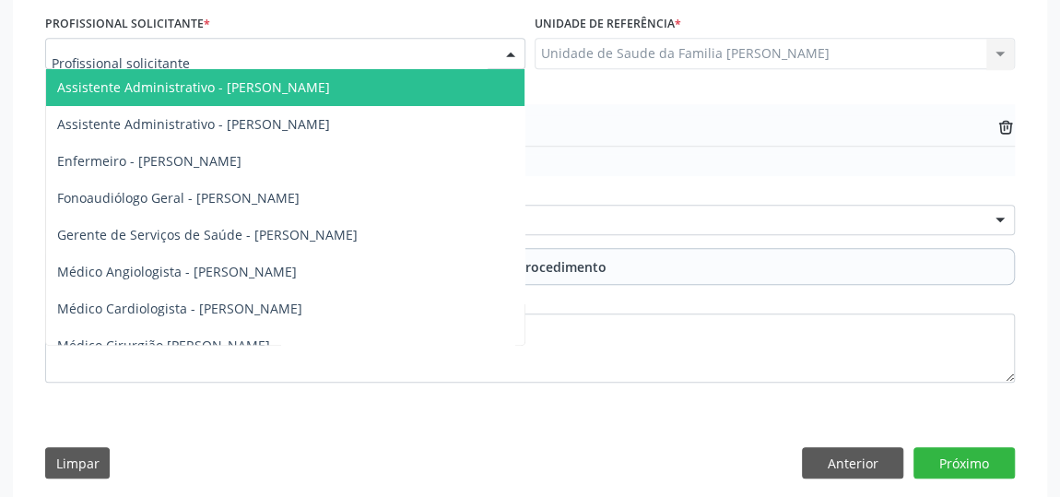
click at [206, 53] on div at bounding box center [285, 53] width 480 height 31
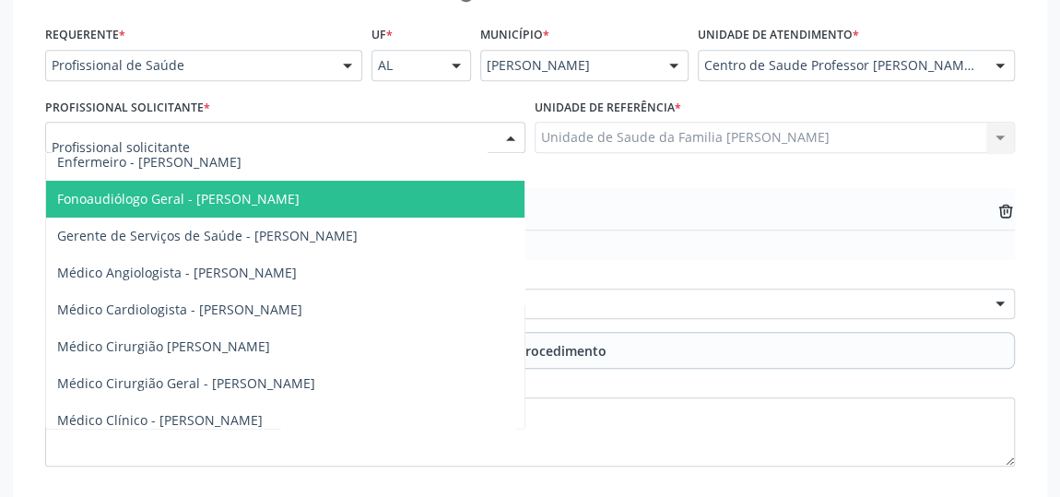
scroll to position [167, 0]
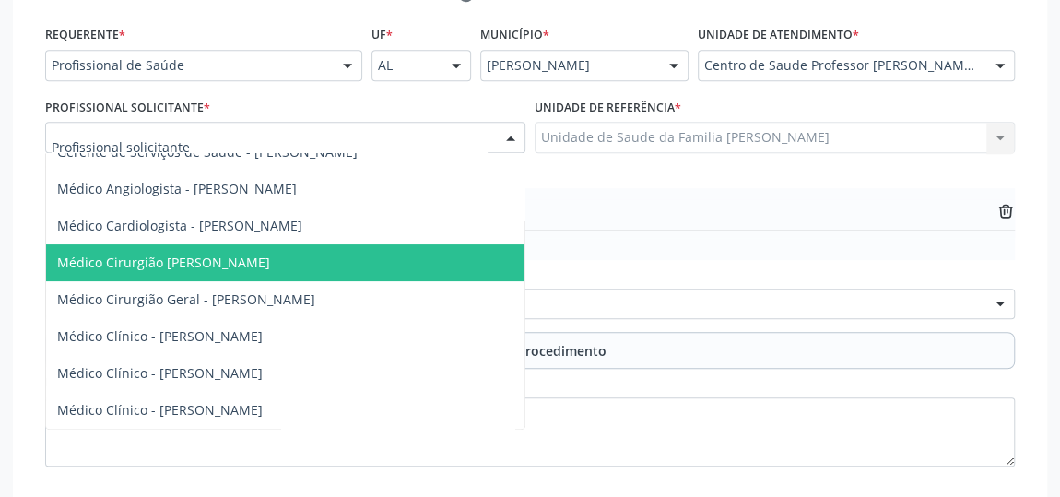
click at [270, 260] on span "Médico Cirurgião [PERSON_NAME]" at bounding box center [163, 262] width 213 height 18
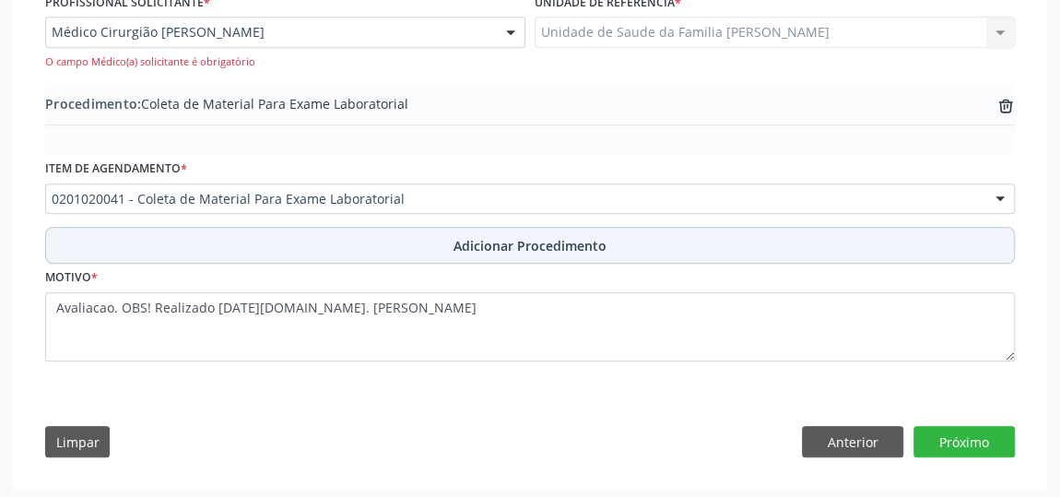
scroll to position [547, 0]
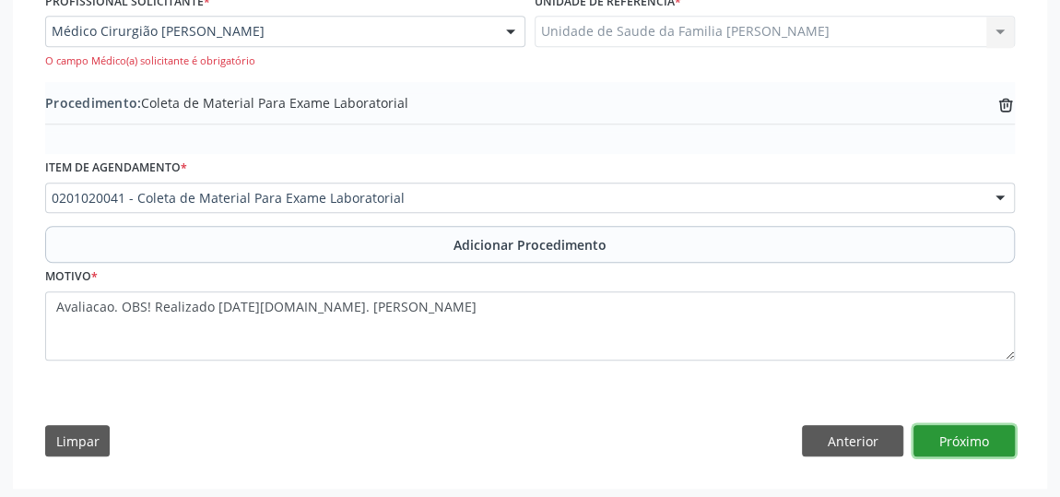
click at [949, 425] on button "Próximo" at bounding box center [964, 440] width 101 height 31
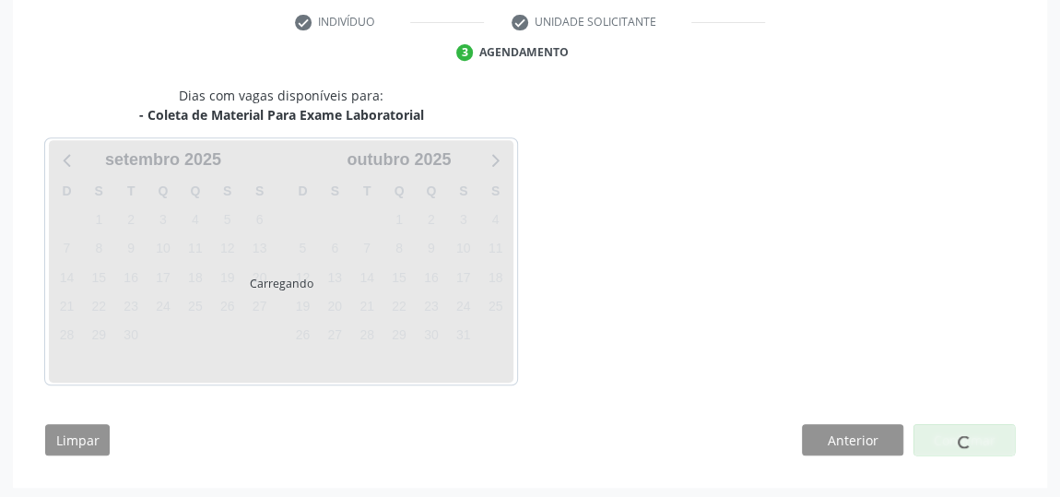
scroll to position [435, 0]
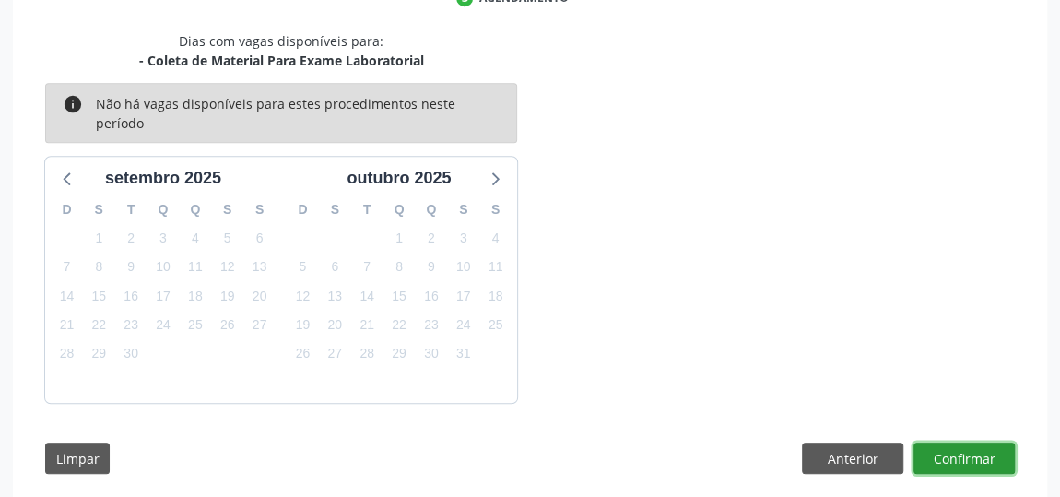
click at [949, 442] on button "Confirmar" at bounding box center [964, 457] width 101 height 31
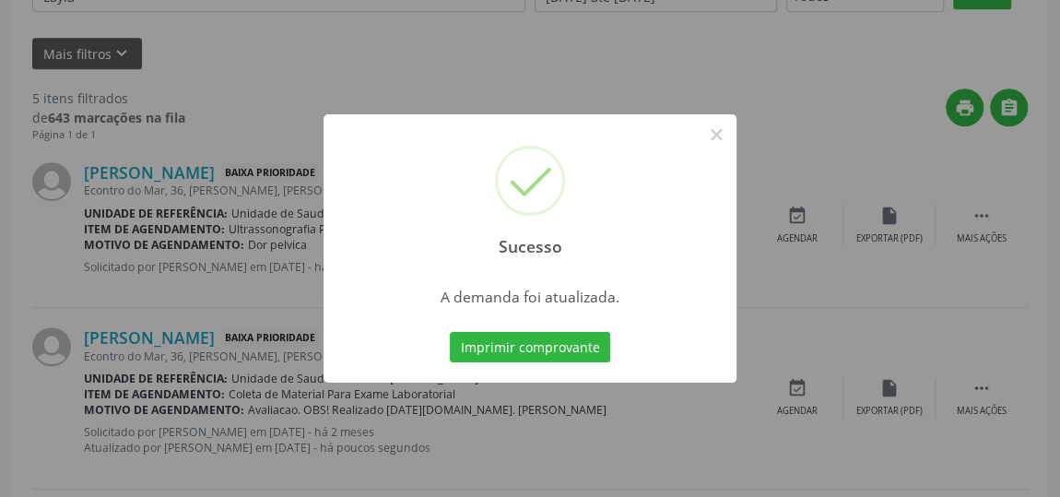
scroll to position [136, 0]
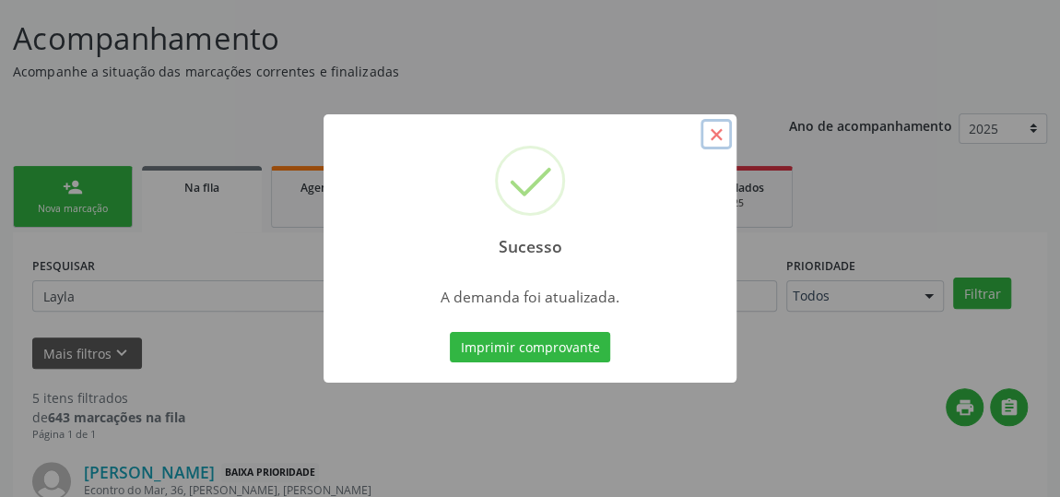
click at [712, 128] on button "×" at bounding box center [716, 134] width 31 height 31
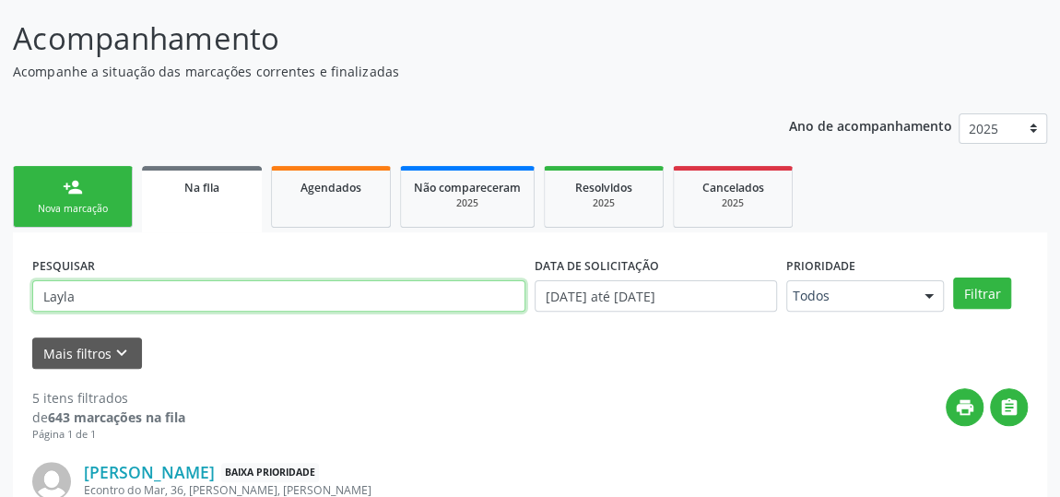
drag, startPoint x: 133, startPoint y: 299, endPoint x: 0, endPoint y: 326, distance: 135.6
type input "Edmilda"
click at [953, 277] on button "Filtrar" at bounding box center [982, 292] width 58 height 31
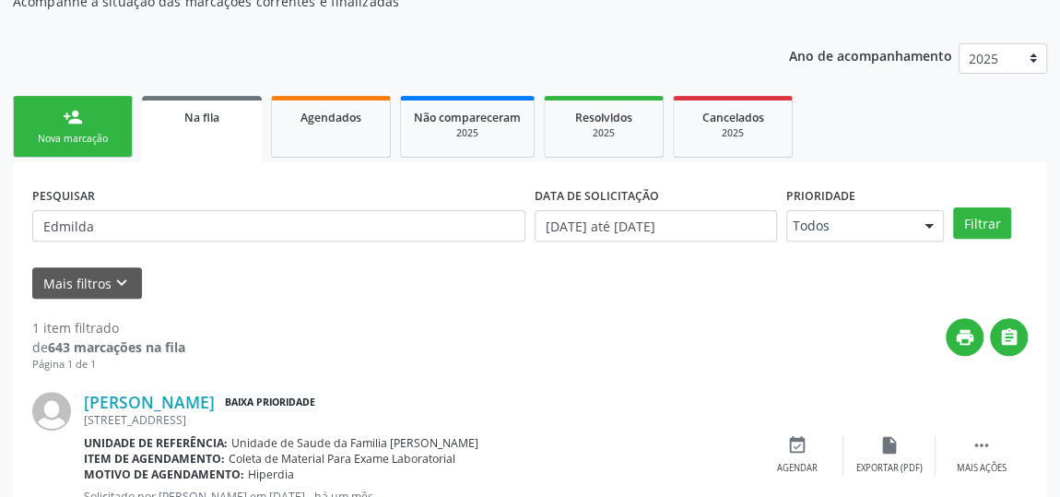
scroll to position [275, 0]
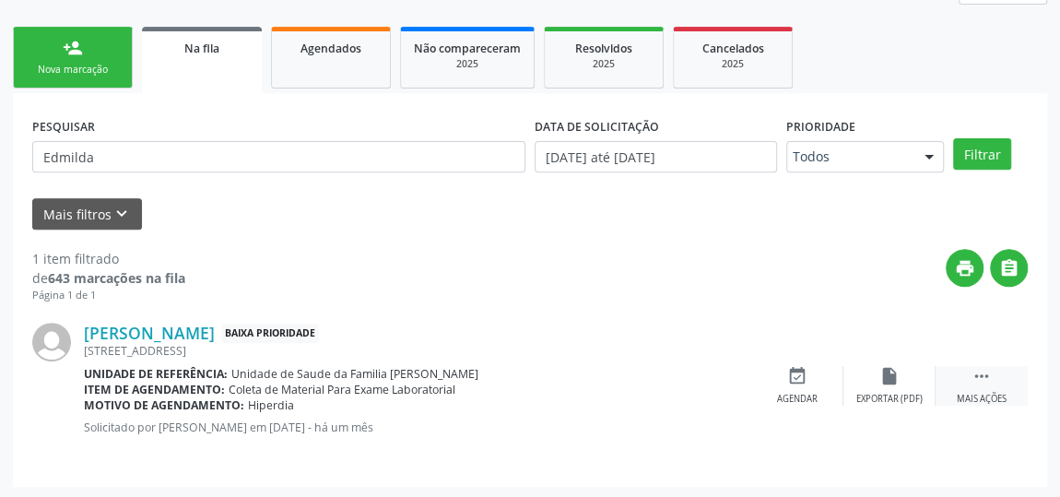
click at [989, 372] on icon "" at bounding box center [982, 376] width 20 height 20
click at [883, 380] on icon "edit" at bounding box center [889, 376] width 20 height 20
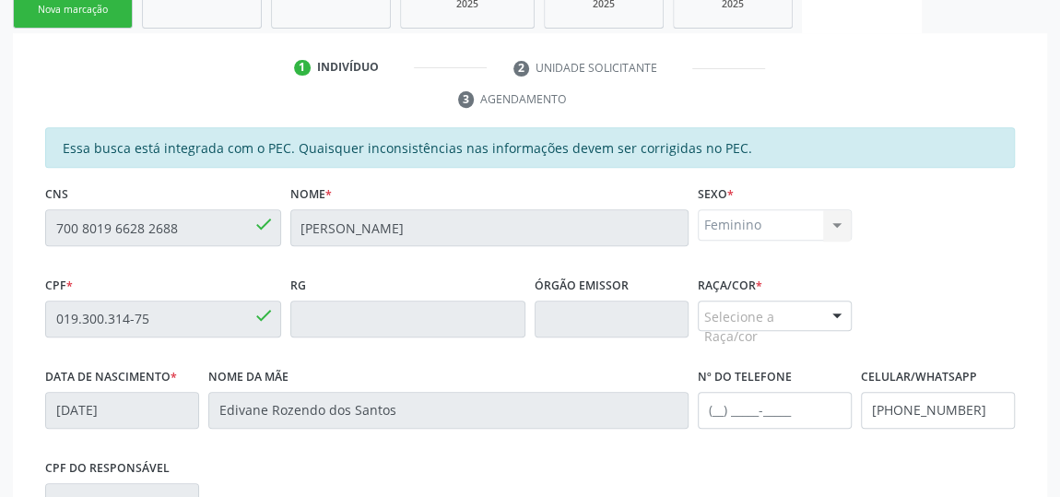
scroll to position [419, 0]
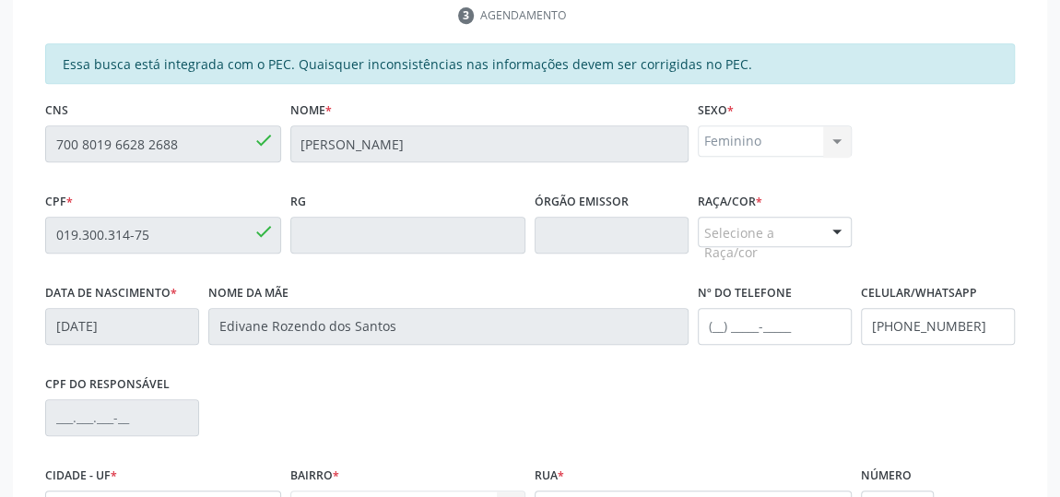
click at [783, 242] on div "Selecione a Raça/cor" at bounding box center [775, 232] width 154 height 31
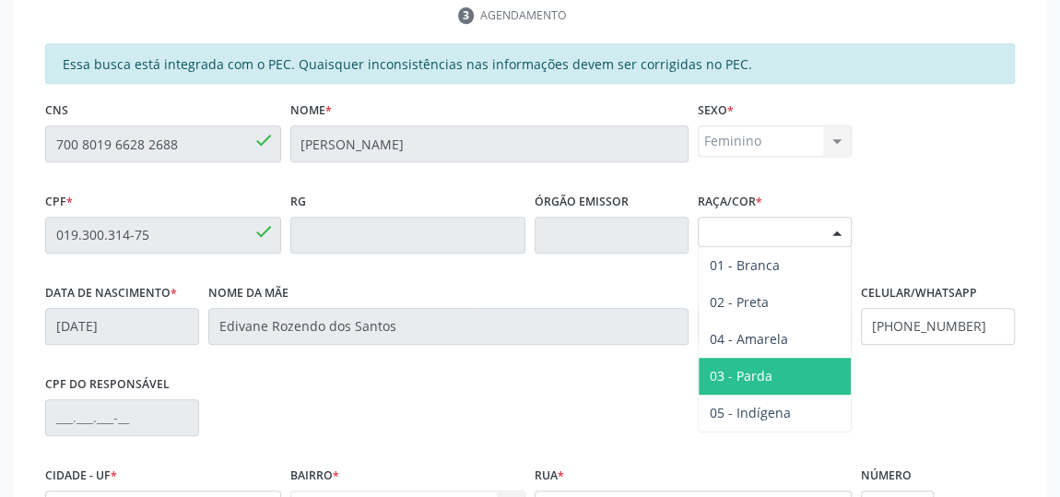
click at [798, 371] on span "03 - Parda" at bounding box center [775, 376] width 152 height 37
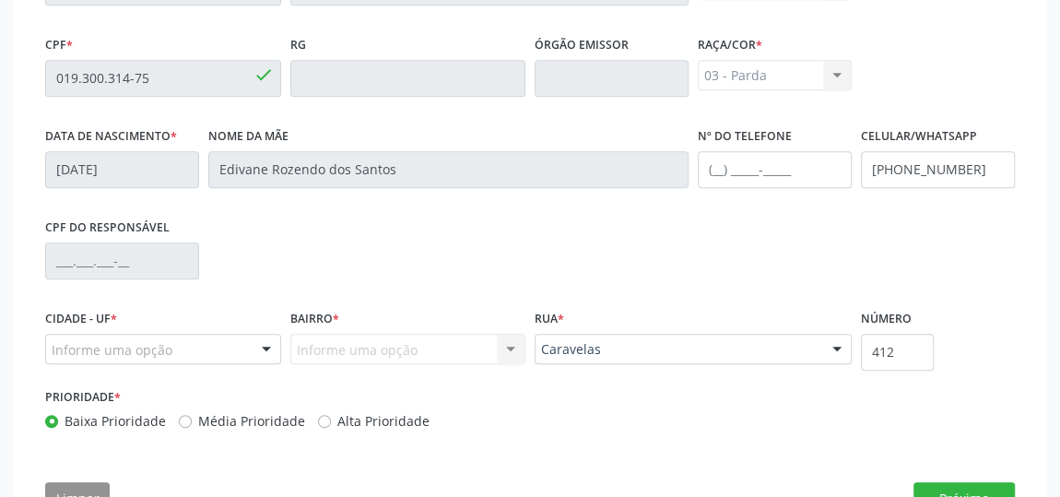
scroll to position [586, 0]
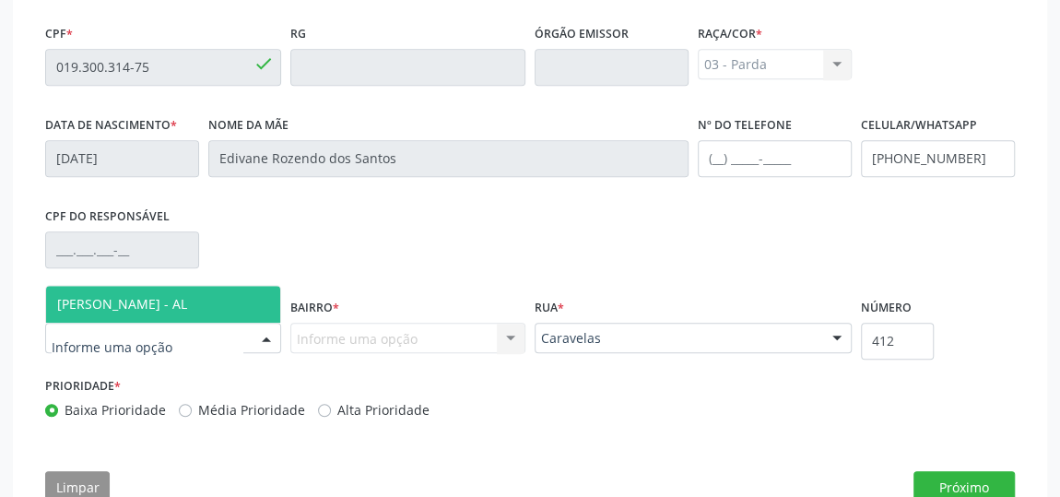
click at [187, 336] on div at bounding box center [163, 338] width 236 height 31
drag, startPoint x: 177, startPoint y: 308, endPoint x: 232, endPoint y: 310, distance: 55.3
click at [183, 307] on span "[PERSON_NAME] - AL" at bounding box center [122, 304] width 130 height 18
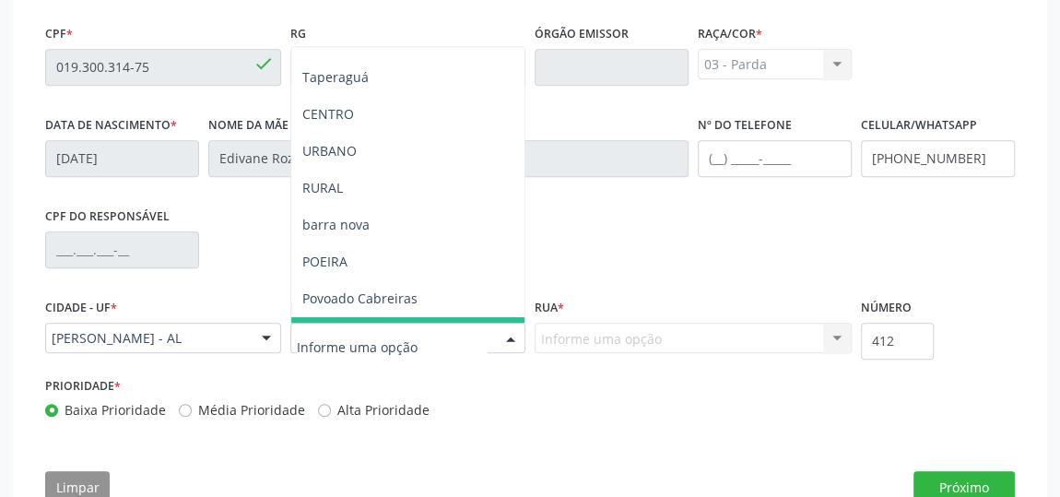
scroll to position [167, 0]
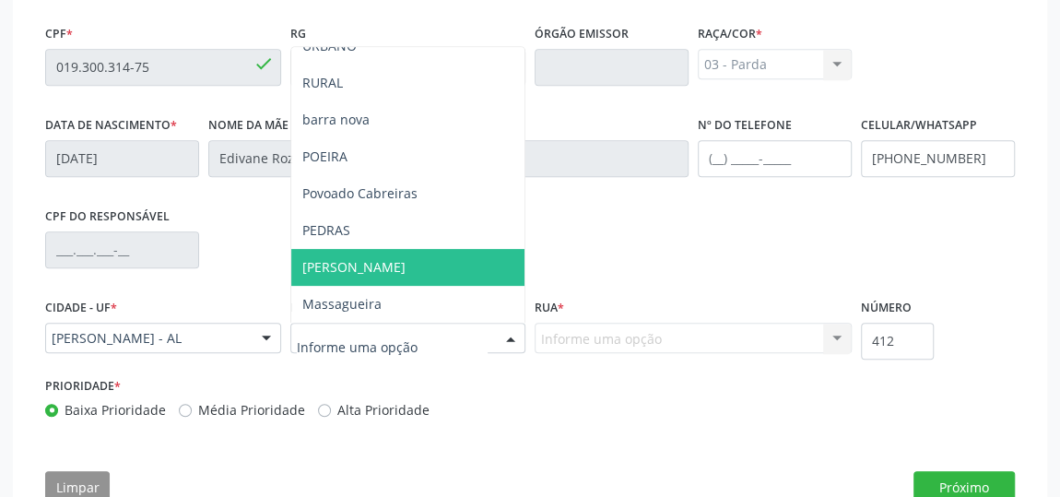
click at [348, 267] on span "[PERSON_NAME]" at bounding box center [408, 267] width 234 height 37
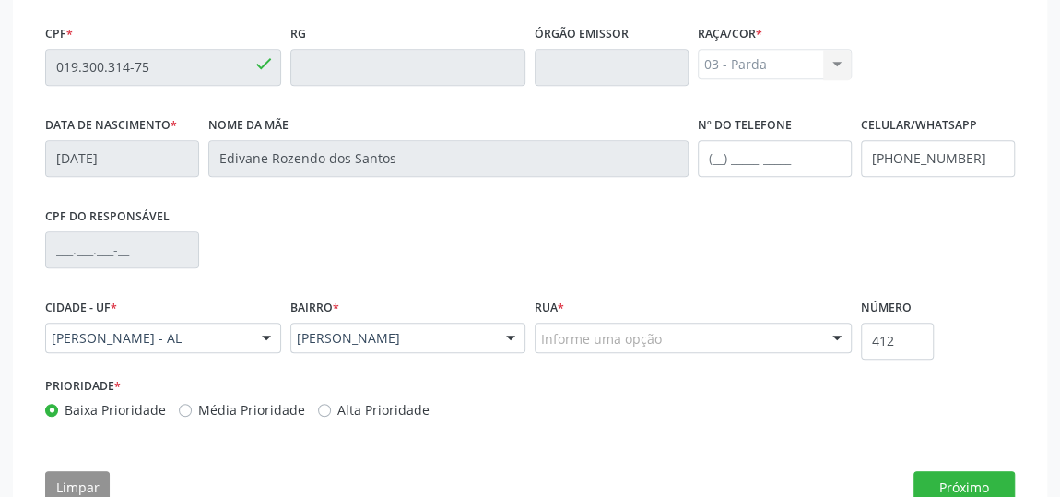
click at [696, 336] on div "Informe uma opção" at bounding box center [693, 338] width 317 height 31
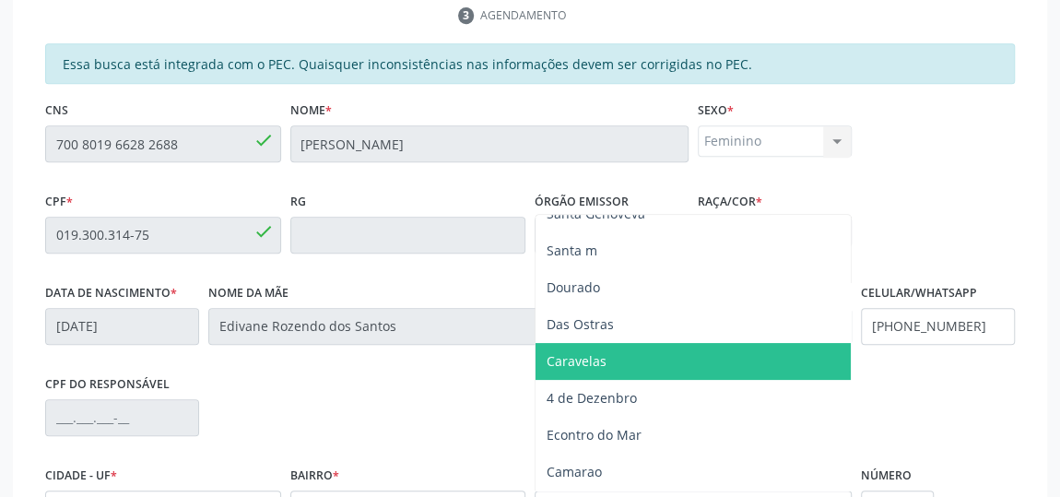
click at [661, 346] on span "Caravelas" at bounding box center [693, 361] width 315 height 37
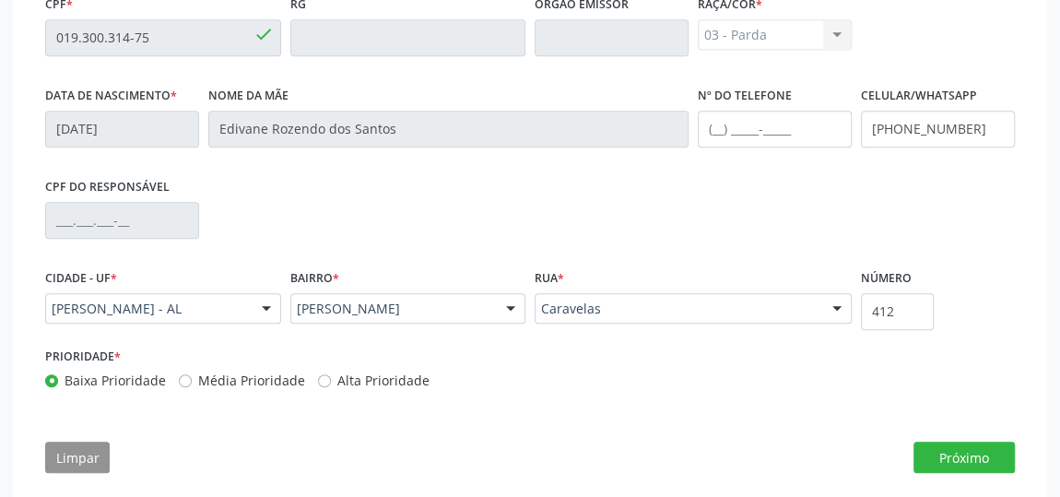
scroll to position [633, 0]
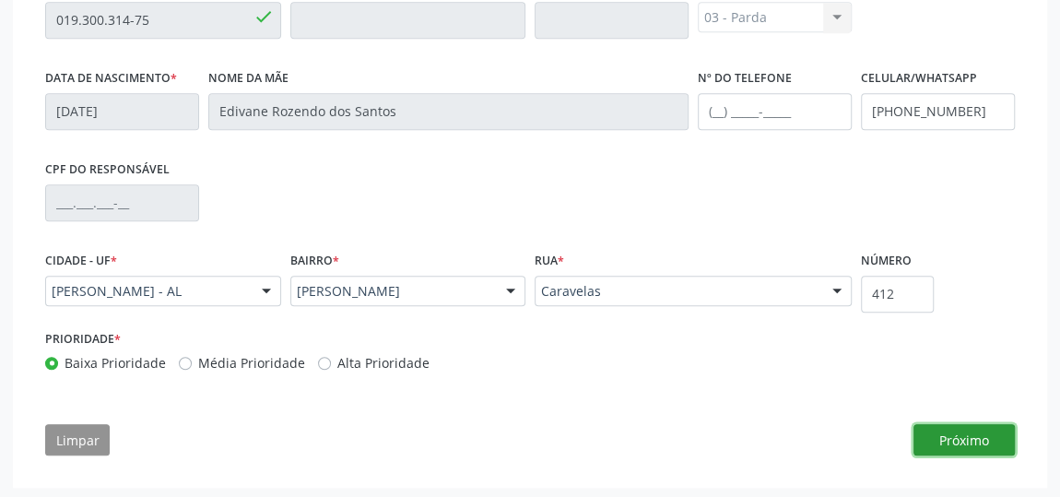
click at [978, 424] on button "Próximo" at bounding box center [964, 439] width 101 height 31
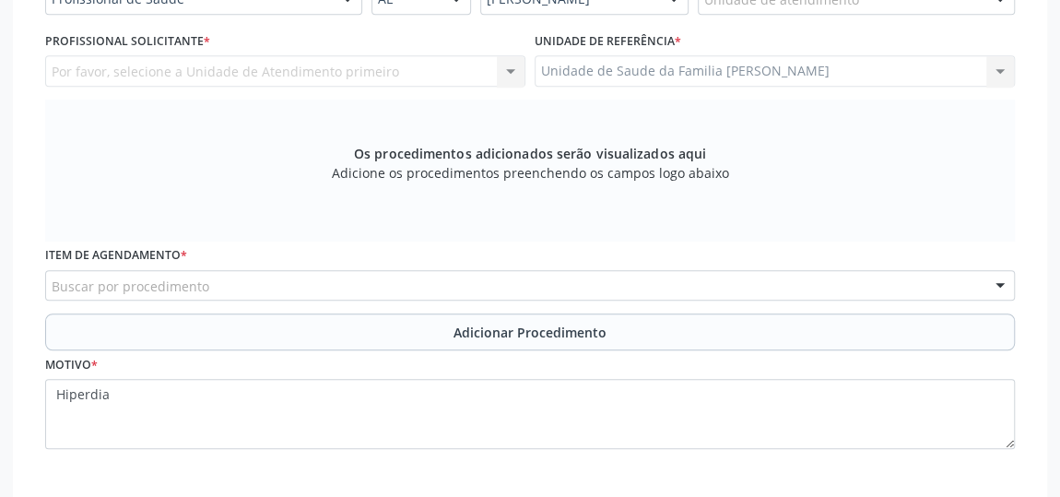
scroll to position [428, 0]
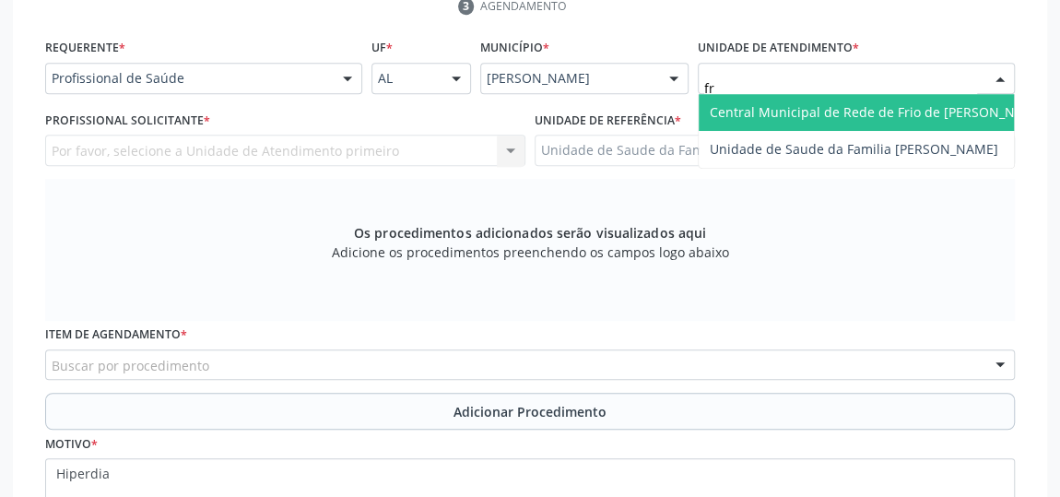
type input "fra"
click at [749, 103] on span "Unidade de Saude da Familia [PERSON_NAME]" at bounding box center [854, 112] width 289 height 18
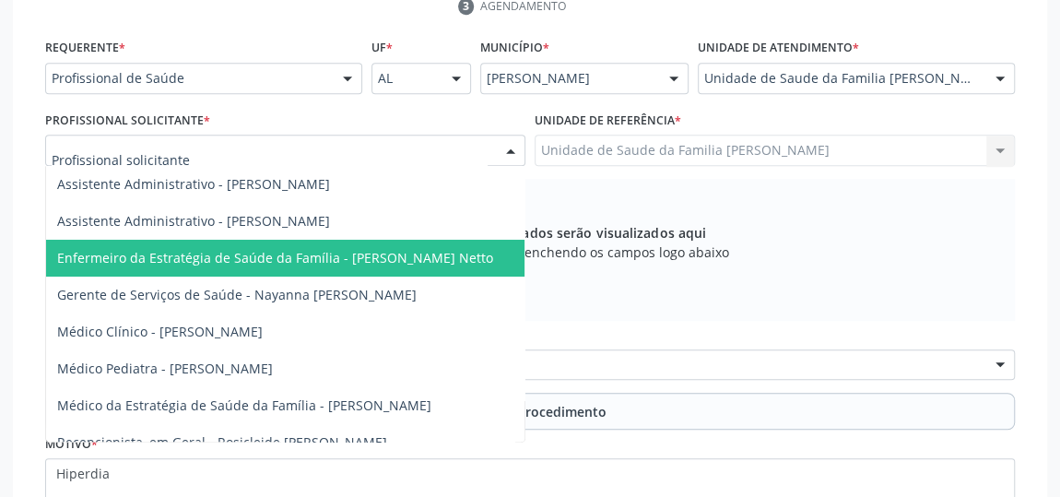
click at [309, 249] on span "Enfermeiro da Estratégia de Saúde da Família - [PERSON_NAME] Netto" at bounding box center [275, 258] width 436 height 18
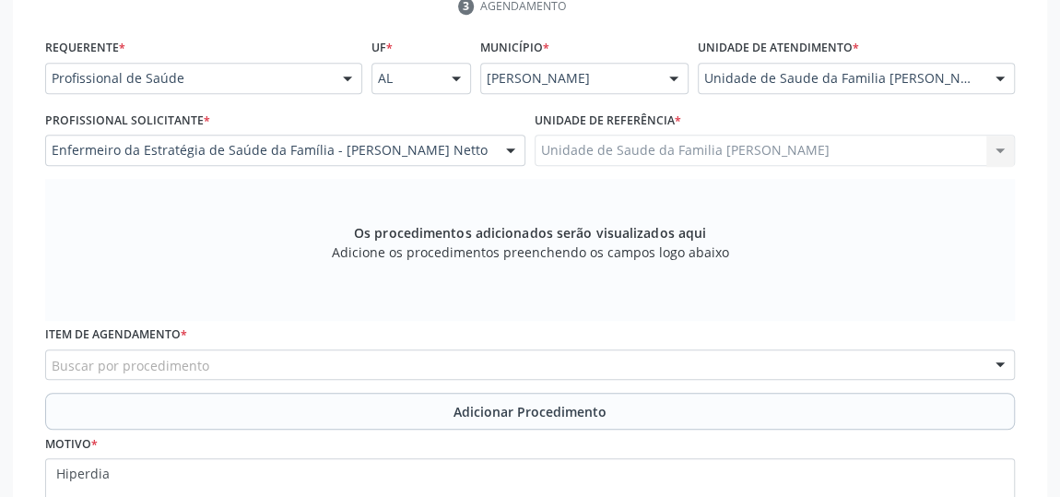
scroll to position [595, 0]
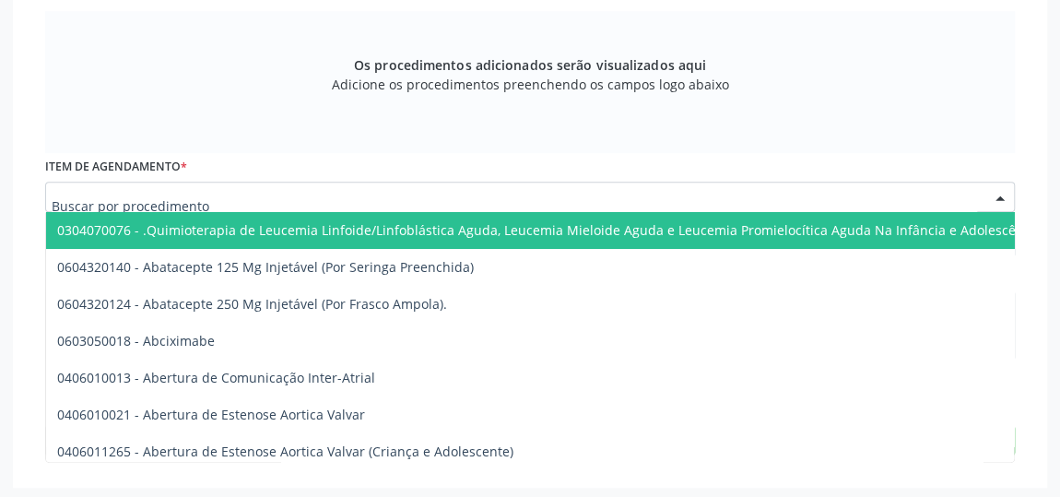
click at [208, 186] on div at bounding box center [530, 197] width 970 height 31
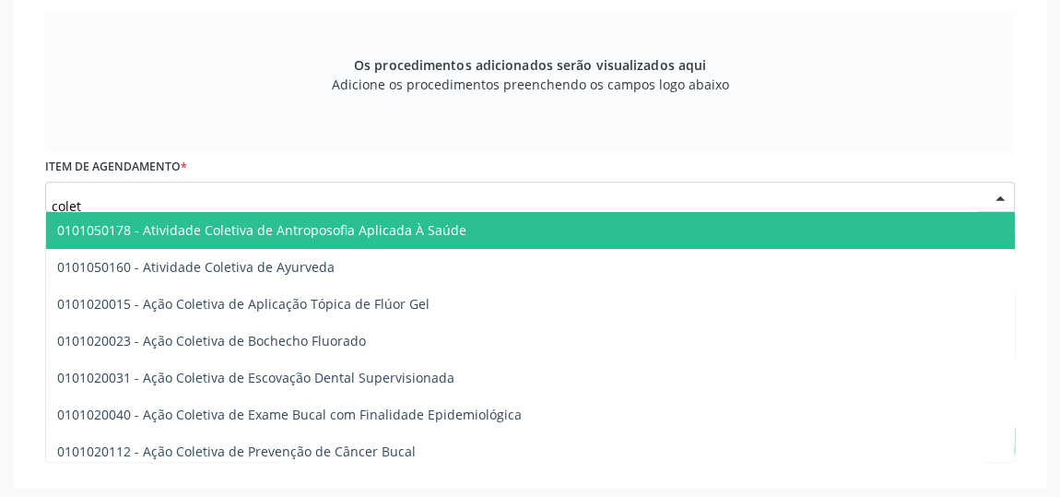
type input "coleta"
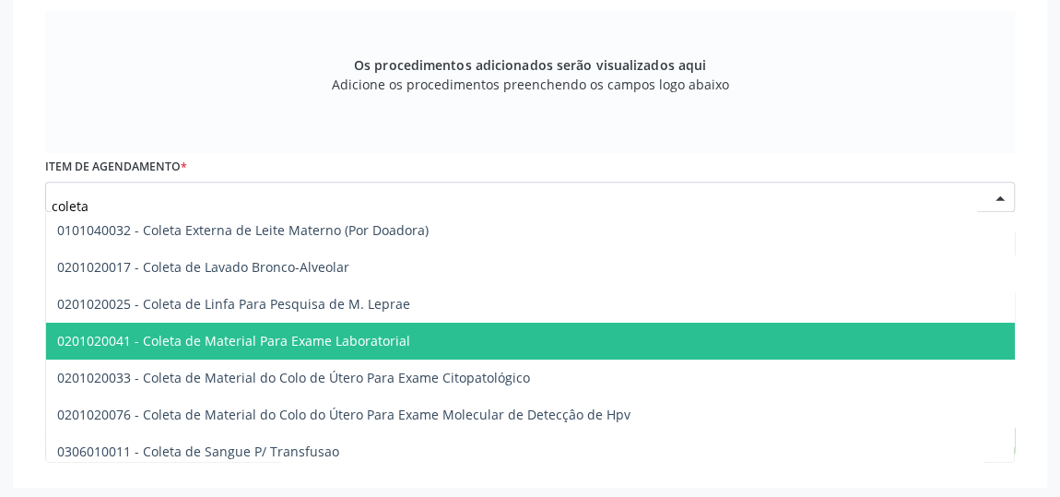
click at [314, 344] on span "0201020041 - Coleta de Material Para Exame Laboratorial" at bounding box center [233, 341] width 353 height 18
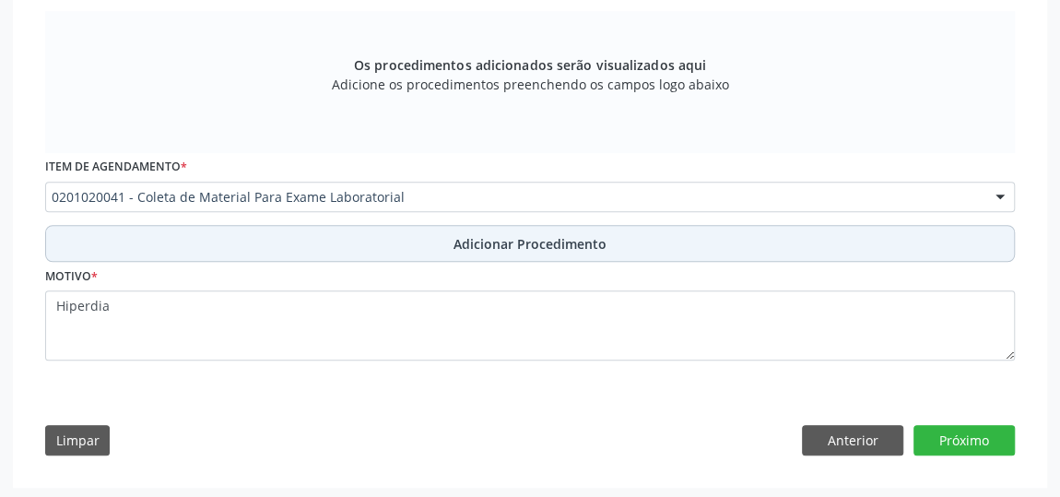
click at [478, 248] on span "Adicionar Procedimento" at bounding box center [530, 243] width 153 height 19
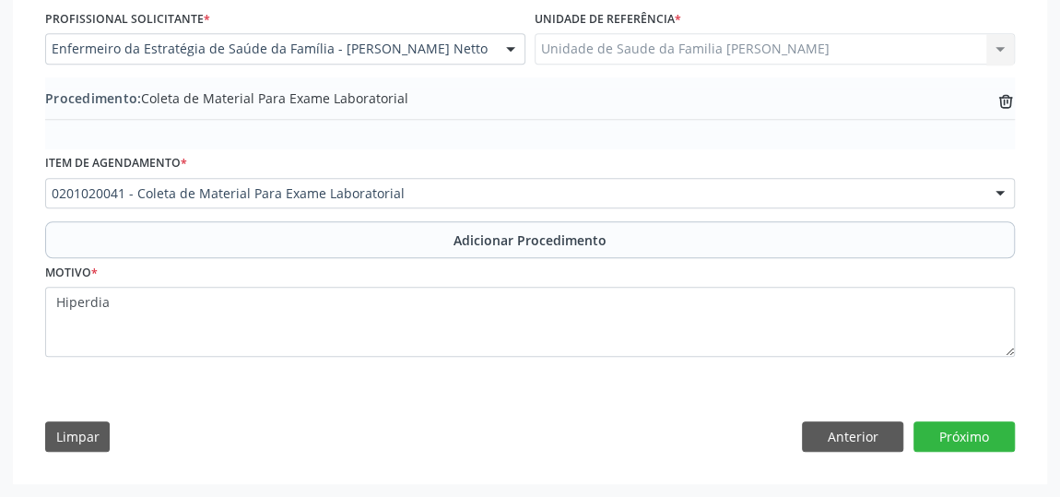
scroll to position [525, 0]
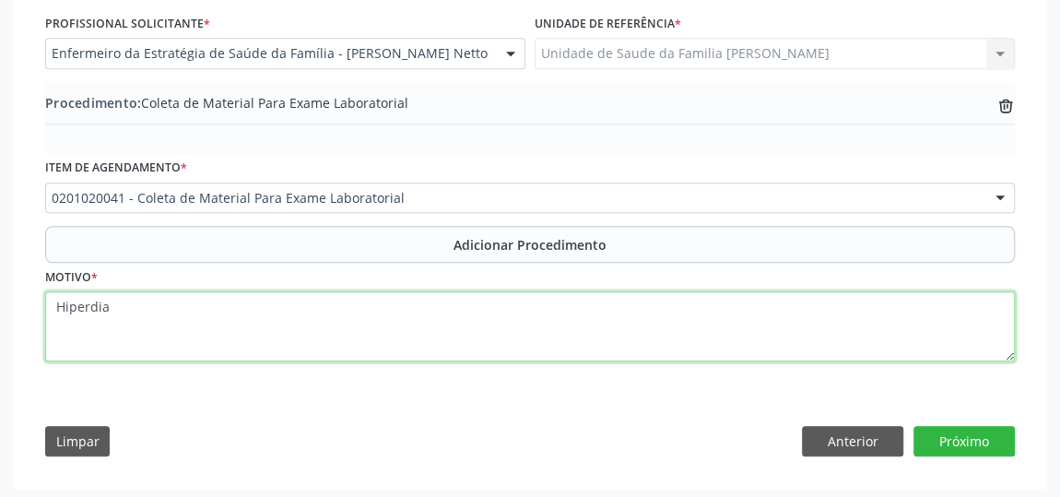
click at [155, 315] on textarea "Hiperdia" at bounding box center [530, 326] width 970 height 70
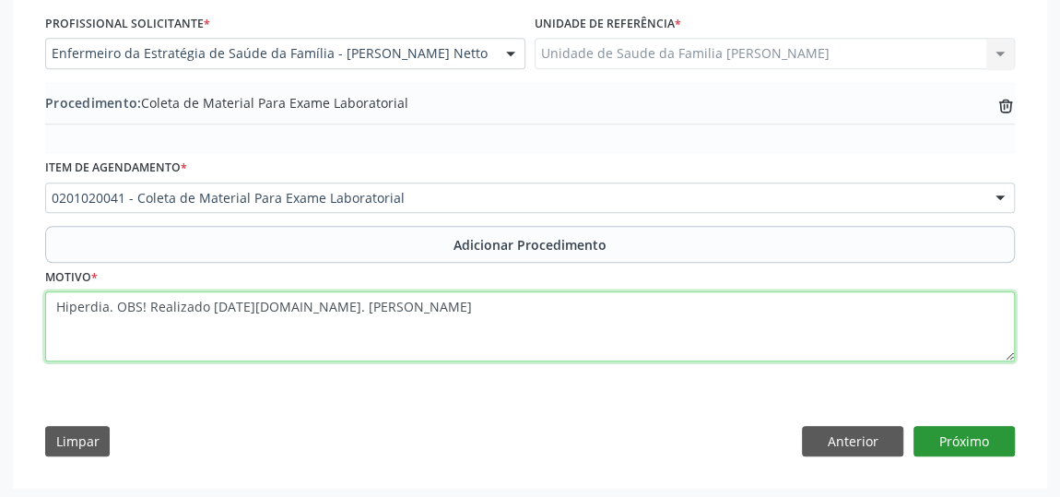
type textarea "Hiperdia. OBS! Realizado [DATE][DOMAIN_NAME]. [PERSON_NAME]"
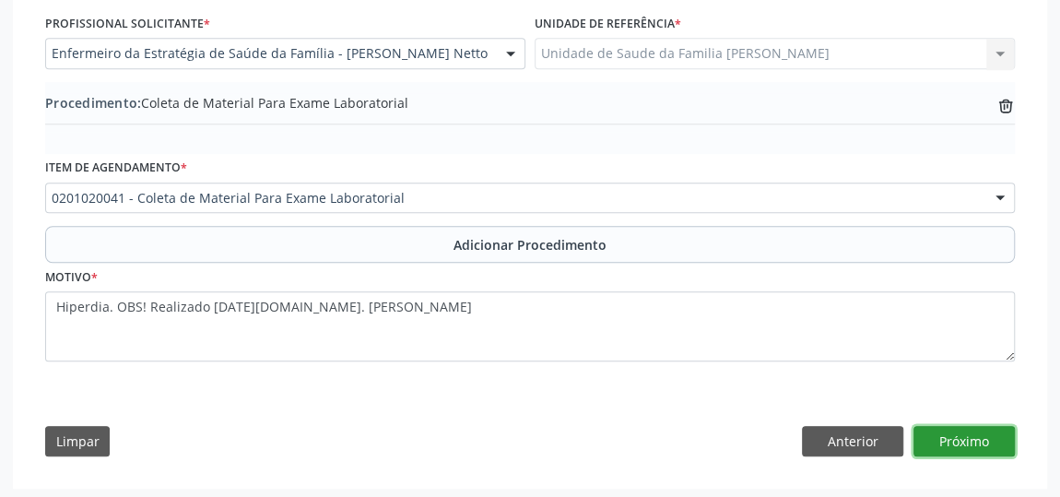
click at [984, 432] on button "Próximo" at bounding box center [964, 441] width 101 height 31
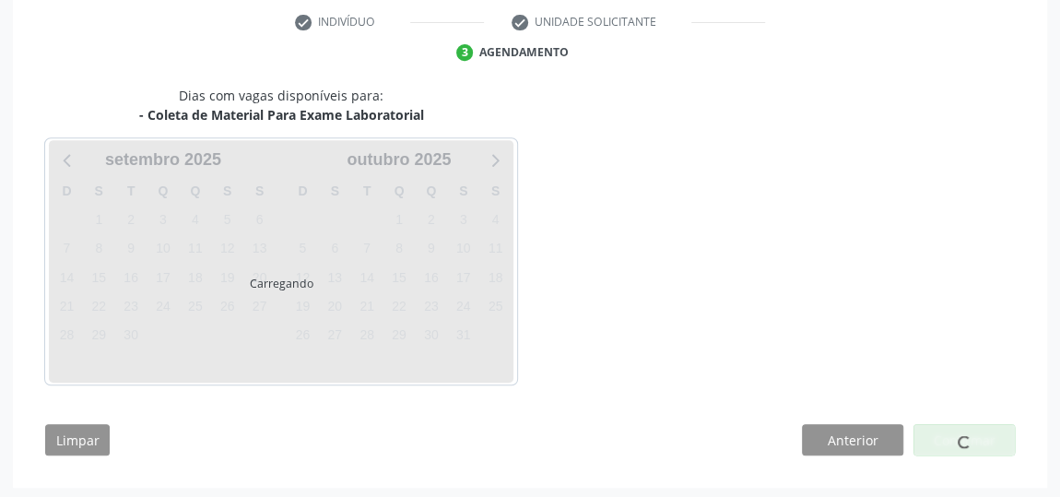
scroll to position [435, 0]
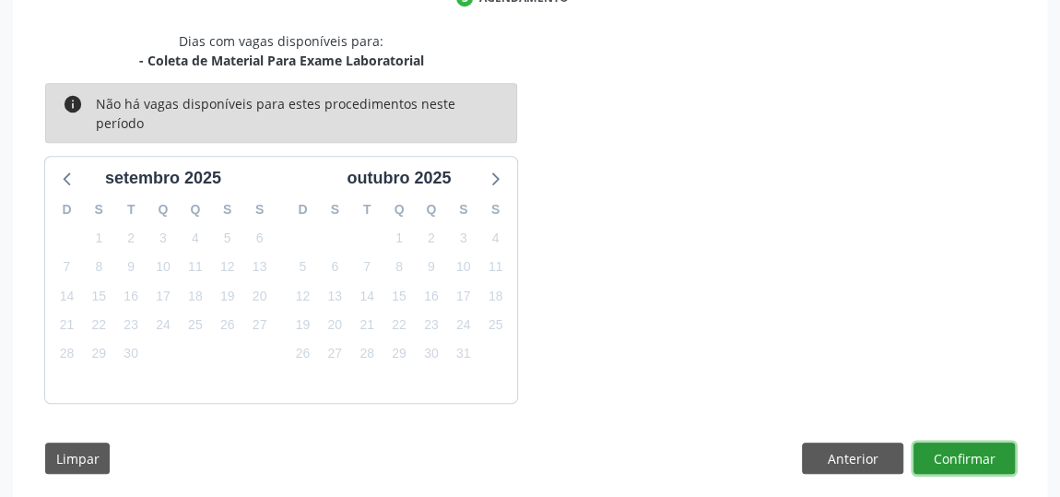
click at [984, 442] on button "Confirmar" at bounding box center [964, 457] width 101 height 31
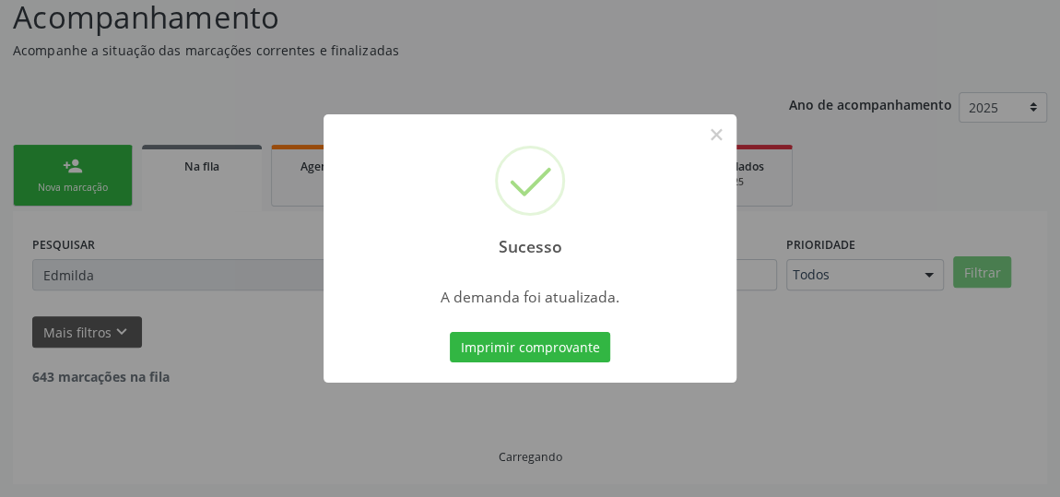
scroll to position [136, 0]
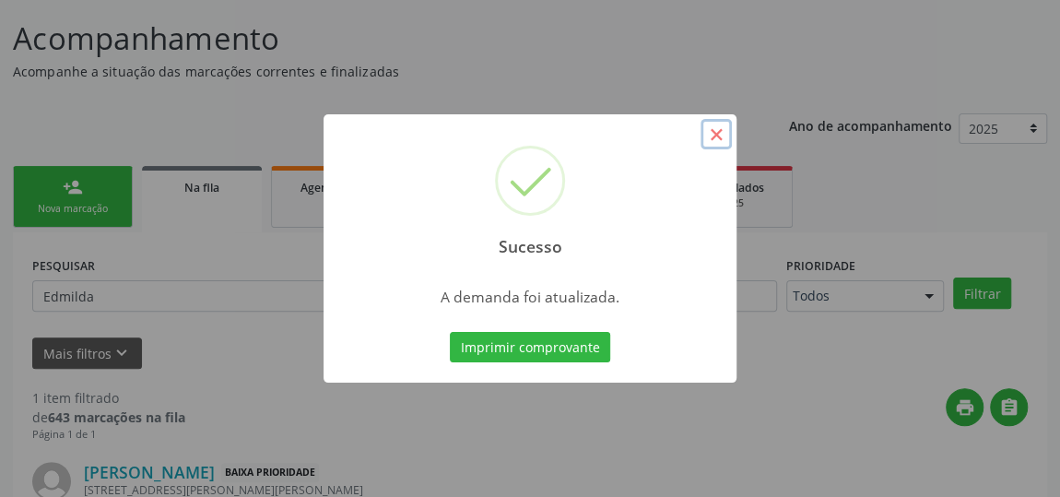
click at [722, 132] on button "×" at bounding box center [716, 134] width 31 height 31
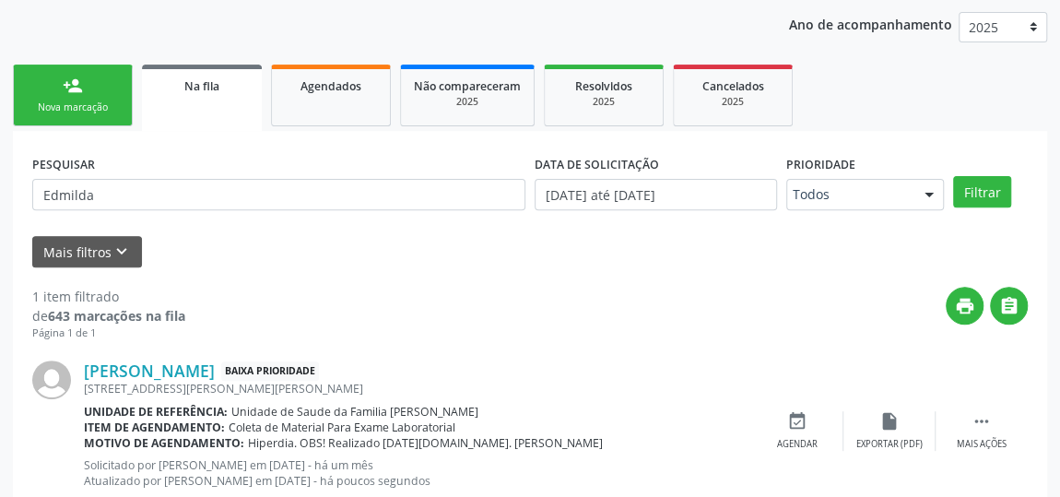
scroll to position [291, 0]
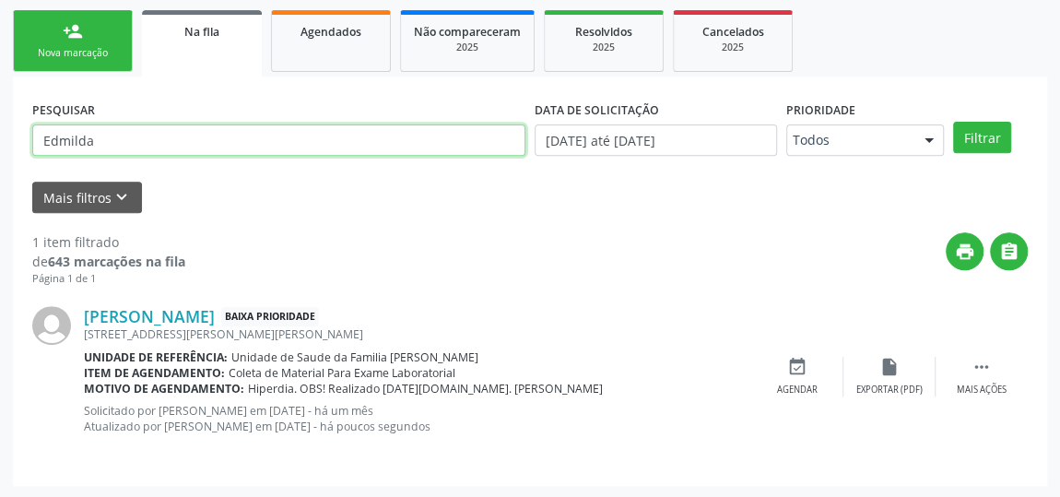
drag, startPoint x: 146, startPoint y: 140, endPoint x: 0, endPoint y: 141, distance: 145.6
click at [0, 141] on div "Acompanhamento Acompanhe a situação das marcações correntes e finalizadas Relat…" at bounding box center [530, 167] width 1060 height 663
type input "Rosendo"
click at [953, 122] on button "Filtrar" at bounding box center [982, 137] width 58 height 31
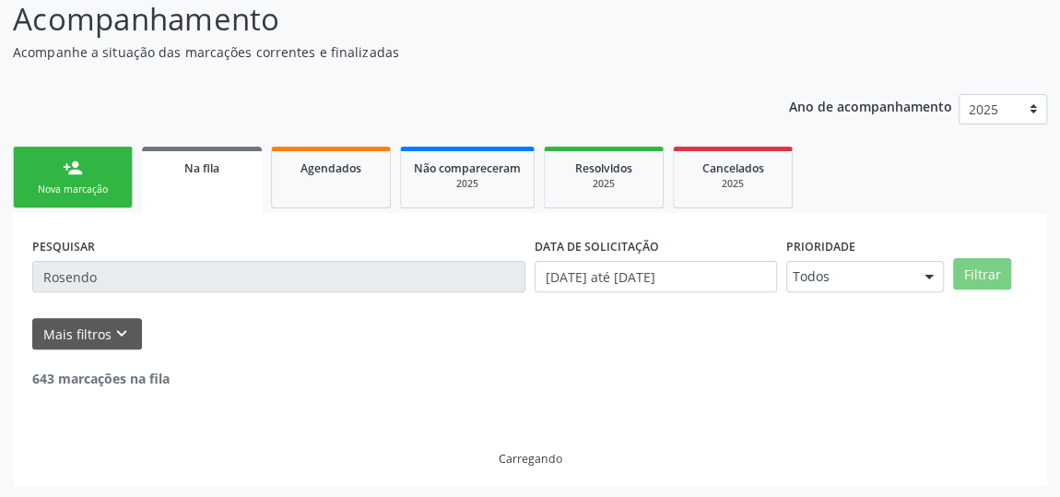
scroll to position [275, 0]
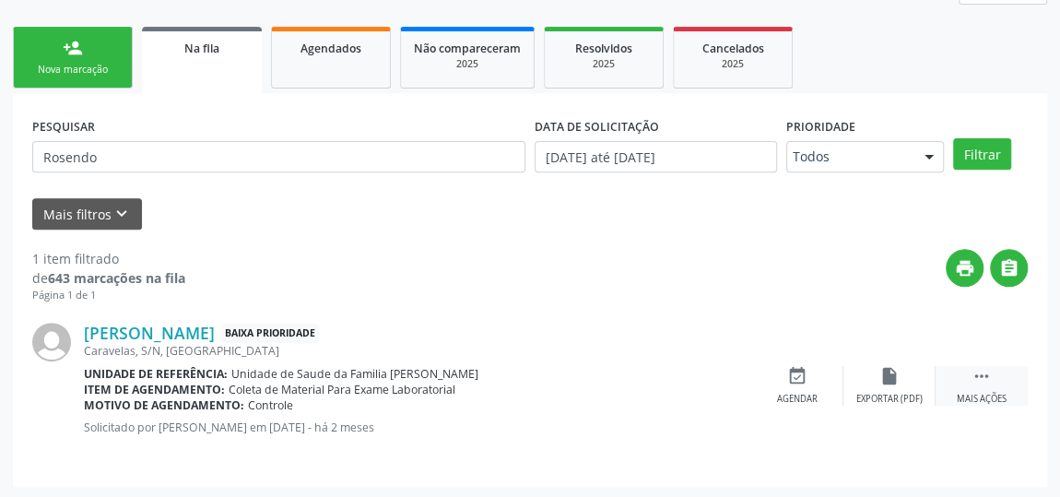
click at [986, 366] on icon "" at bounding box center [982, 376] width 20 height 20
click at [884, 382] on icon "edit" at bounding box center [889, 376] width 20 height 20
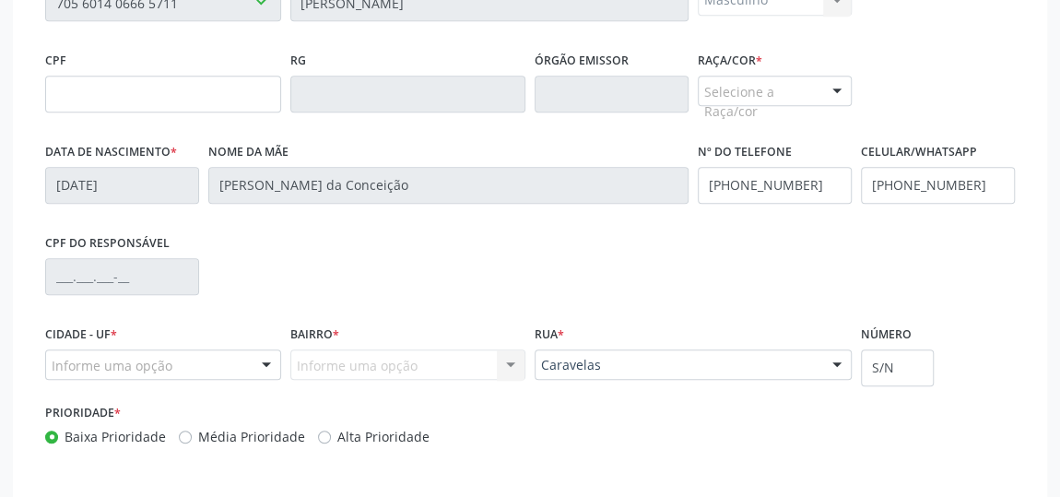
scroll to position [586, 0]
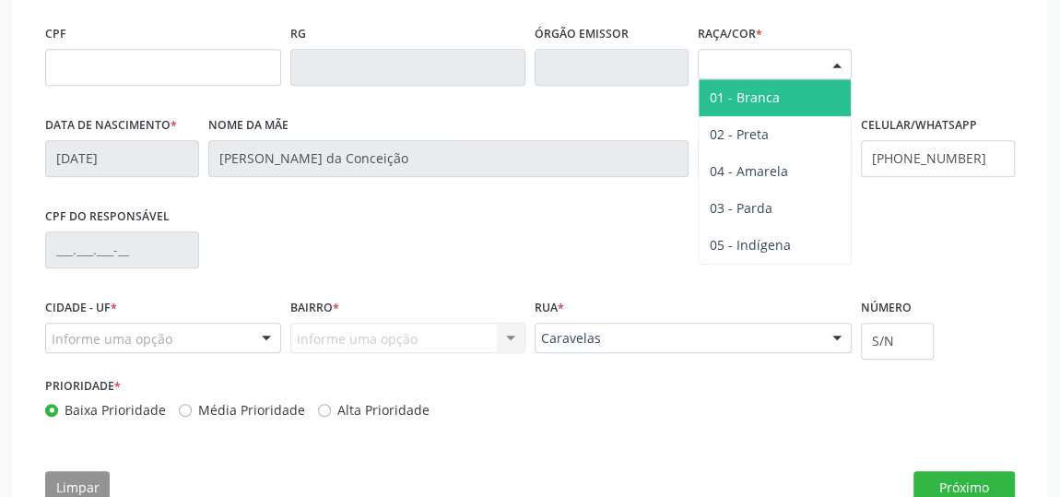
click at [812, 65] on div "Selecione a Raça/cor" at bounding box center [775, 64] width 154 height 31
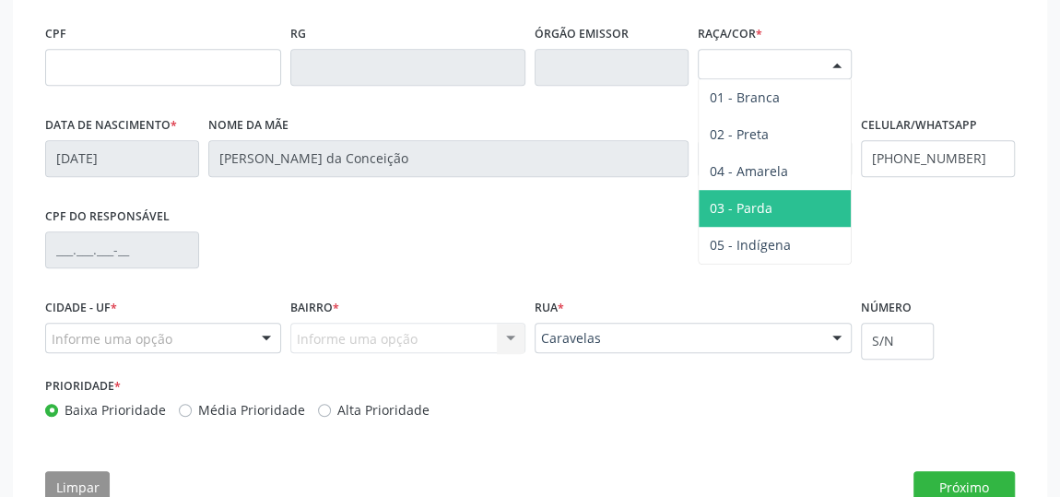
click at [752, 199] on span "03 - Parda" at bounding box center [741, 208] width 63 height 18
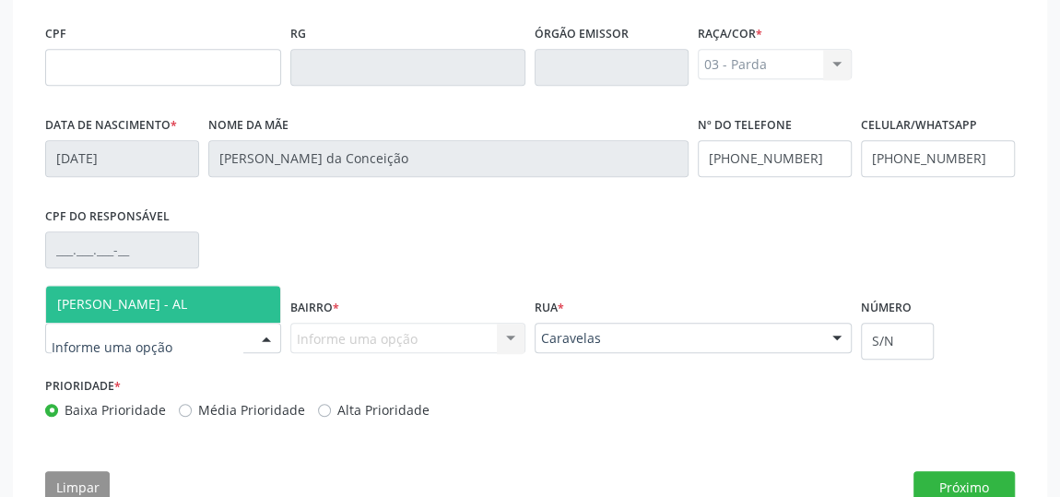
drag, startPoint x: 171, startPoint y: 298, endPoint x: 255, endPoint y: 317, distance: 86.1
click at [171, 297] on span "[PERSON_NAME] - AL" at bounding box center [122, 304] width 130 height 18
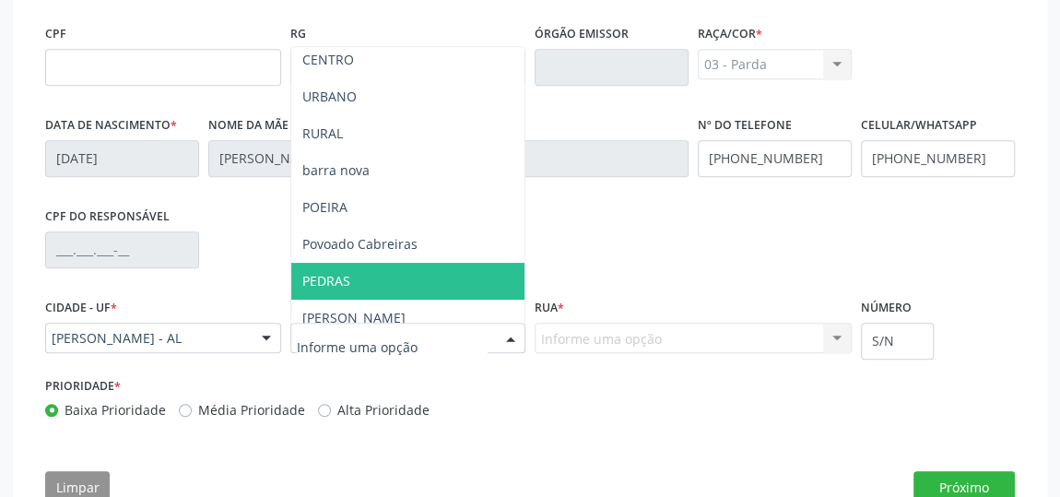
scroll to position [199, 0]
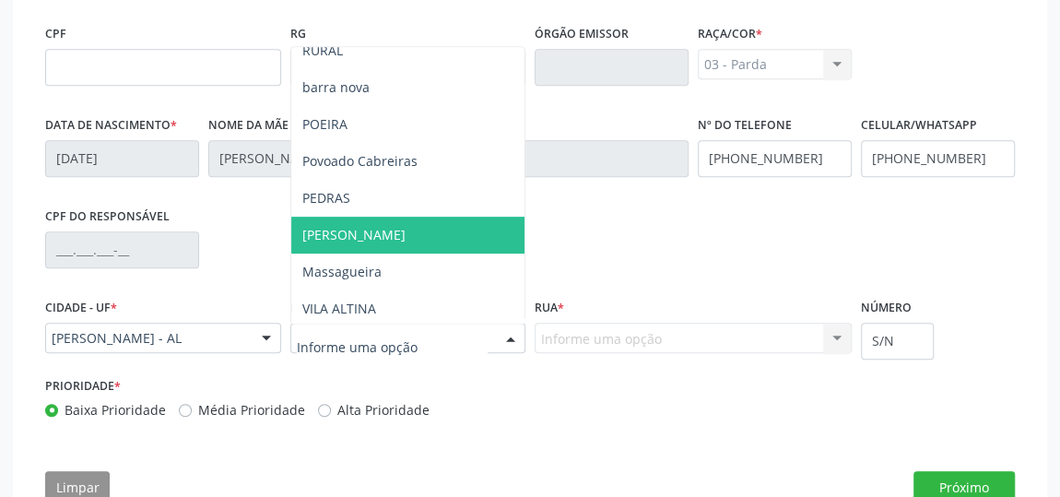
click at [417, 231] on span "[PERSON_NAME]" at bounding box center [408, 235] width 234 height 37
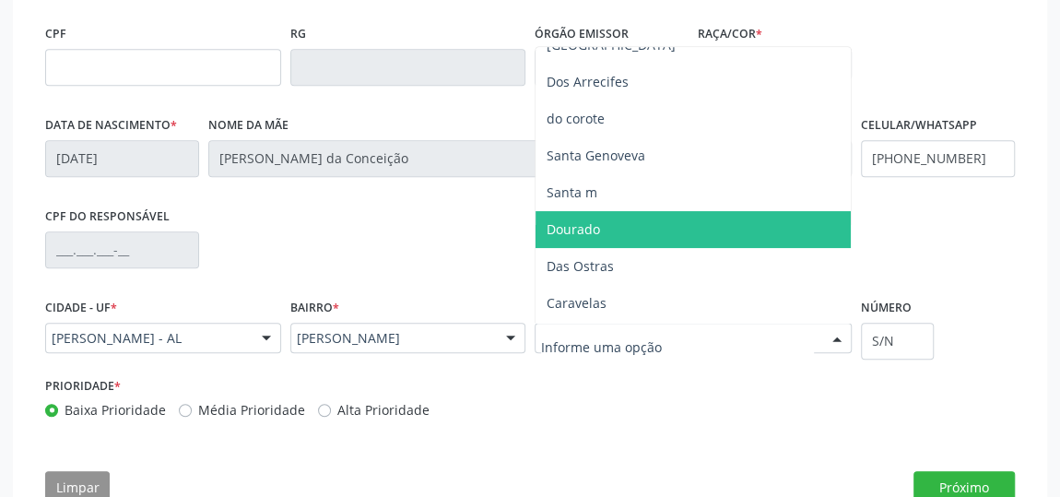
scroll to position [83, 0]
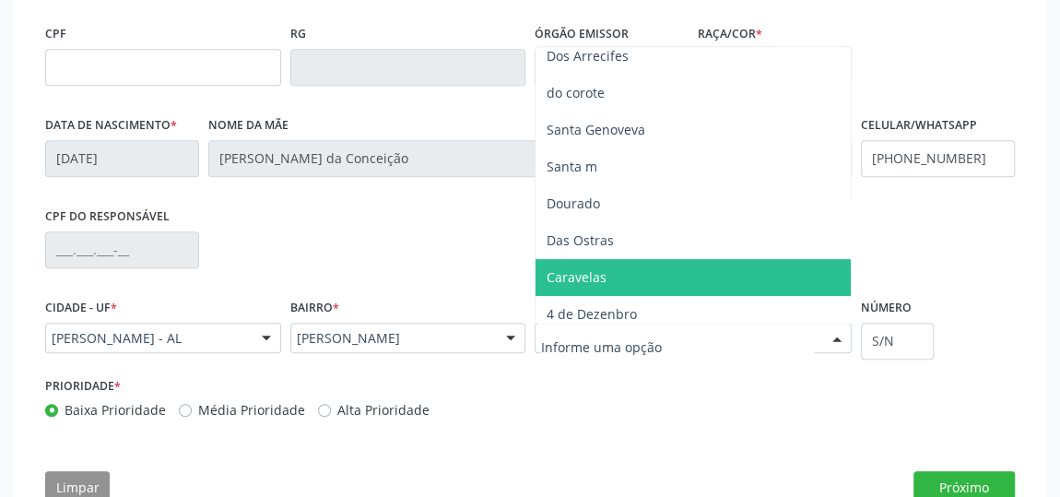
click at [638, 267] on span "Caravelas" at bounding box center [693, 277] width 315 height 37
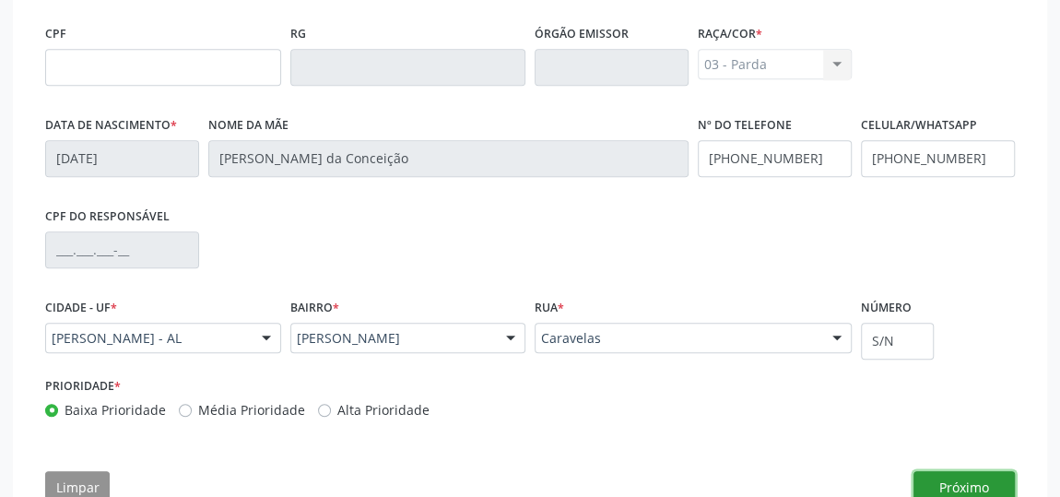
click at [988, 476] on button "Próximo" at bounding box center [964, 486] width 101 height 31
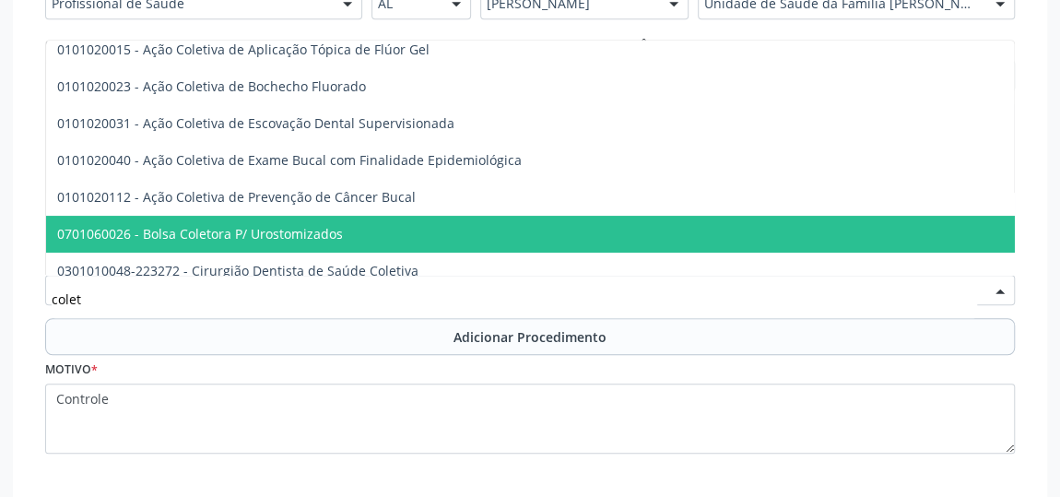
type input "coleta"
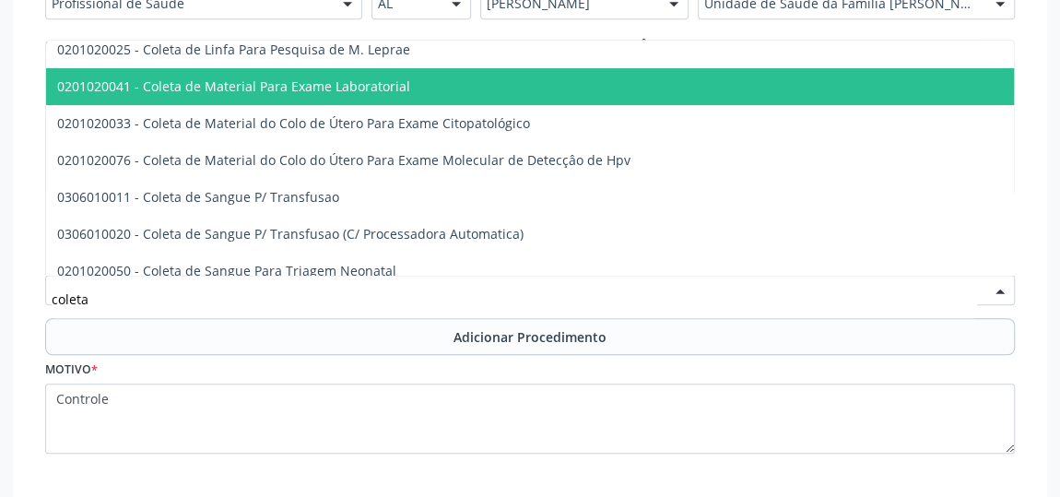
click at [301, 79] on span "0201020041 - Coleta de Material Para Exame Laboratorial" at bounding box center [233, 86] width 353 height 18
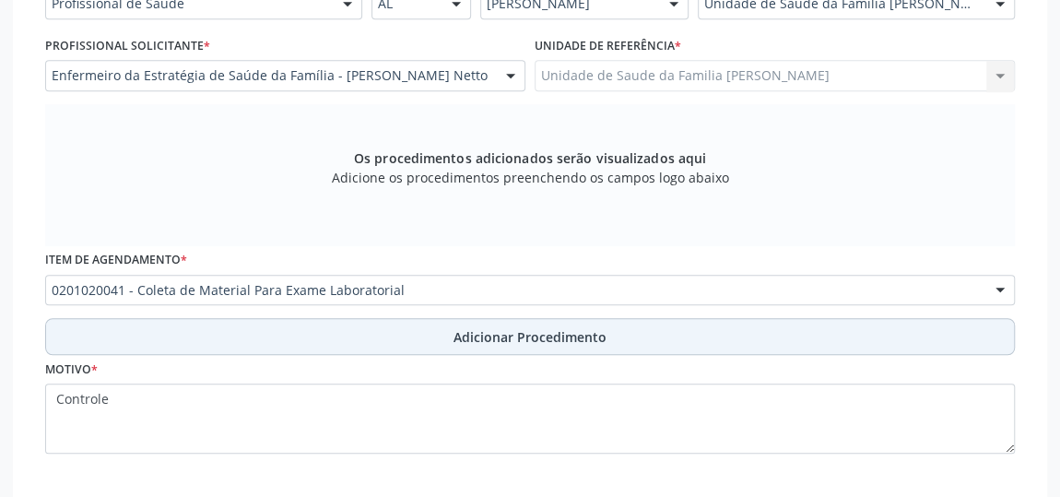
click at [543, 334] on span "Adicionar Procedimento" at bounding box center [530, 336] width 153 height 19
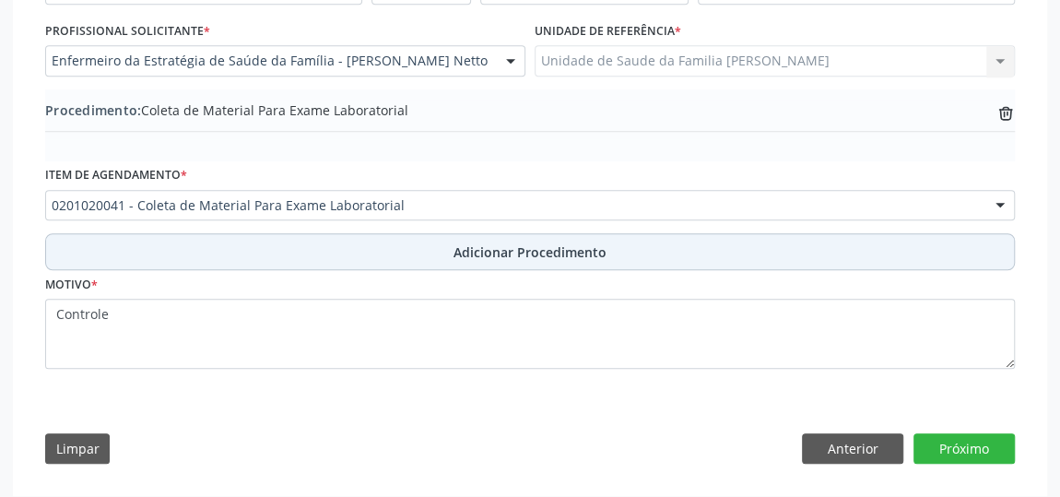
scroll to position [525, 0]
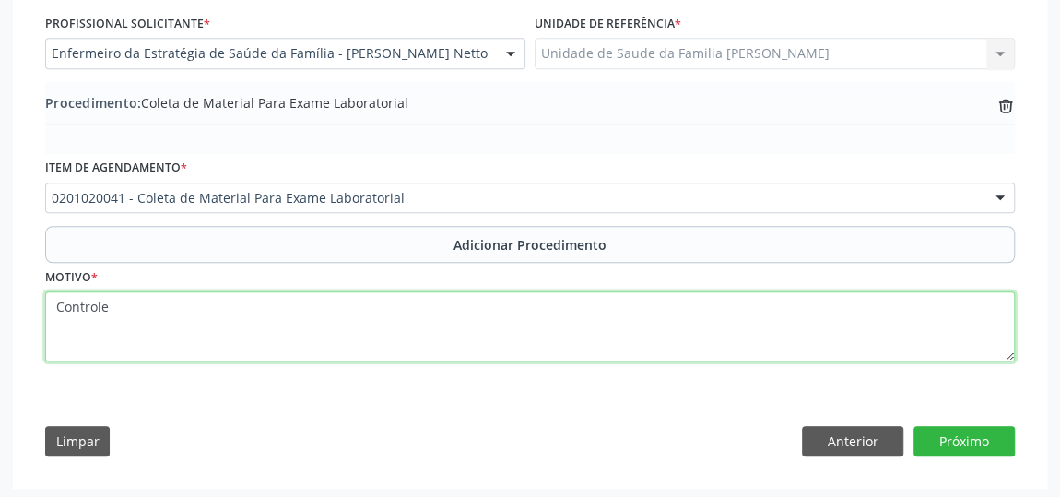
click at [116, 314] on textarea "Controle" at bounding box center [530, 326] width 970 height 70
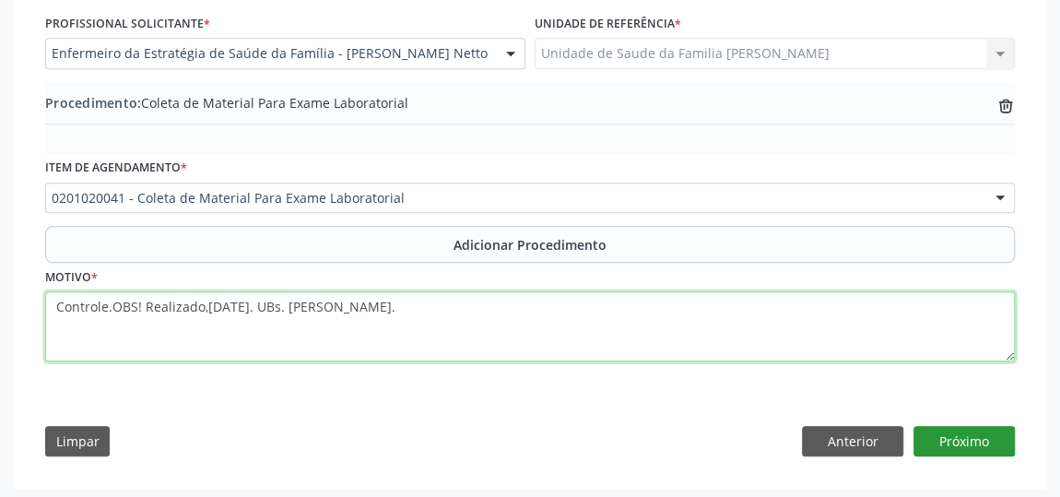
type textarea "Controle.OBS! Realizado,[DATE]. UBs. [PERSON_NAME]."
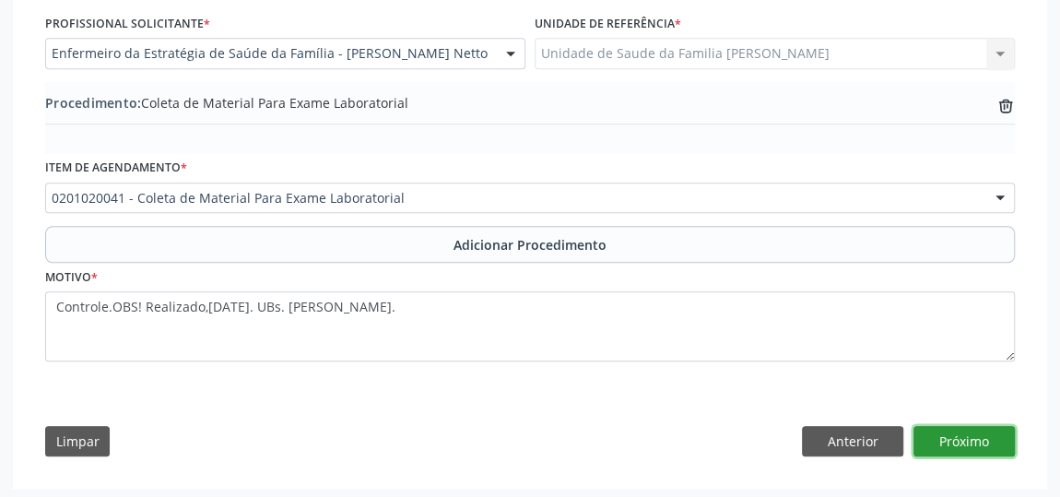
click at [967, 431] on button "Próximo" at bounding box center [964, 441] width 101 height 31
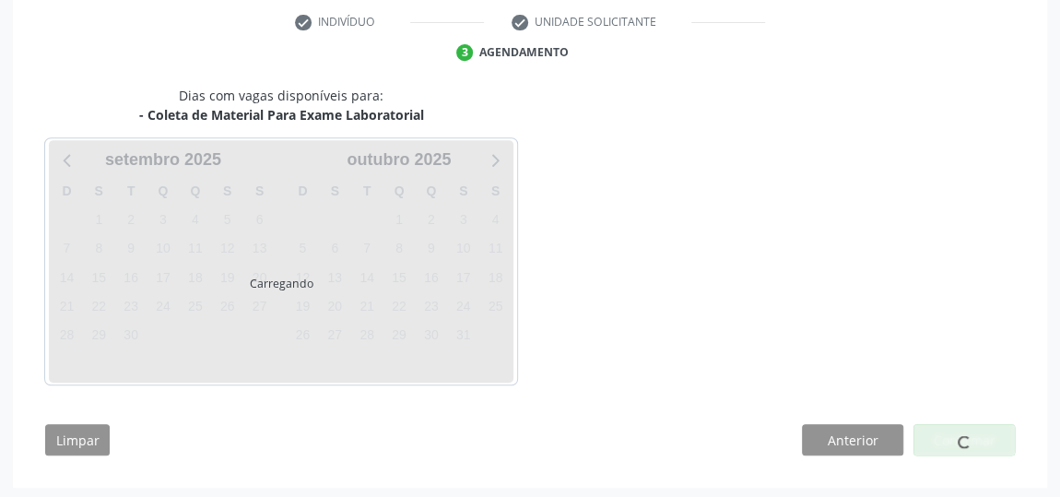
scroll to position [435, 0]
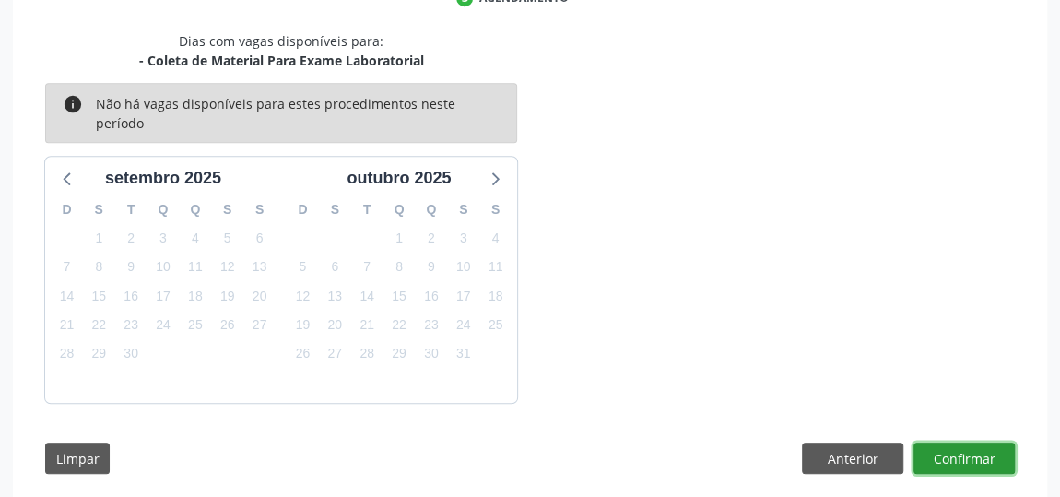
click at [977, 442] on button "Confirmar" at bounding box center [964, 457] width 101 height 31
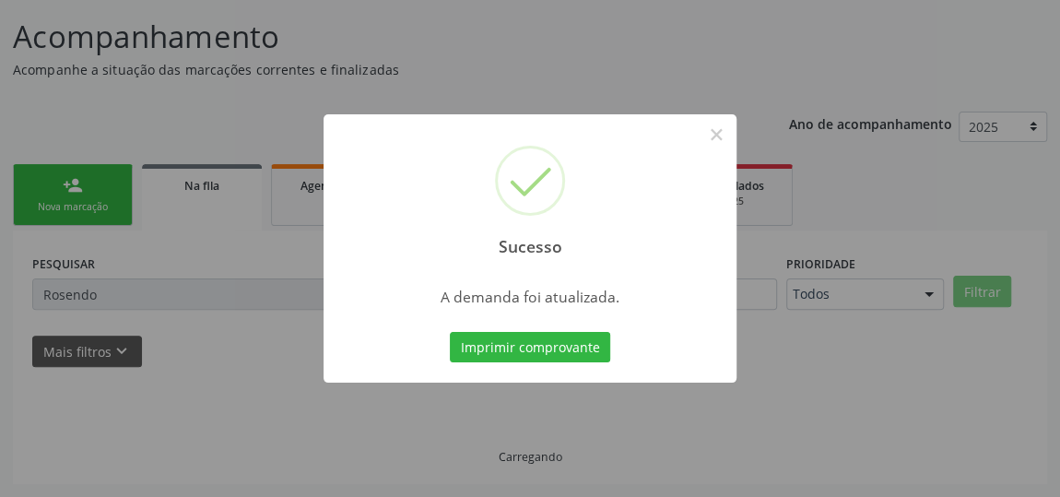
scroll to position [136, 0]
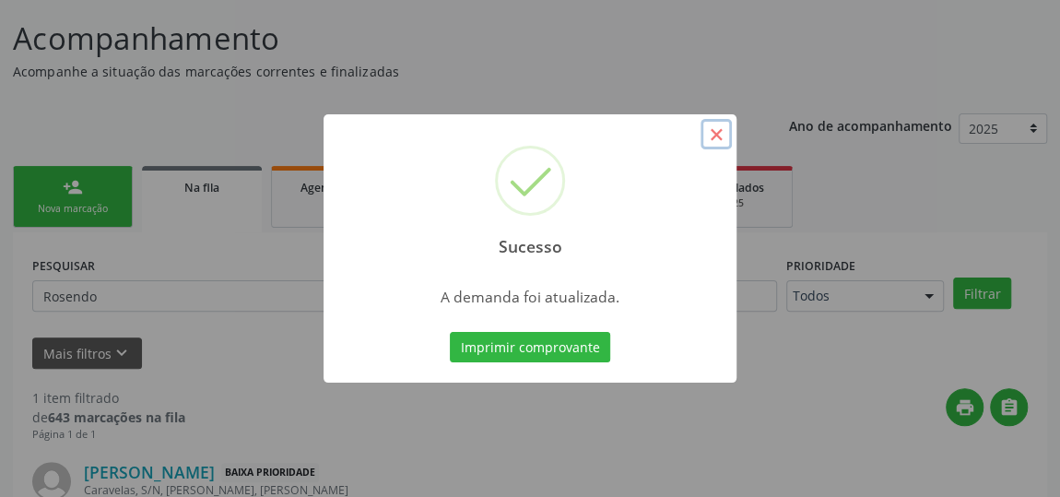
click at [727, 136] on button "×" at bounding box center [716, 134] width 31 height 31
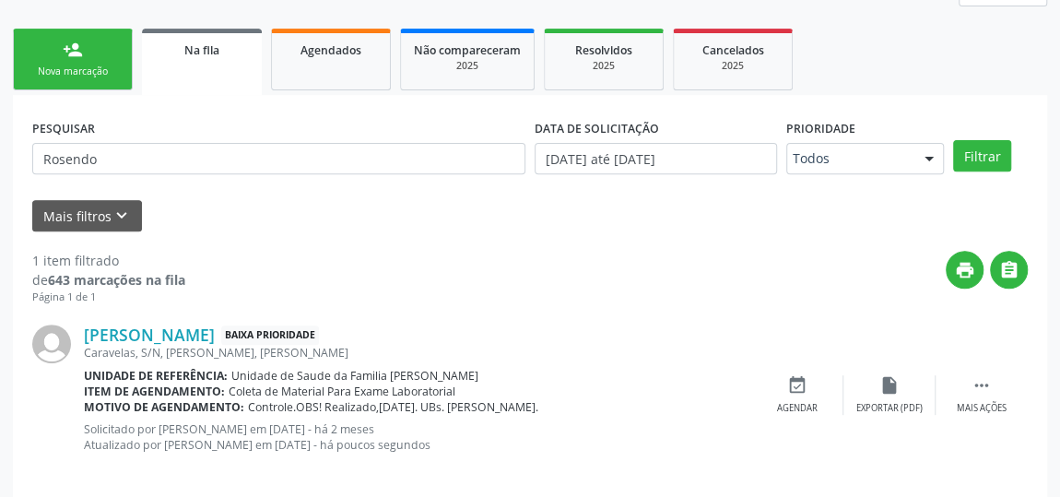
scroll to position [291, 0]
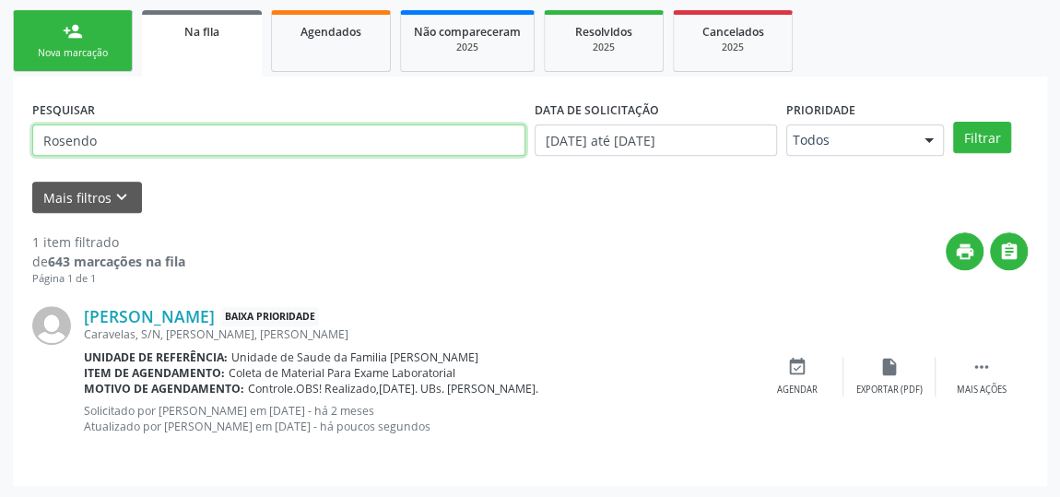
drag, startPoint x: 11, startPoint y: 129, endPoint x: 0, endPoint y: 123, distance: 12.8
click at [0, 123] on div "Acompanhamento Acompanhe a situação das marcações correntes e finalizadas Relat…" at bounding box center [530, 167] width 1060 height 663
click at [142, 149] on input "text" at bounding box center [278, 139] width 493 height 31
type input "700106901739919"
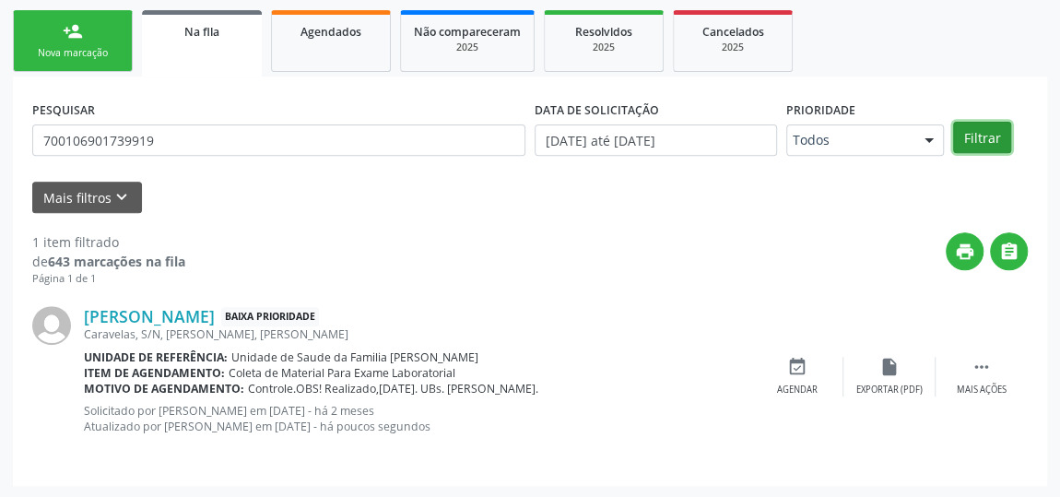
click at [975, 136] on button "Filtrar" at bounding box center [982, 137] width 58 height 31
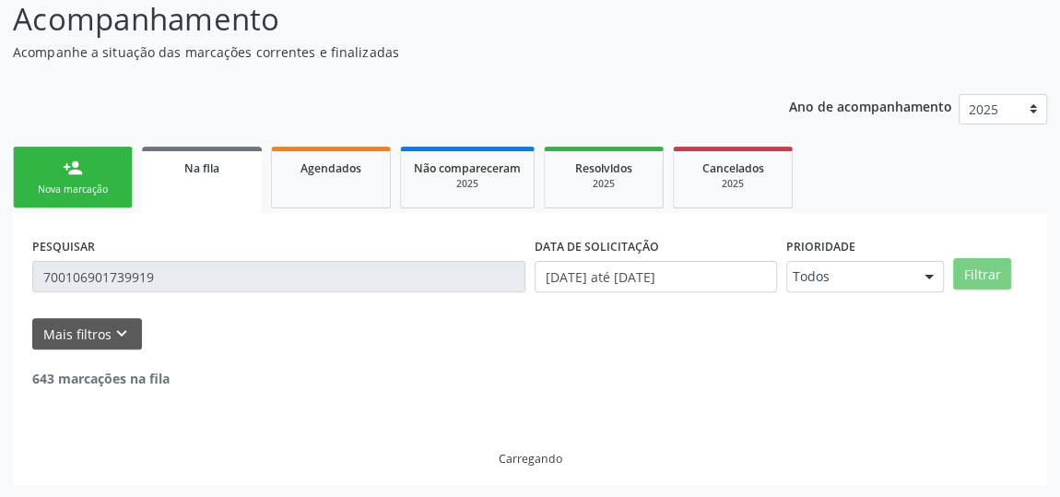
scroll to position [275, 0]
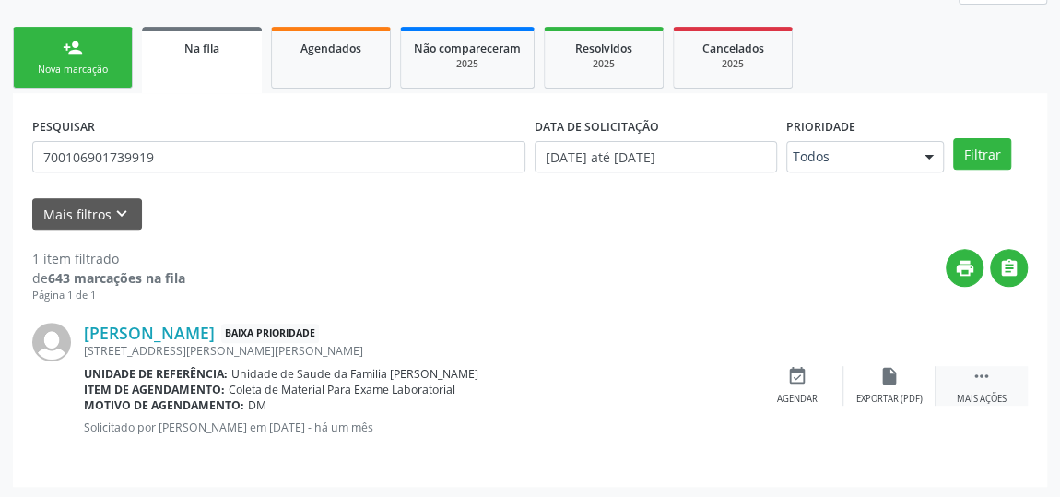
click at [973, 373] on icon "" at bounding box center [982, 376] width 20 height 20
click at [884, 384] on div "edit Editar" at bounding box center [889, 386] width 92 height 40
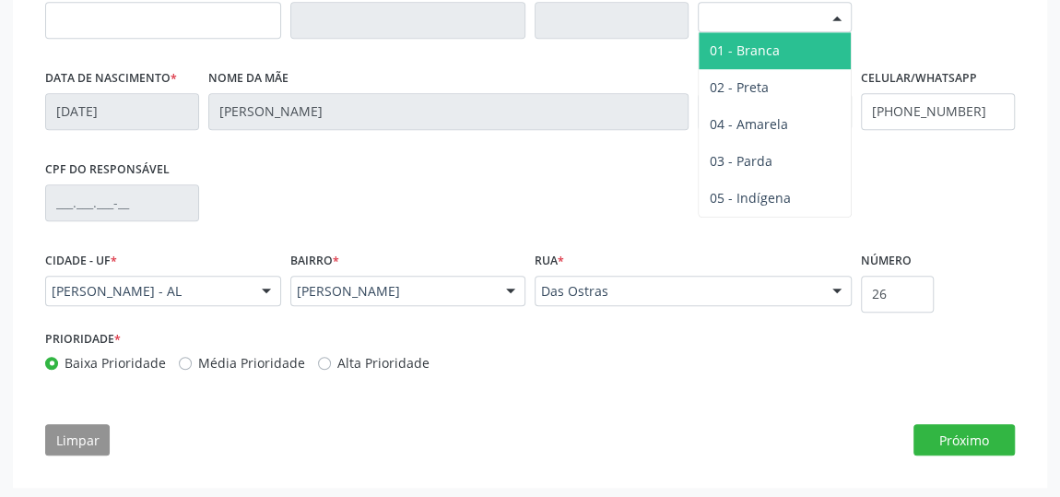
scroll to position [631, 0]
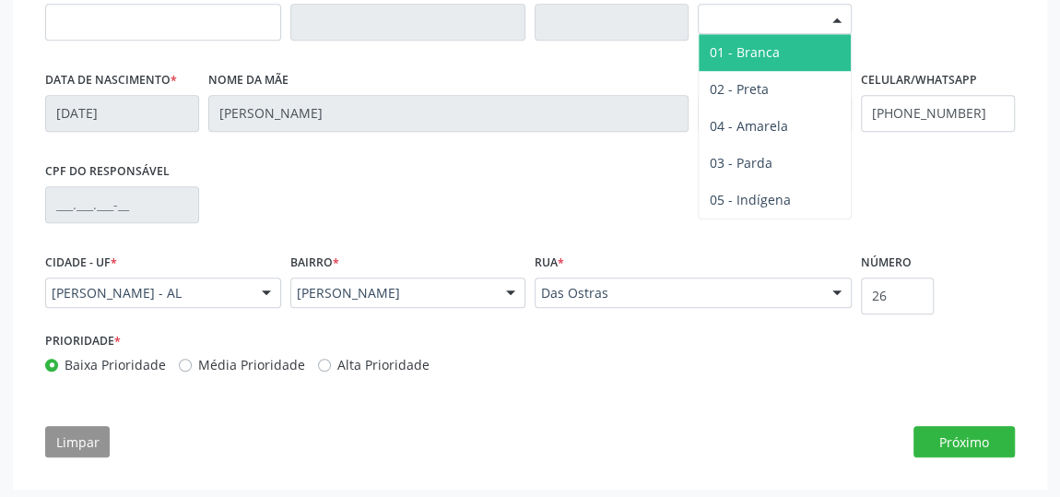
click at [788, 10] on div "Selecione a Raça/cor" at bounding box center [775, 19] width 154 height 31
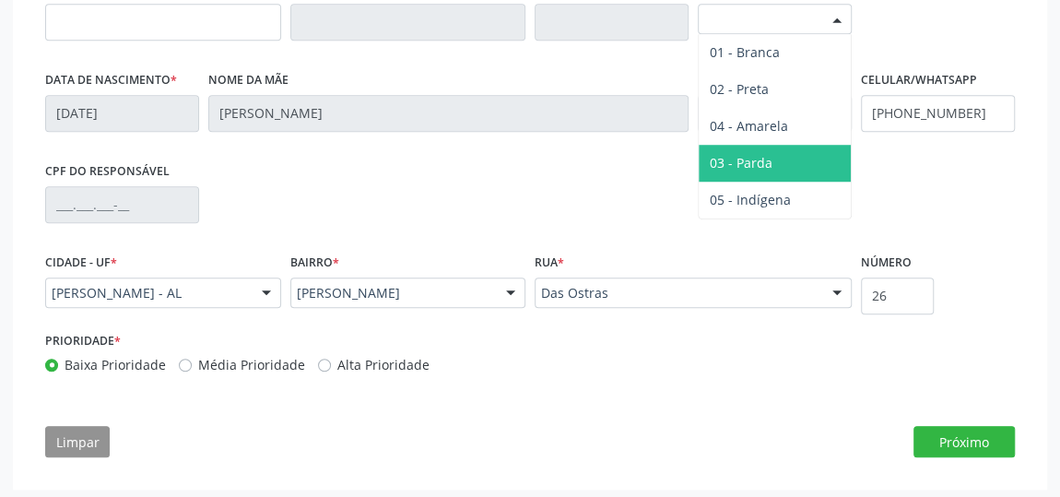
click at [747, 148] on span "03 - Parda" at bounding box center [775, 163] width 152 height 37
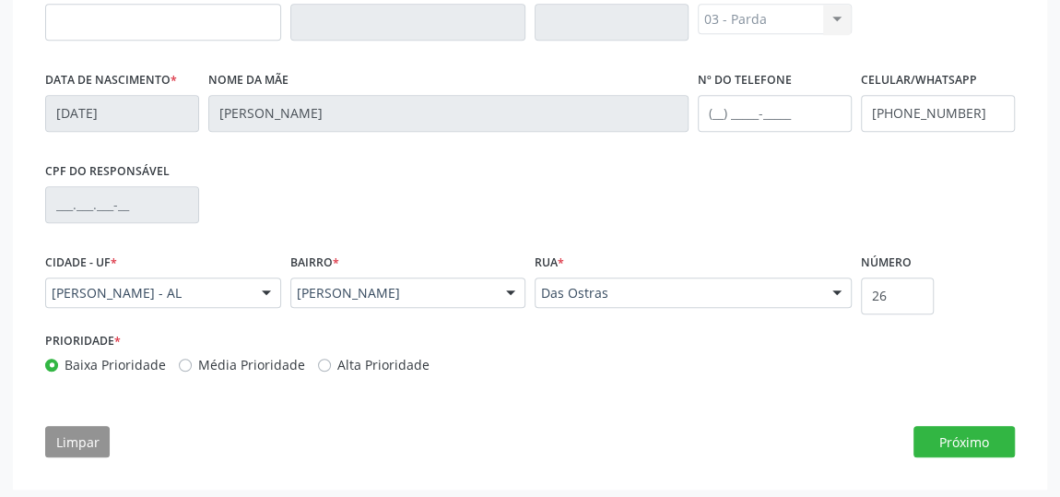
scroll to position [633, 0]
click at [991, 439] on button "Próximo" at bounding box center [964, 439] width 101 height 31
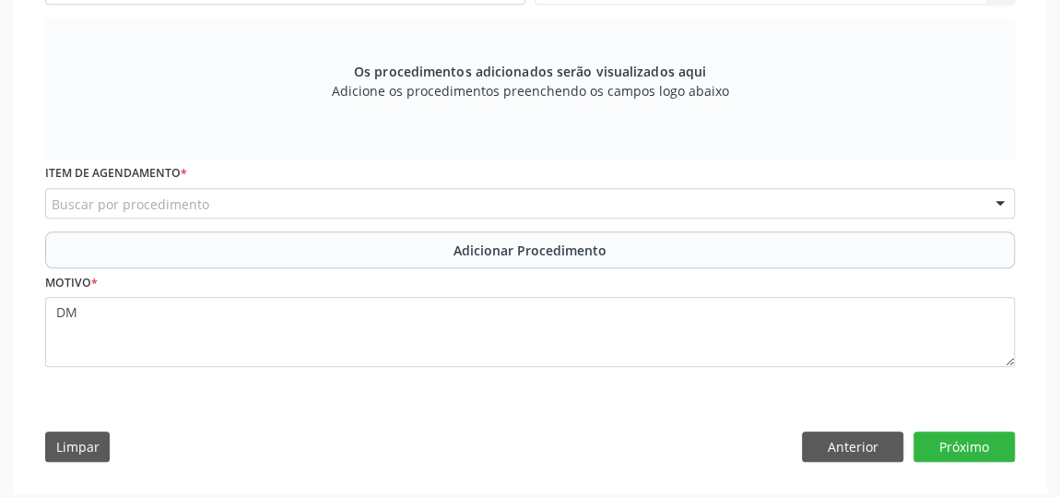
scroll to position [595, 0]
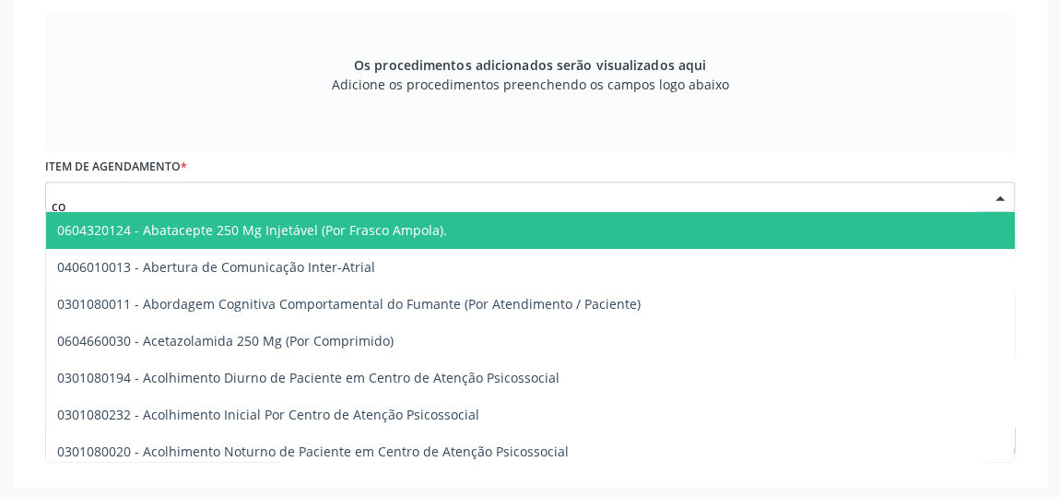
type input "c"
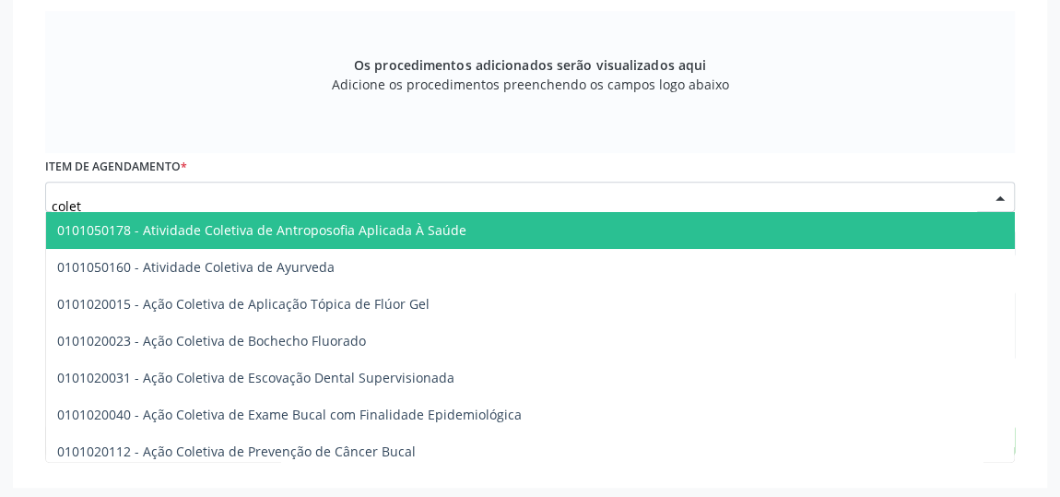
type input "coleta"
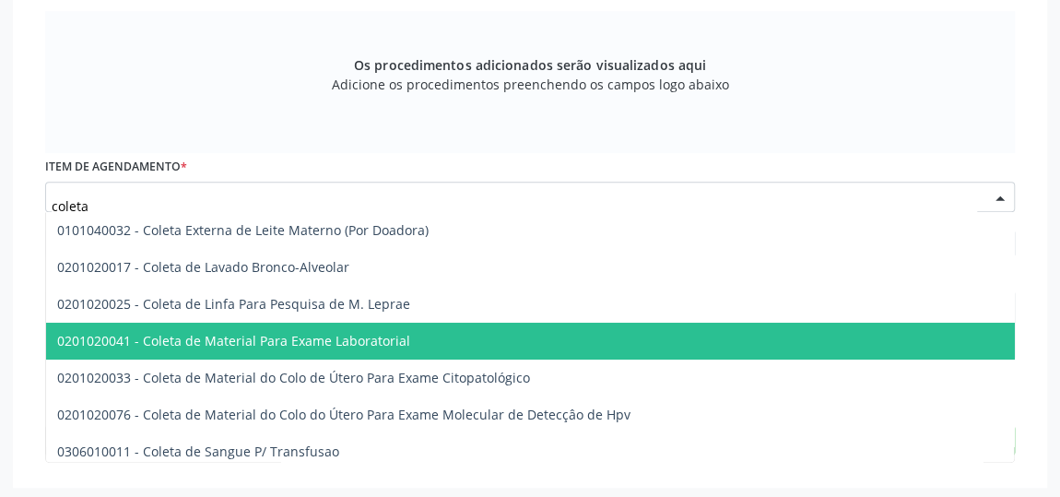
click at [231, 342] on span "0201020041 - Coleta de Material Para Exame Laboratorial" at bounding box center [233, 341] width 353 height 18
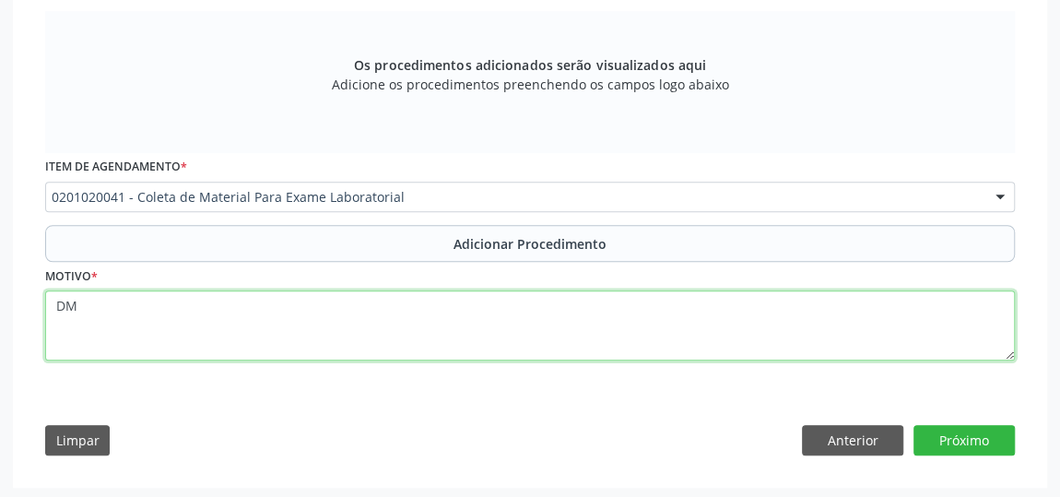
click at [110, 315] on textarea "DM" at bounding box center [530, 325] width 970 height 70
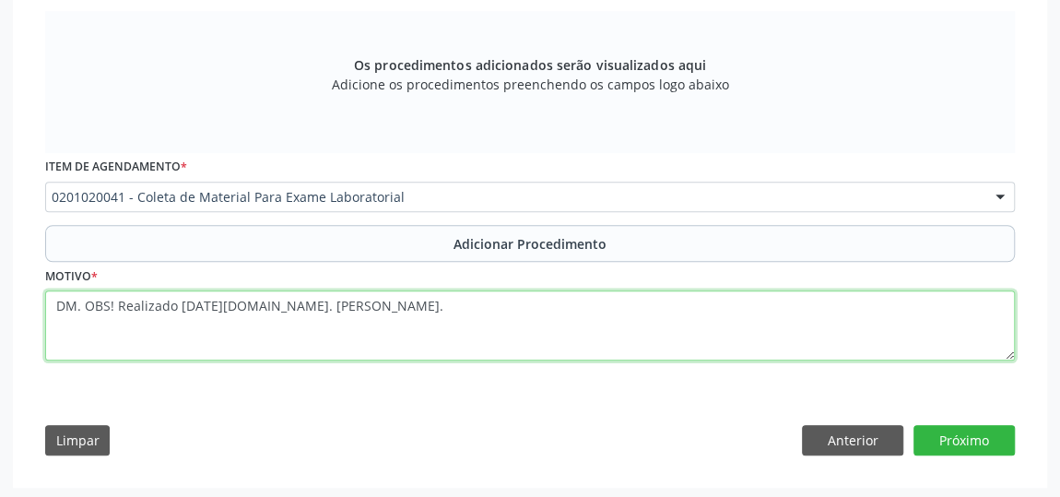
click at [253, 307] on textarea "DM. OBS! Realizado [DATE][DOMAIN_NAME]. [PERSON_NAME]." at bounding box center [530, 325] width 970 height 70
click at [249, 306] on textarea "DM. OBS! Realizado [DATE][DOMAIN_NAME]. [PERSON_NAME]." at bounding box center [530, 325] width 970 height 70
type textarea "DM. OBS! Realizado [DATE][DOMAIN_NAME]. [PERSON_NAME]."
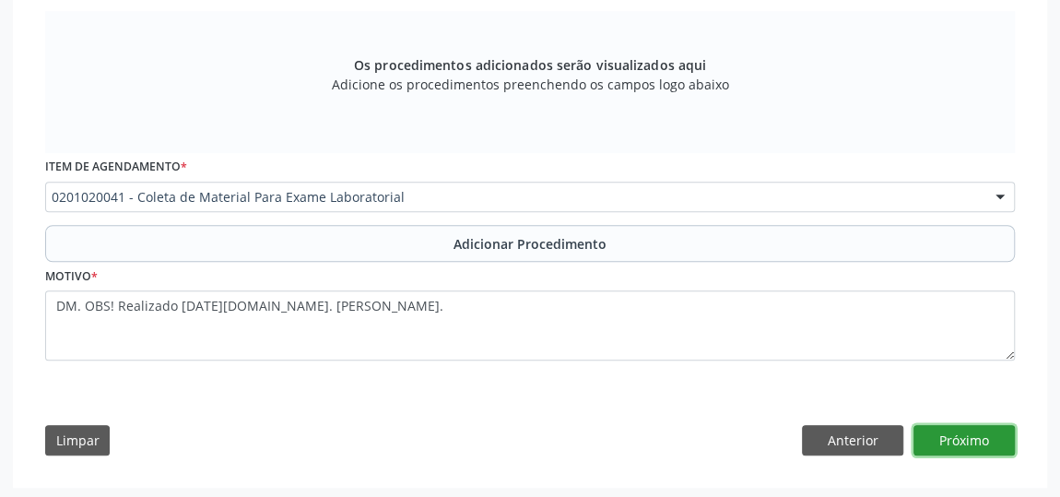
click at [971, 429] on button "Próximo" at bounding box center [964, 440] width 101 height 31
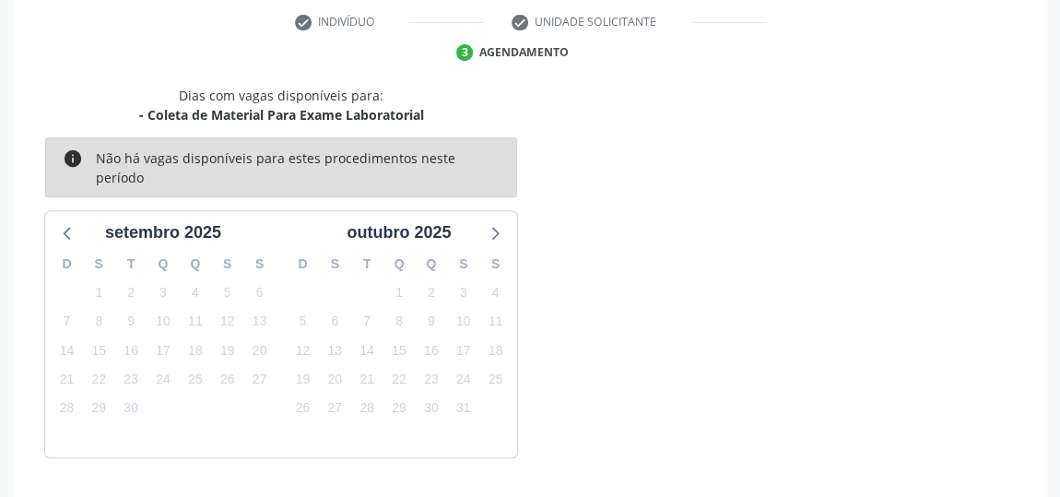
scroll to position [435, 0]
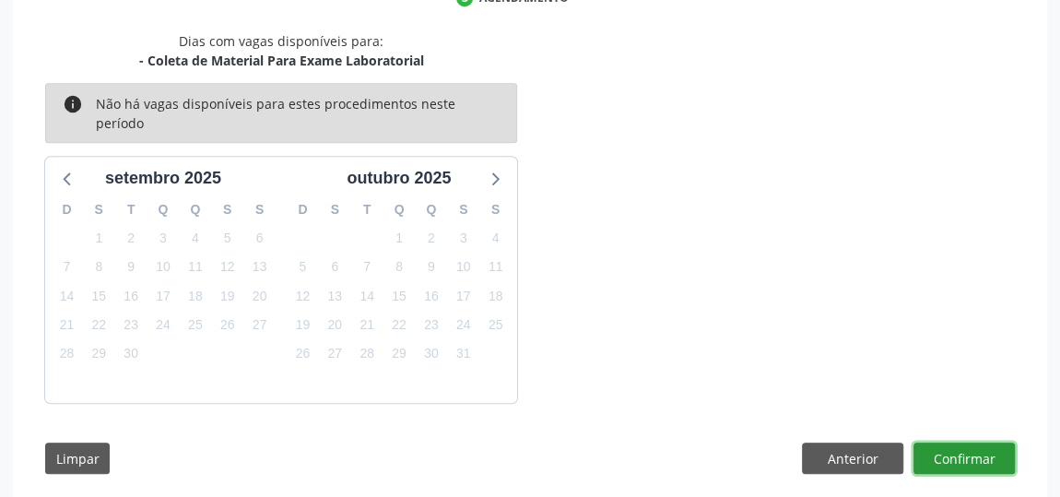
click at [957, 449] on button "Confirmar" at bounding box center [964, 457] width 101 height 31
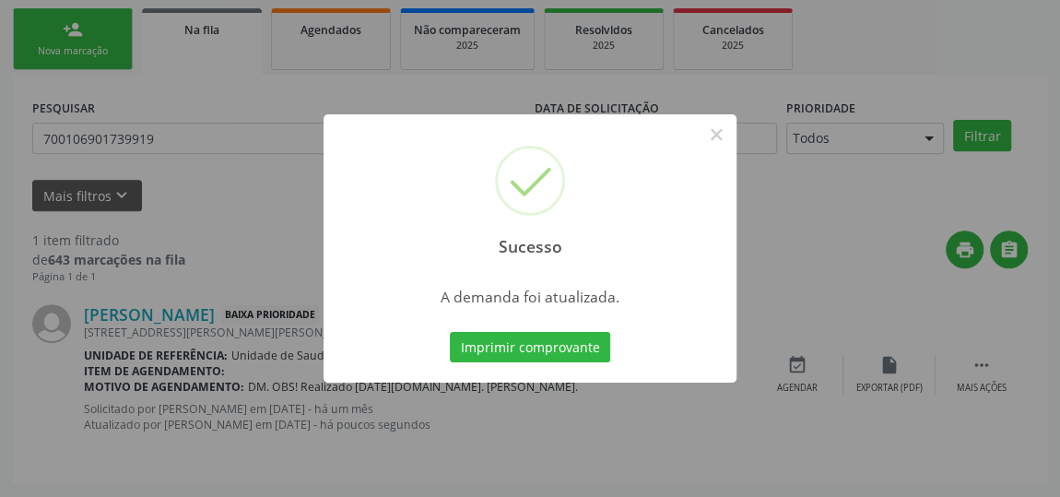
scroll to position [136, 0]
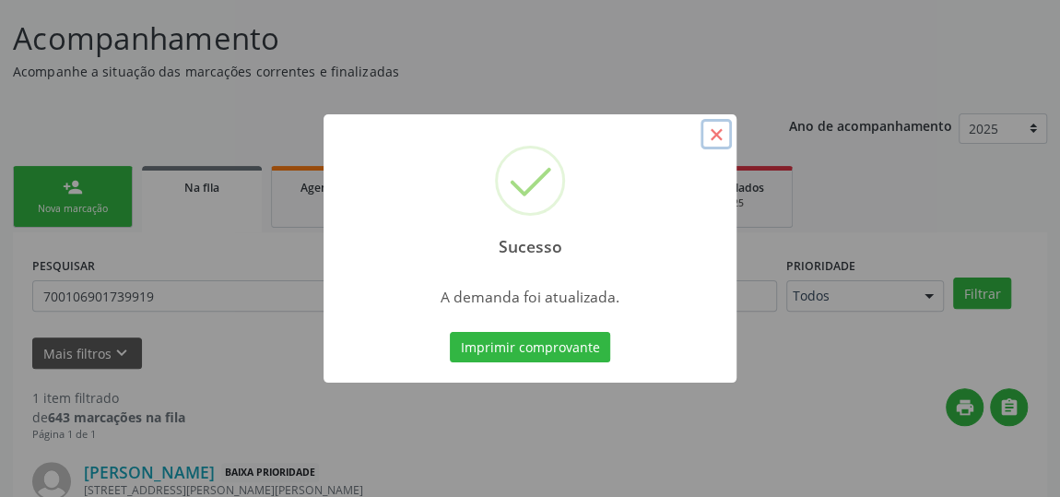
click at [717, 128] on button "×" at bounding box center [716, 134] width 31 height 31
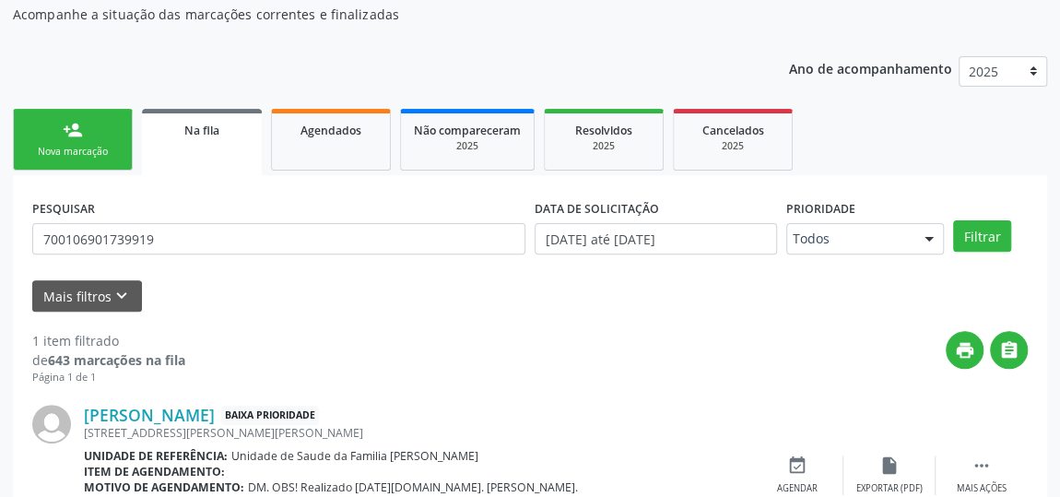
scroll to position [219, 0]
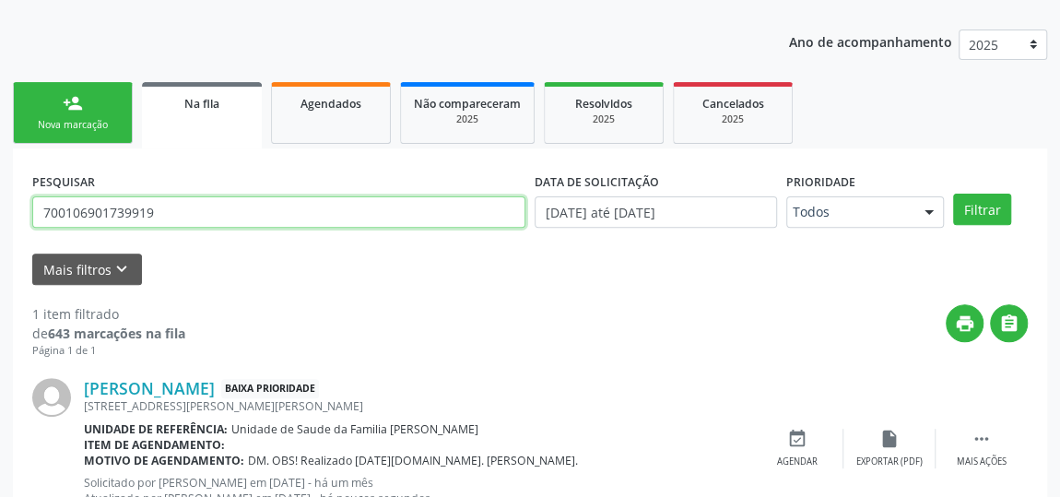
drag, startPoint x: 206, startPoint y: 215, endPoint x: 0, endPoint y: 234, distance: 206.5
click at [0, 232] on div "Acompanhamento Acompanhe a situação das marcações correntes e finalizadas Relat…" at bounding box center [530, 239] width 1060 height 663
paste input "704608628344421"
type input "704608628344421"
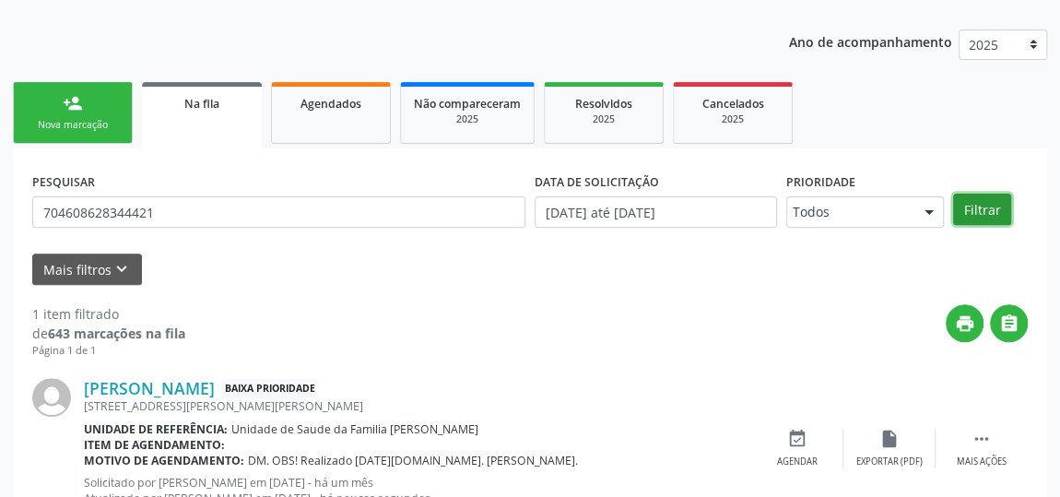
click at [984, 212] on button "Filtrar" at bounding box center [982, 209] width 58 height 31
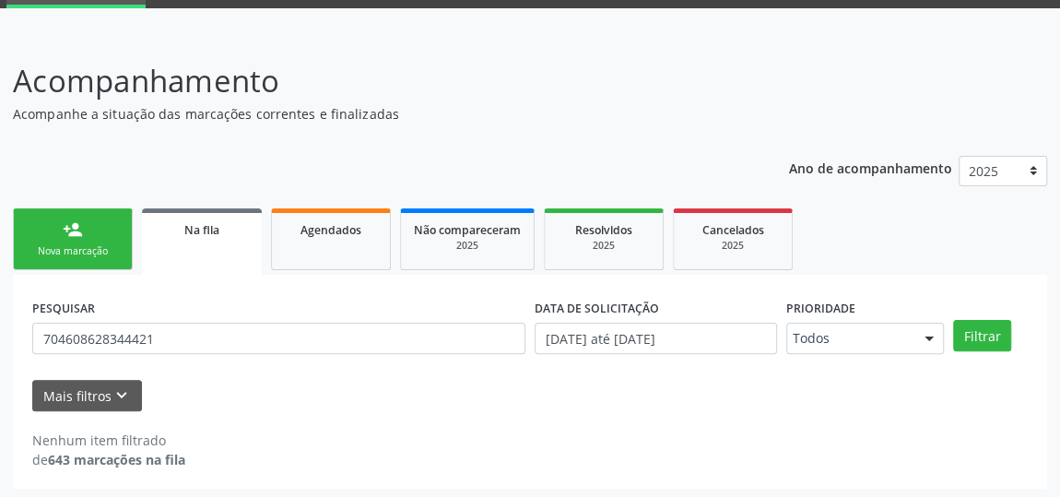
scroll to position [96, 0]
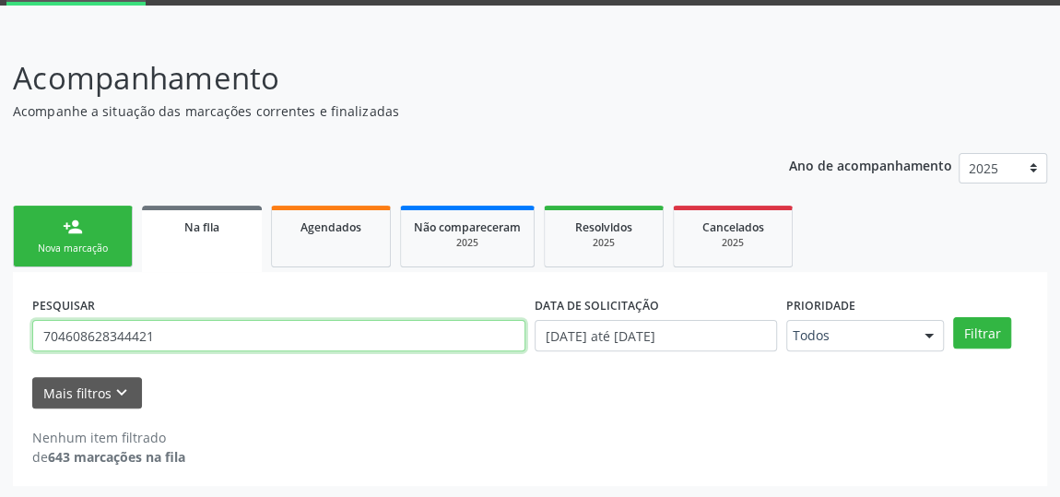
drag, startPoint x: 220, startPoint y: 336, endPoint x: 0, endPoint y: 372, distance: 223.2
click at [0, 371] on div "Acompanhamento Acompanhe a situação das marcações correntes e finalizadas Relat…" at bounding box center [530, 264] width 1060 height 467
paste input "[PERSON_NAME] das Neves [PERSON_NAME]"
type input "[PERSON_NAME] das Neves [PERSON_NAME]"
click at [953, 317] on button "Filtrar" at bounding box center [982, 332] width 58 height 31
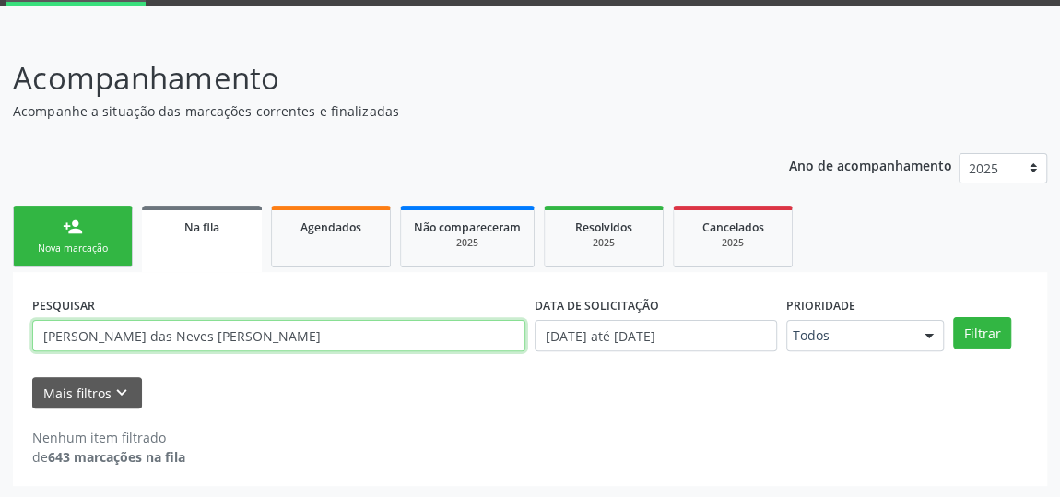
drag, startPoint x: 273, startPoint y: 342, endPoint x: 0, endPoint y: 408, distance: 280.8
click at [0, 408] on div "Acompanhamento Acompanhe a situação das marcações correntes e finalizadas Relat…" at bounding box center [530, 264] width 1060 height 467
type input "Arami"
click at [953, 317] on button "Filtrar" at bounding box center [982, 332] width 58 height 31
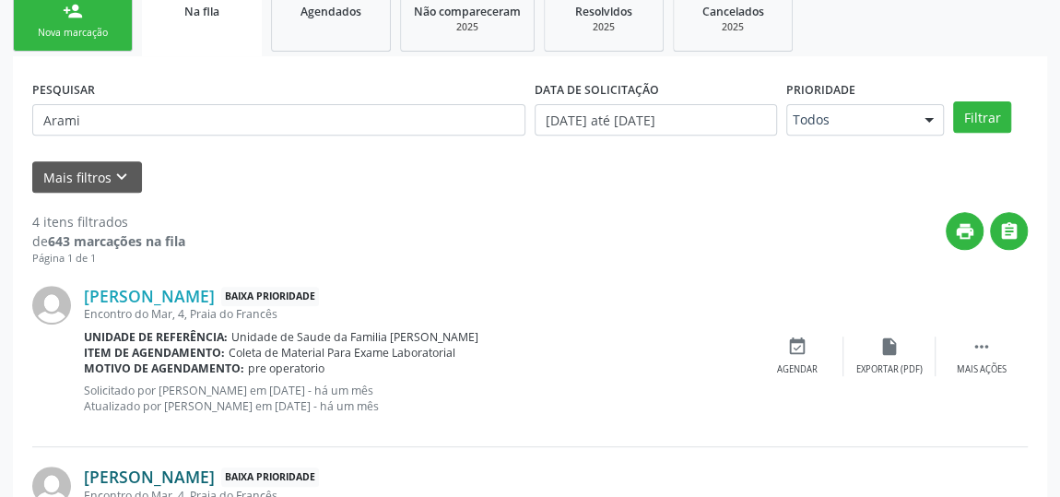
scroll to position [430, 0]
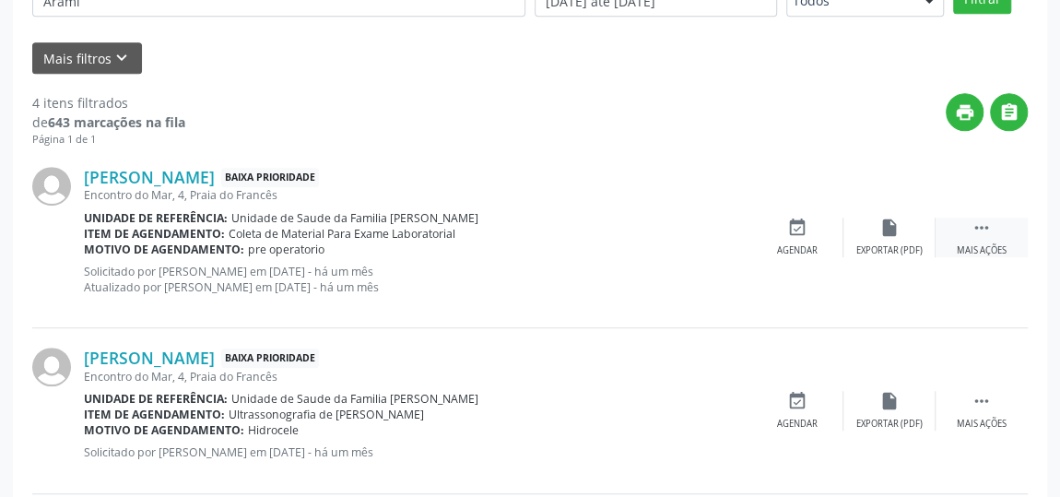
click at [991, 227] on div " Mais ações" at bounding box center [982, 238] width 92 height 40
click at [881, 227] on icon "edit" at bounding box center [889, 228] width 20 height 20
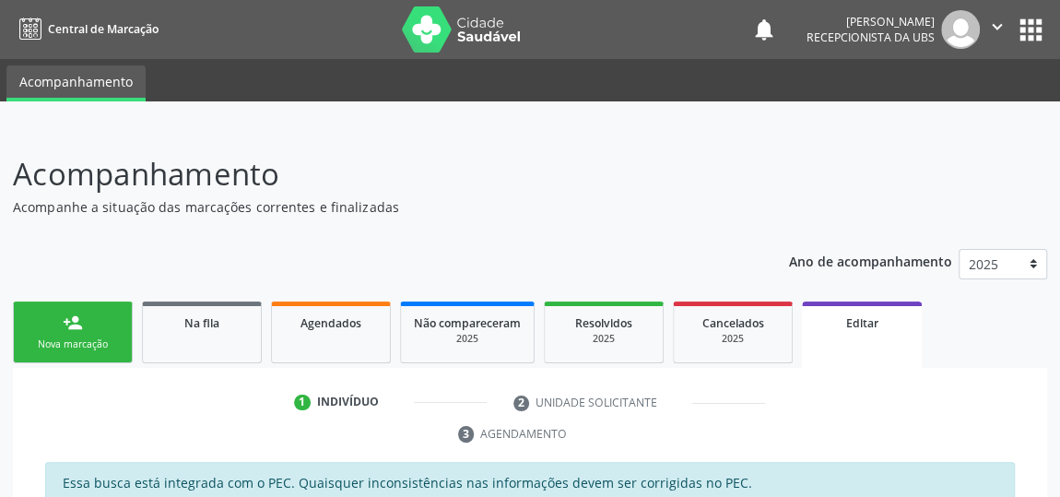
scroll to position [419, 0]
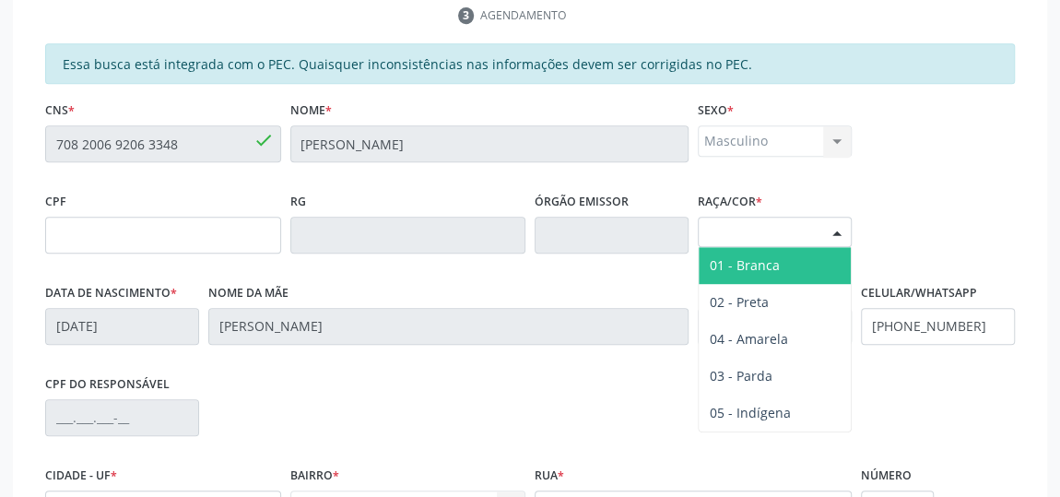
click at [828, 230] on div at bounding box center [837, 233] width 28 height 31
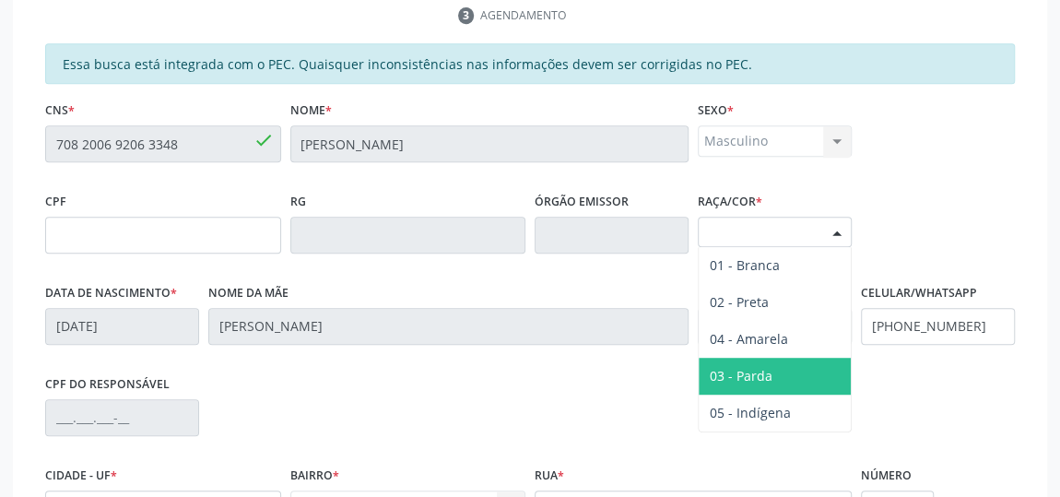
click at [768, 386] on span "03 - Parda" at bounding box center [775, 376] width 152 height 37
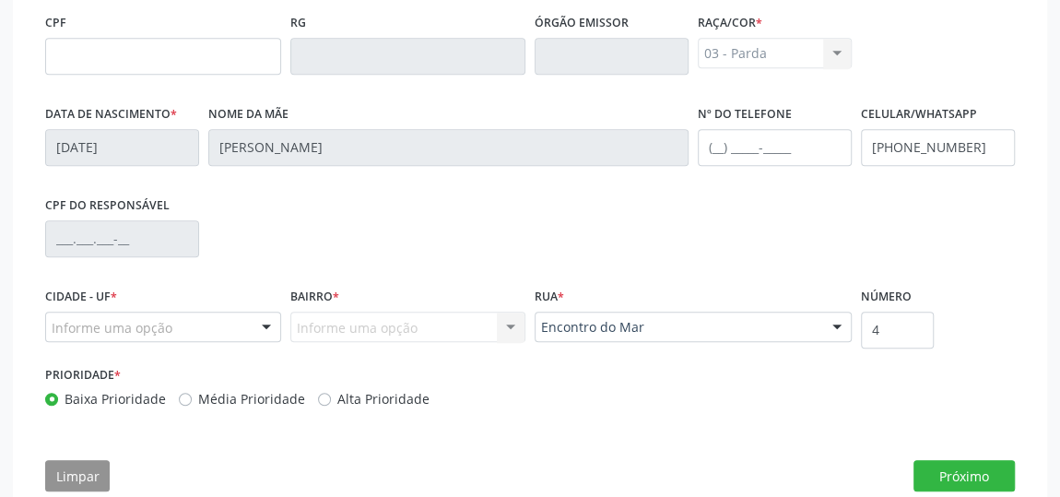
scroll to position [633, 0]
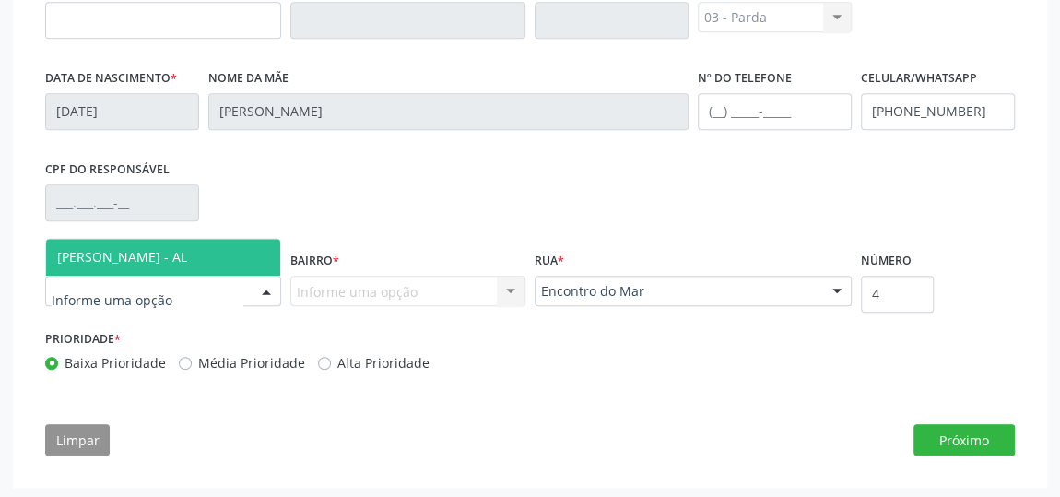
click at [137, 255] on span "[PERSON_NAME] - AL" at bounding box center [122, 257] width 130 height 18
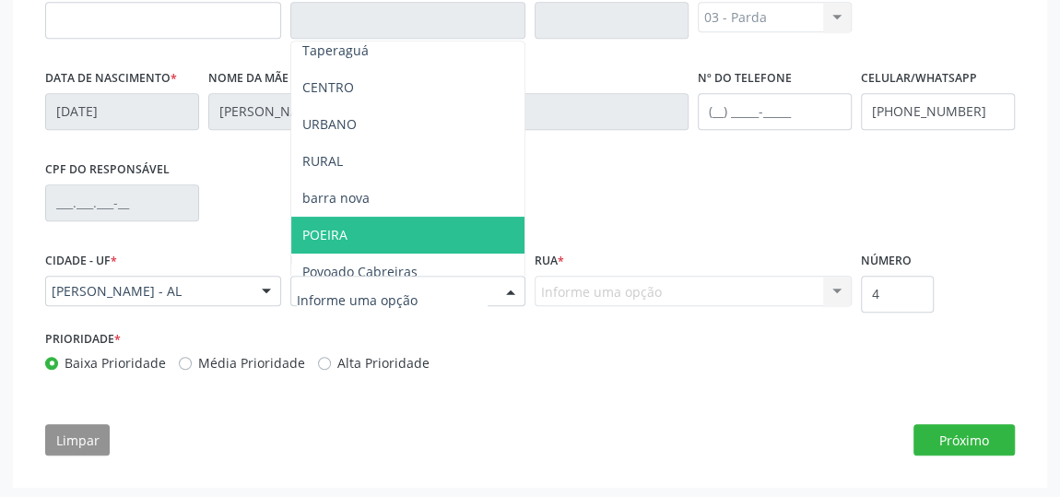
scroll to position [251, 0]
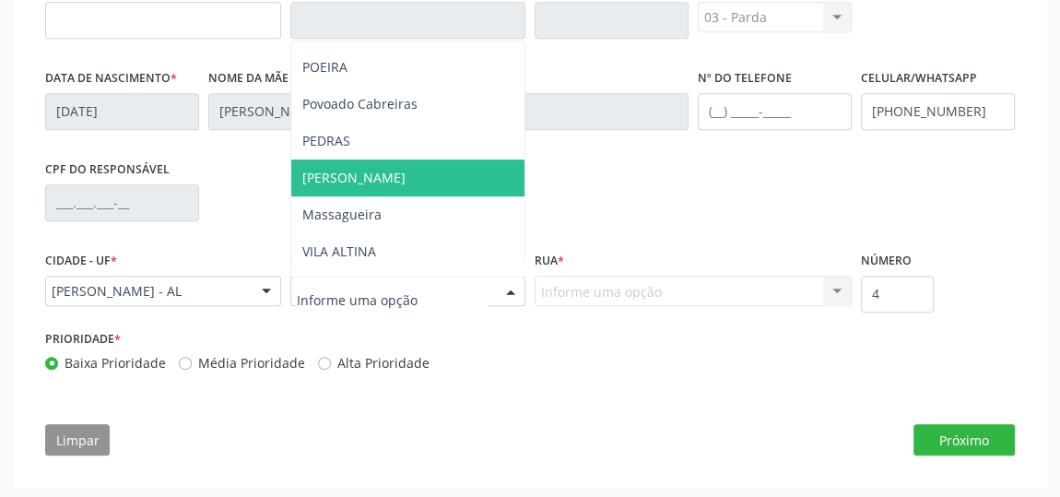
click at [402, 188] on span "[PERSON_NAME]" at bounding box center [408, 177] width 234 height 37
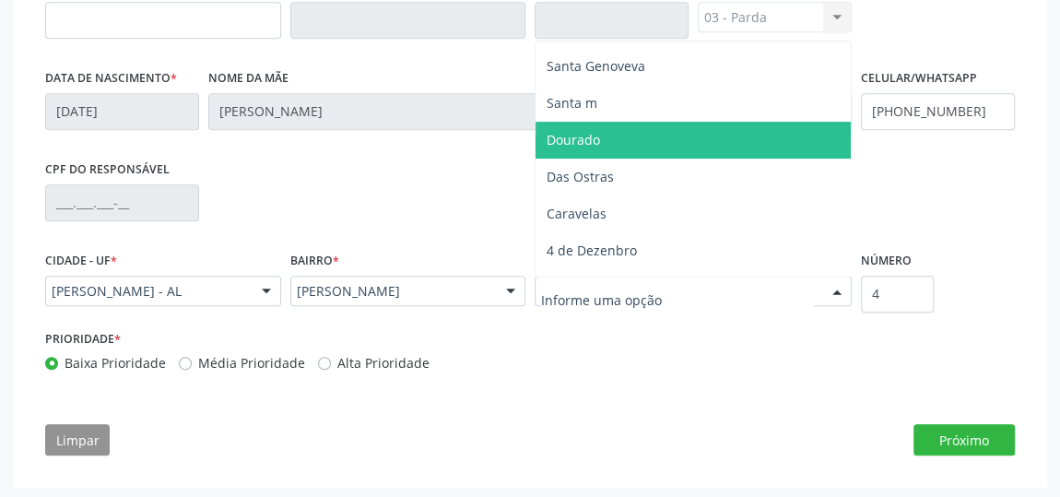
scroll to position [167, 0]
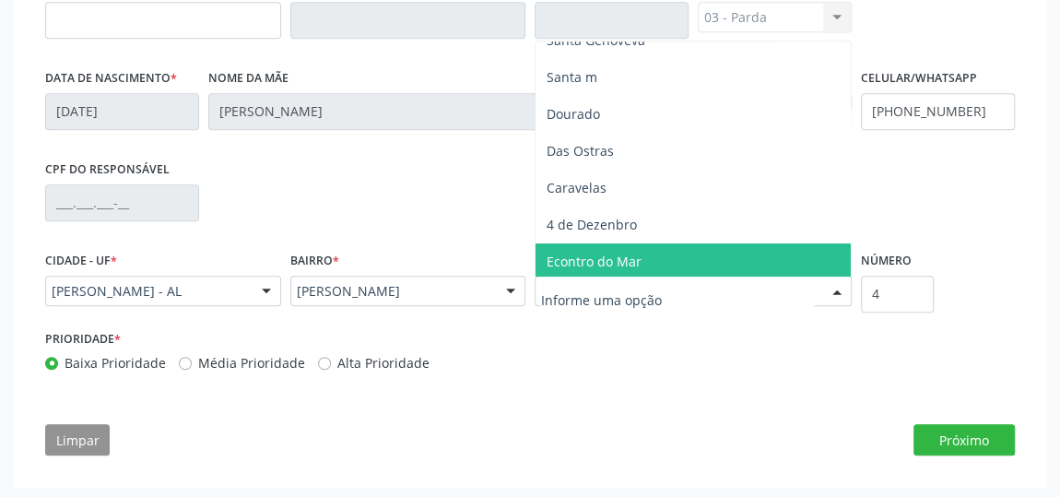
click at [639, 252] on span "Econtro do Mar" at bounding box center [693, 261] width 315 height 37
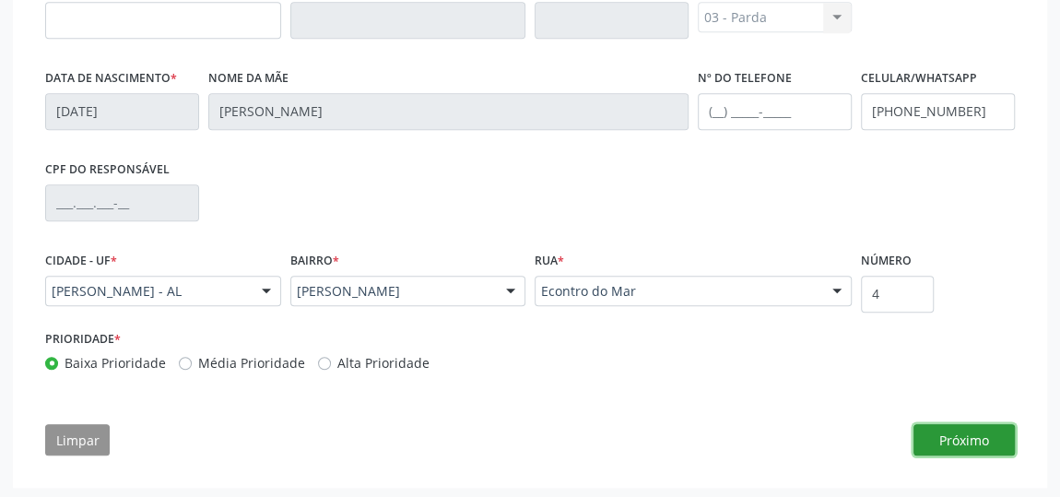
click at [988, 440] on button "Próximo" at bounding box center [964, 439] width 101 height 31
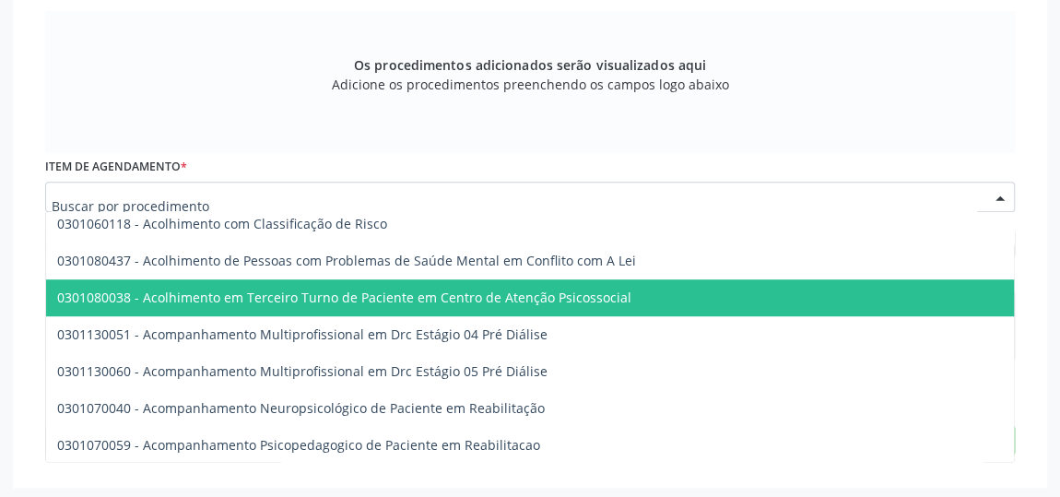
scroll to position [419, 0]
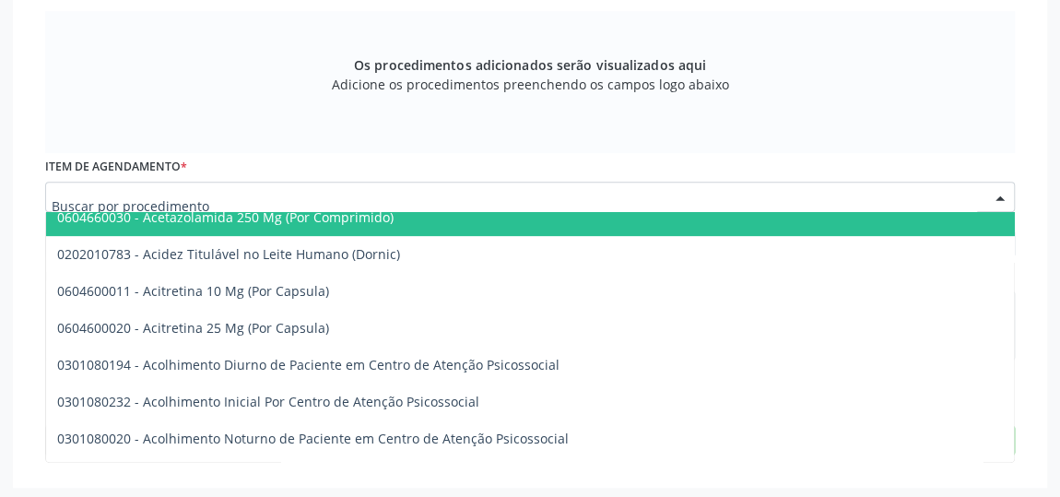
click at [68, 188] on input "text" at bounding box center [514, 206] width 925 height 37
type input "A"
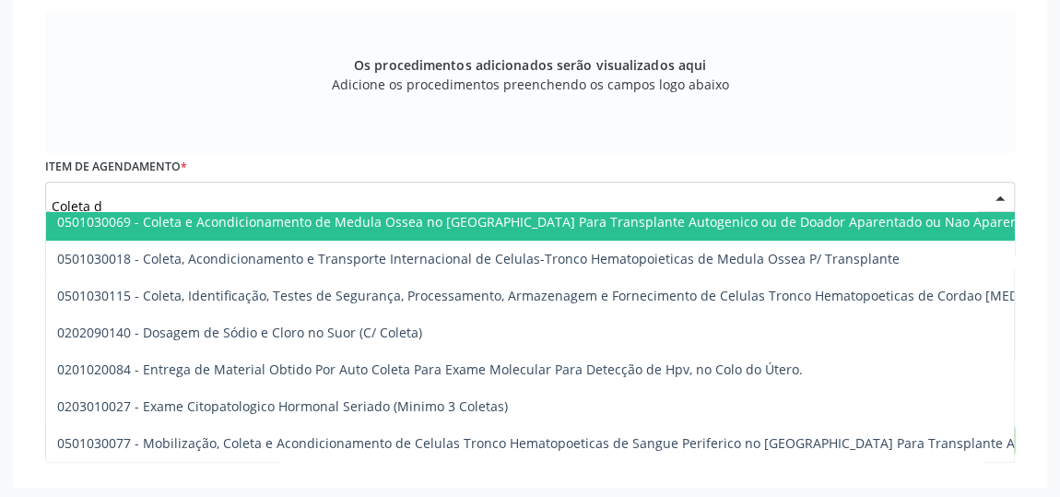
scroll to position [118, 0]
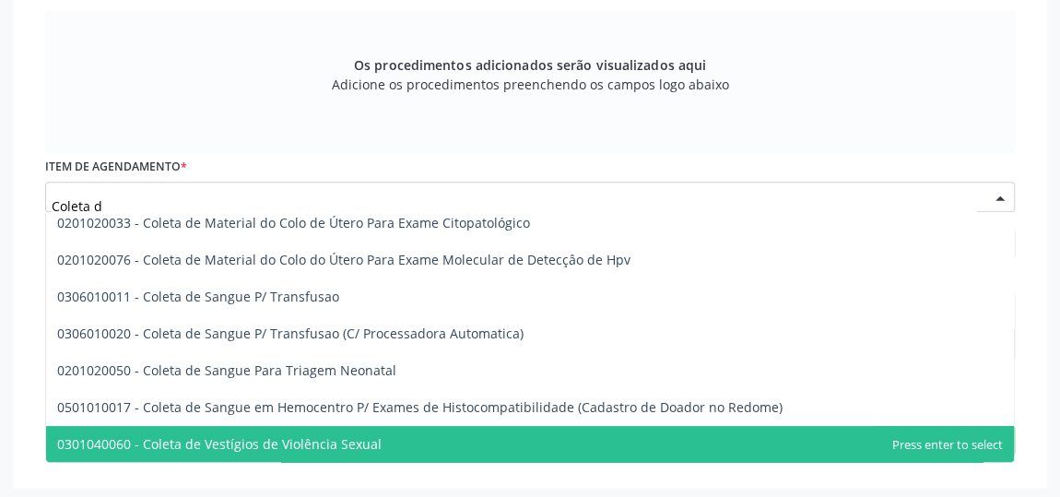
type input "Coleta de"
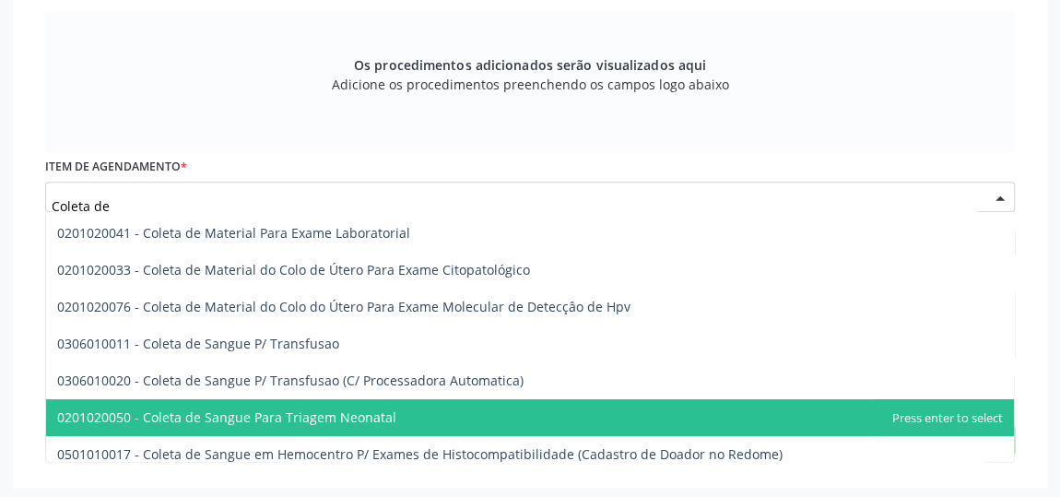
scroll to position [0, 0]
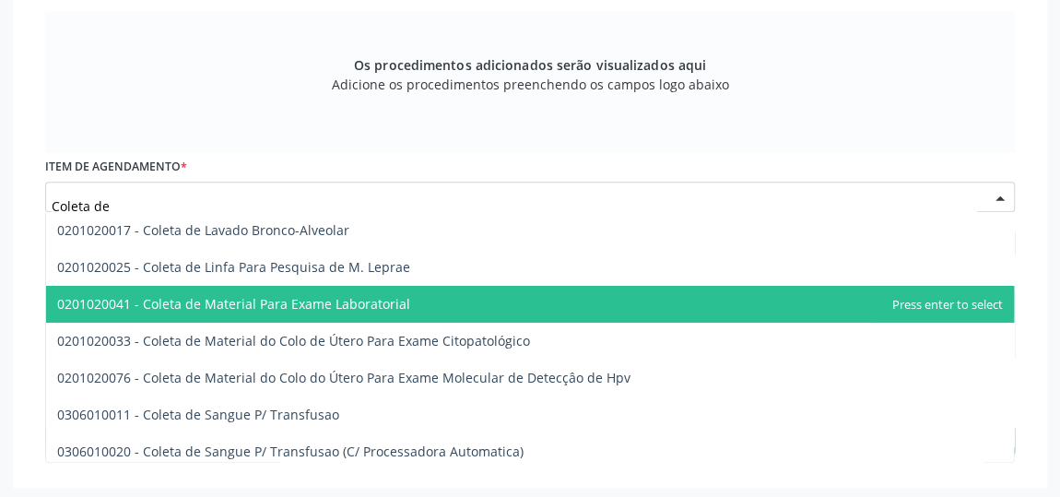
click at [353, 299] on span "0201020041 - Coleta de Material Para Exame Laboratorial" at bounding box center [233, 304] width 353 height 18
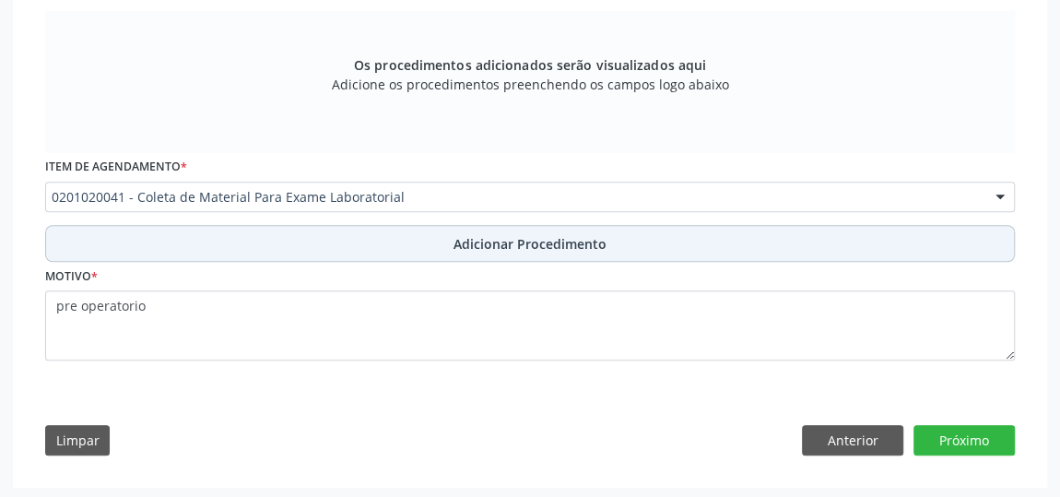
click at [514, 226] on button "Adicionar Procedimento" at bounding box center [530, 243] width 970 height 37
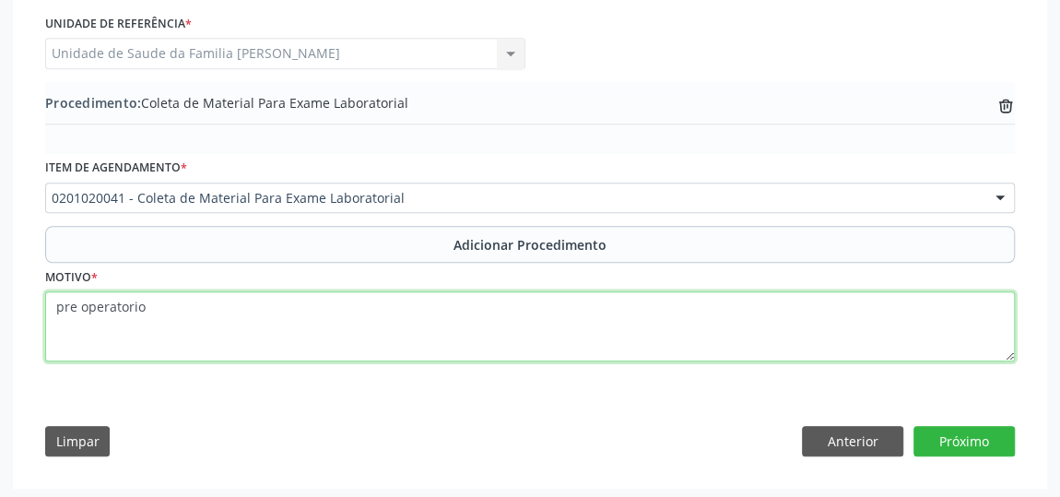
click at [151, 306] on textarea "pre operatorio" at bounding box center [530, 326] width 970 height 70
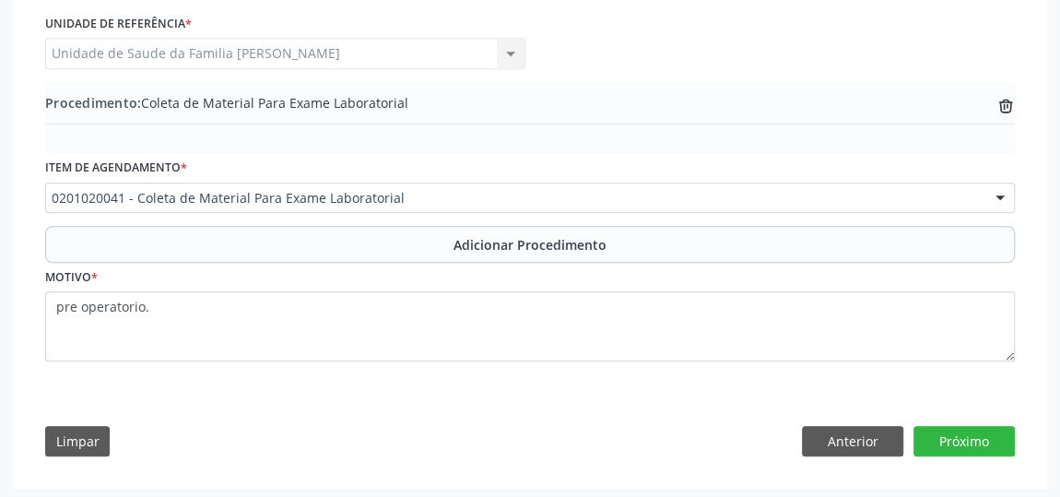
click at [690, 458] on div "Requerente * Profissional de Saúde Profissional de Saúde Paciente Nenhum result…" at bounding box center [530, 203] width 996 height 532
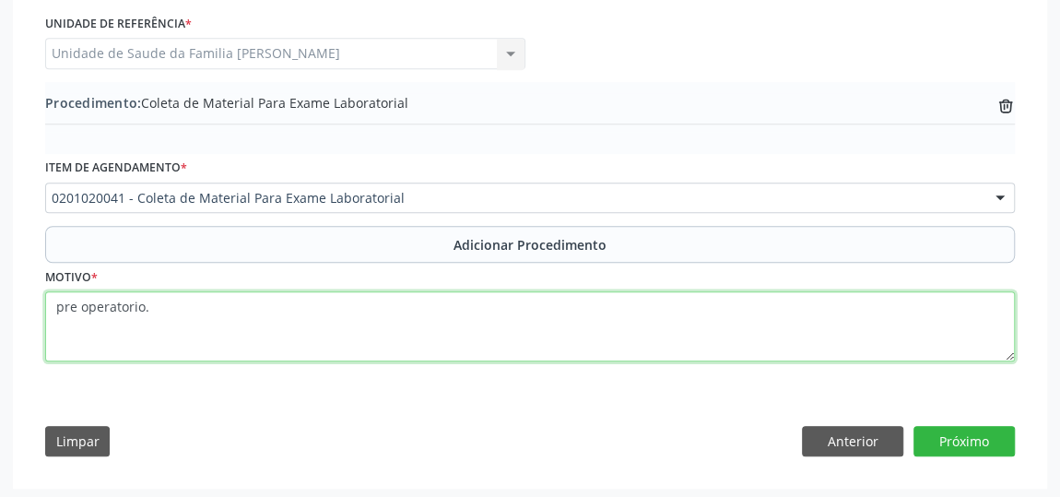
click at [174, 313] on textarea "pre operatorio." at bounding box center [530, 326] width 970 height 70
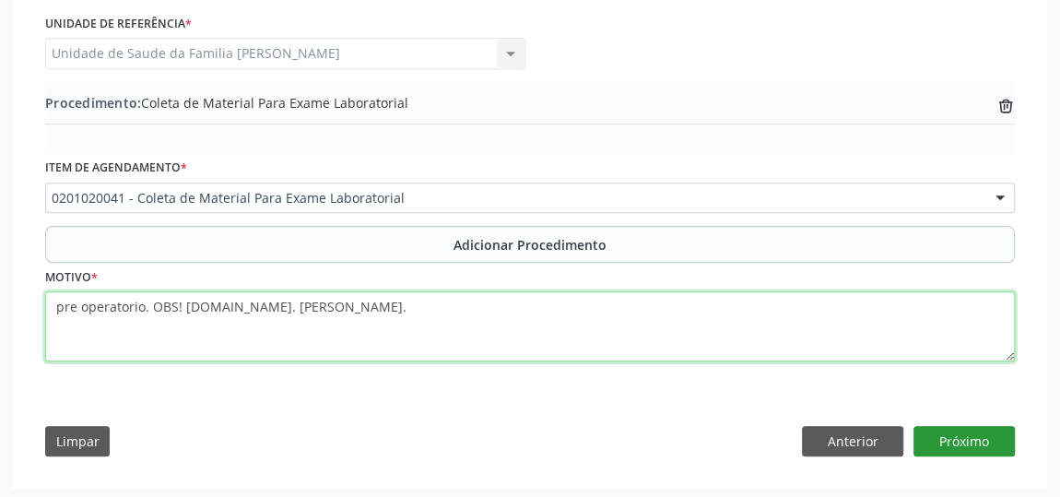
type textarea "pre operatorio. OBS! [DOMAIN_NAME]. [PERSON_NAME]."
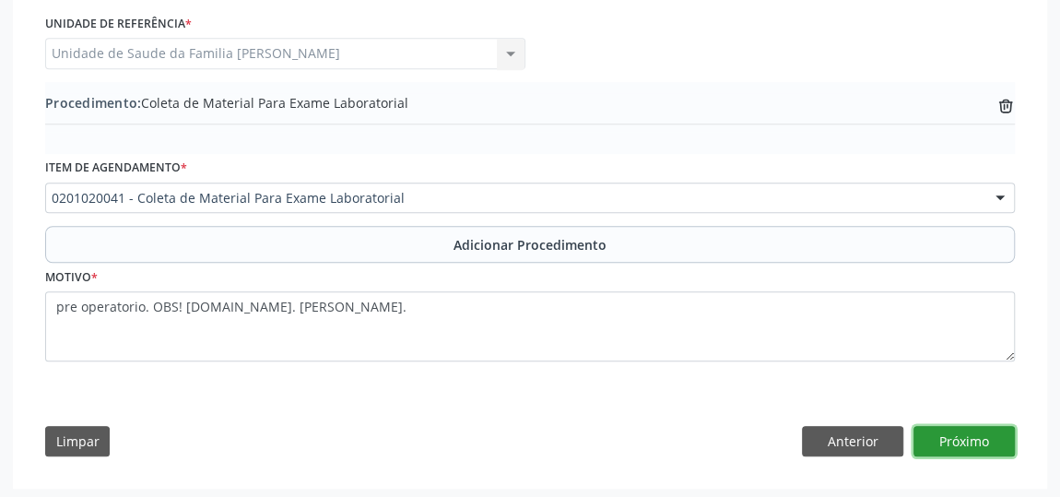
click at [954, 438] on button "Próximo" at bounding box center [964, 441] width 101 height 31
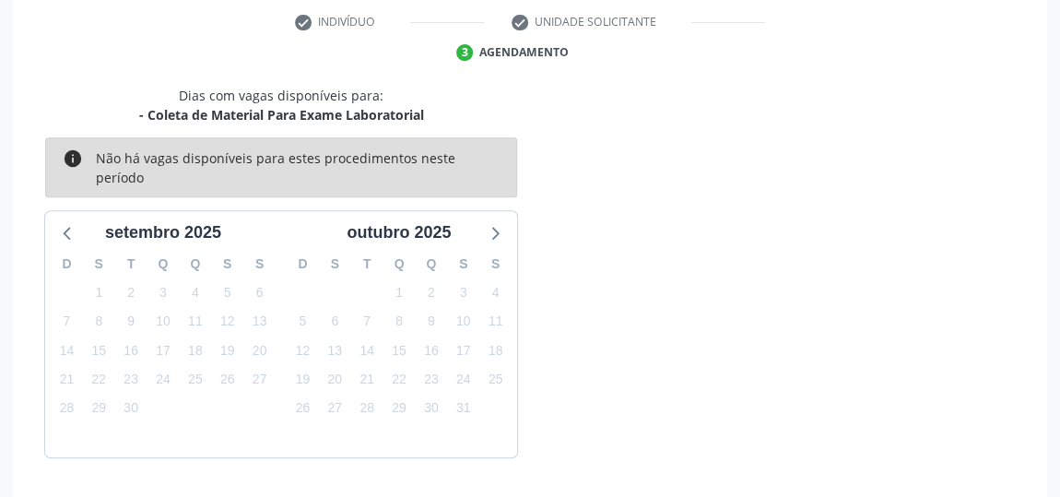
scroll to position [435, 0]
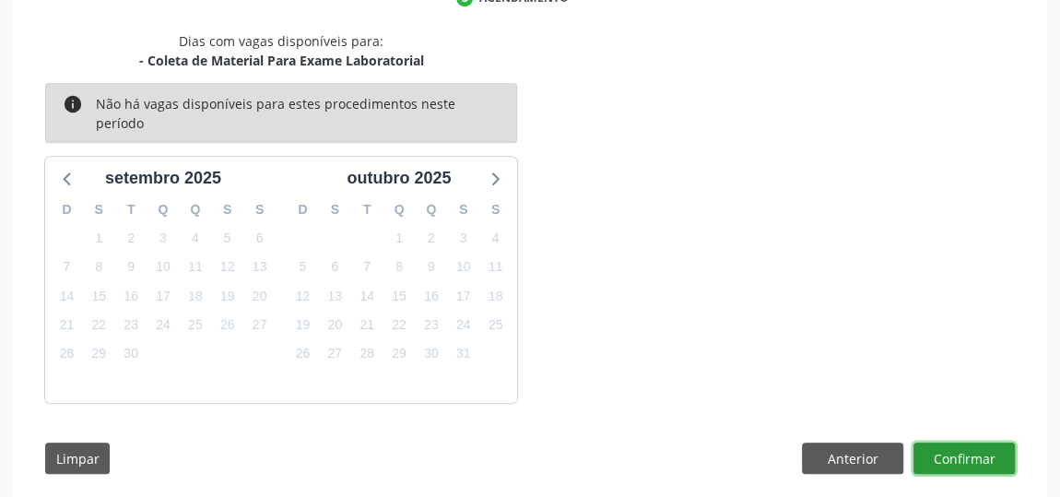
click at [954, 442] on button "Confirmar" at bounding box center [964, 457] width 101 height 31
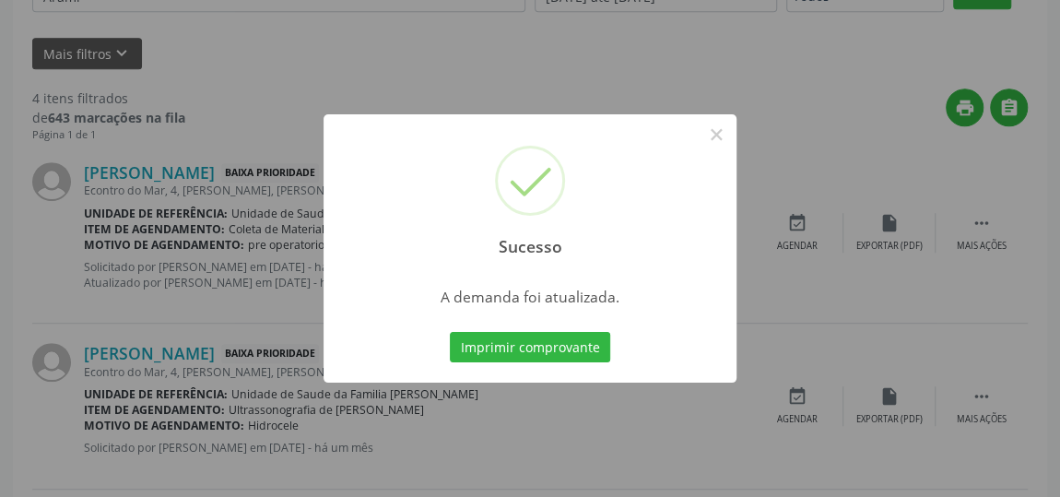
scroll to position [136, 0]
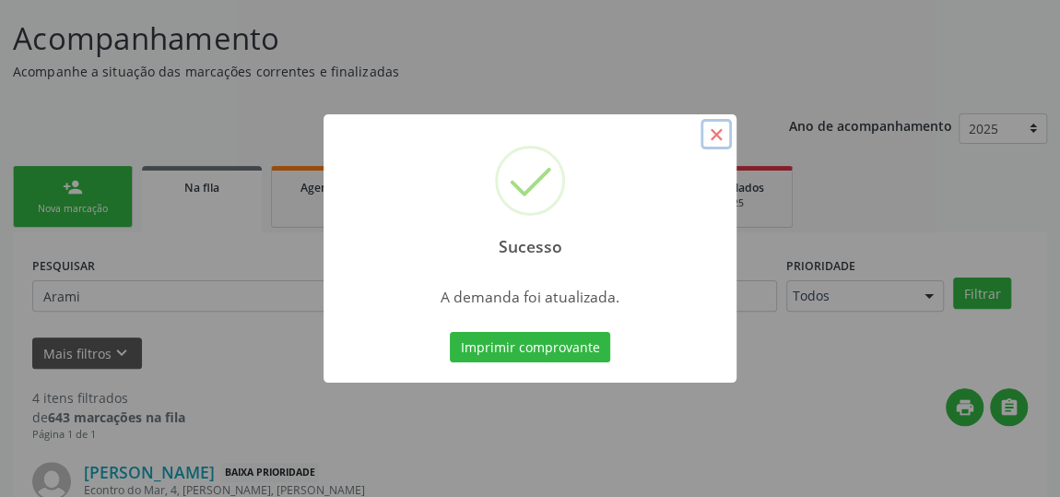
click at [723, 128] on button "×" at bounding box center [716, 134] width 31 height 31
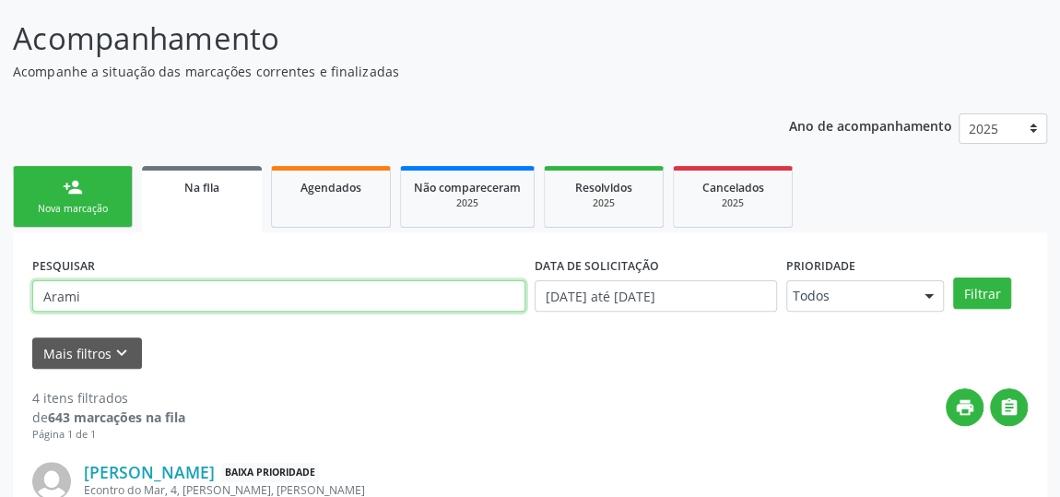
drag, startPoint x: 104, startPoint y: 294, endPoint x: 20, endPoint y: 308, distance: 85.0
type input "[PERSON_NAME]"
click at [953, 277] on button "Filtrar" at bounding box center [982, 292] width 58 height 31
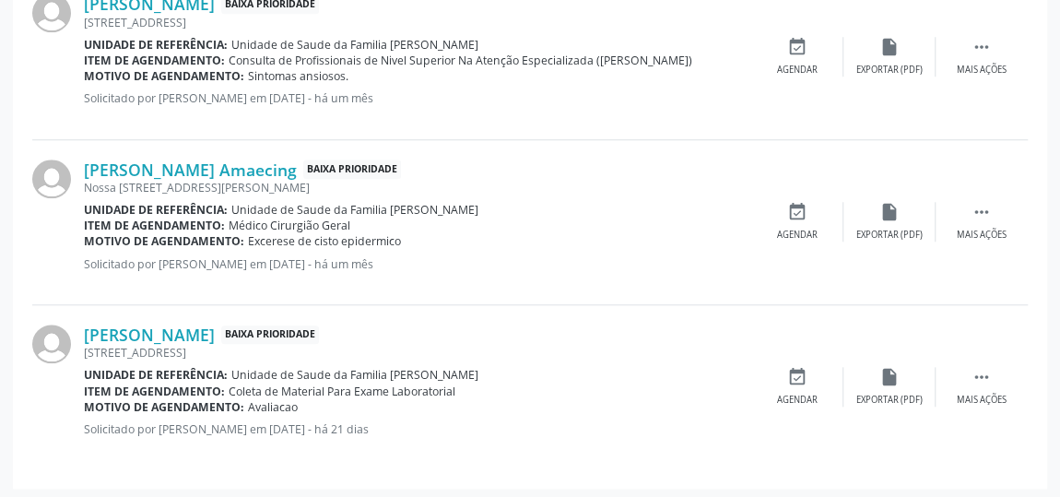
scroll to position [785, 0]
click at [983, 368] on icon "" at bounding box center [982, 376] width 20 height 20
click at [897, 386] on div "edit Editar" at bounding box center [889, 386] width 92 height 40
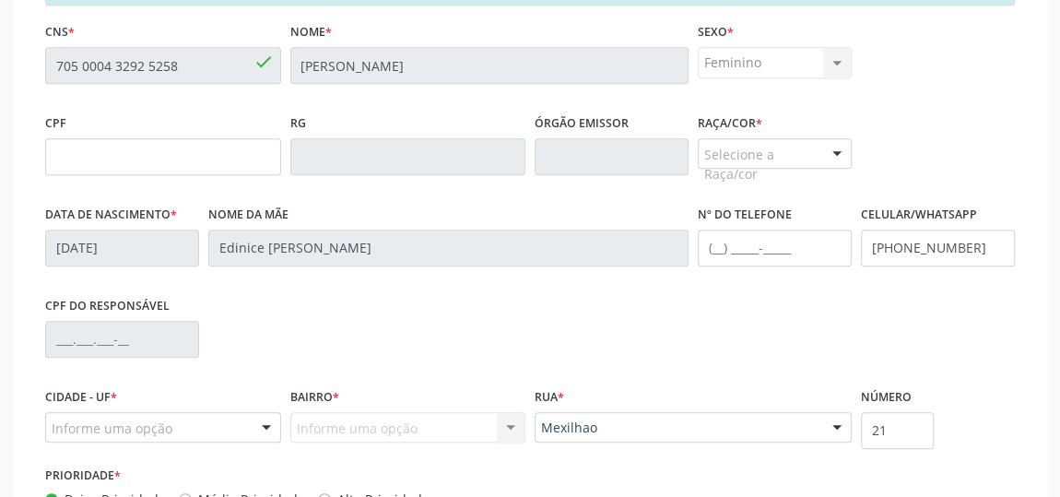
scroll to position [586, 0]
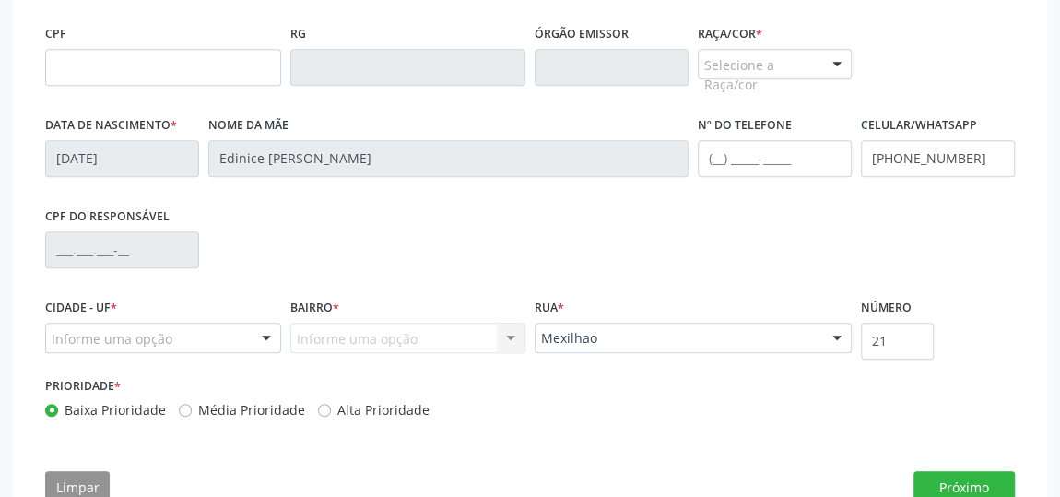
click at [739, 57] on div "Selecione a Raça/cor" at bounding box center [775, 64] width 154 height 31
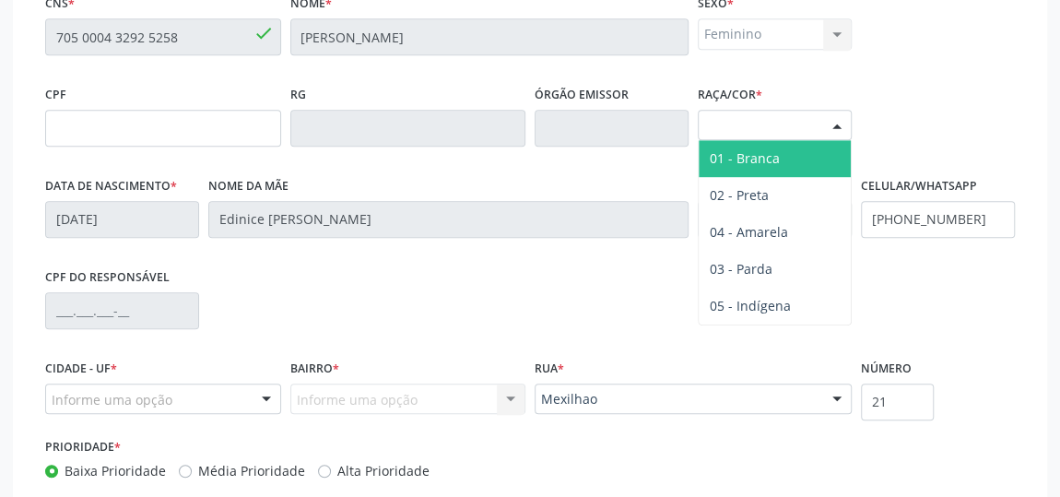
scroll to position [502, 0]
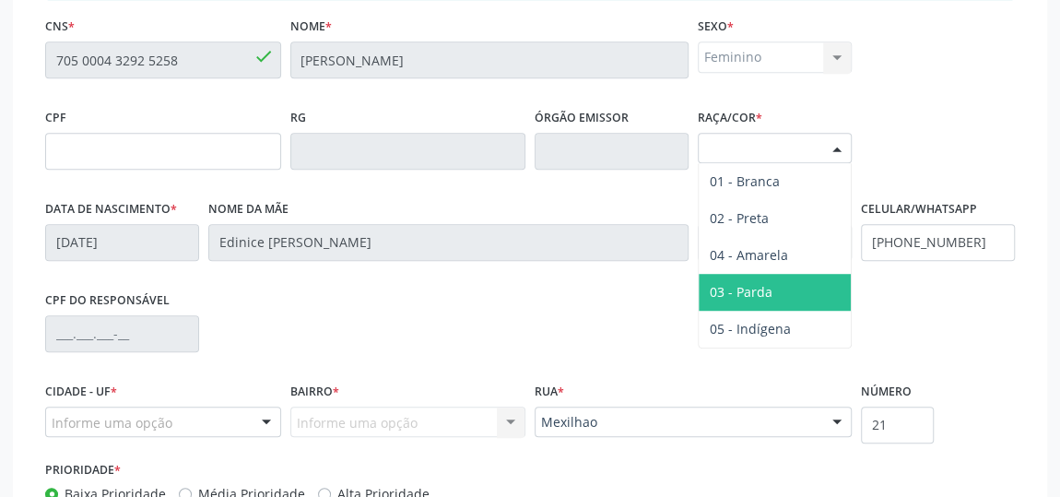
click at [736, 298] on span "03 - Parda" at bounding box center [775, 292] width 152 height 37
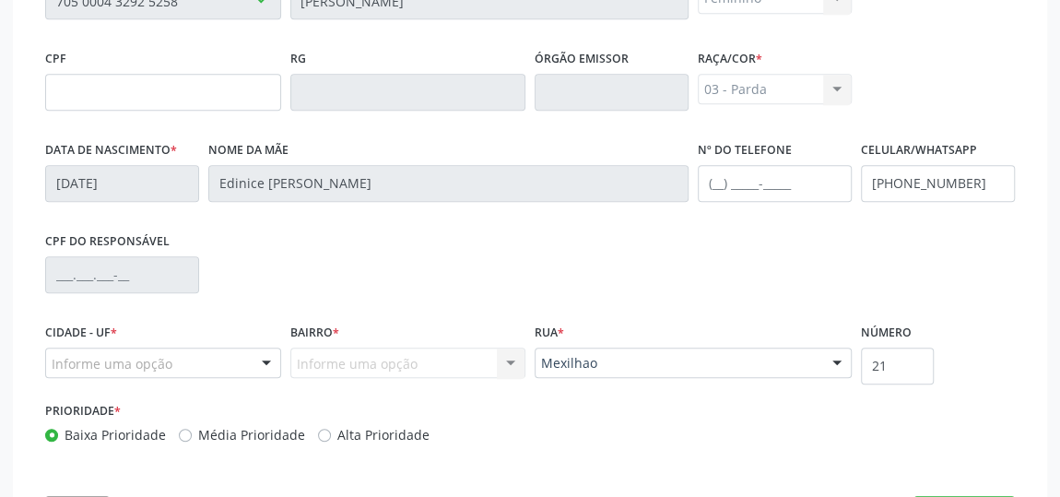
scroll to position [633, 0]
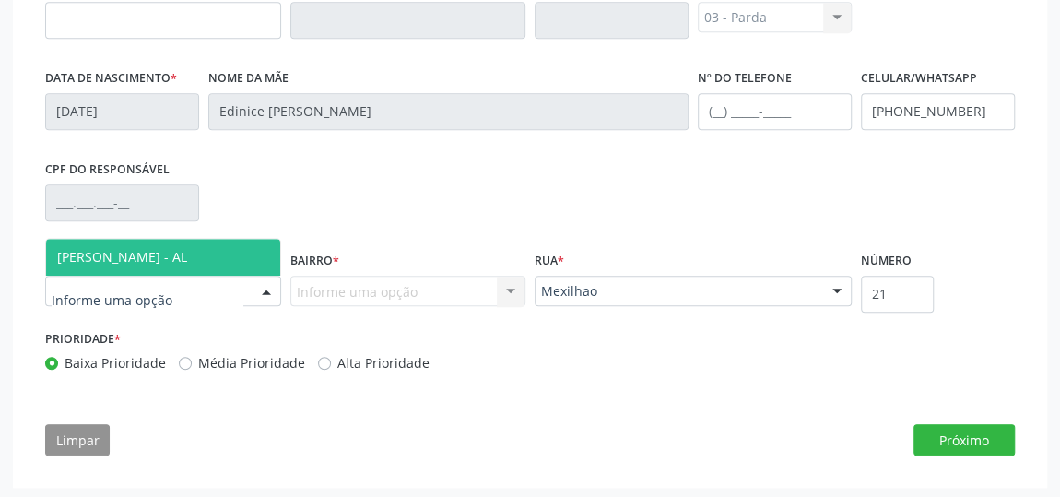
drag, startPoint x: 169, startPoint y: 251, endPoint x: 193, endPoint y: 252, distance: 24.0
click at [169, 250] on span "[PERSON_NAME] - AL" at bounding box center [122, 257] width 130 height 18
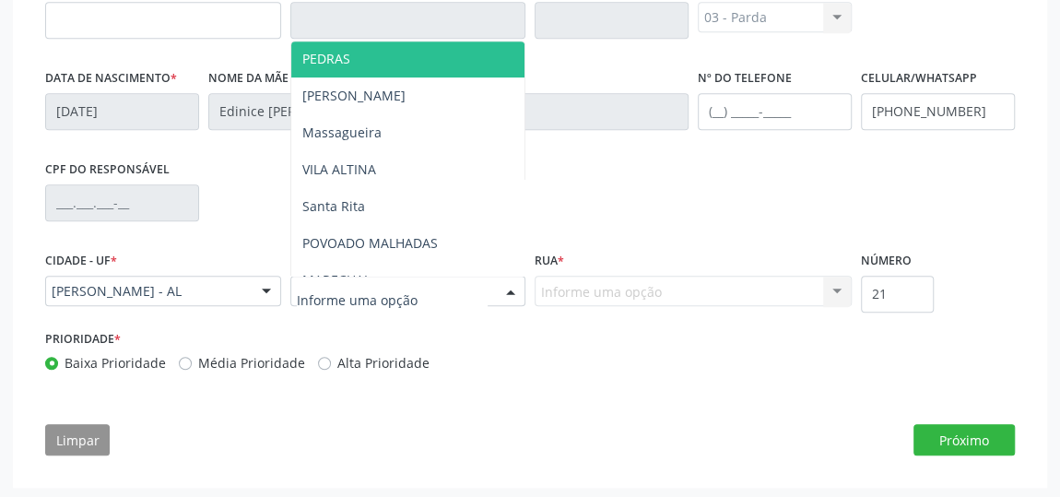
scroll to position [335, 0]
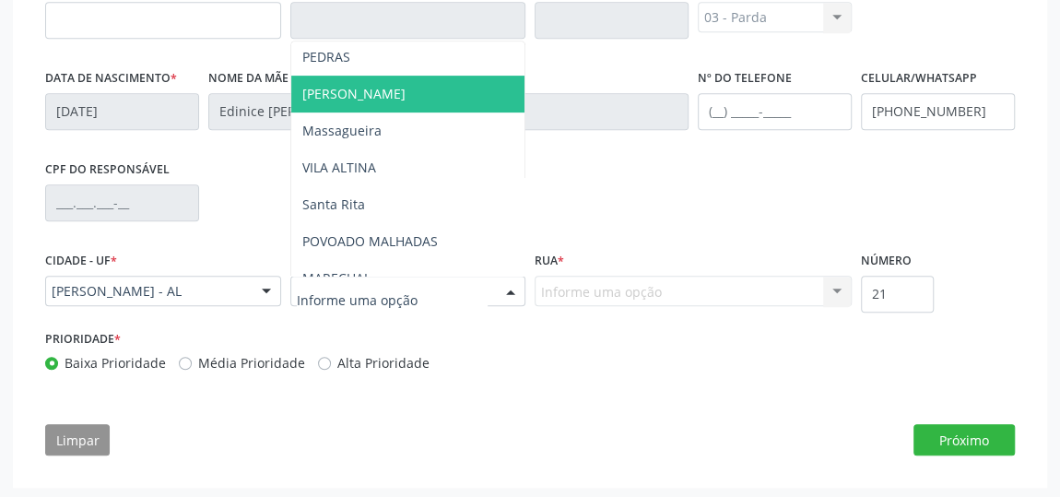
click at [391, 100] on span "[PERSON_NAME]" at bounding box center [408, 94] width 234 height 37
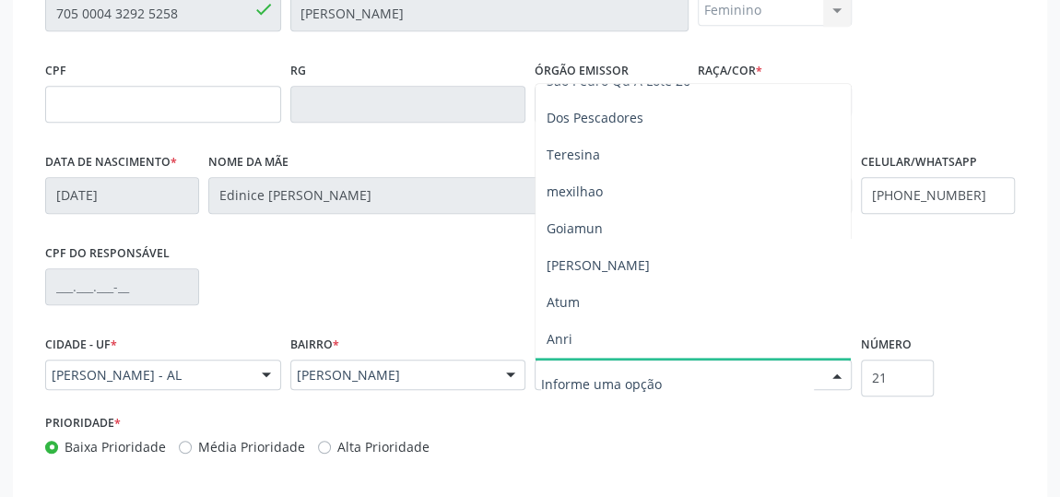
scroll to position [991, 0]
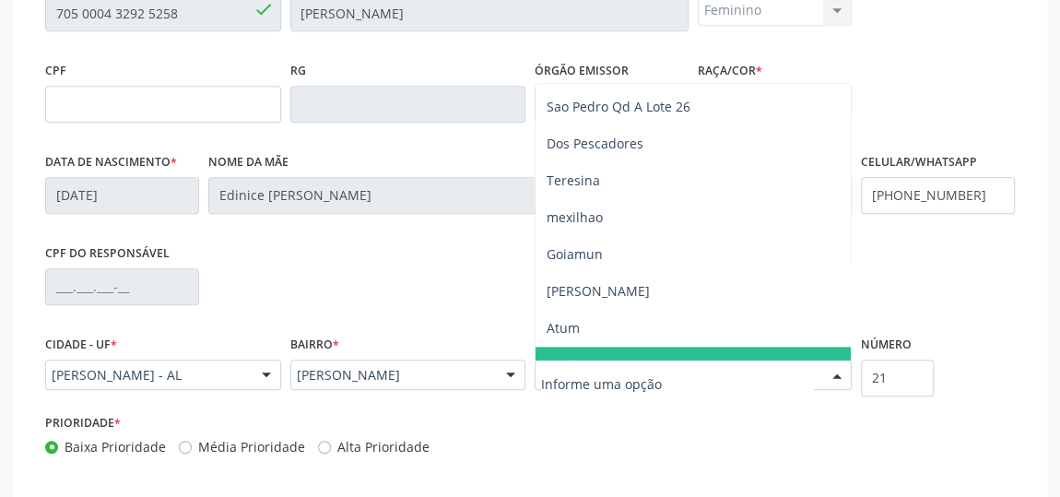
drag, startPoint x: 628, startPoint y: 224, endPoint x: 600, endPoint y: 364, distance: 142.8
click at [600, 364] on div "rua goiamun Campo Grande Dos Arrecifes do corote Santa Genoveva Santa m Dourado…" at bounding box center [693, 375] width 317 height 31
click at [600, 366] on input "text" at bounding box center [677, 384] width 273 height 37
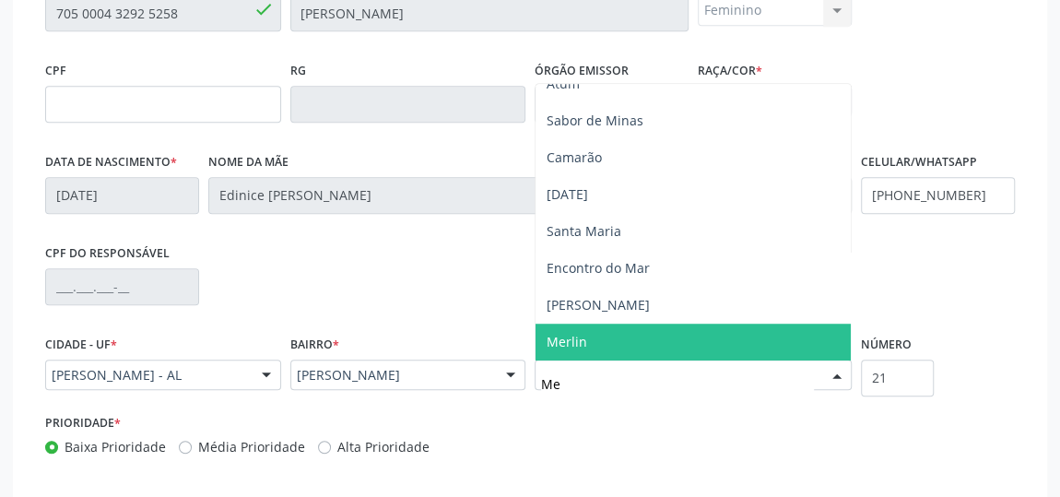
scroll to position [0, 0]
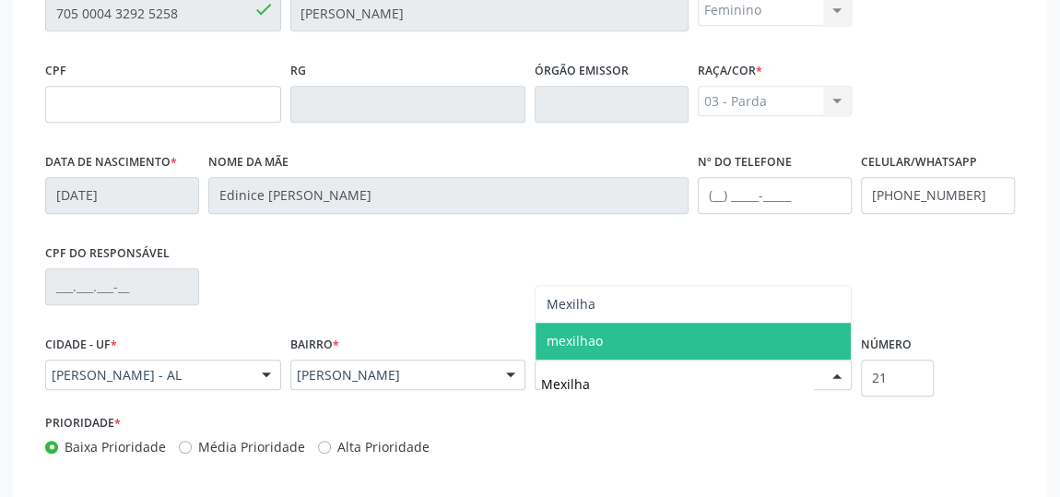
type input "Mexilhao"
click at [597, 347] on span "mexilhao" at bounding box center [693, 341] width 315 height 37
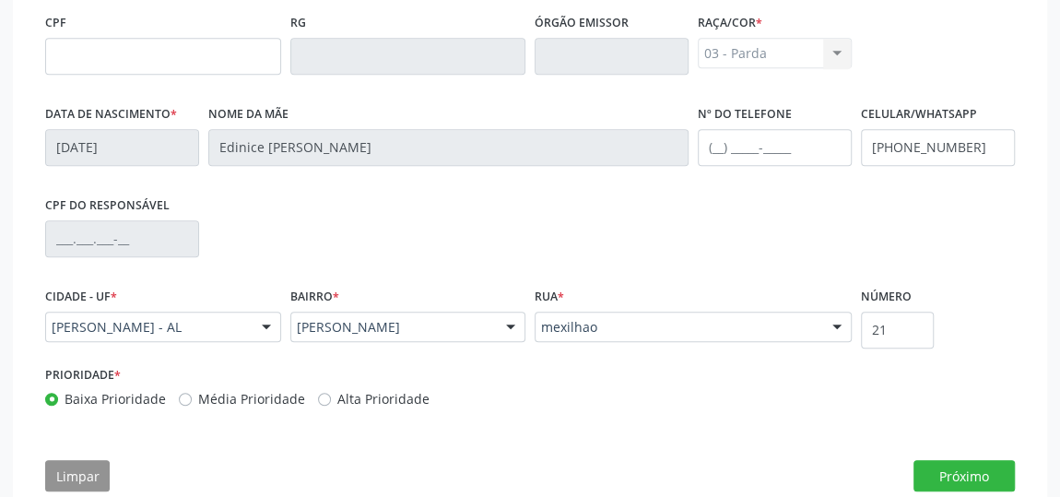
scroll to position [633, 0]
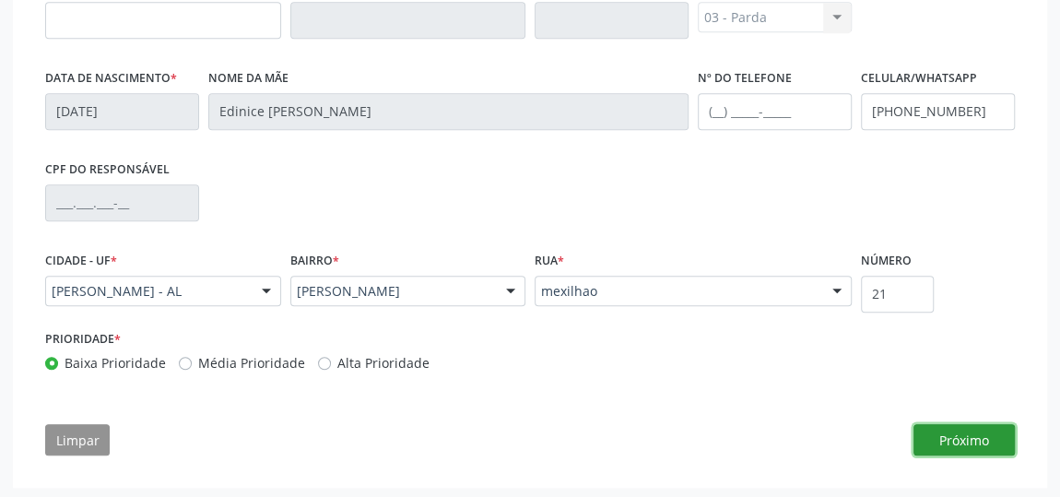
click at [961, 429] on button "Próximo" at bounding box center [964, 439] width 101 height 31
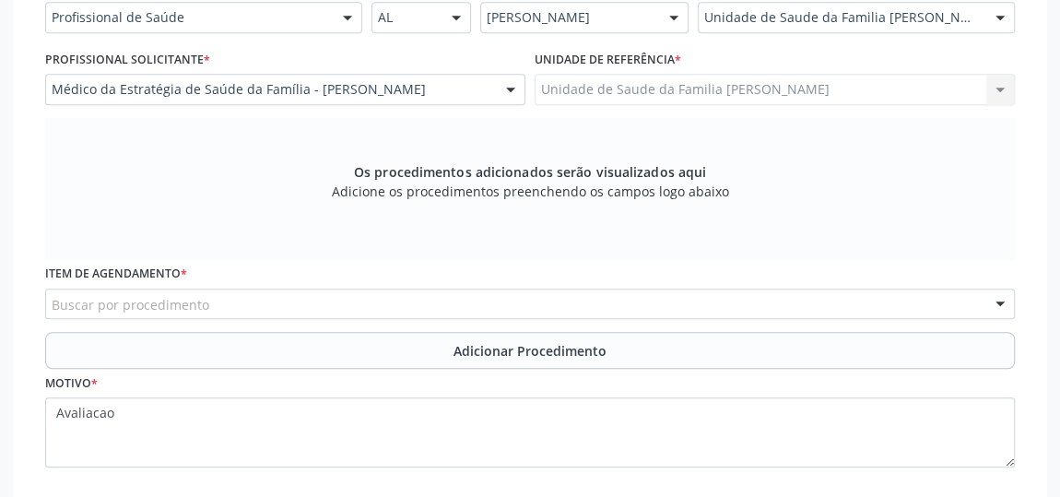
scroll to position [428, 0]
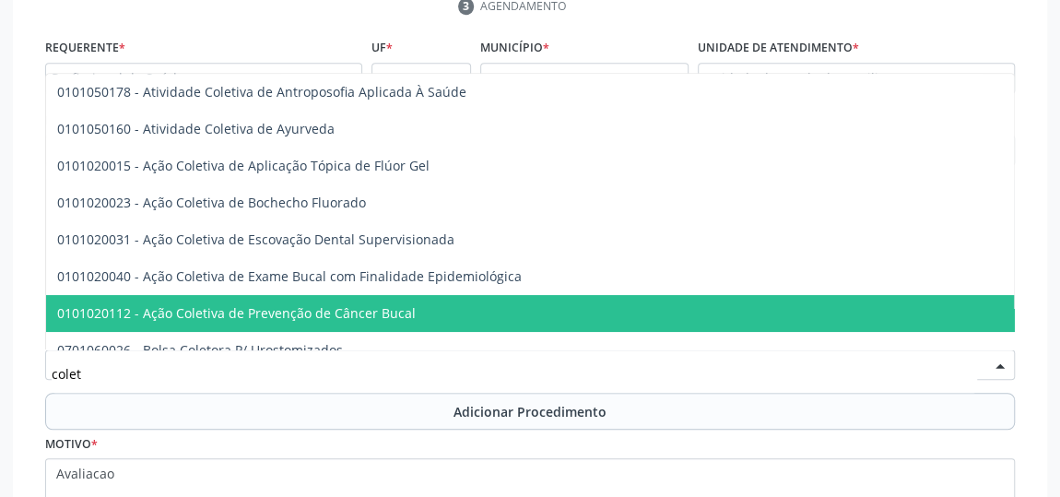
type input "coleta"
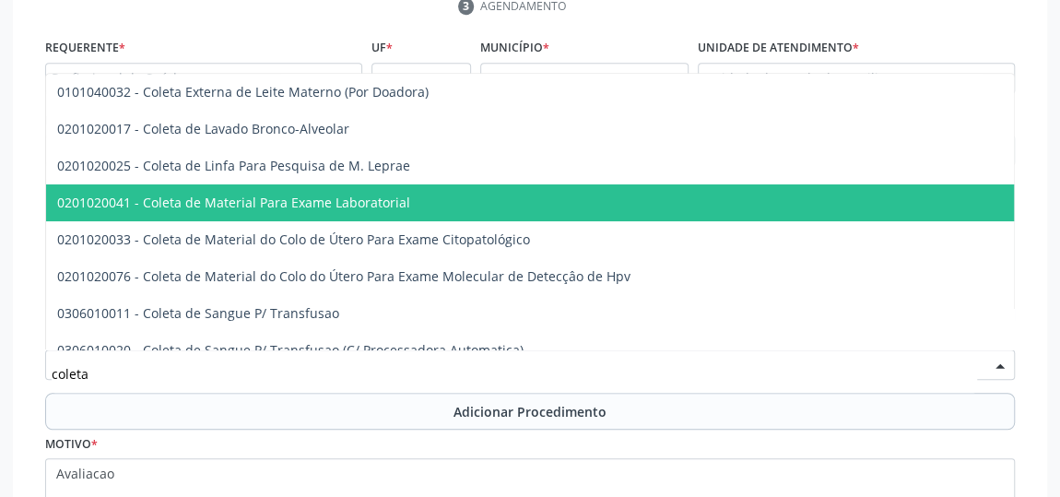
click at [266, 206] on span "0201020041 - Coleta de Material Para Exame Laboratorial" at bounding box center [233, 203] width 353 height 18
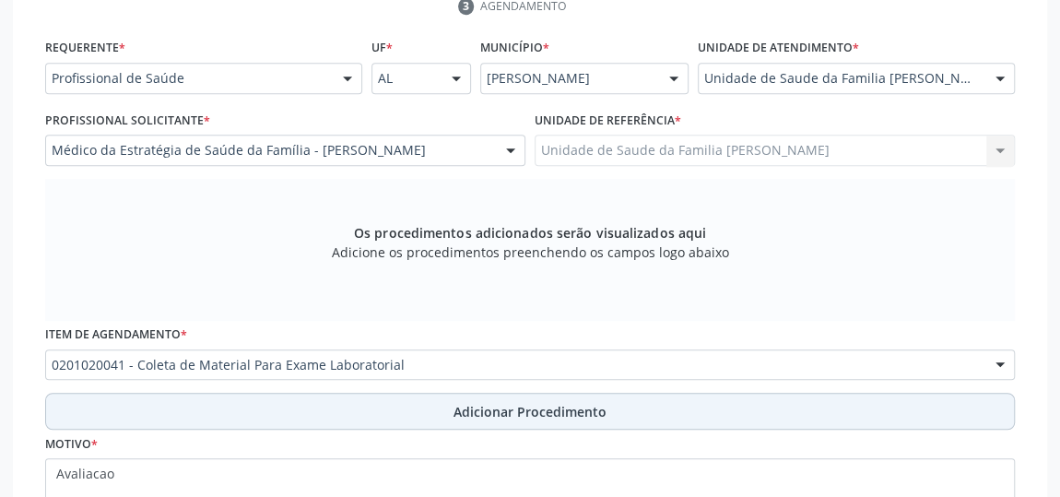
click at [525, 411] on span "Adicionar Procedimento" at bounding box center [530, 411] width 153 height 19
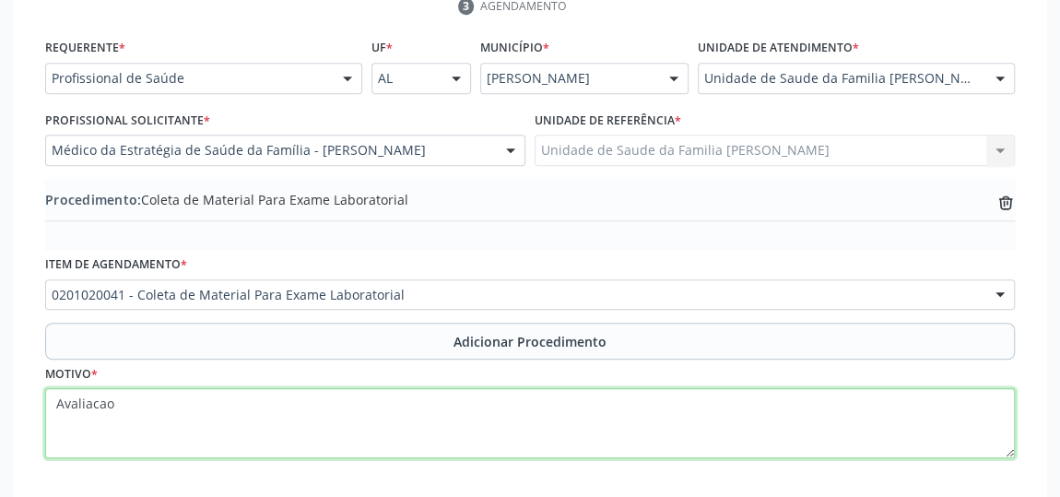
click at [112, 403] on textarea "Avaliacao" at bounding box center [530, 423] width 970 height 70
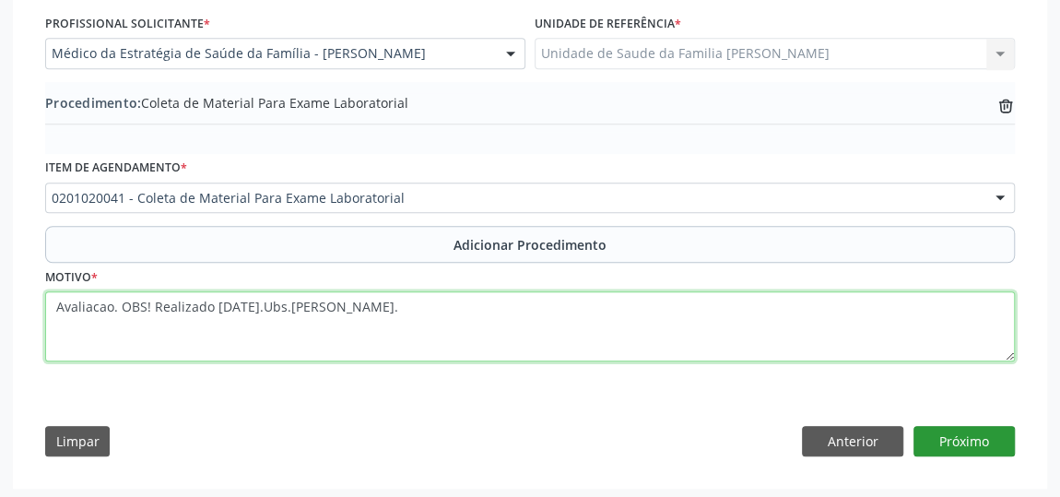
type textarea "Avaliacao. OBS! Realizado [DATE].Ubs.[PERSON_NAME]."
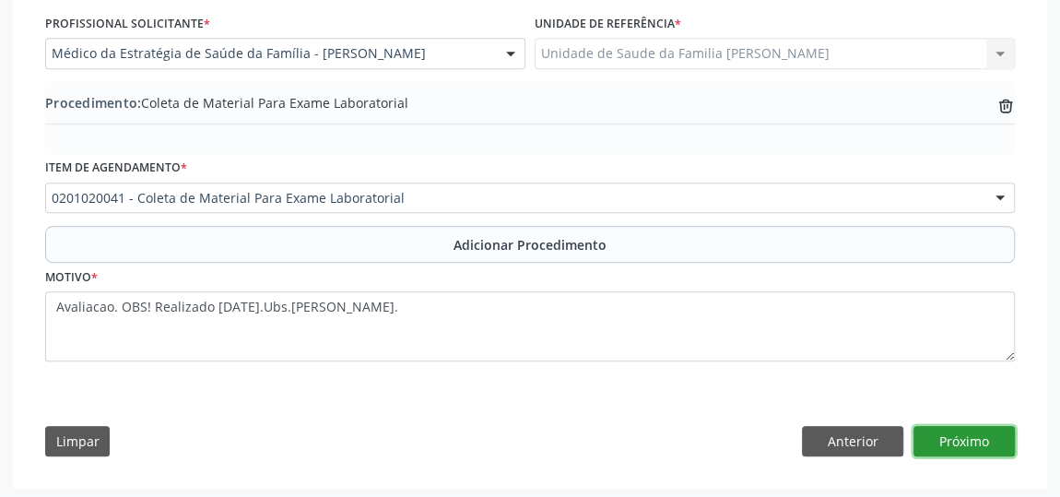
click at [964, 433] on button "Próximo" at bounding box center [964, 441] width 101 height 31
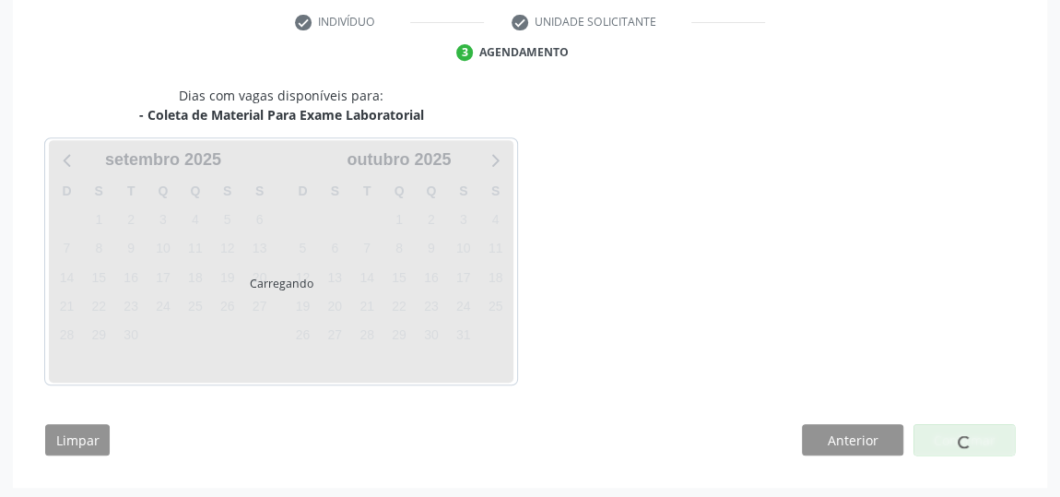
scroll to position [435, 0]
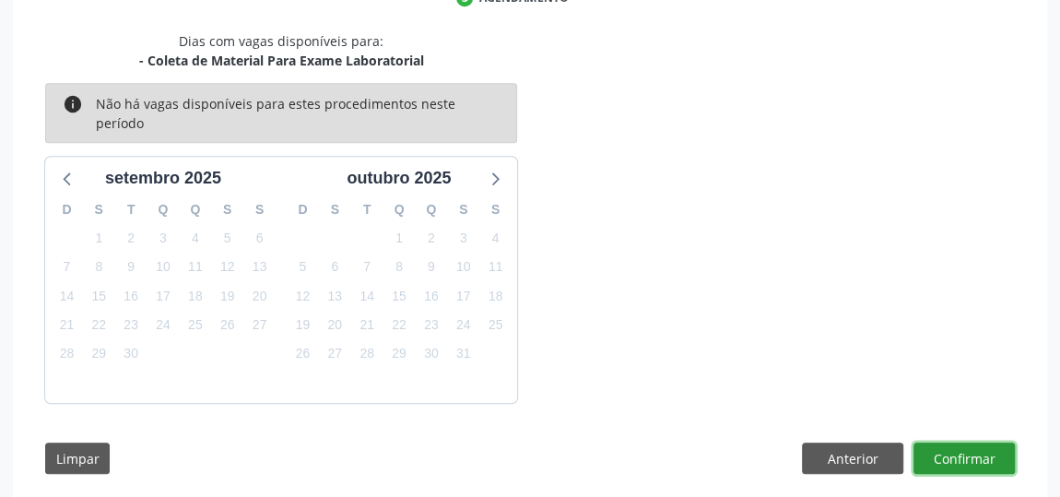
click at [971, 445] on button "Confirmar" at bounding box center [964, 457] width 101 height 31
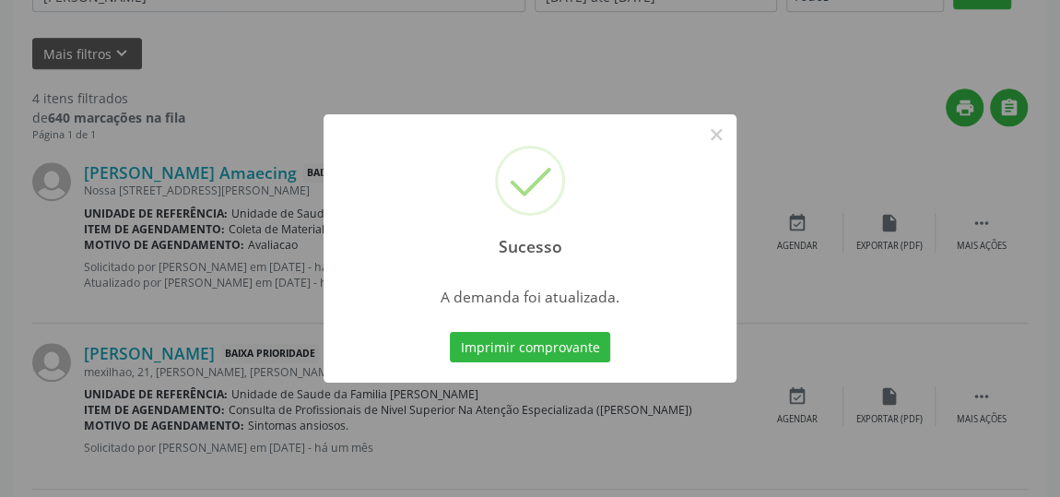
scroll to position [136, 0]
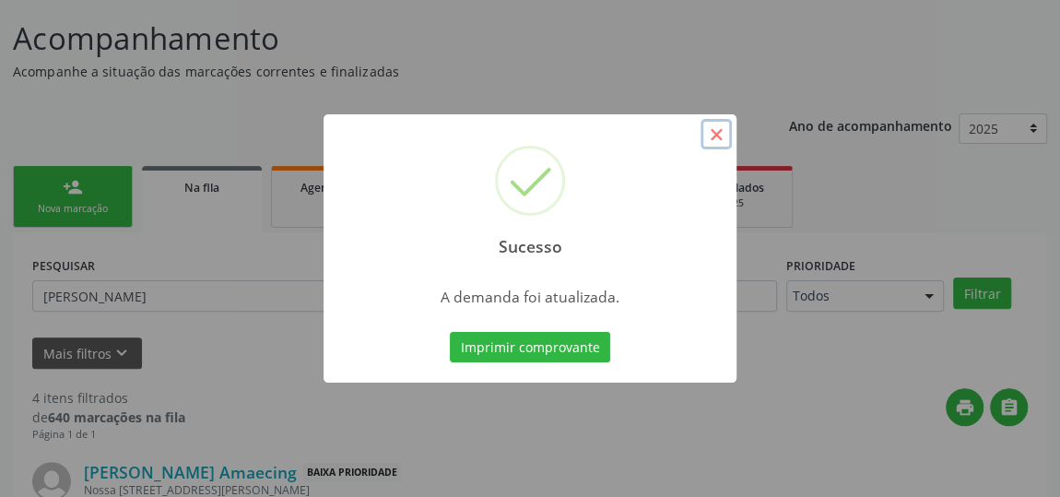
click at [725, 133] on button "×" at bounding box center [716, 134] width 31 height 31
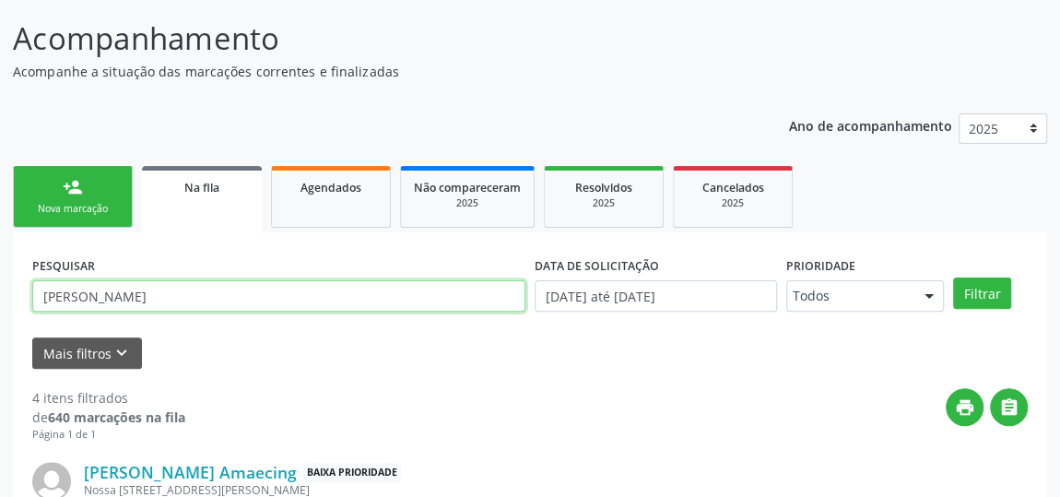
drag, startPoint x: 110, startPoint y: 282, endPoint x: 0, endPoint y: 283, distance: 109.7
type input "[PERSON_NAME]"
click at [953, 277] on button "Filtrar" at bounding box center [982, 292] width 58 height 31
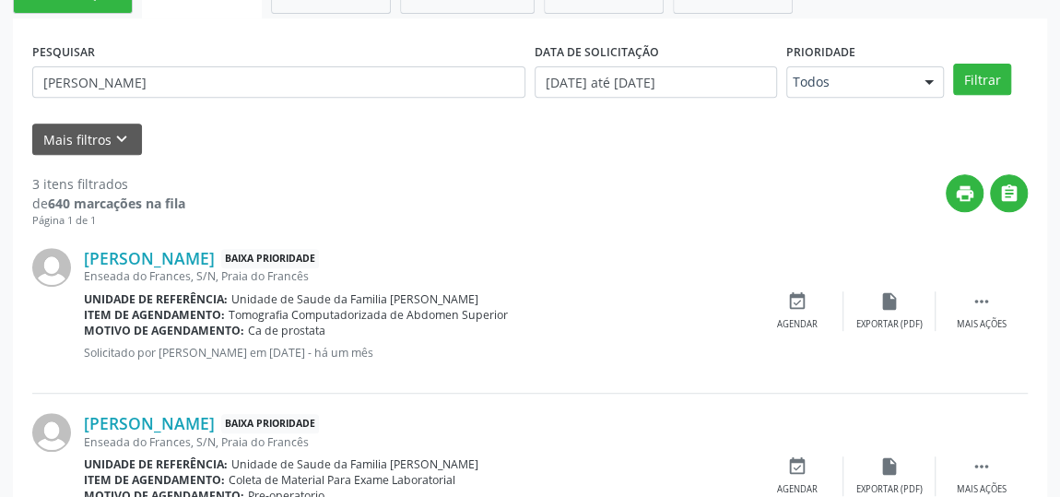
scroll to position [470, 0]
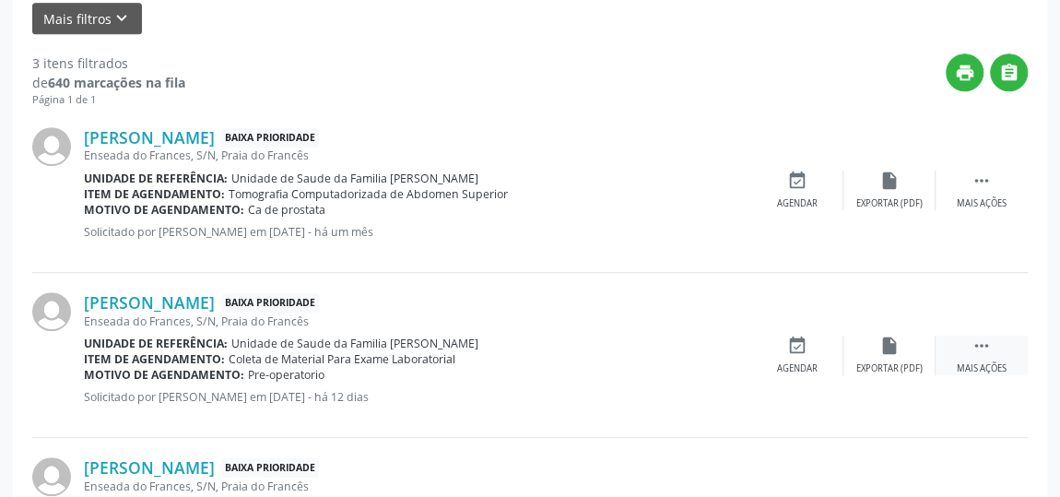
click at [991, 348] on div " Mais ações" at bounding box center [982, 356] width 92 height 40
click at [870, 350] on div "edit Editar" at bounding box center [889, 356] width 92 height 40
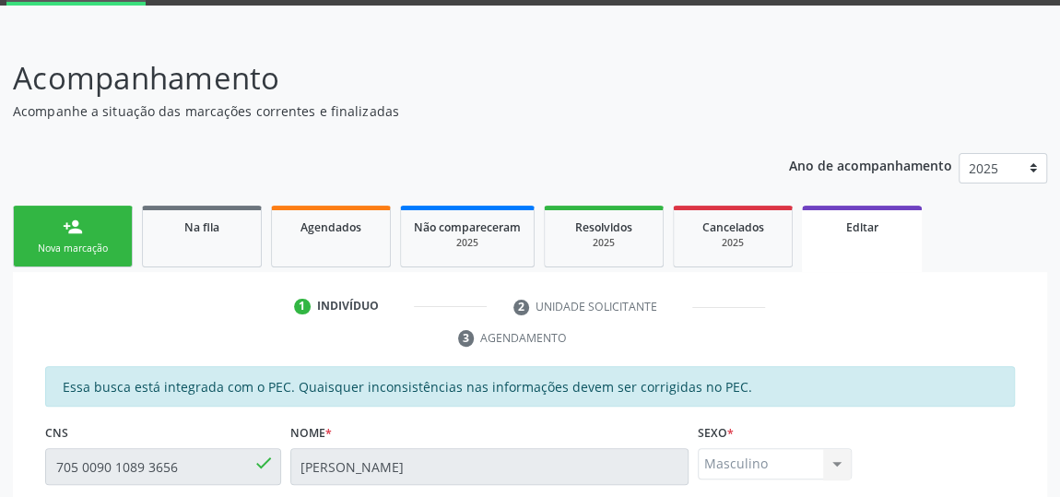
scroll to position [502, 0]
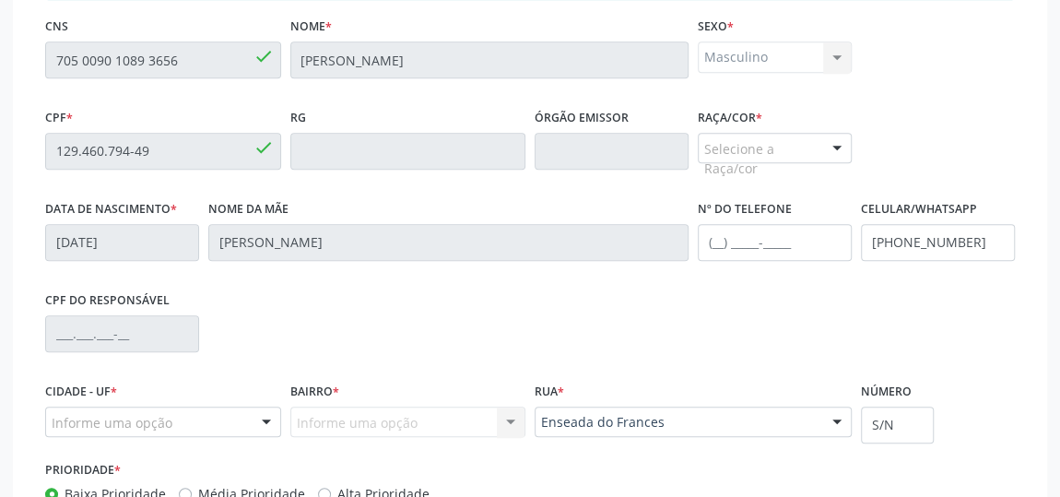
click at [787, 144] on div "Selecione a Raça/cor" at bounding box center [775, 148] width 154 height 31
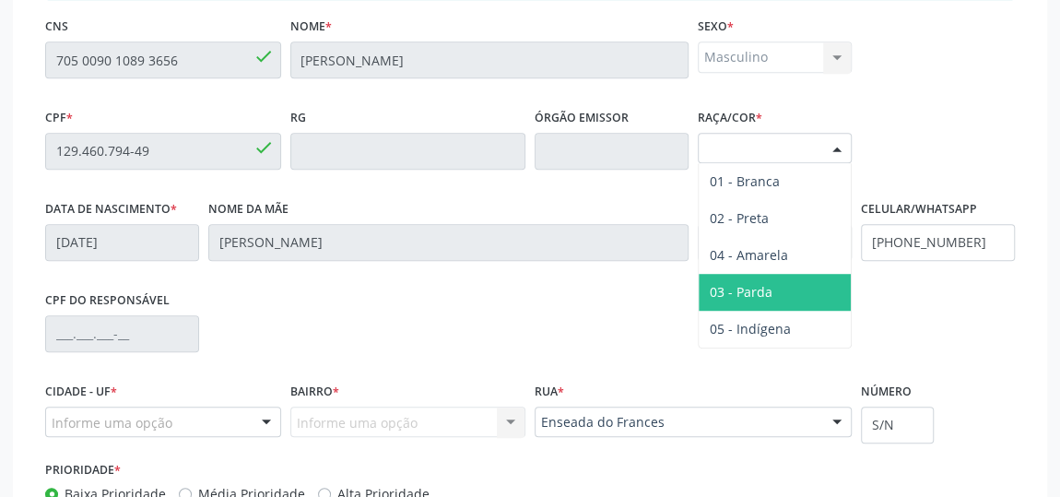
click at [756, 283] on span "03 - Parda" at bounding box center [741, 292] width 63 height 18
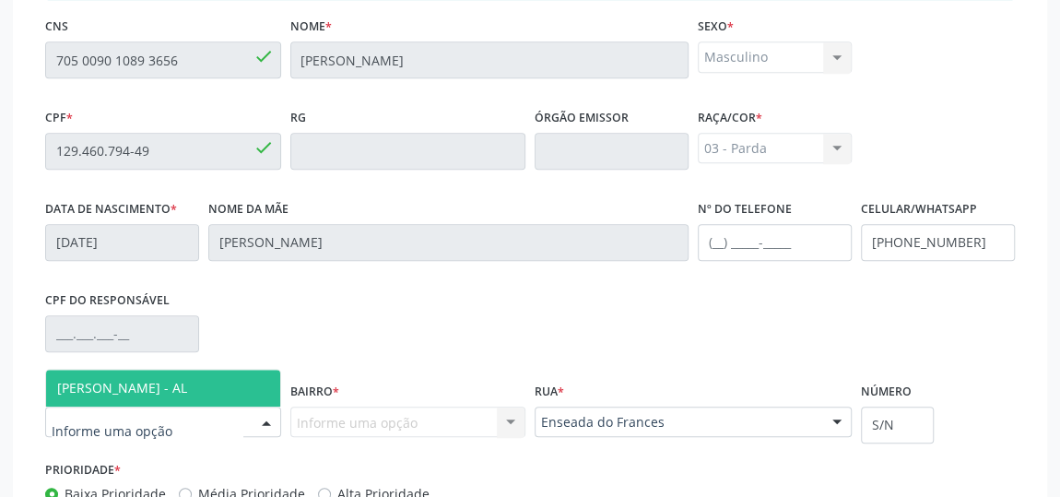
click at [96, 384] on span "[PERSON_NAME] - AL" at bounding box center [122, 388] width 130 height 18
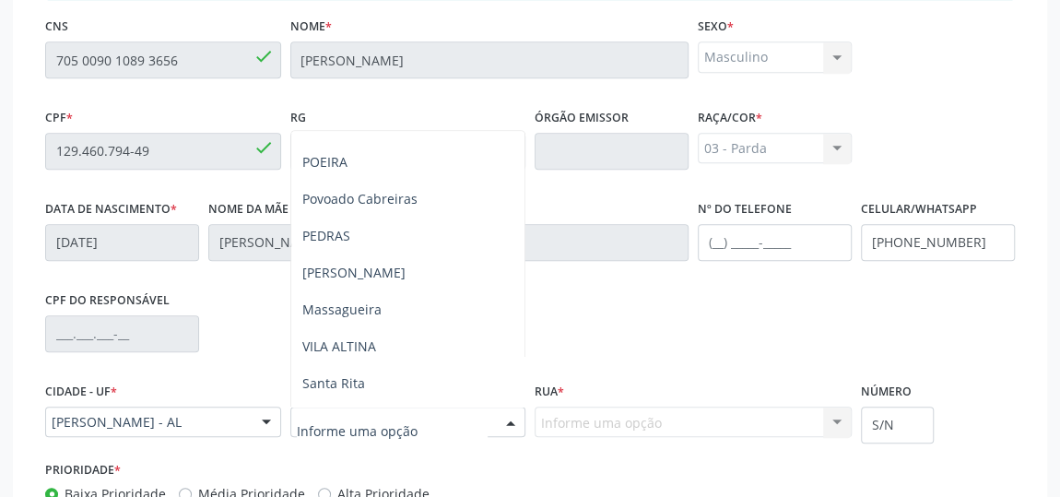
scroll to position [251, 0]
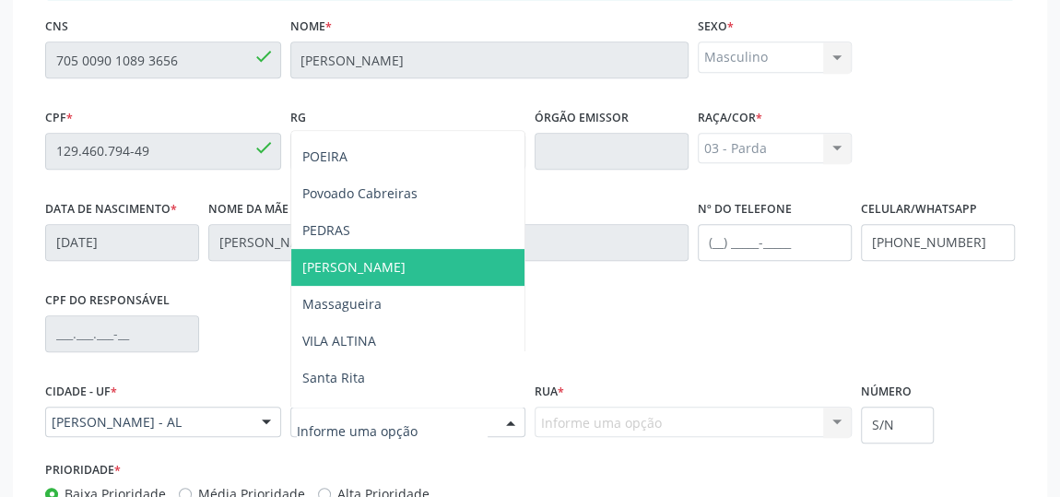
click at [348, 263] on span "[PERSON_NAME]" at bounding box center [408, 267] width 234 height 37
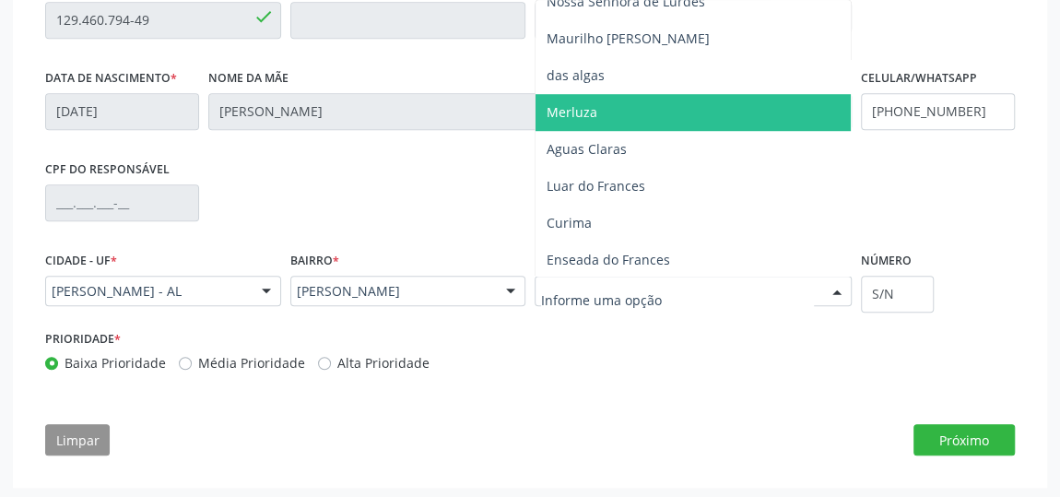
scroll to position [670, 0]
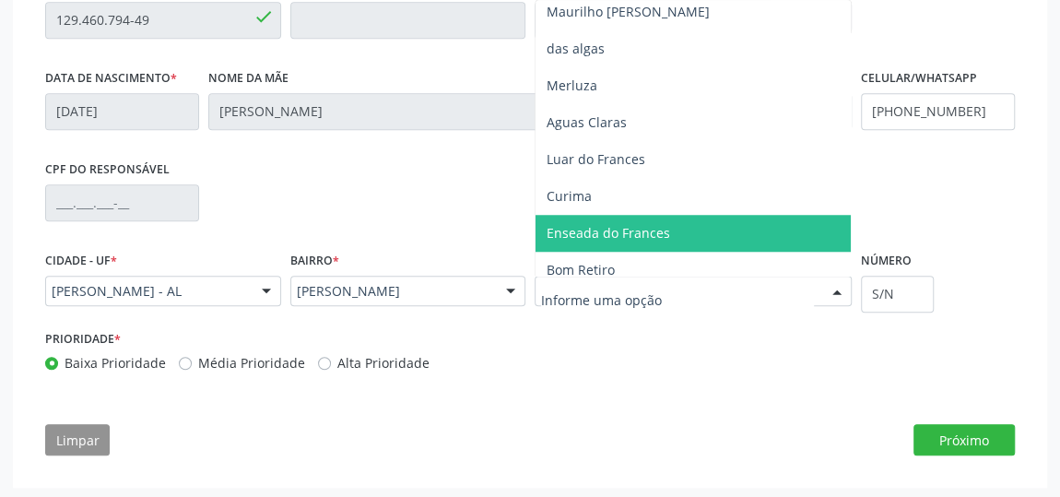
click at [642, 239] on span "Enseada do Frances" at bounding box center [693, 233] width 315 height 37
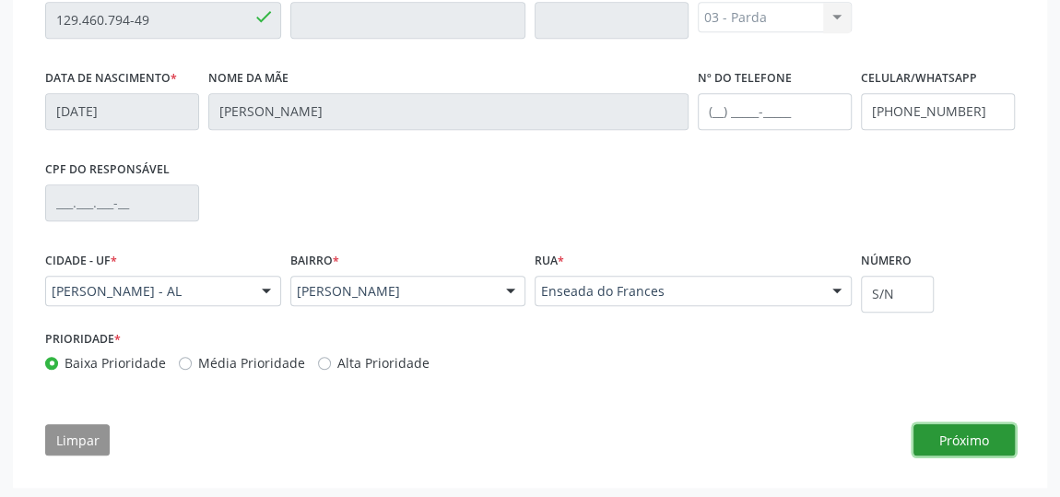
click at [939, 430] on button "Próximo" at bounding box center [964, 439] width 101 height 31
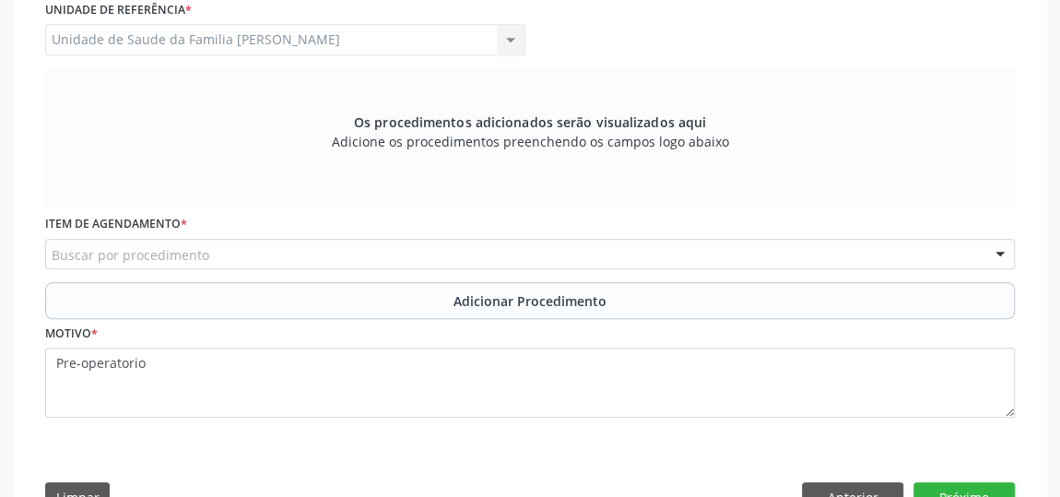
scroll to position [512, 0]
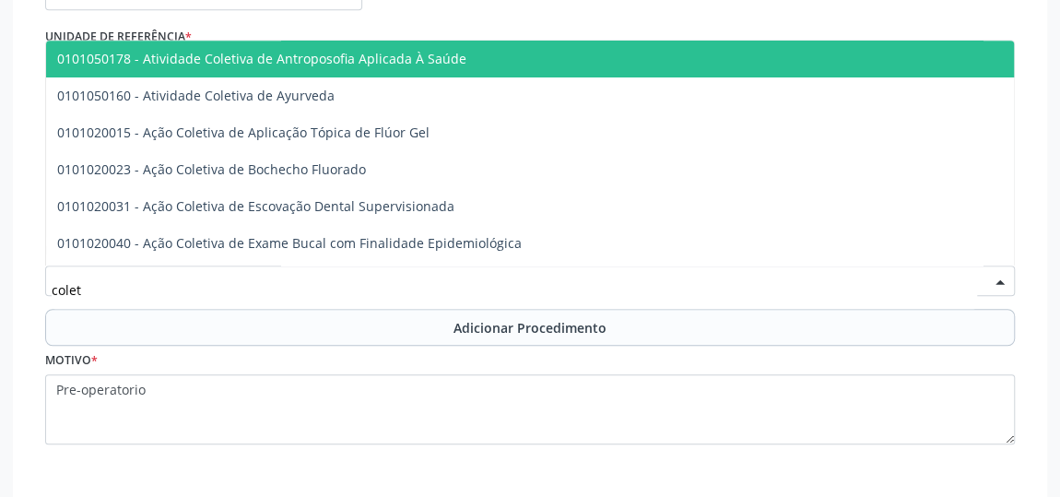
type input "coleta"
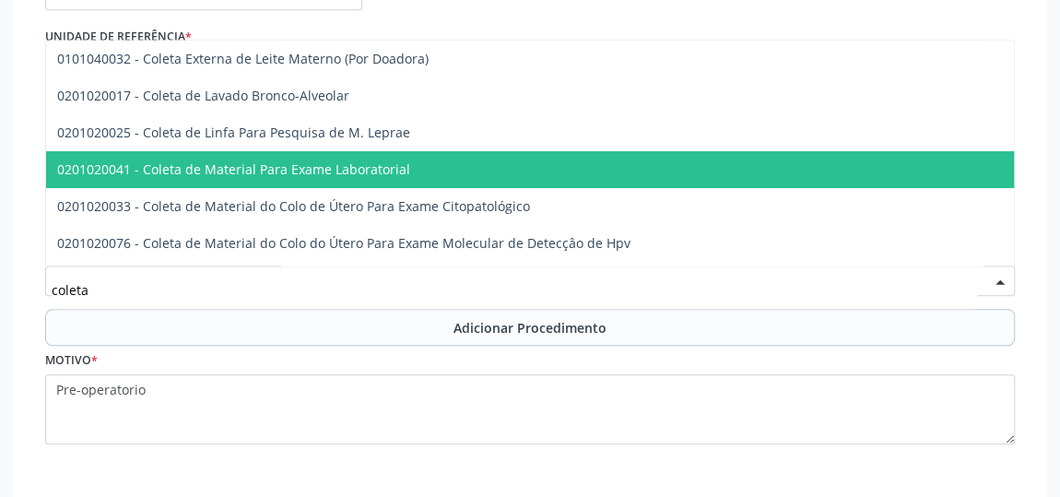
click at [206, 160] on span "0201020041 - Coleta de Material Para Exame Laboratorial" at bounding box center [233, 169] width 353 height 18
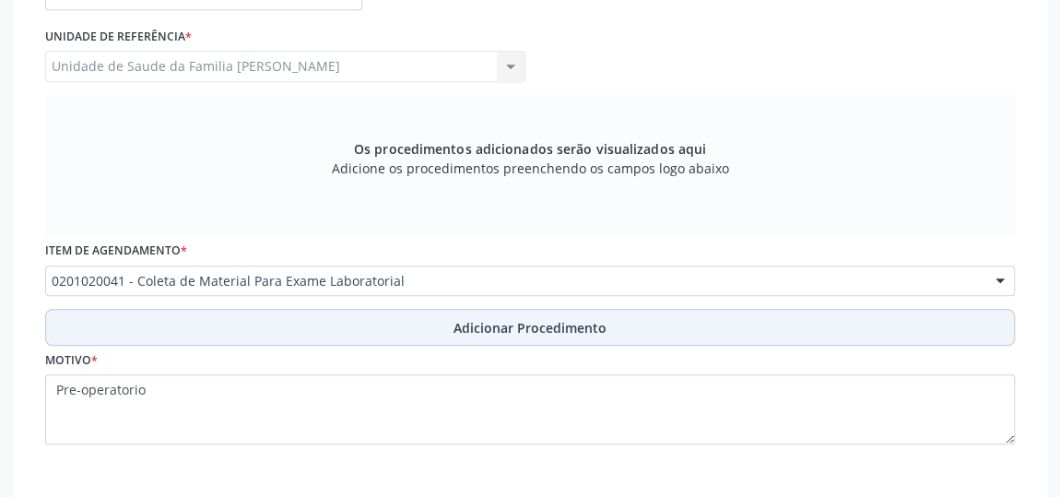
click at [490, 318] on span "Adicionar Procedimento" at bounding box center [530, 327] width 153 height 19
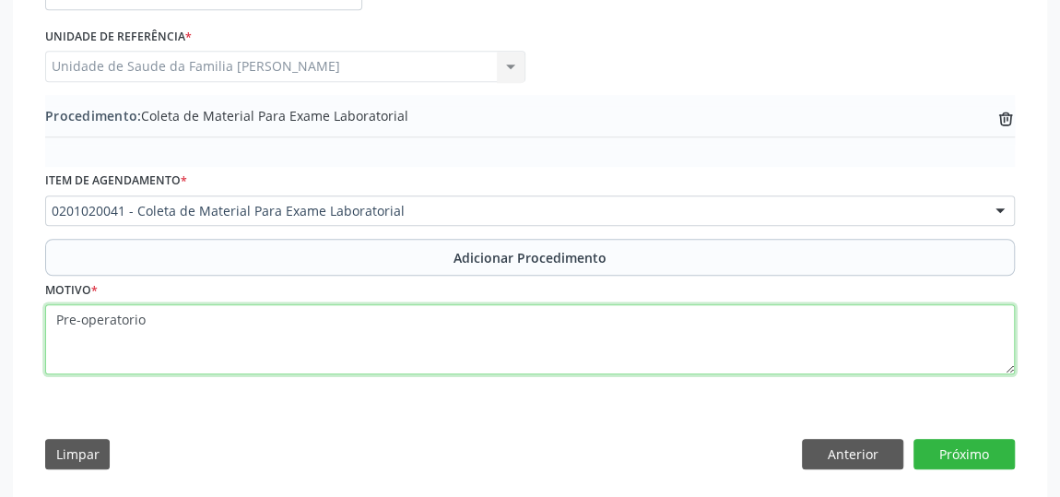
click at [161, 315] on textarea "Pre-operatorio" at bounding box center [530, 339] width 970 height 70
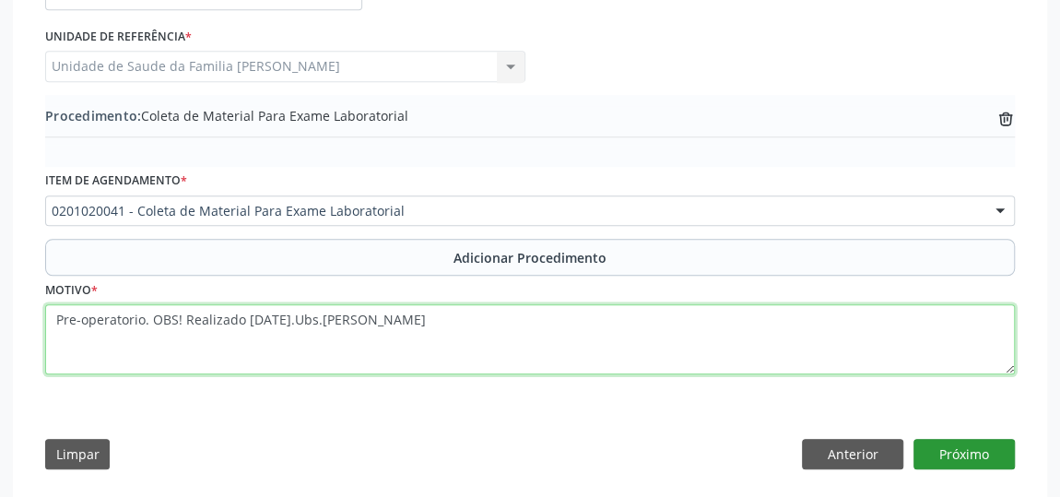
type textarea "Pre-operatorio. OBS! Realizado [DATE].Ubs.[PERSON_NAME]"
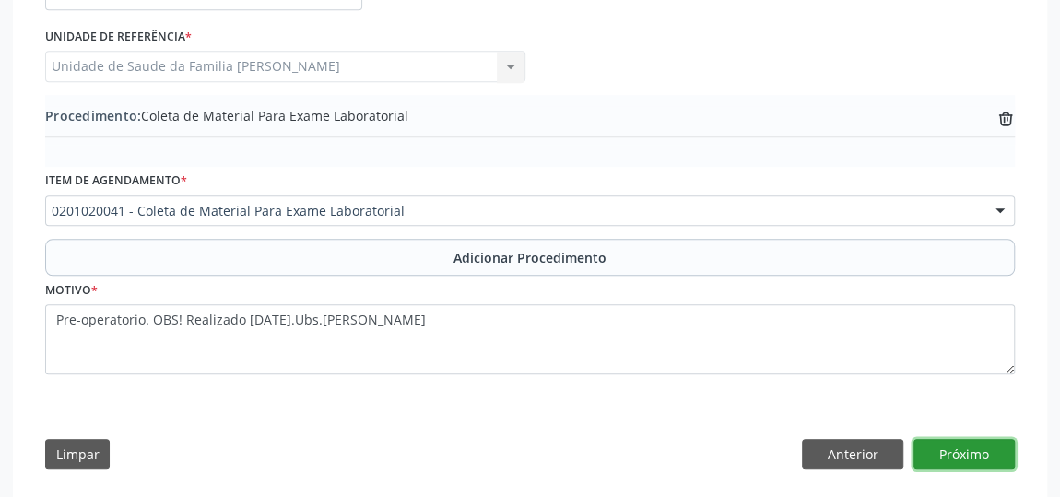
click at [953, 457] on button "Próximo" at bounding box center [964, 454] width 101 height 31
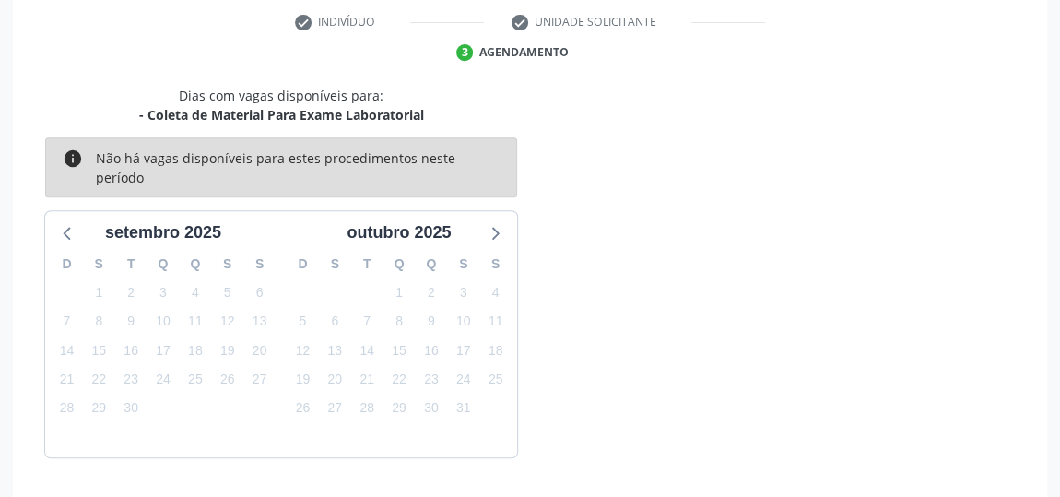
scroll to position [435, 0]
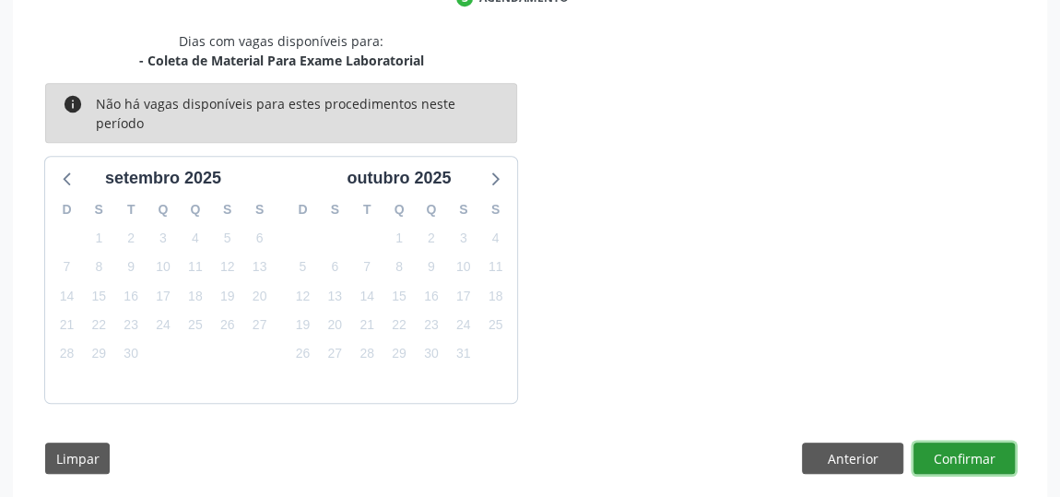
click at [942, 442] on button "Confirmar" at bounding box center [964, 457] width 101 height 31
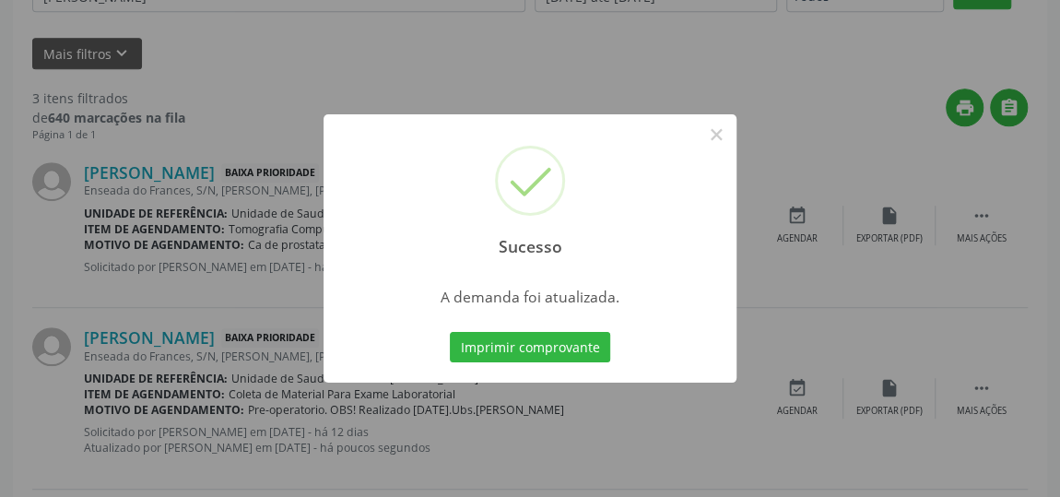
scroll to position [136, 0]
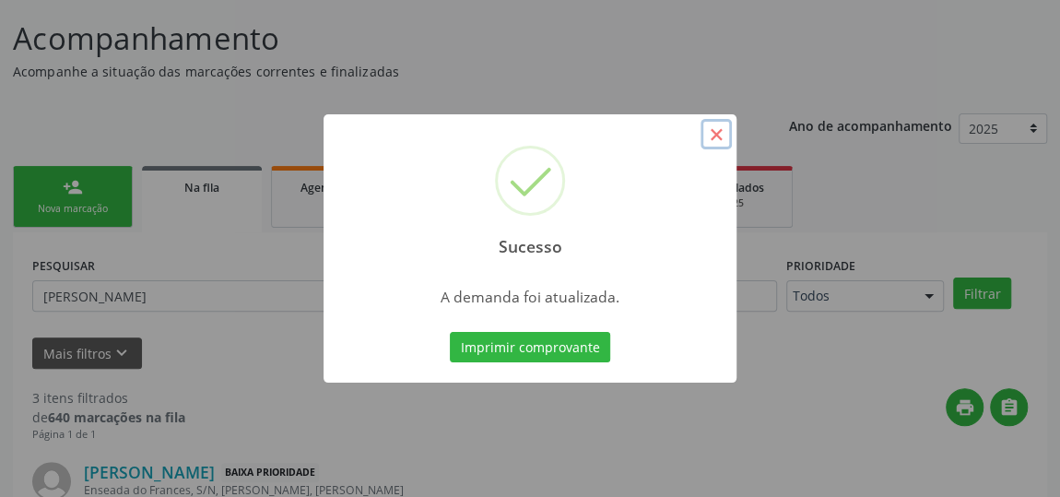
click at [710, 136] on button "×" at bounding box center [716, 134] width 31 height 31
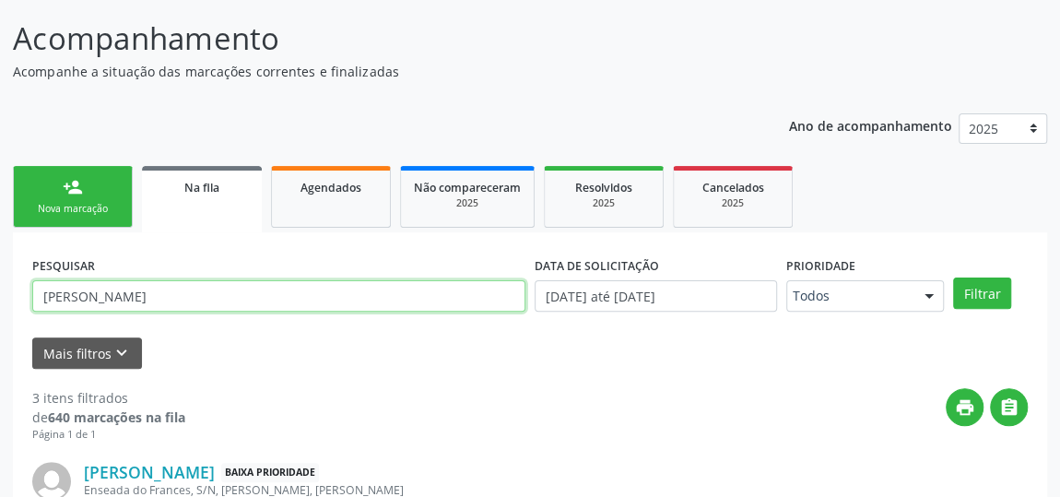
click at [127, 292] on input "[PERSON_NAME]" at bounding box center [278, 295] width 493 height 31
type input "R"
type input "[PERSON_NAME]"
click at [953, 277] on button "Filtrar" at bounding box center [982, 292] width 58 height 31
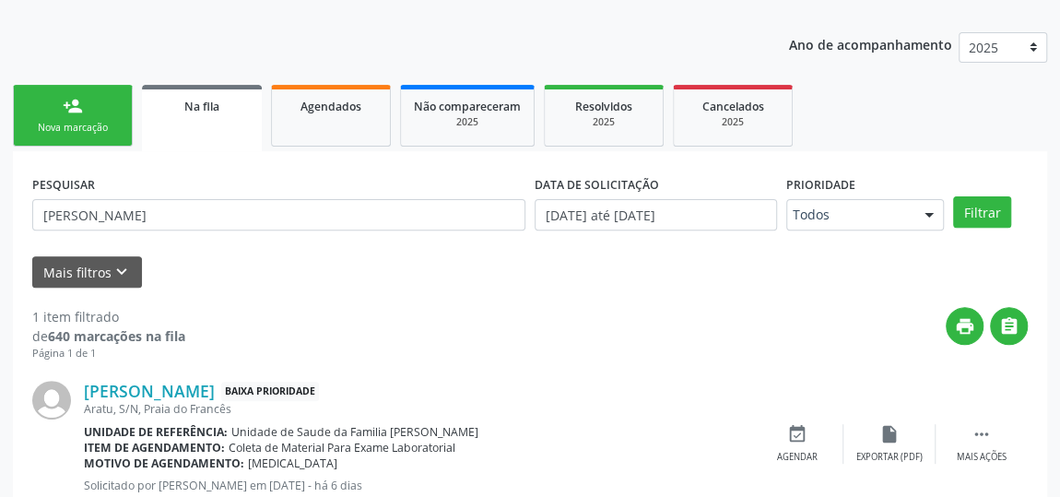
scroll to position [275, 0]
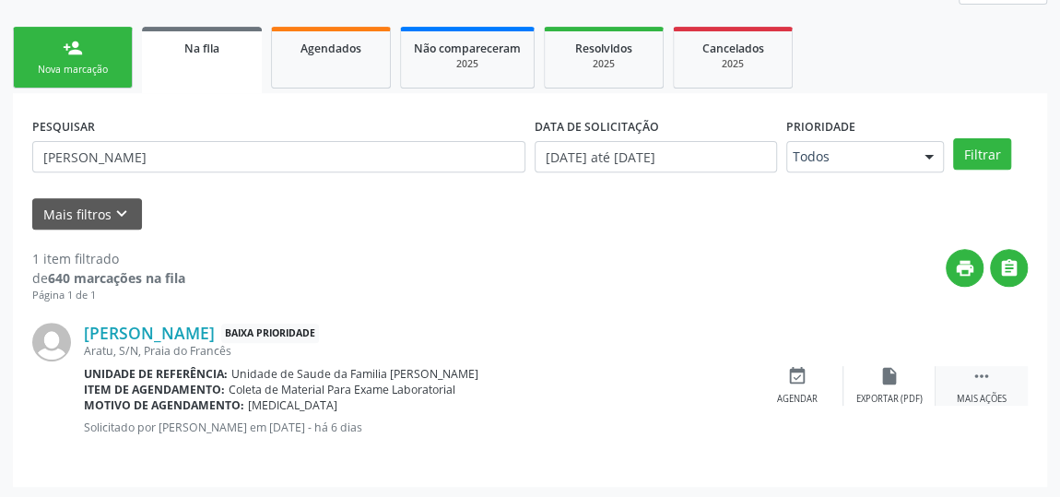
click at [983, 387] on div " Mais ações" at bounding box center [982, 386] width 92 height 40
click at [869, 373] on div "edit Editar" at bounding box center [889, 386] width 92 height 40
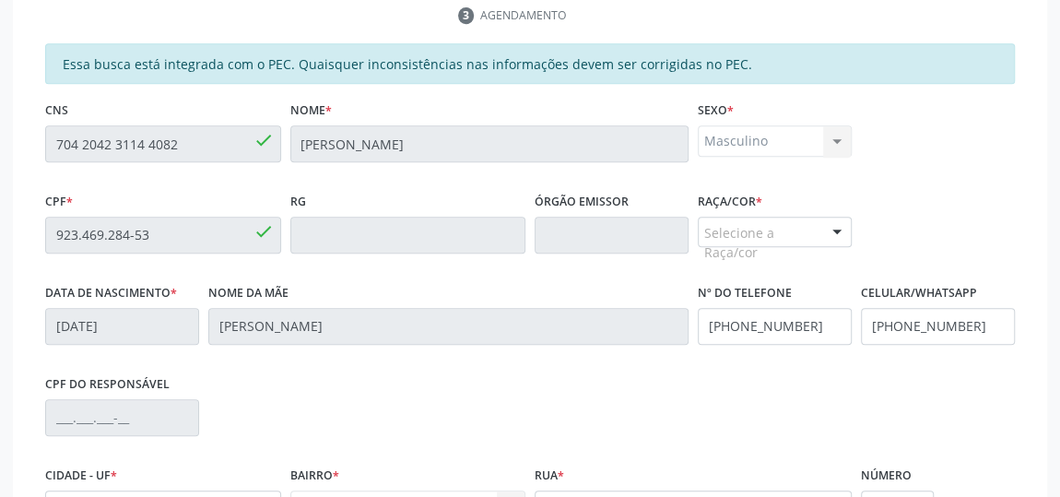
scroll to position [502, 0]
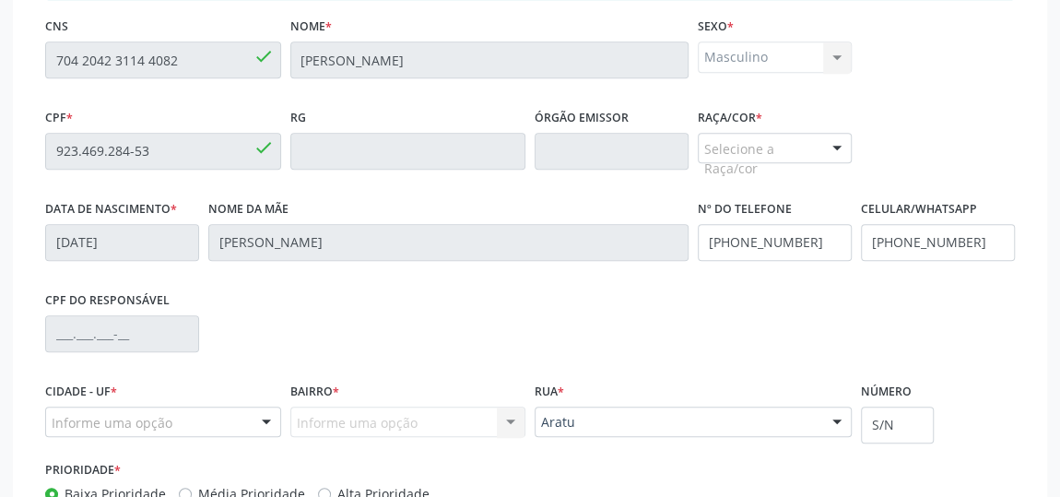
click at [786, 146] on div "Selecione a Raça/cor" at bounding box center [775, 148] width 154 height 31
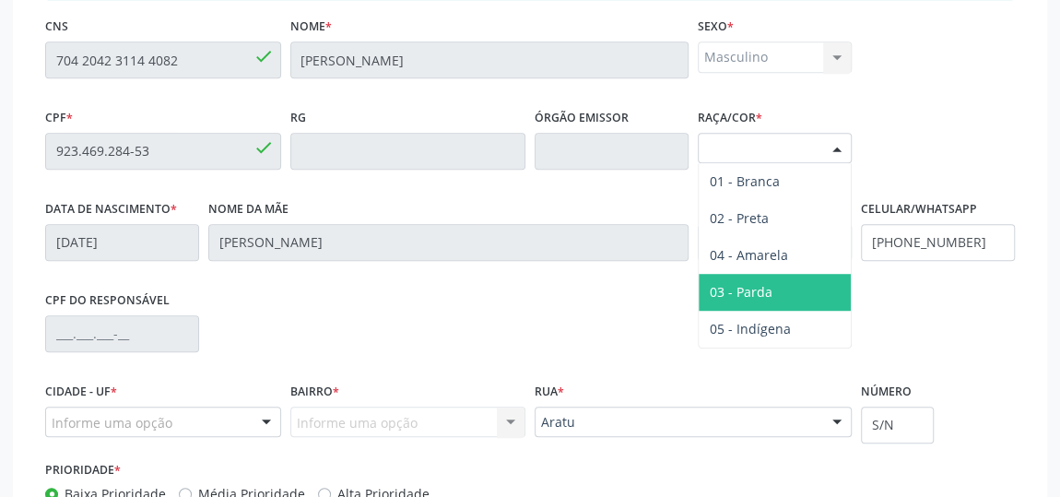
click at [761, 277] on span "03 - Parda" at bounding box center [775, 292] width 152 height 37
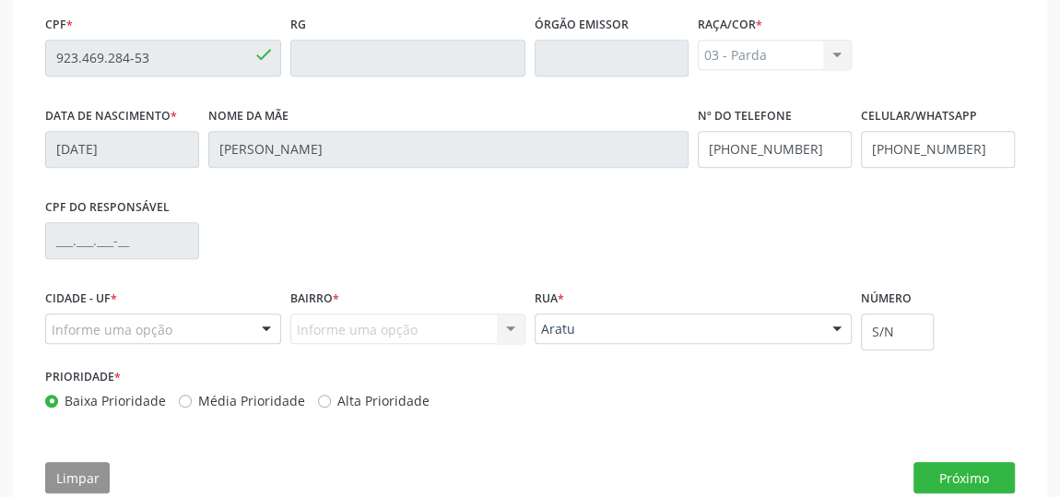
scroll to position [633, 0]
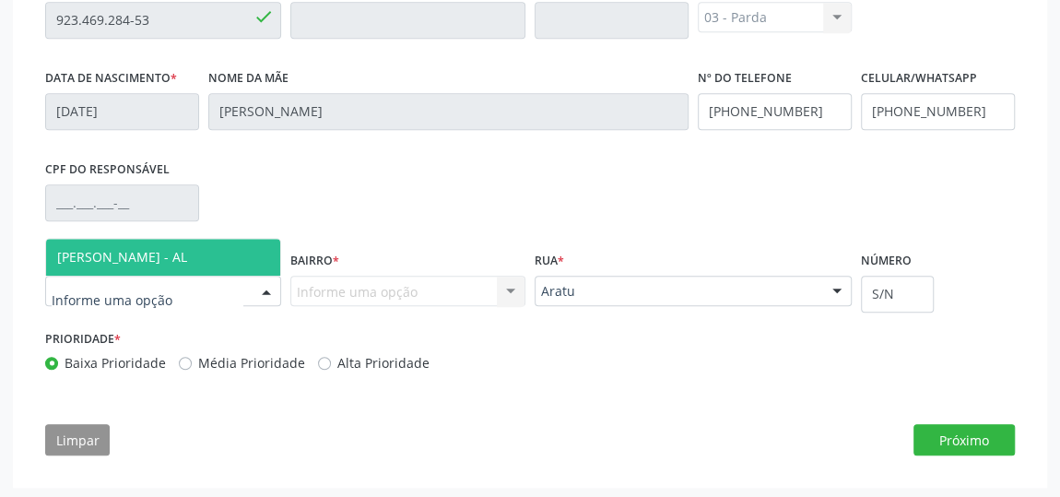
click at [111, 251] on span "[PERSON_NAME] - AL" at bounding box center [122, 257] width 130 height 18
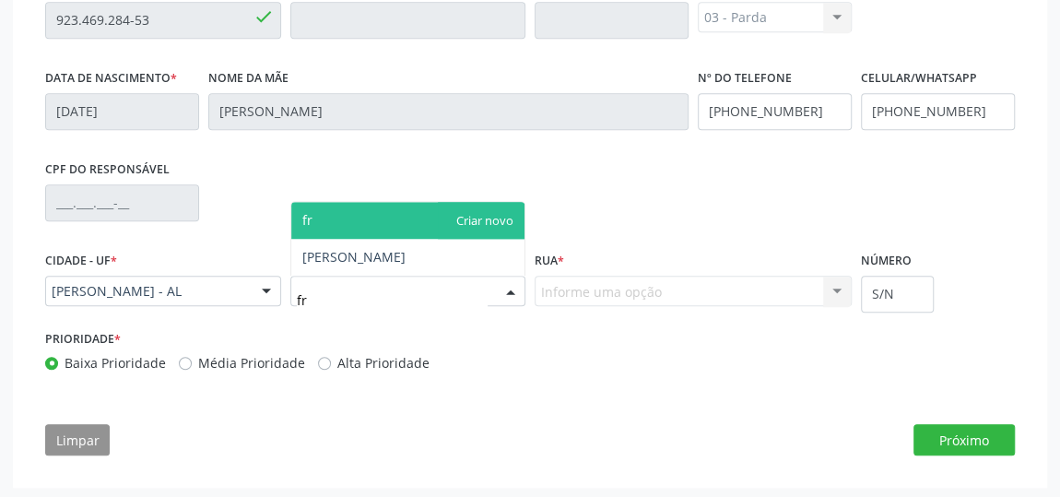
type input "fra"
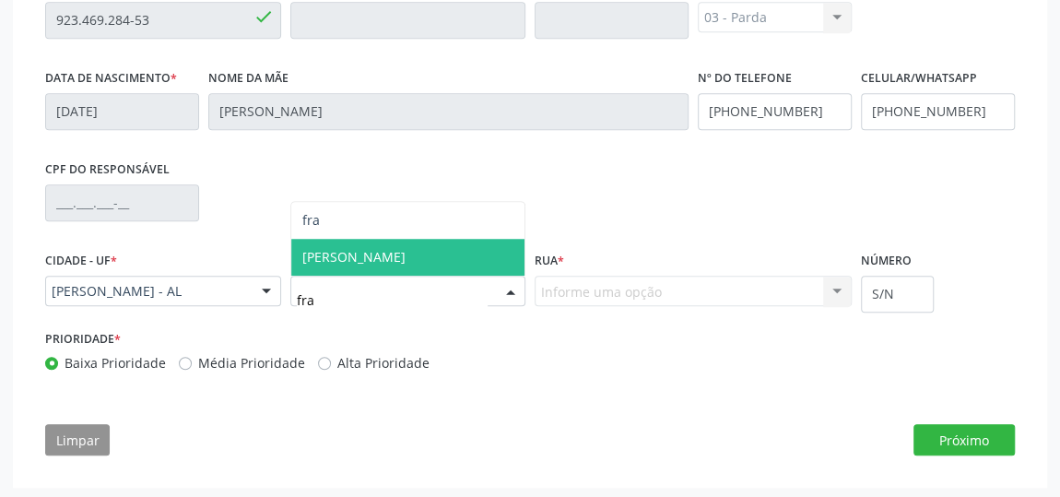
click at [340, 268] on span "[PERSON_NAME]" at bounding box center [408, 257] width 234 height 37
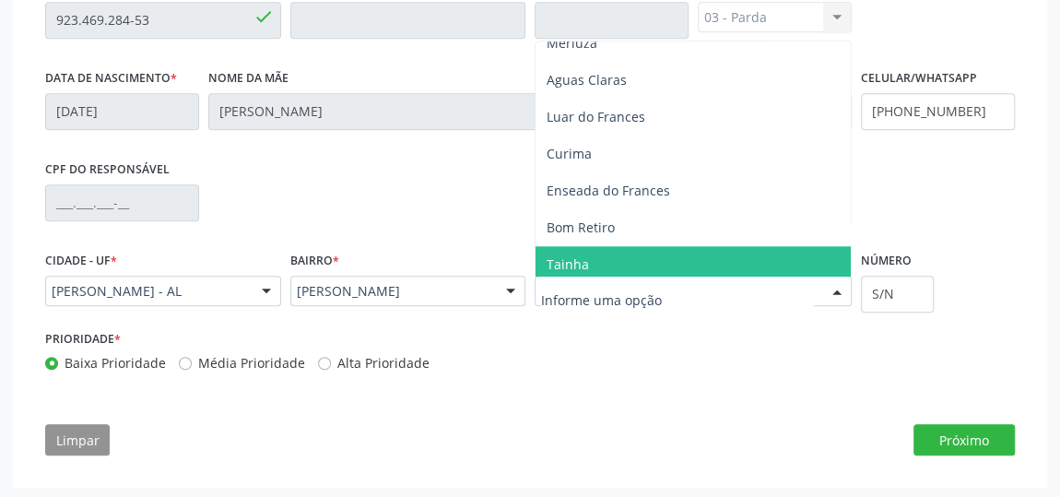
scroll to position [670, 0]
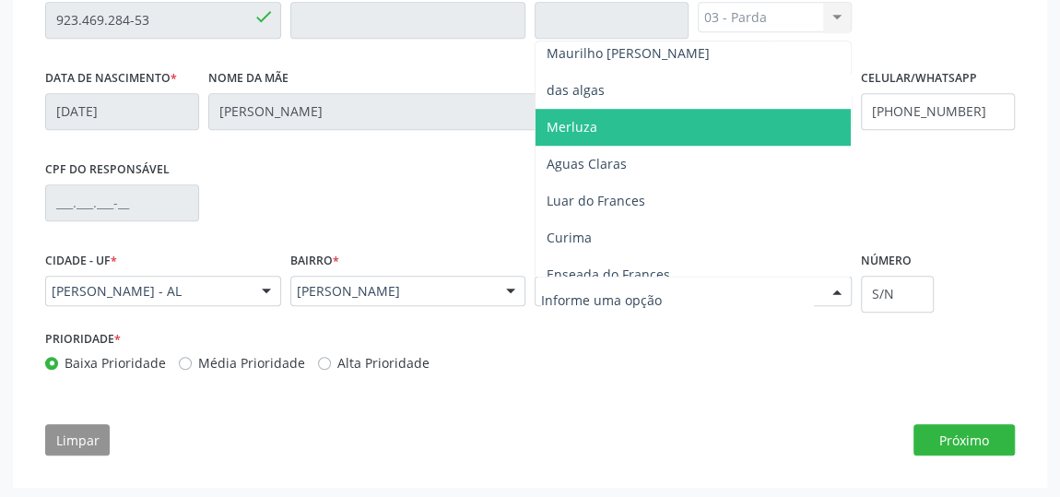
click at [662, 123] on span "Merluza" at bounding box center [693, 127] width 315 height 37
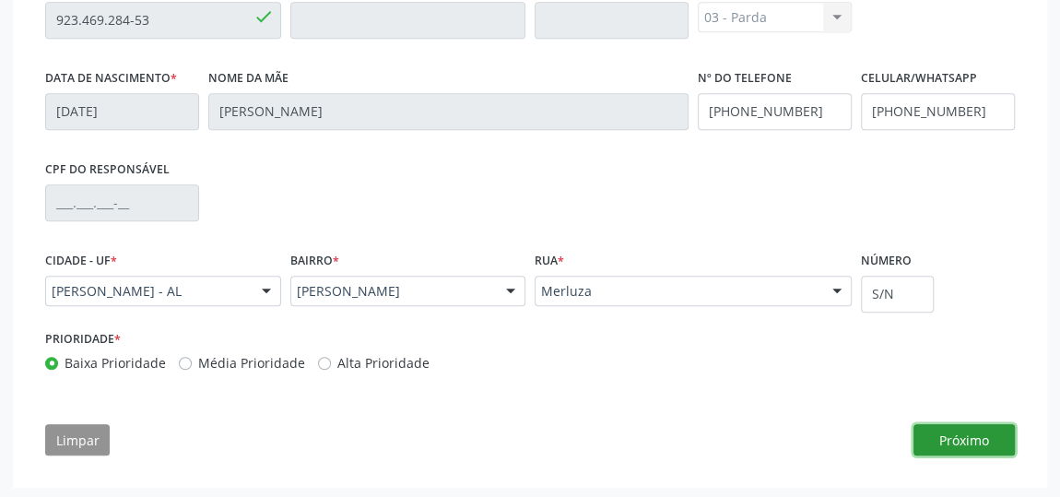
click at [961, 431] on button "Próximo" at bounding box center [964, 439] width 101 height 31
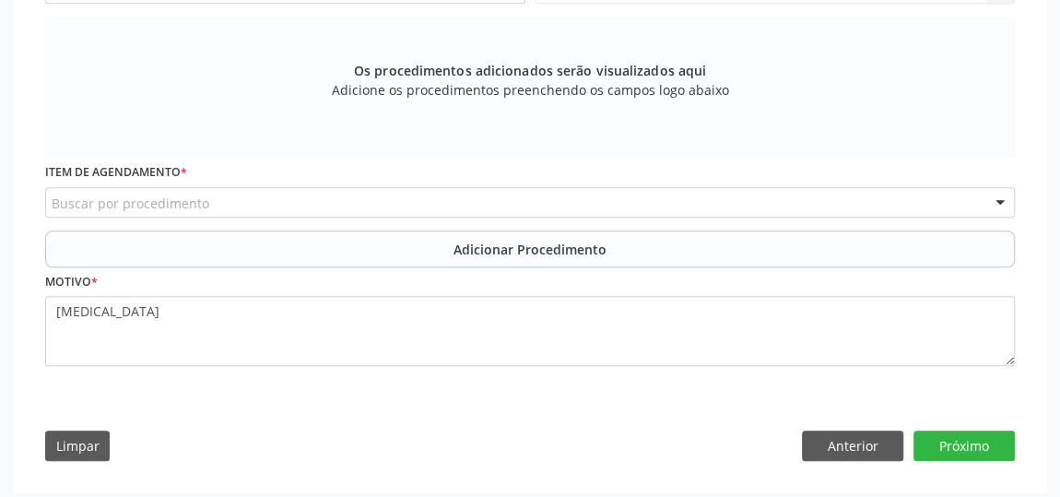
scroll to position [595, 0]
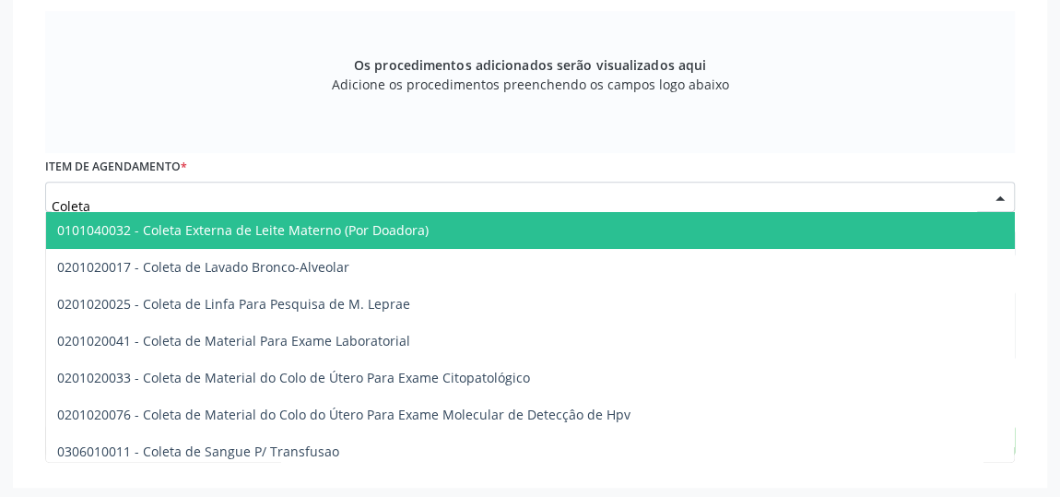
type input "Coleta"
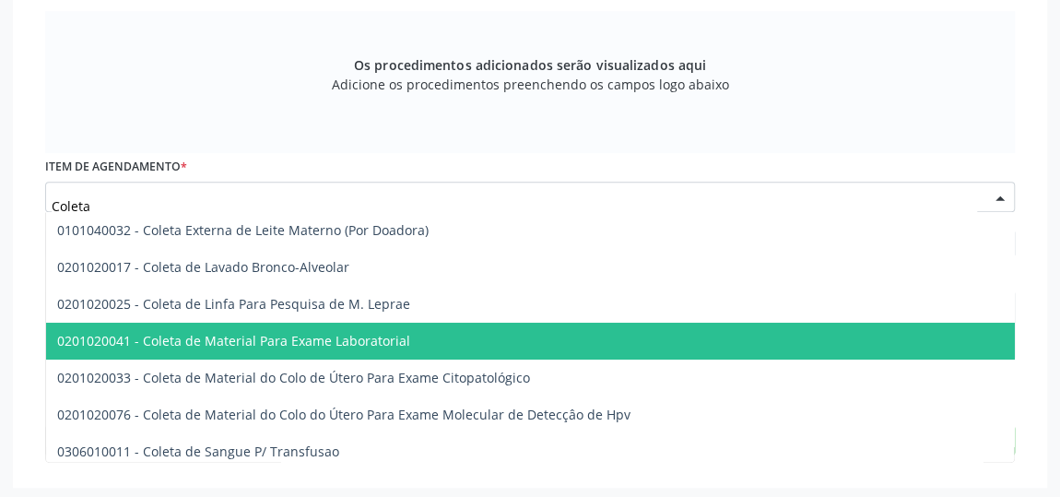
click at [201, 323] on span "0201020041 - Coleta de Material Para Exame Laboratorial" at bounding box center [710, 341] width 1329 height 37
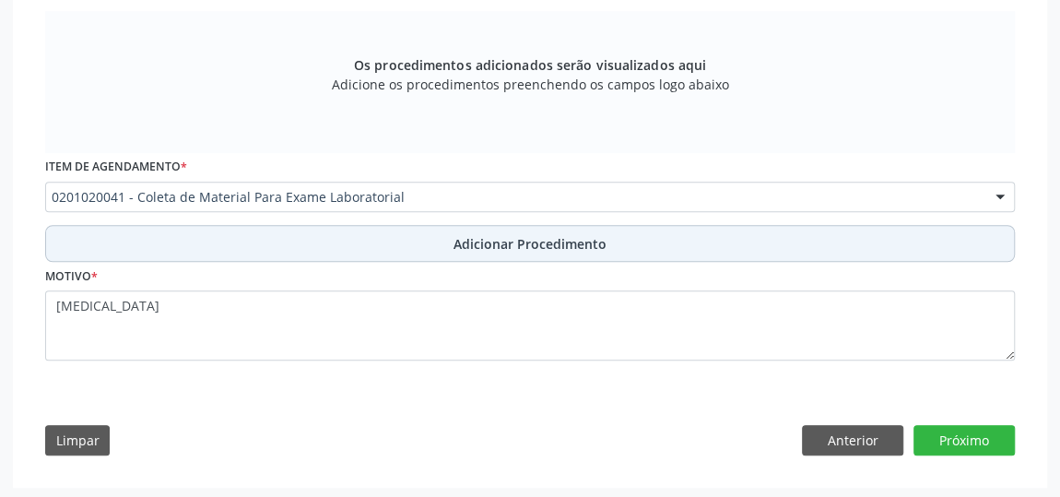
click at [488, 254] on button "Adicionar Procedimento" at bounding box center [530, 243] width 970 height 37
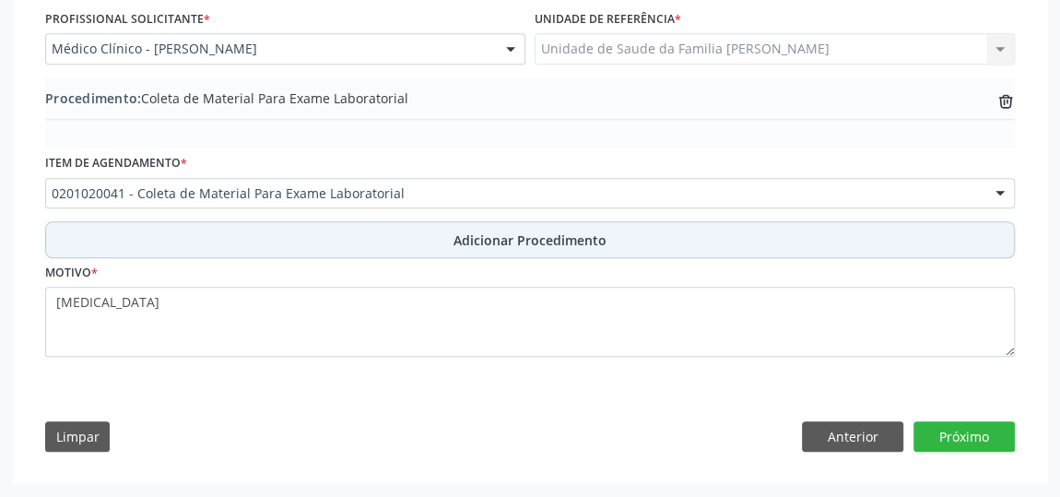
scroll to position [525, 0]
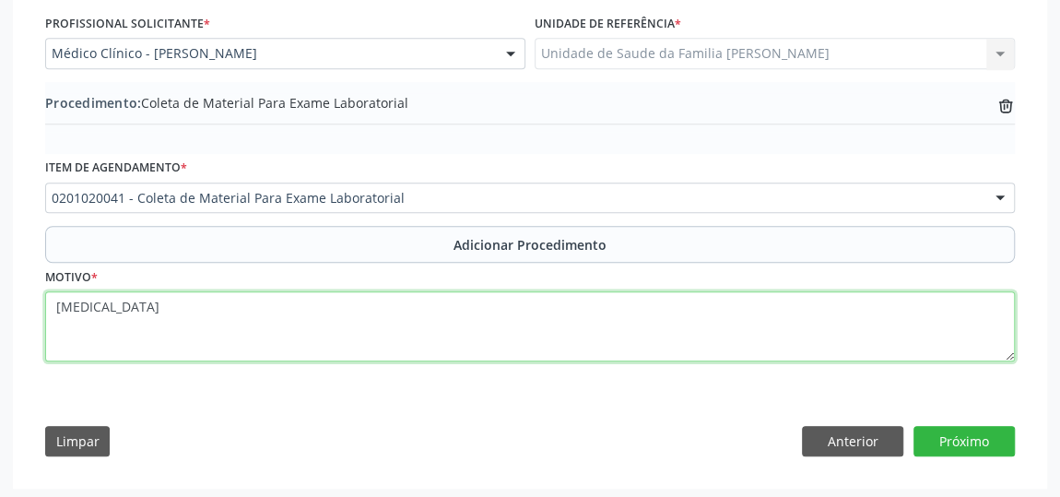
click at [104, 306] on textarea "[MEDICAL_DATA]" at bounding box center [530, 326] width 970 height 70
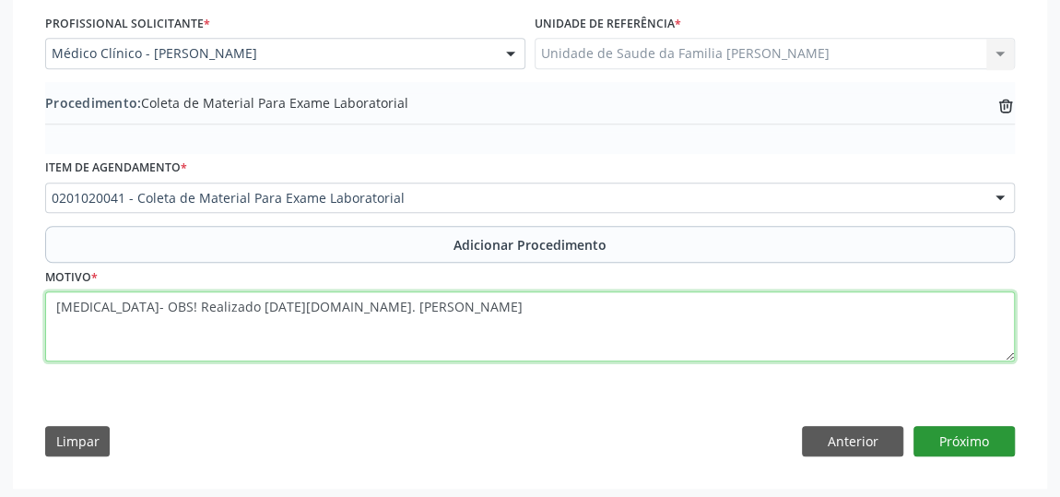
type textarea "[MEDICAL_DATA]- OBS! Realizado [DATE][DOMAIN_NAME]. [PERSON_NAME]"
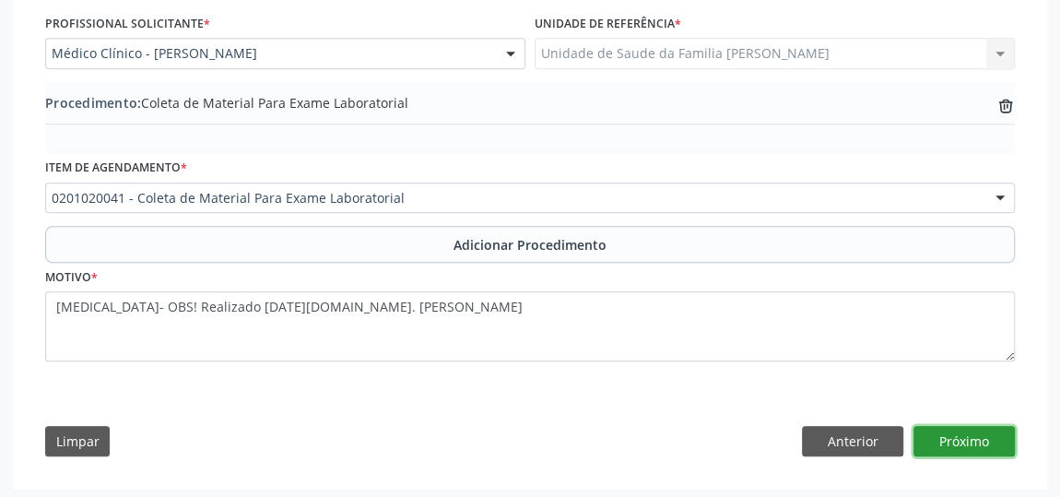
click at [1001, 440] on button "Próximo" at bounding box center [964, 441] width 101 height 31
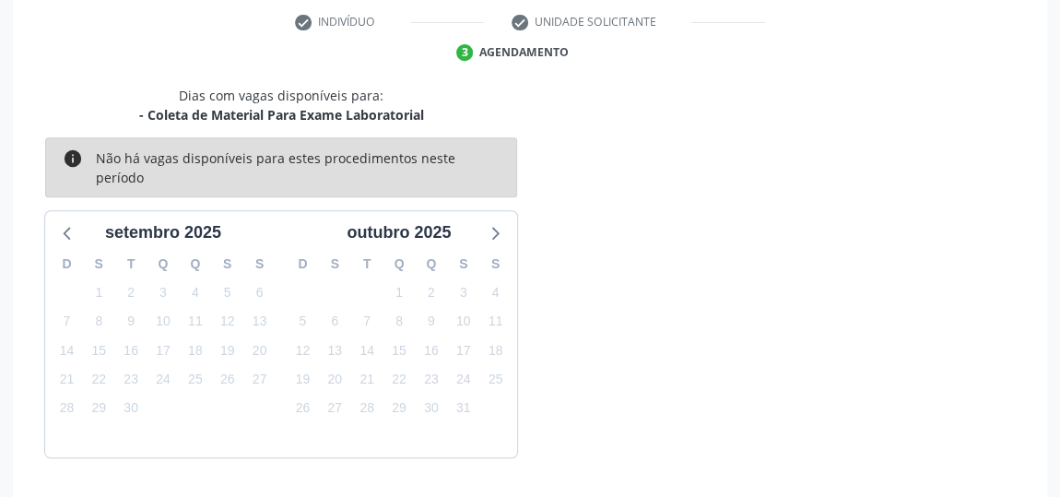
scroll to position [435, 0]
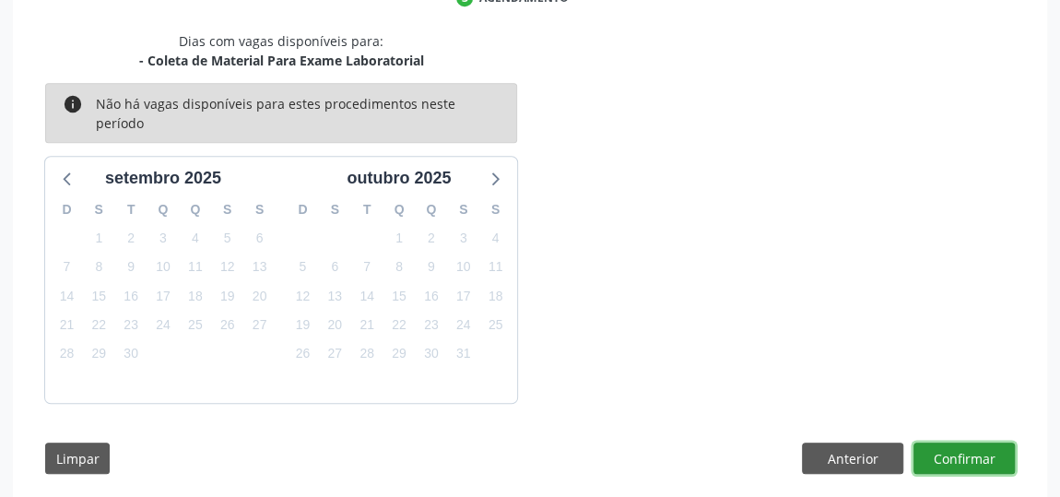
click at [1001, 442] on button "Confirmar" at bounding box center [964, 457] width 101 height 31
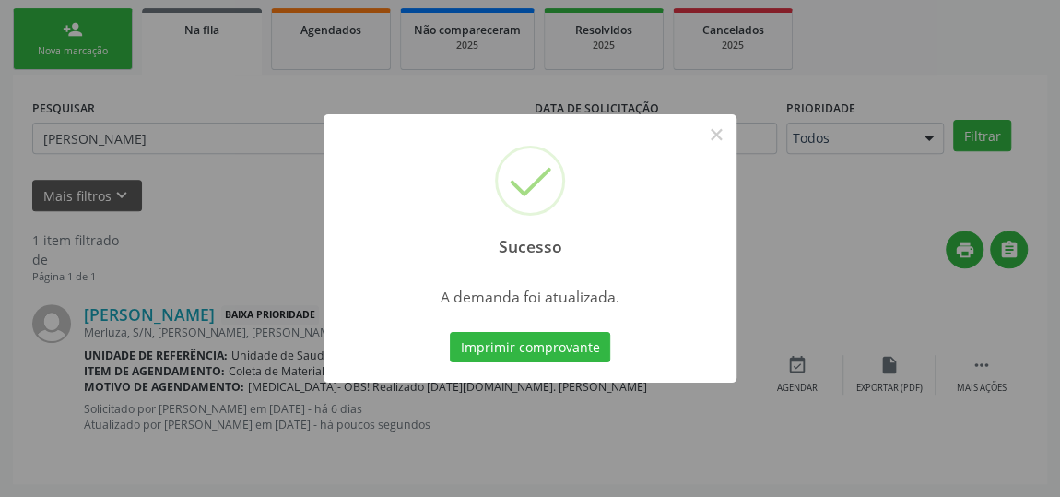
scroll to position [136, 0]
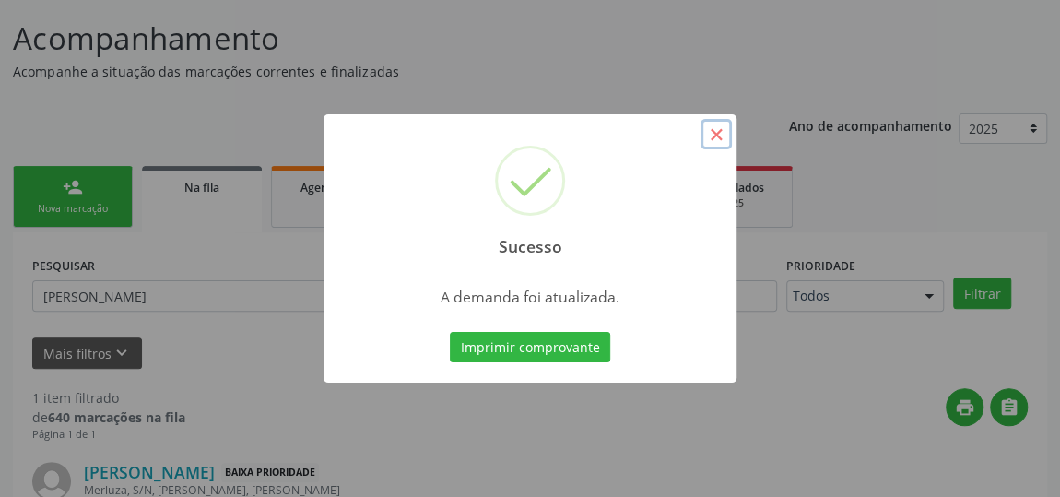
click at [725, 126] on button "×" at bounding box center [716, 134] width 31 height 31
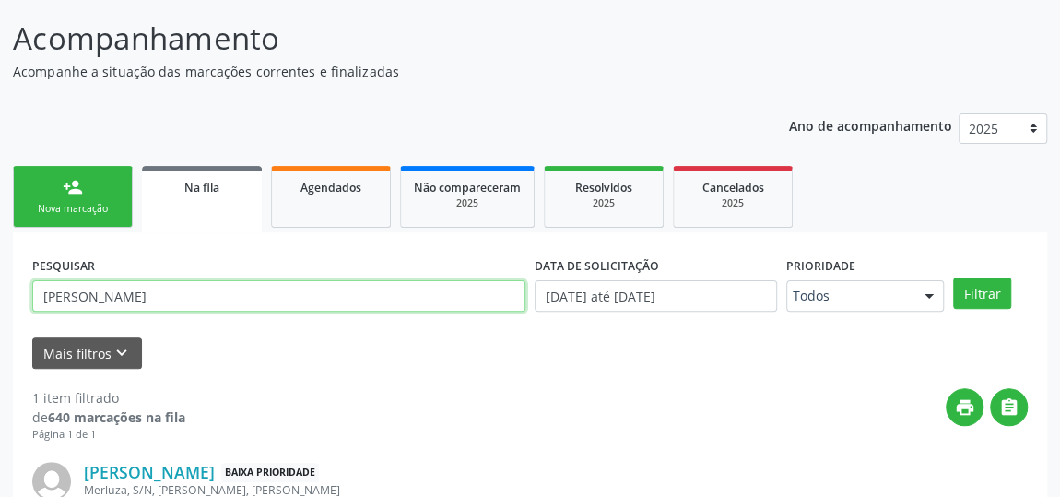
drag, startPoint x: 154, startPoint y: 295, endPoint x: 0, endPoint y: 346, distance: 162.1
click at [0, 342] on div "Acompanhamento Acompanhe a situação das marcações correntes e finalizadas Relat…" at bounding box center [530, 323] width 1060 height 663
type input "Abselao"
click at [953, 277] on button "Filtrar" at bounding box center [982, 292] width 58 height 31
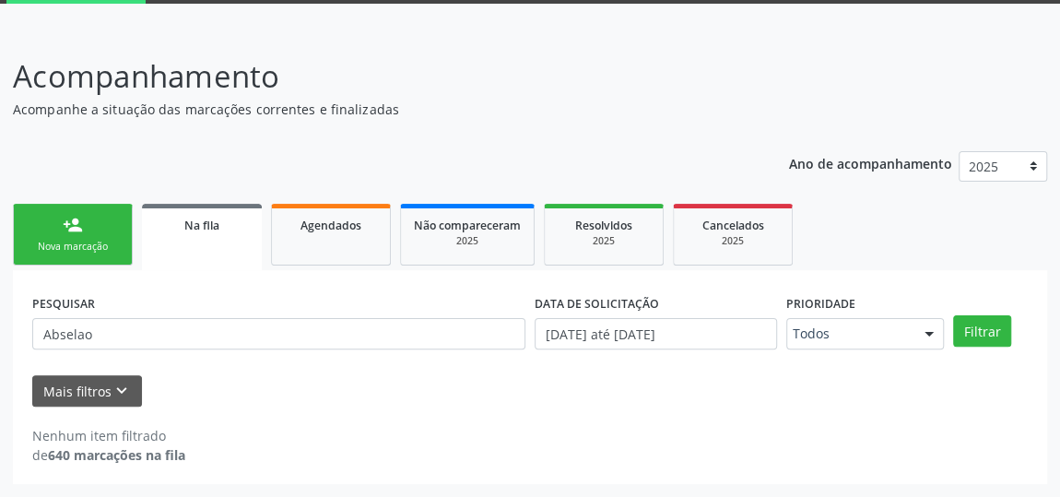
scroll to position [96, 0]
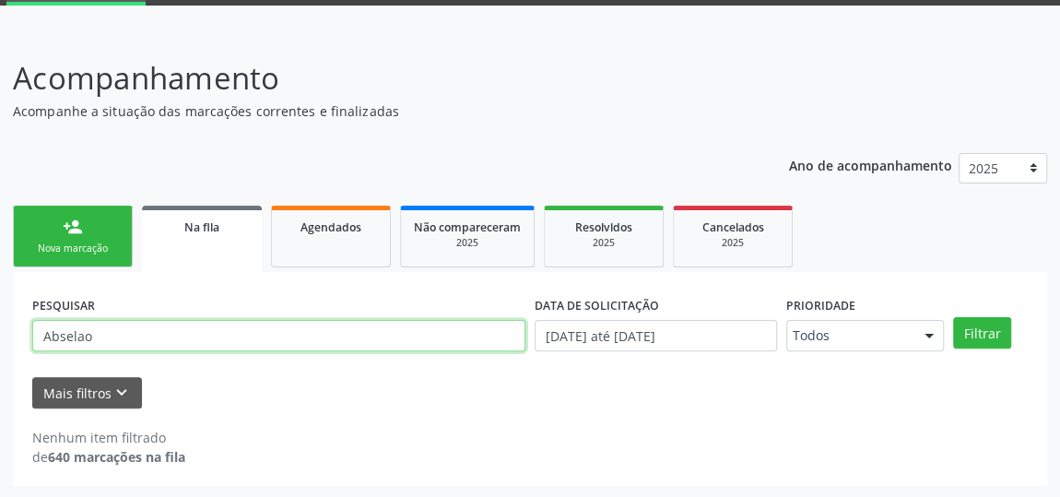
drag, startPoint x: 147, startPoint y: 348, endPoint x: 0, endPoint y: 339, distance: 147.7
click at [0, 339] on div "Acompanhamento Acompanhe a situação das marcações correntes e finalizadas Relat…" at bounding box center [530, 264] width 1060 height 467
type input "bezerra"
click at [953, 317] on button "Filtrar" at bounding box center [982, 332] width 58 height 31
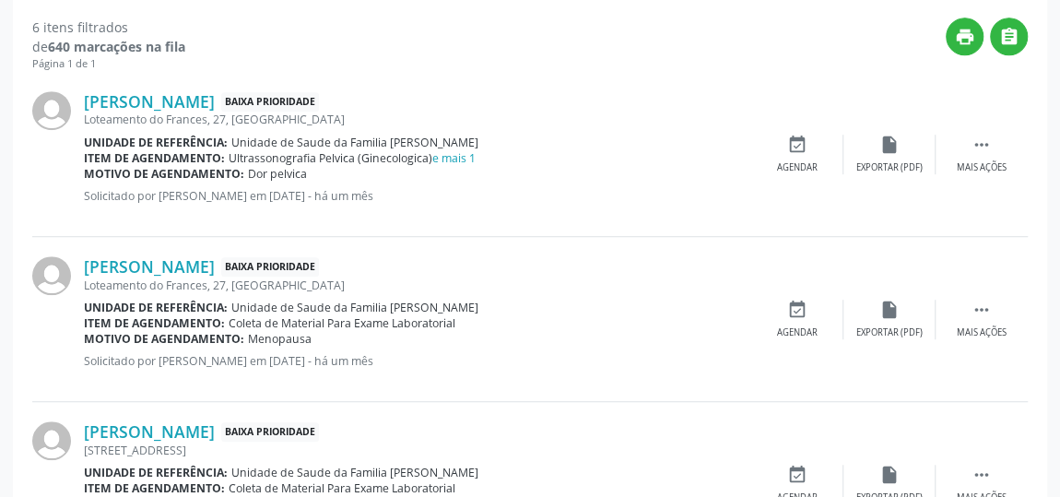
scroll to position [261, 0]
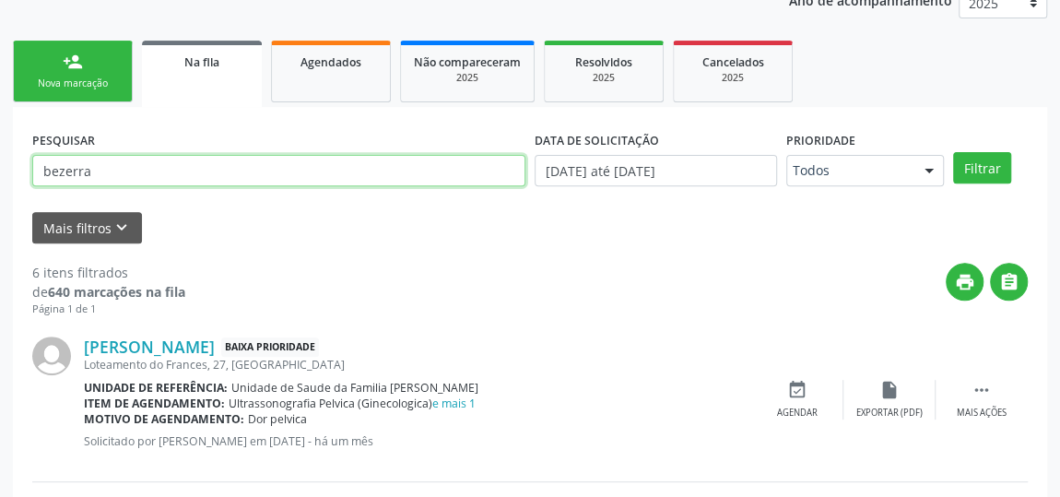
drag, startPoint x: 183, startPoint y: 181, endPoint x: 0, endPoint y: 140, distance: 187.0
drag, startPoint x: 134, startPoint y: 159, endPoint x: 120, endPoint y: 156, distance: 14.1
click at [120, 156] on input "text" at bounding box center [278, 170] width 493 height 31
type input "cesar"
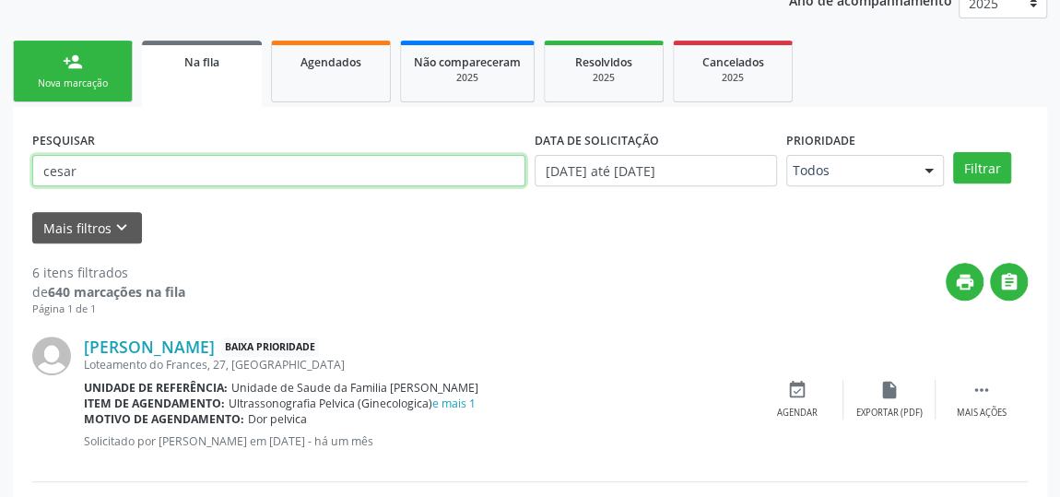
click at [953, 152] on button "Filtrar" at bounding box center [982, 167] width 58 height 31
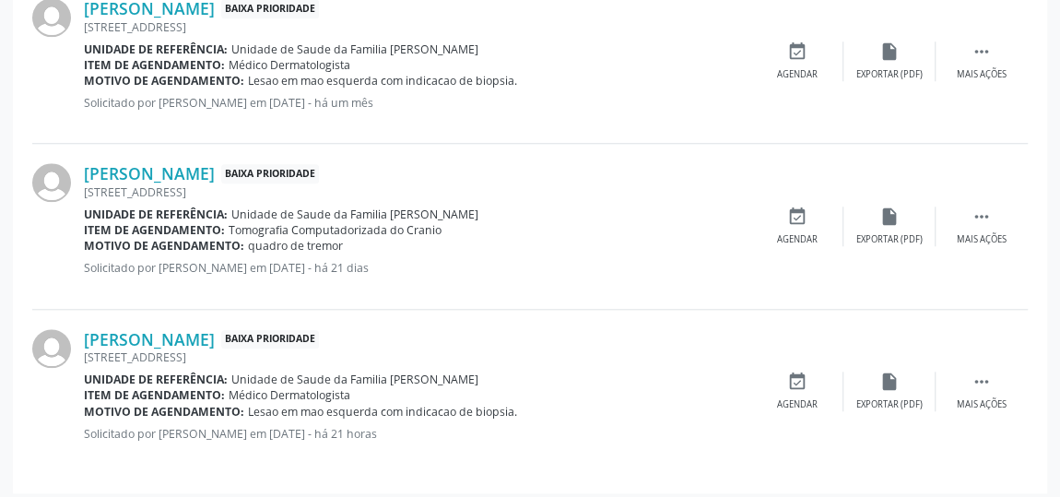
scroll to position [770, 0]
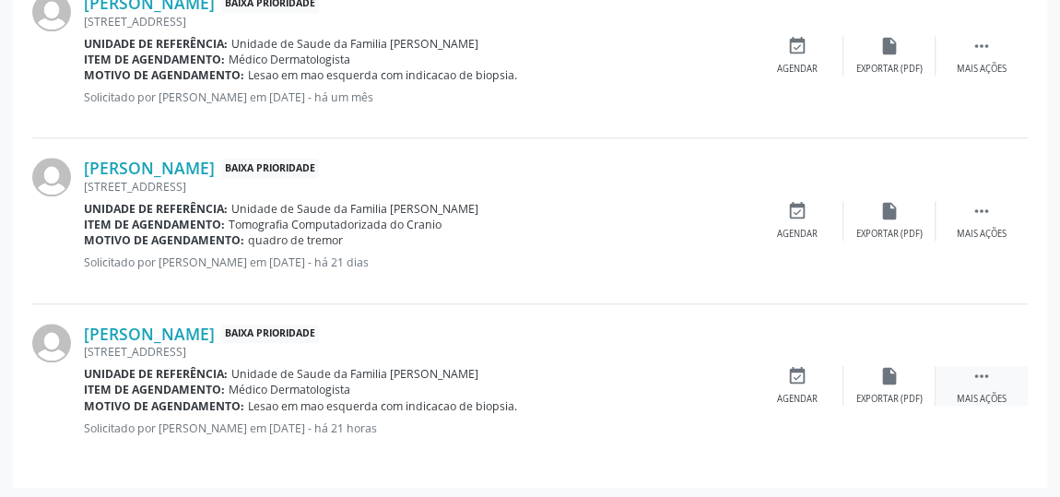
click at [983, 367] on icon "" at bounding box center [982, 376] width 20 height 20
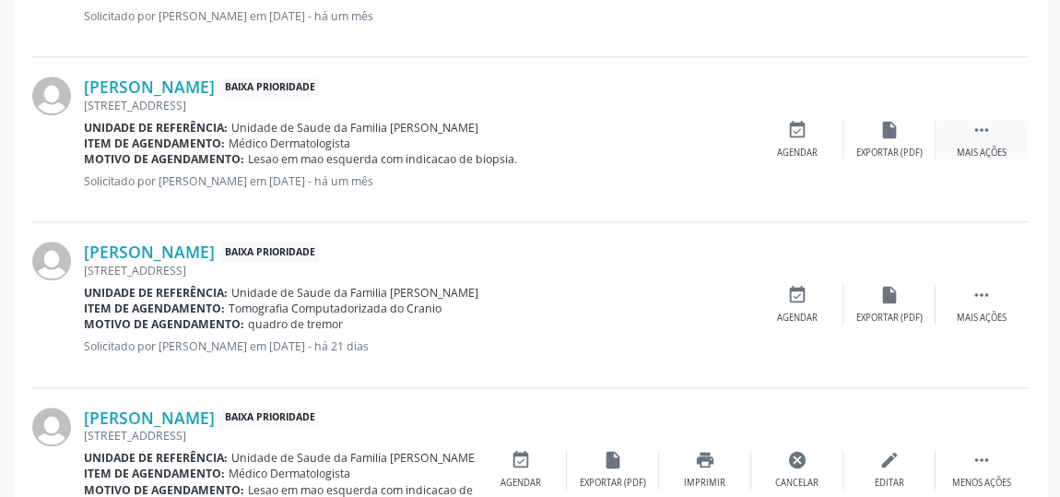
click at [975, 125] on icon "" at bounding box center [982, 130] width 20 height 20
click at [908, 192] on div "[PERSON_NAME] Baixa Prioridade Areia, 24, [GEOGRAPHIC_DATA] Unidade de referênc…" at bounding box center [530, 139] width 996 height 165
drag, startPoint x: 620, startPoint y: 282, endPoint x: 631, endPoint y: 285, distance: 11.4
click at [625, 285] on div "Unidade de referência: Unidade de Saude da Familia [PERSON_NAME]" at bounding box center [417, 293] width 667 height 16
click at [611, 264] on div "[STREET_ADDRESS]" at bounding box center [417, 271] width 667 height 16
